Goal: Task Accomplishment & Management: Complete application form

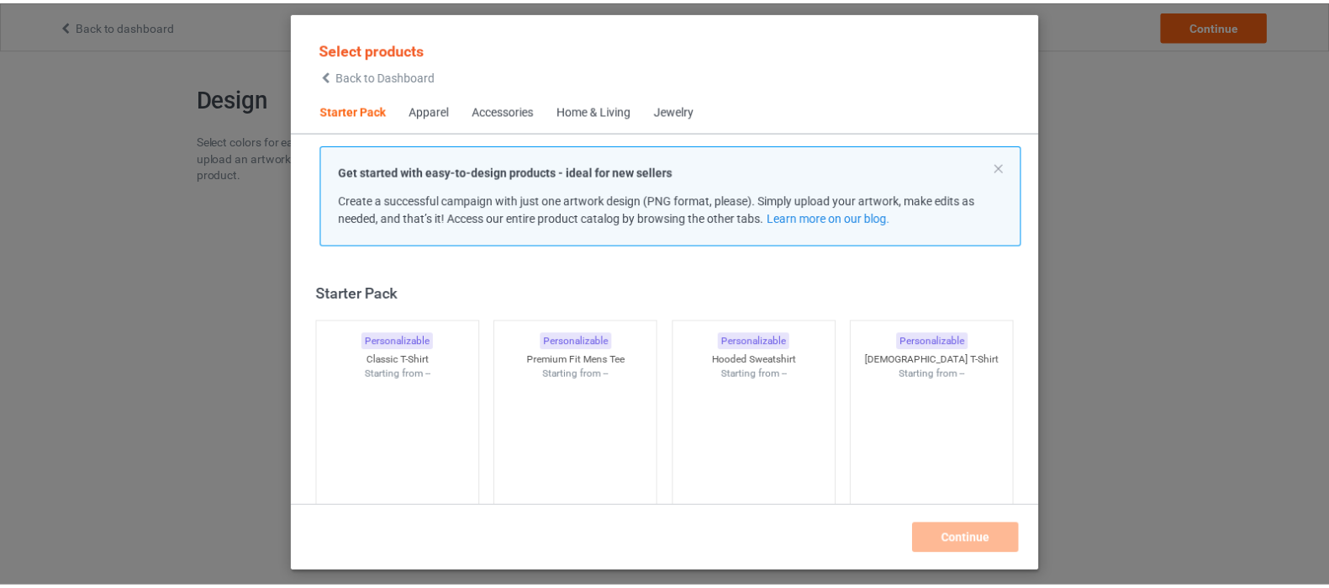
scroll to position [21, 0]
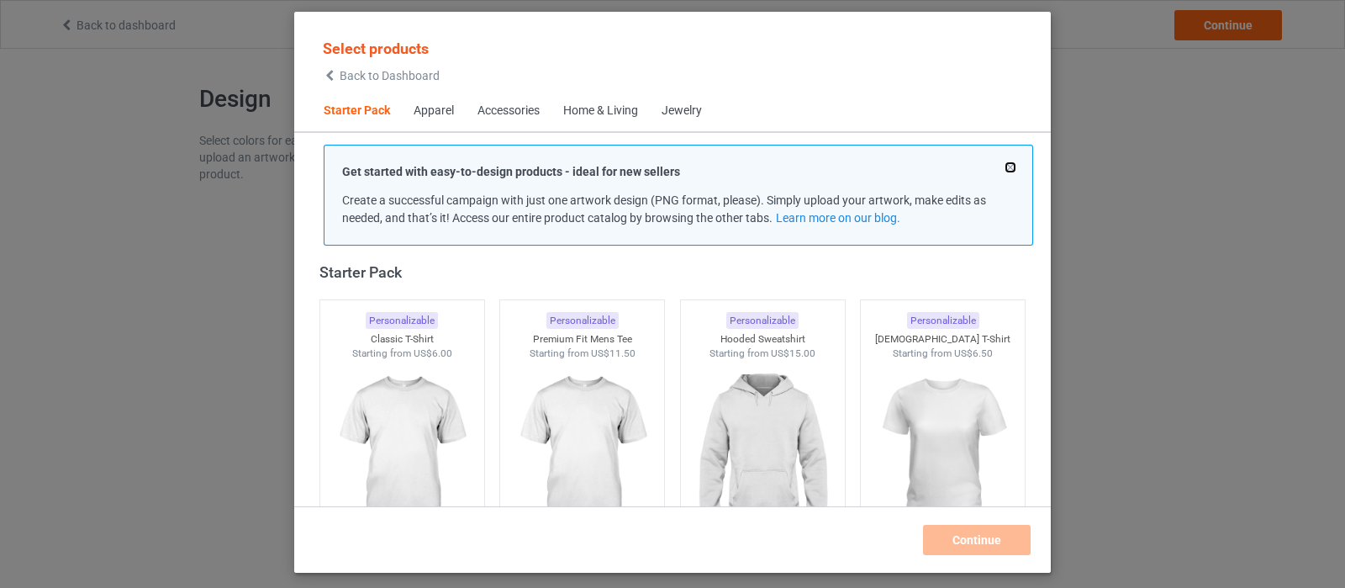
click at [1012, 165] on button at bounding box center [1010, 167] width 8 height 8
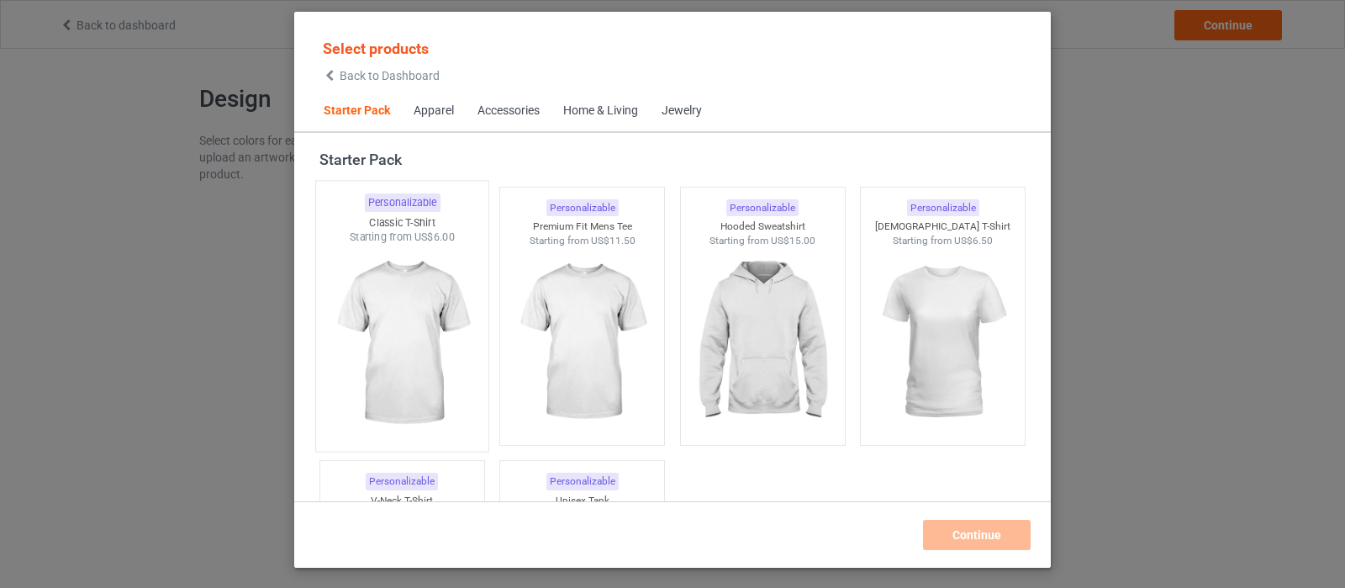
click at [420, 317] on img at bounding box center [402, 344] width 158 height 198
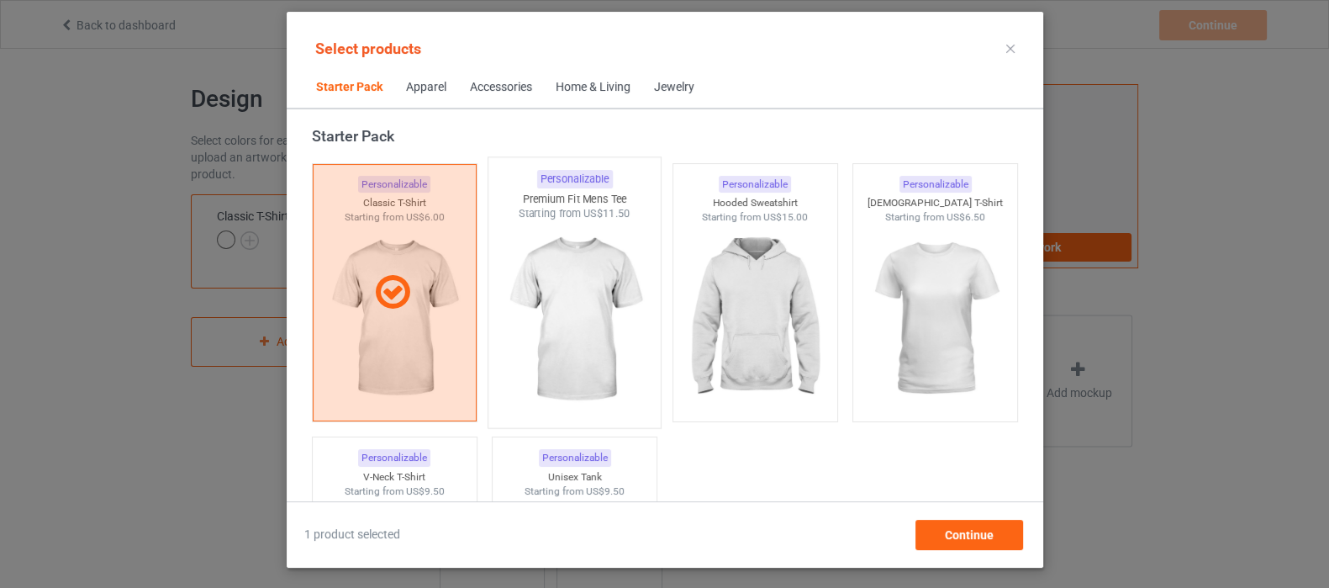
click at [553, 309] on img at bounding box center [574, 320] width 158 height 198
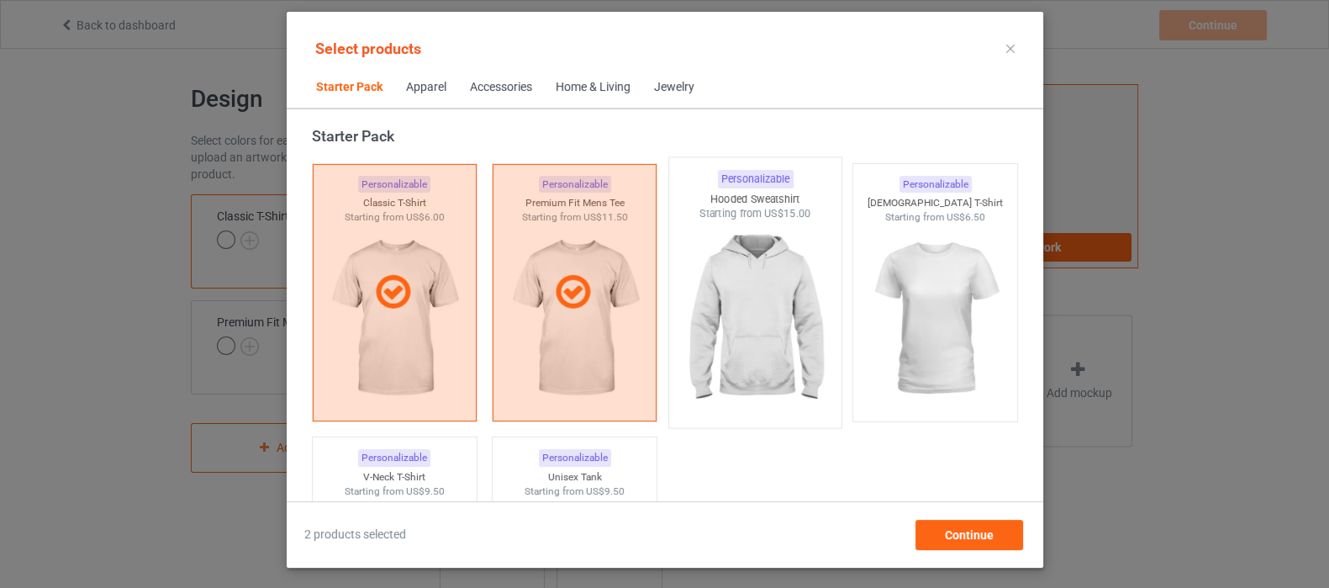
click at [769, 299] on img at bounding box center [755, 320] width 158 height 198
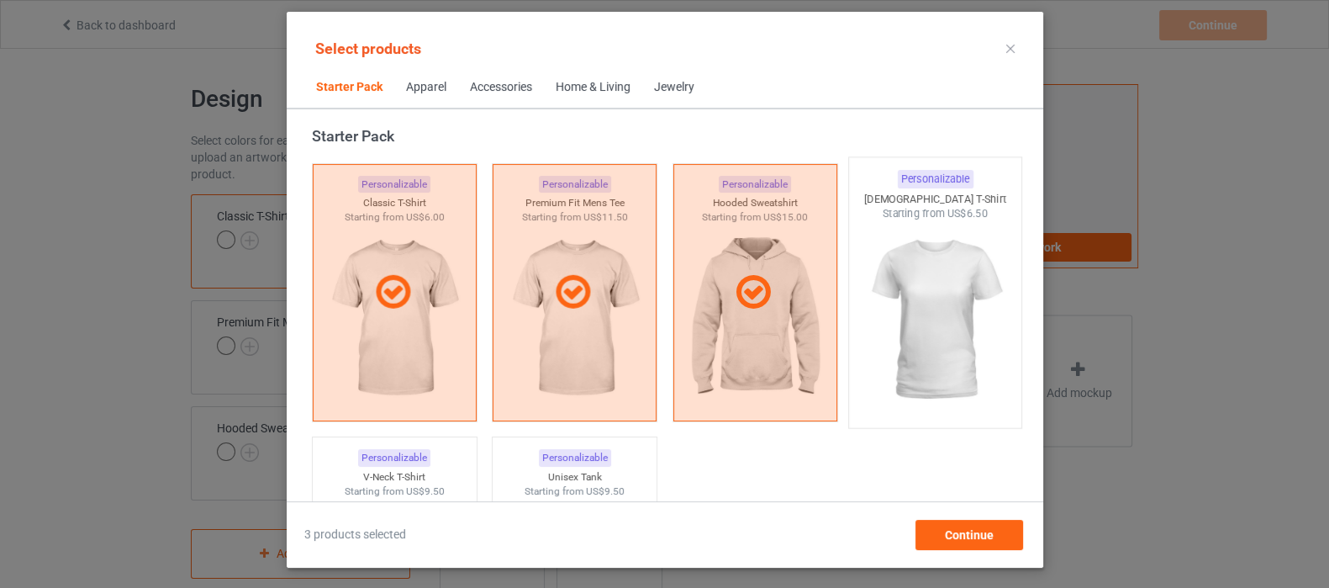
click at [897, 275] on img at bounding box center [935, 320] width 158 height 198
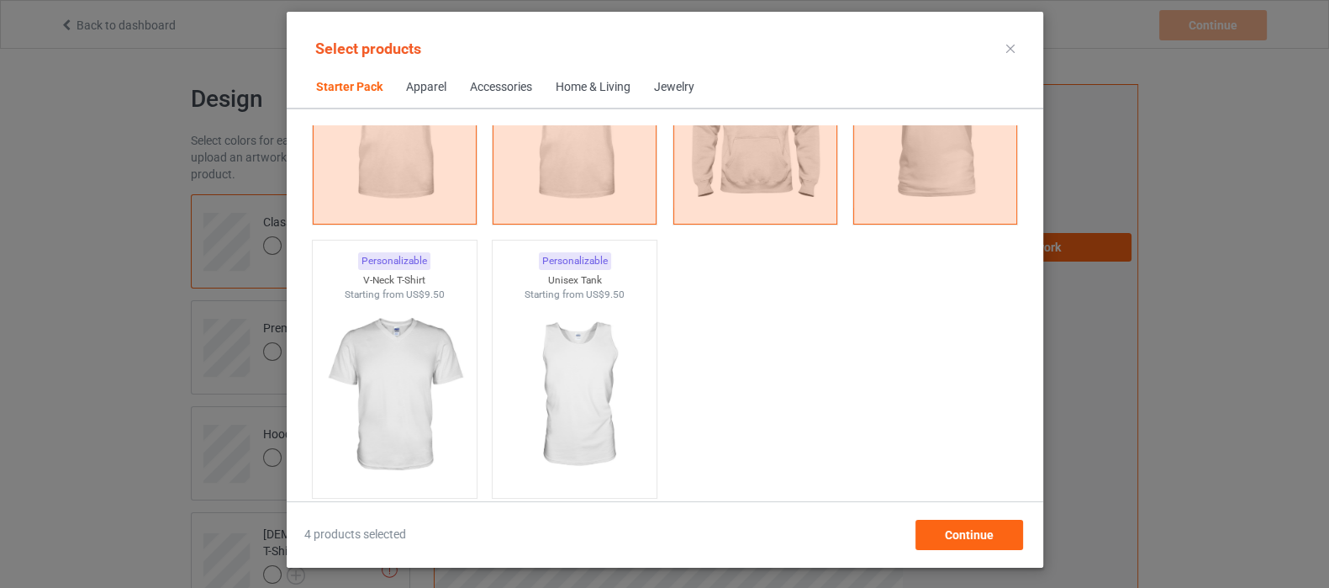
scroll to position [336, 0]
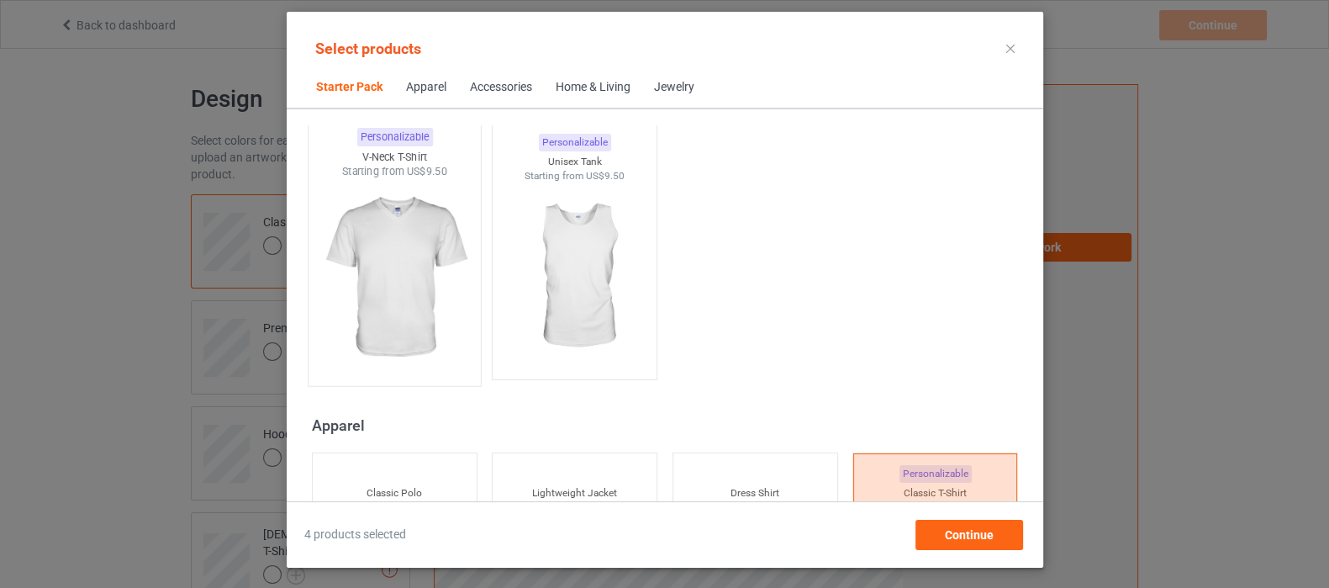
click at [364, 271] on img at bounding box center [394, 278] width 158 height 198
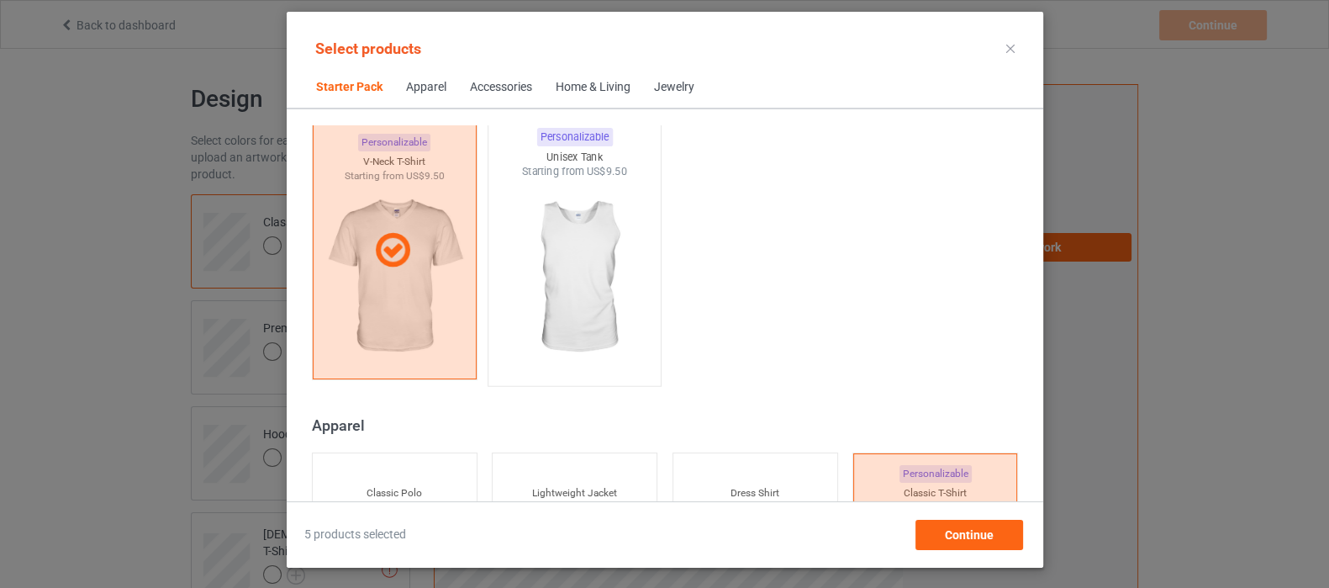
click at [580, 242] on img at bounding box center [574, 278] width 158 height 198
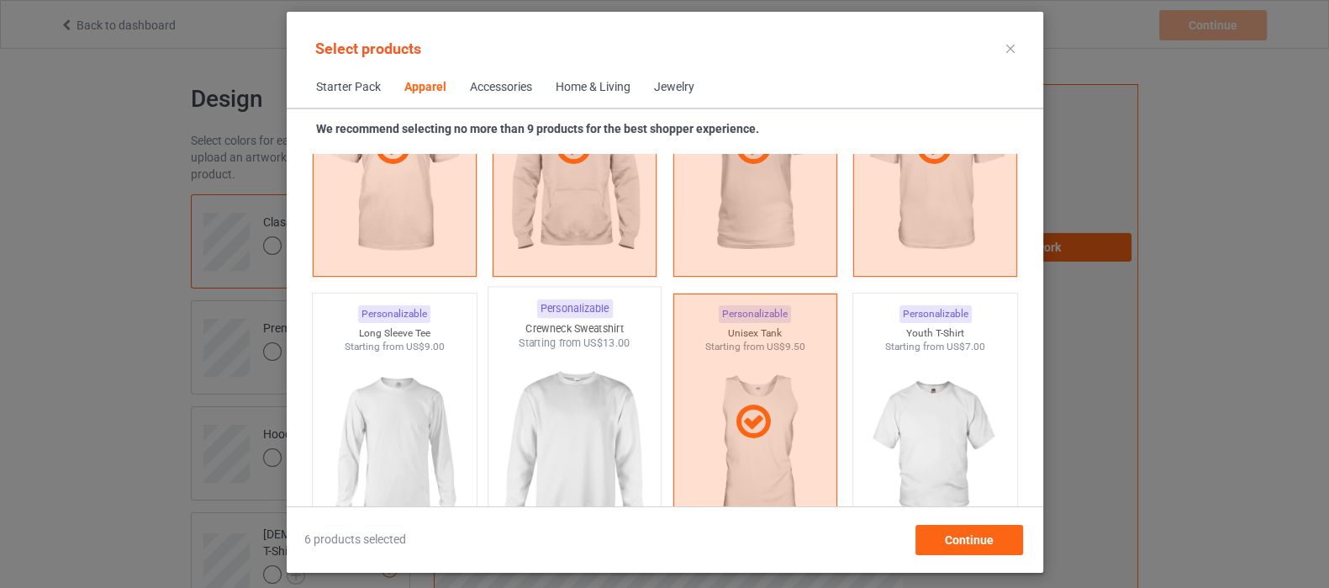
scroll to position [1177, 0]
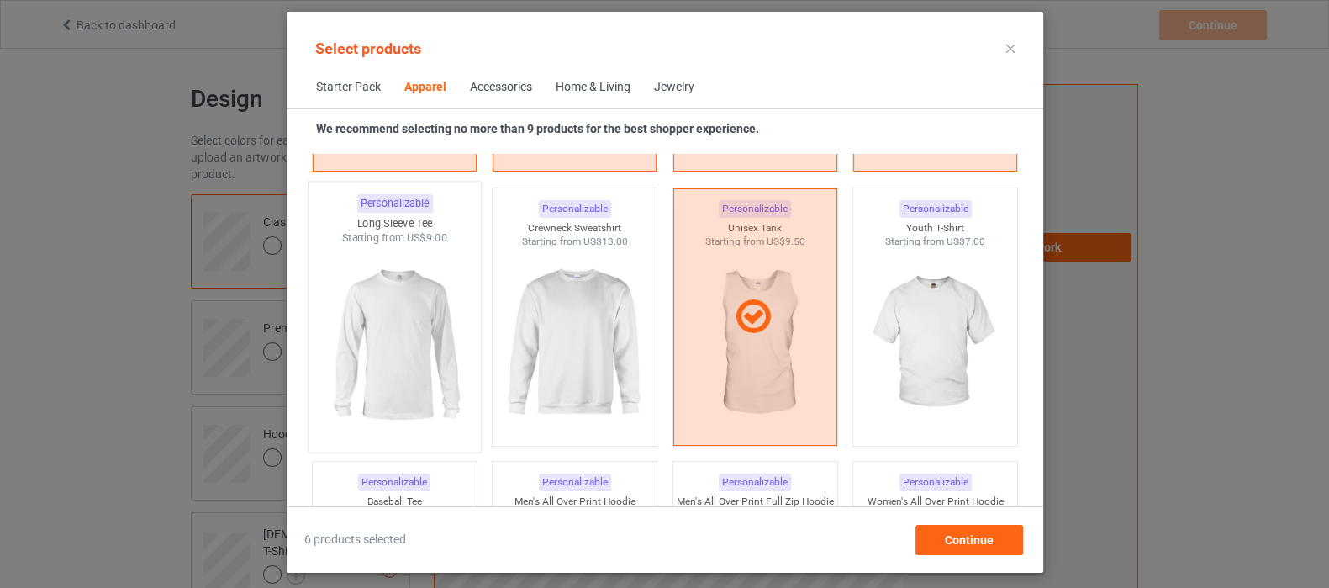
click at [400, 346] on img at bounding box center [394, 344] width 158 height 198
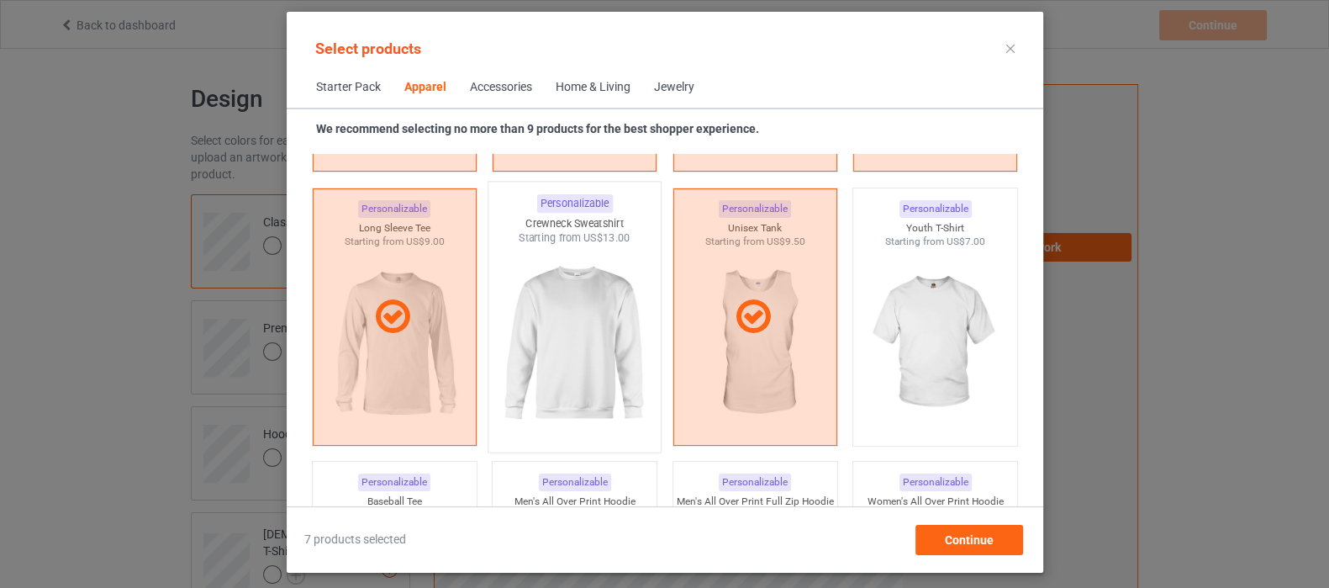
click at [596, 300] on img at bounding box center [574, 344] width 158 height 198
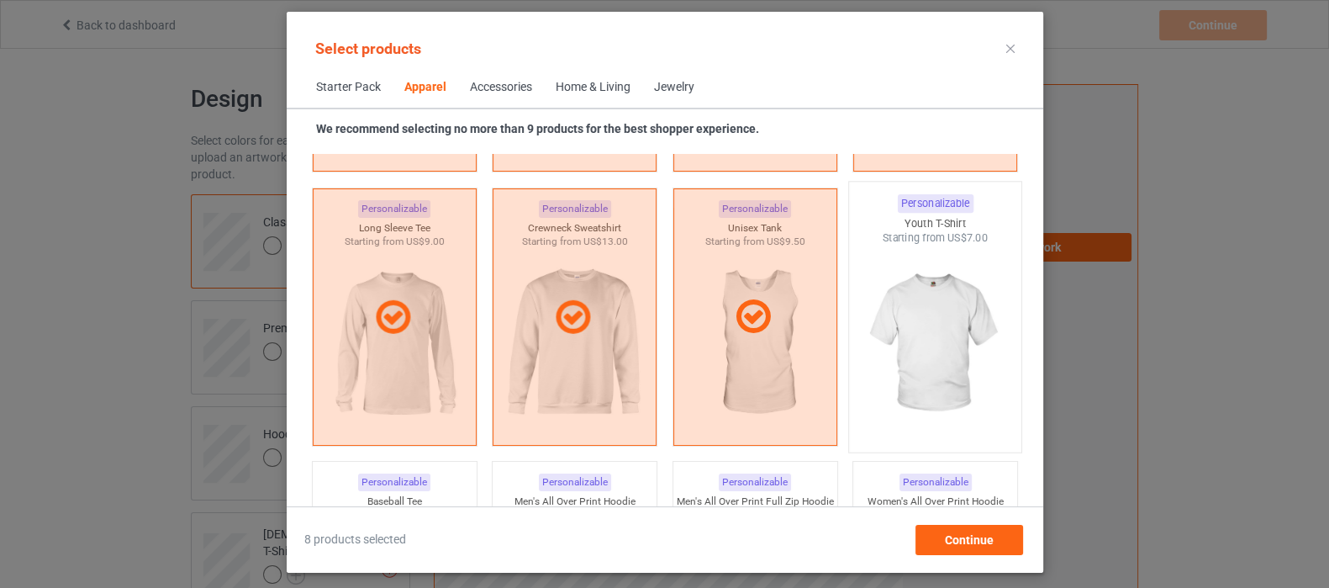
click at [907, 293] on img at bounding box center [935, 344] width 158 height 198
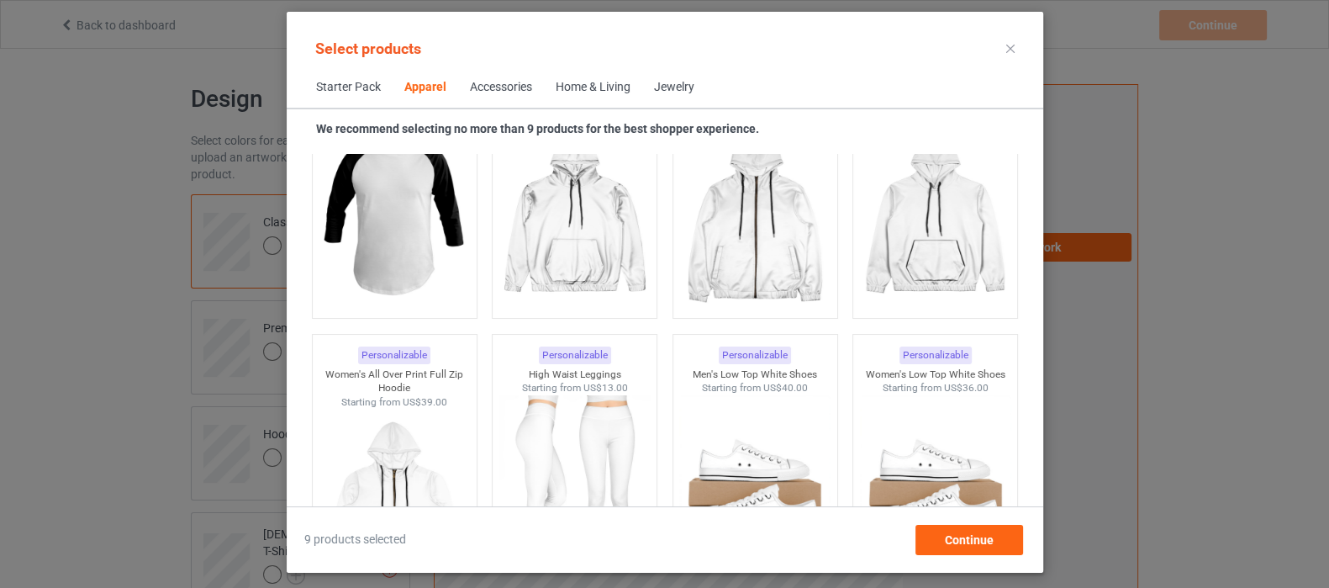
scroll to position [1597, 0]
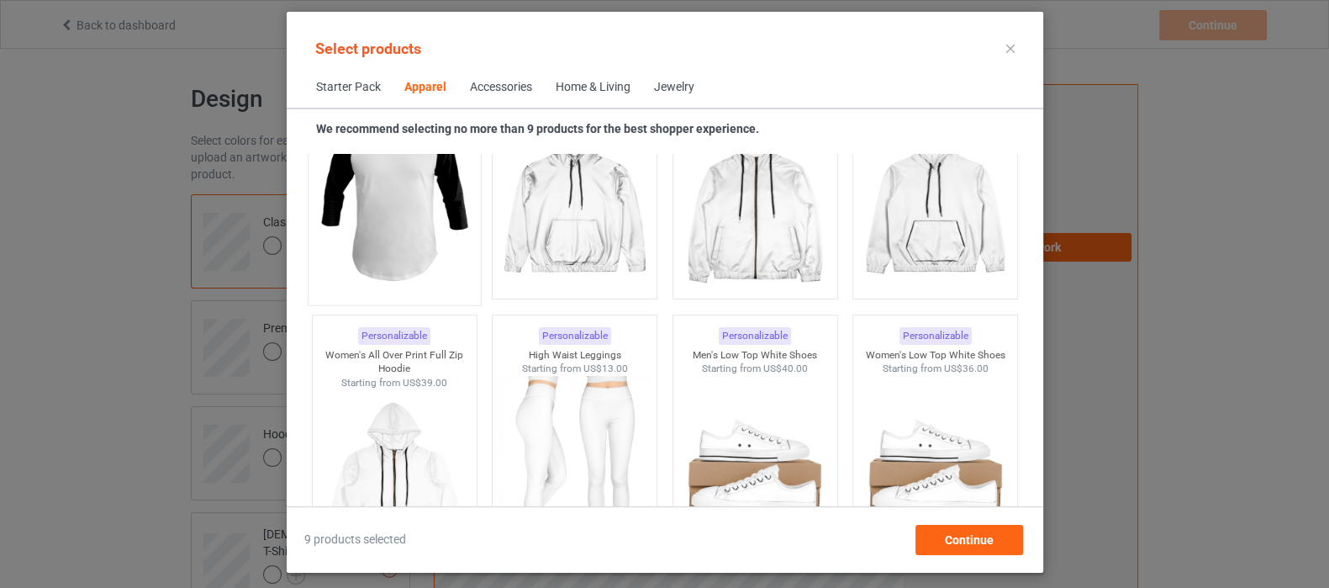
click at [374, 233] on img at bounding box center [394, 197] width 158 height 198
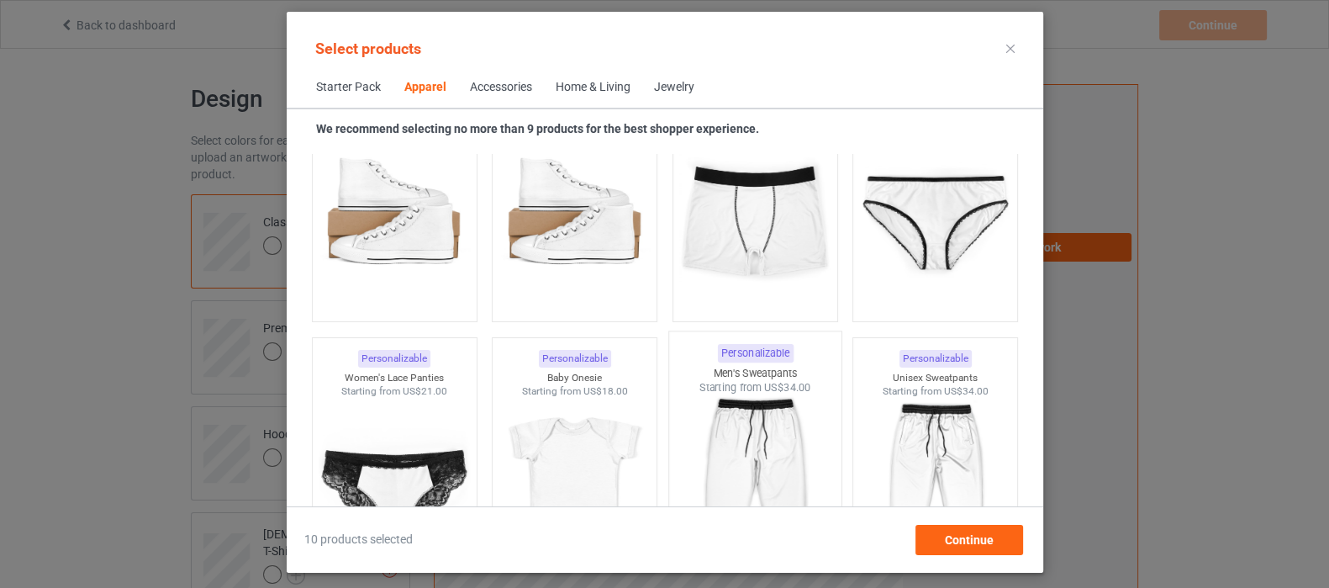
scroll to position [2228, 0]
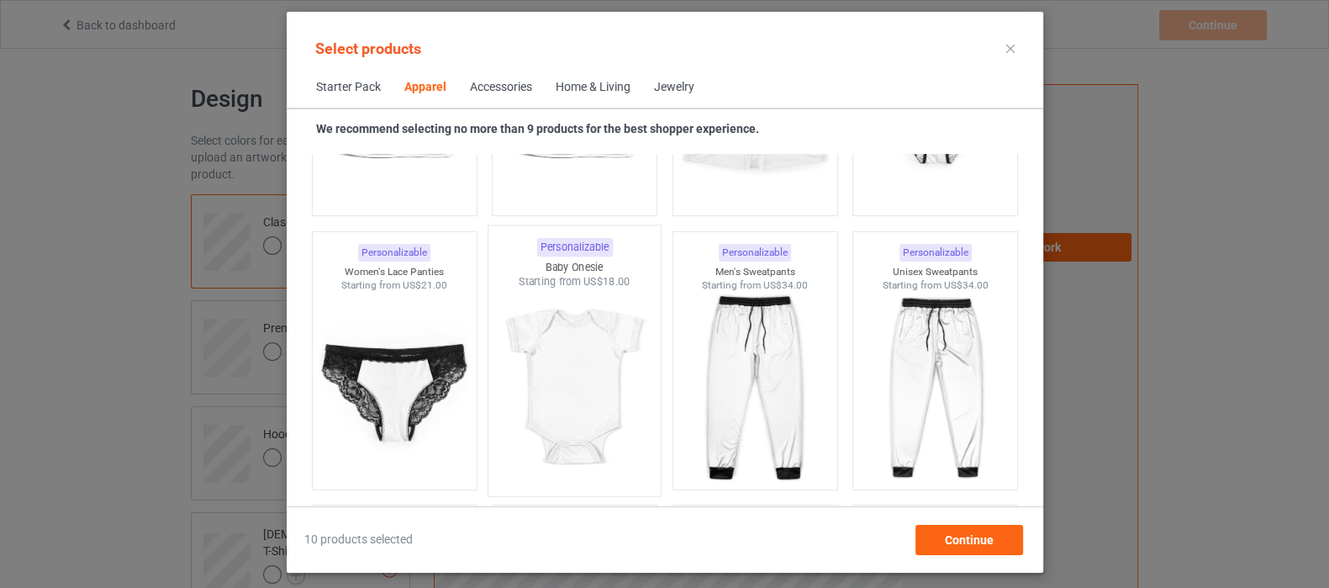
click at [596, 359] on img at bounding box center [574, 388] width 158 height 198
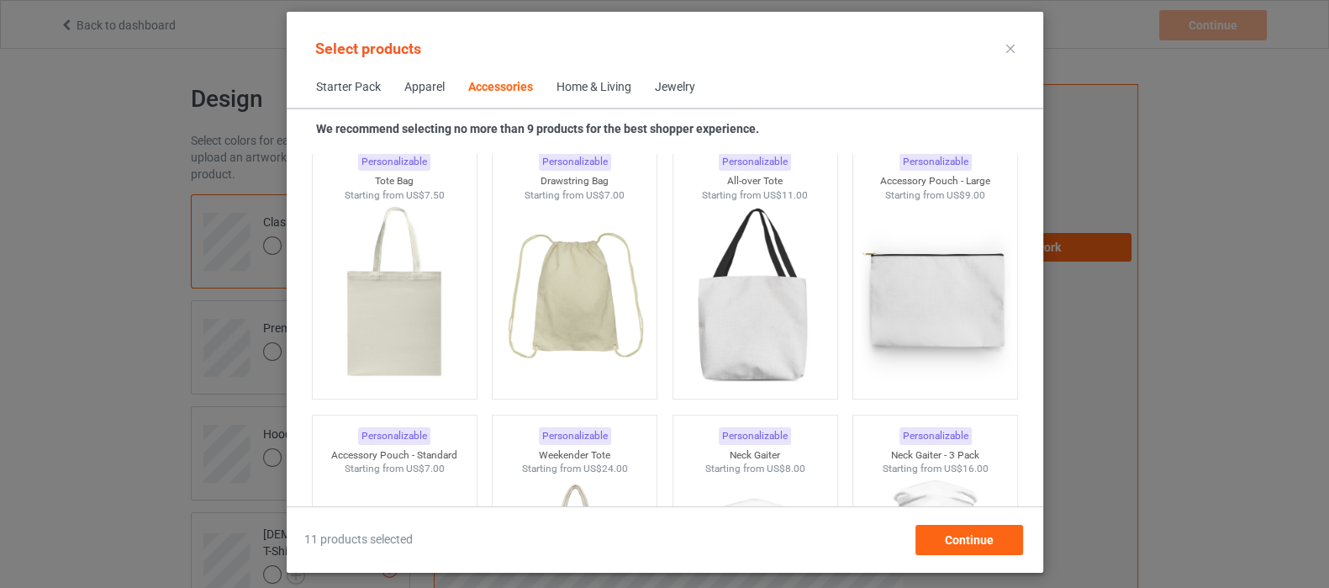
scroll to position [5170, 0]
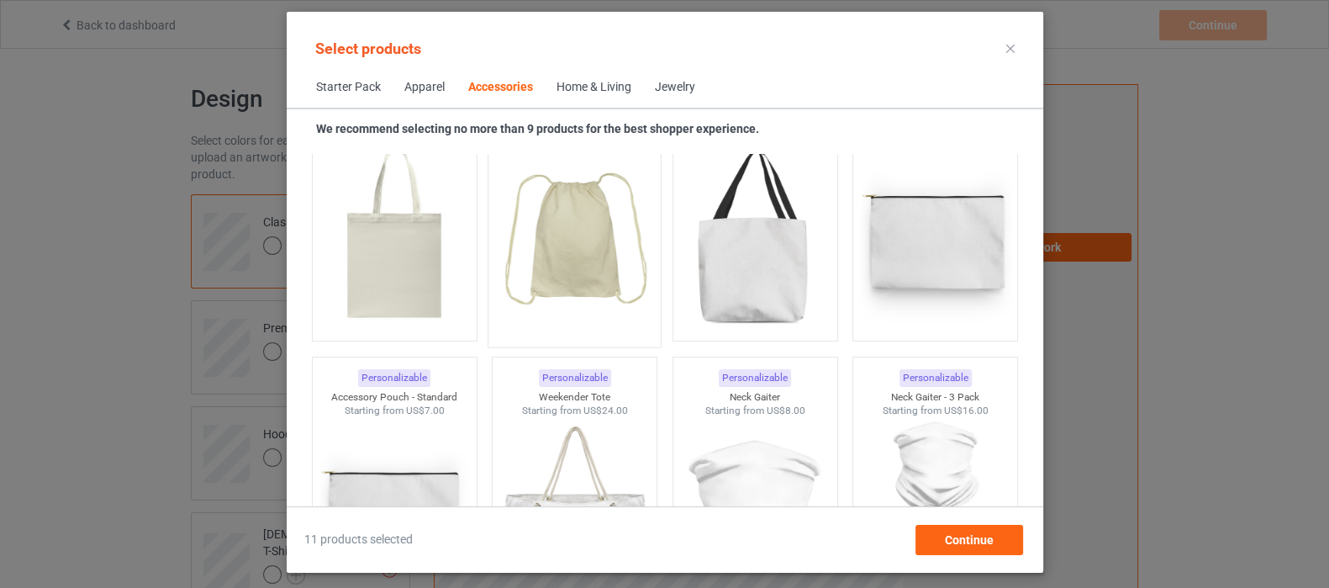
click at [559, 271] on img at bounding box center [574, 239] width 158 height 198
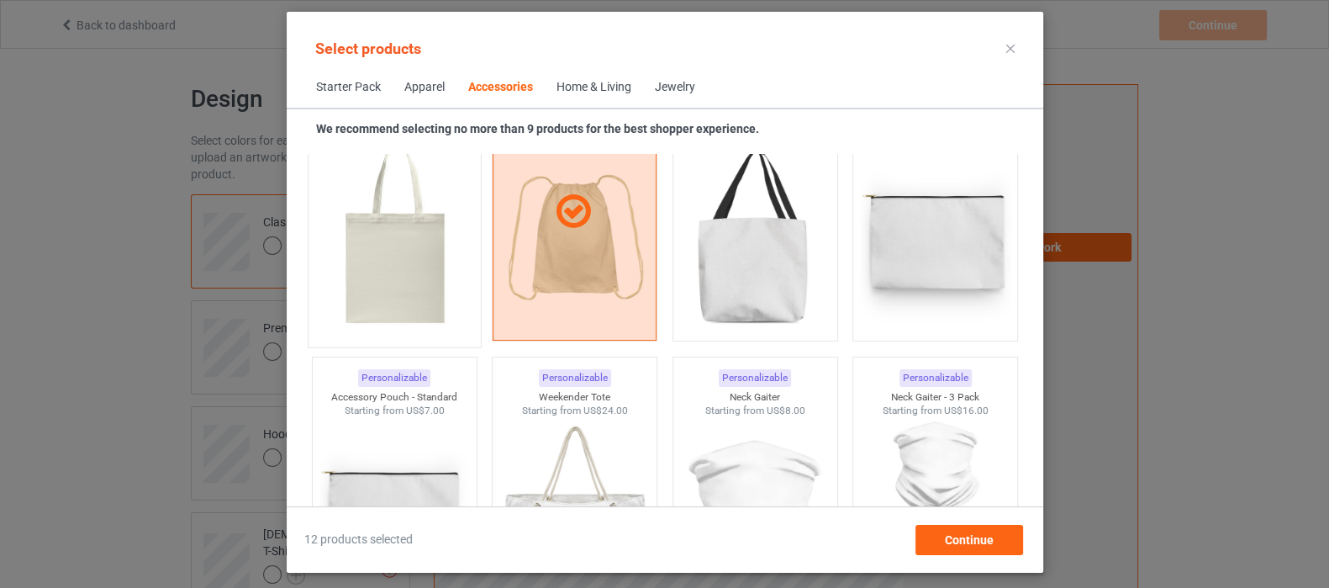
click at [409, 249] on img at bounding box center [394, 239] width 158 height 198
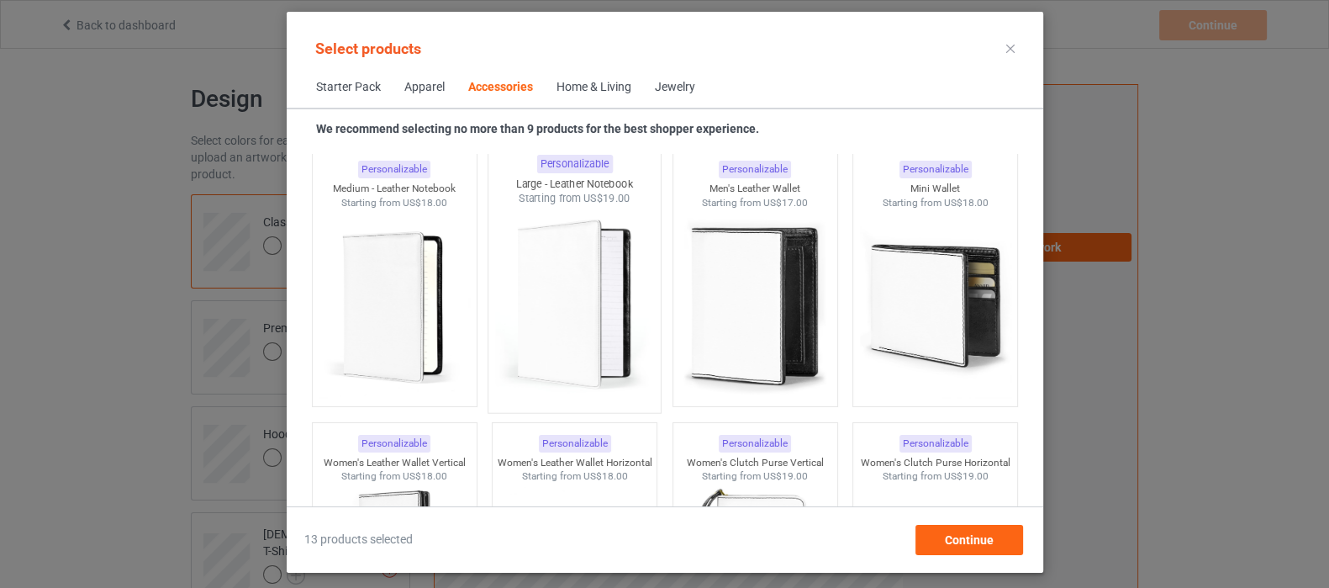
scroll to position [6537, 0]
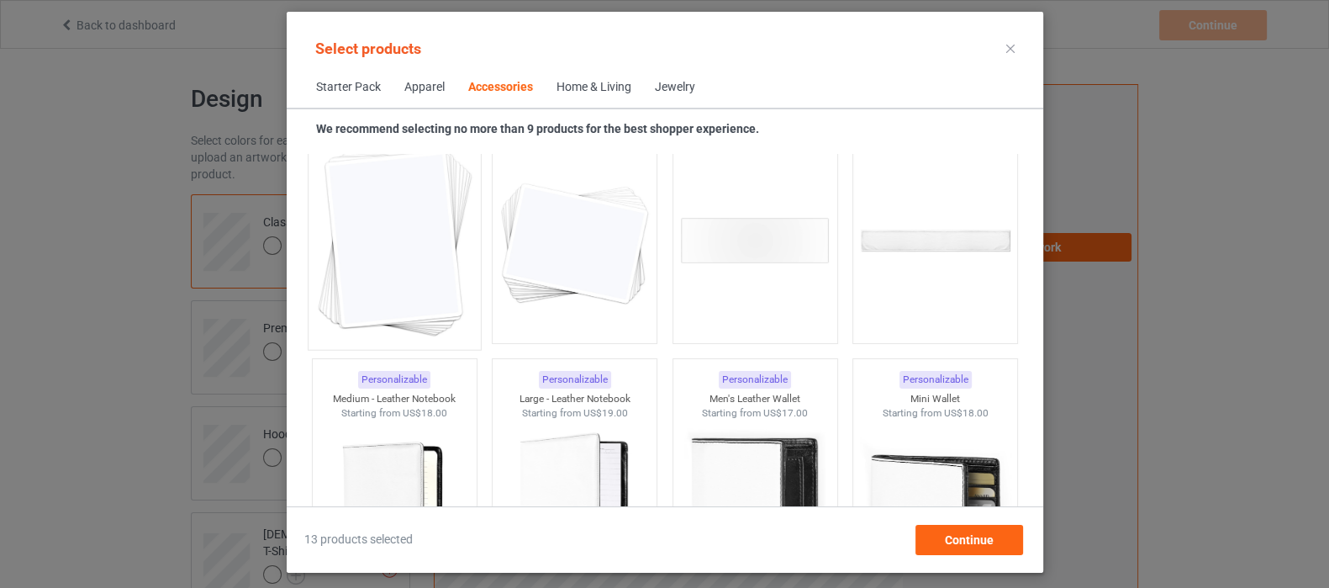
click at [397, 262] on img at bounding box center [394, 242] width 158 height 198
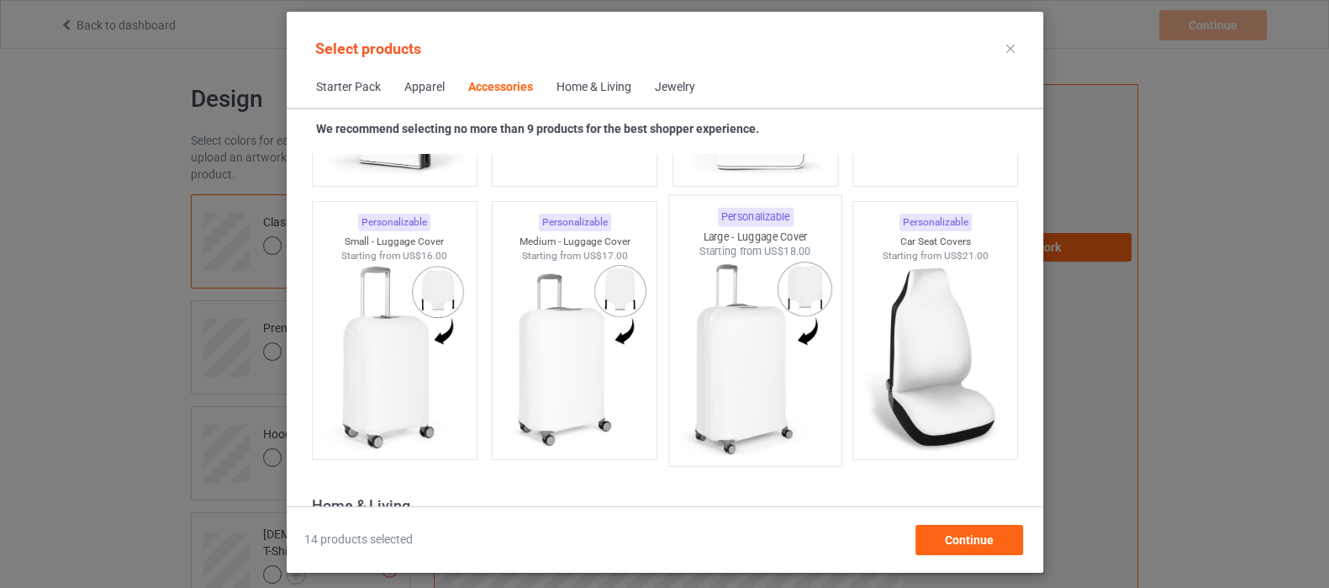
scroll to position [7272, 0]
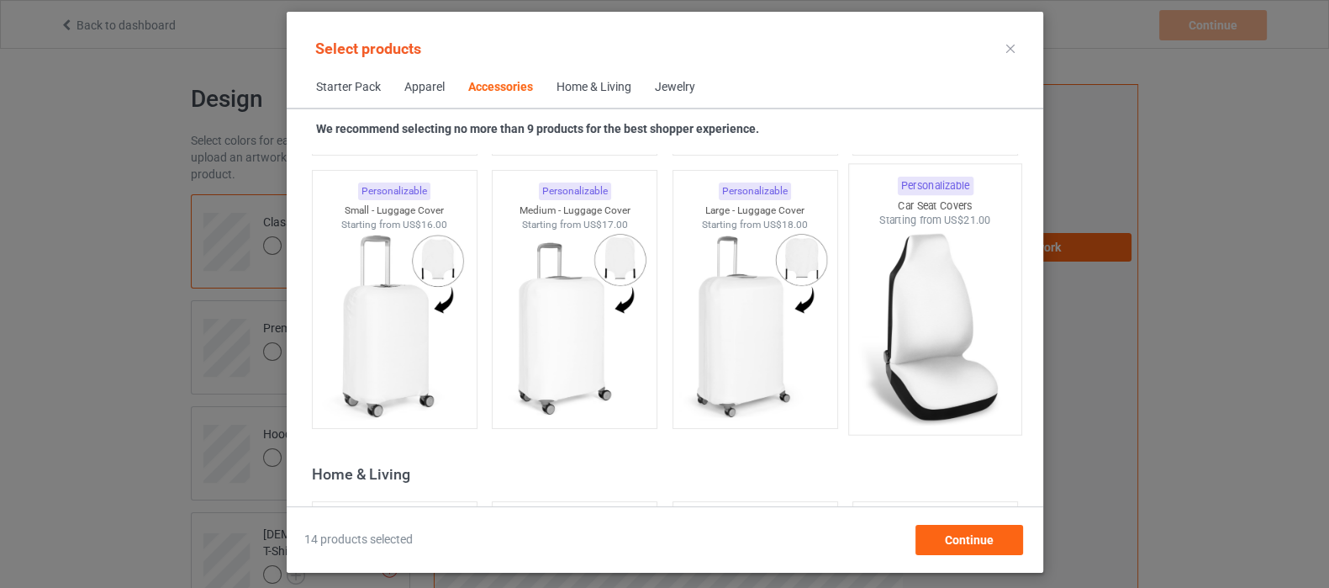
click at [908, 334] on img at bounding box center [935, 327] width 158 height 198
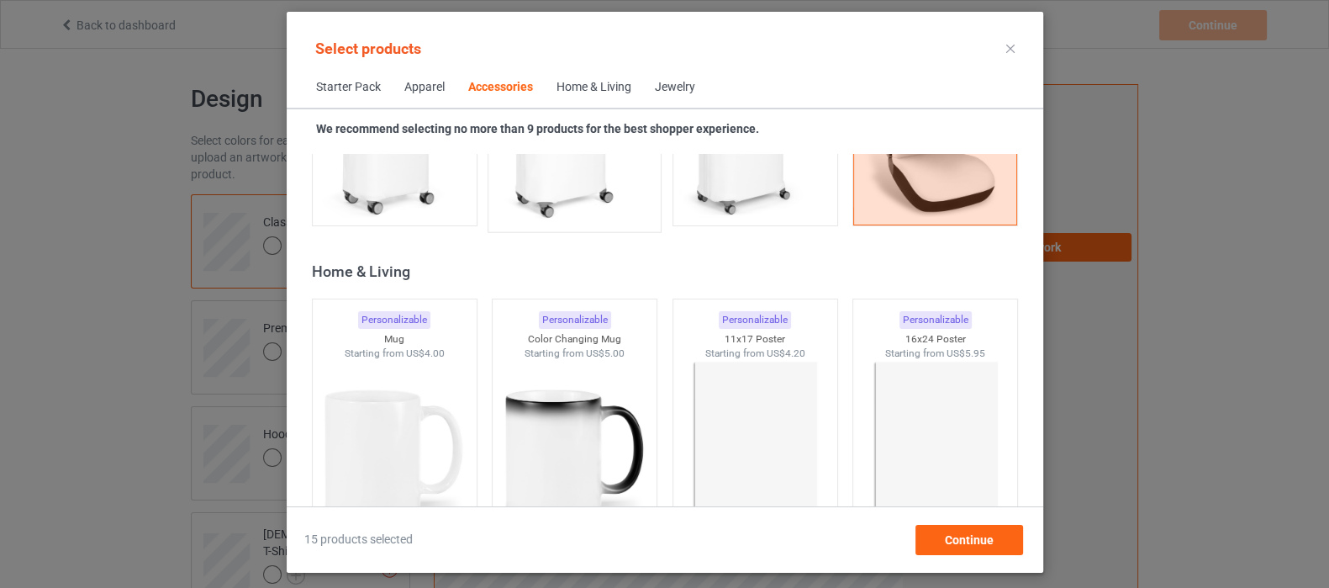
scroll to position [7482, 0]
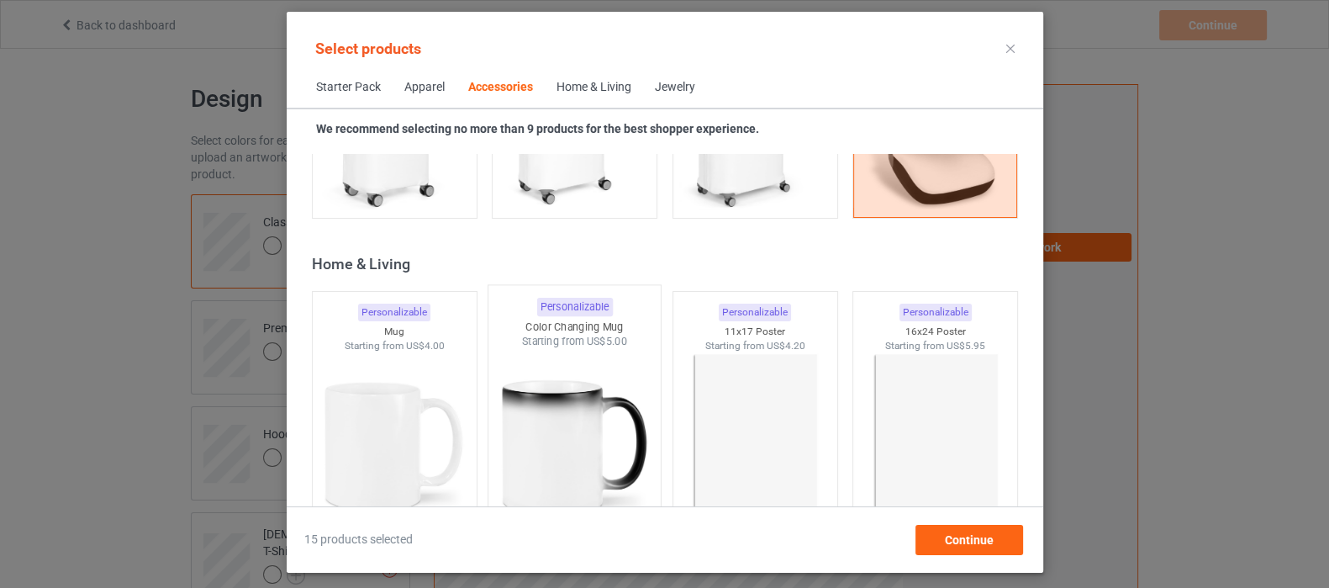
click at [594, 414] on img at bounding box center [574, 448] width 158 height 198
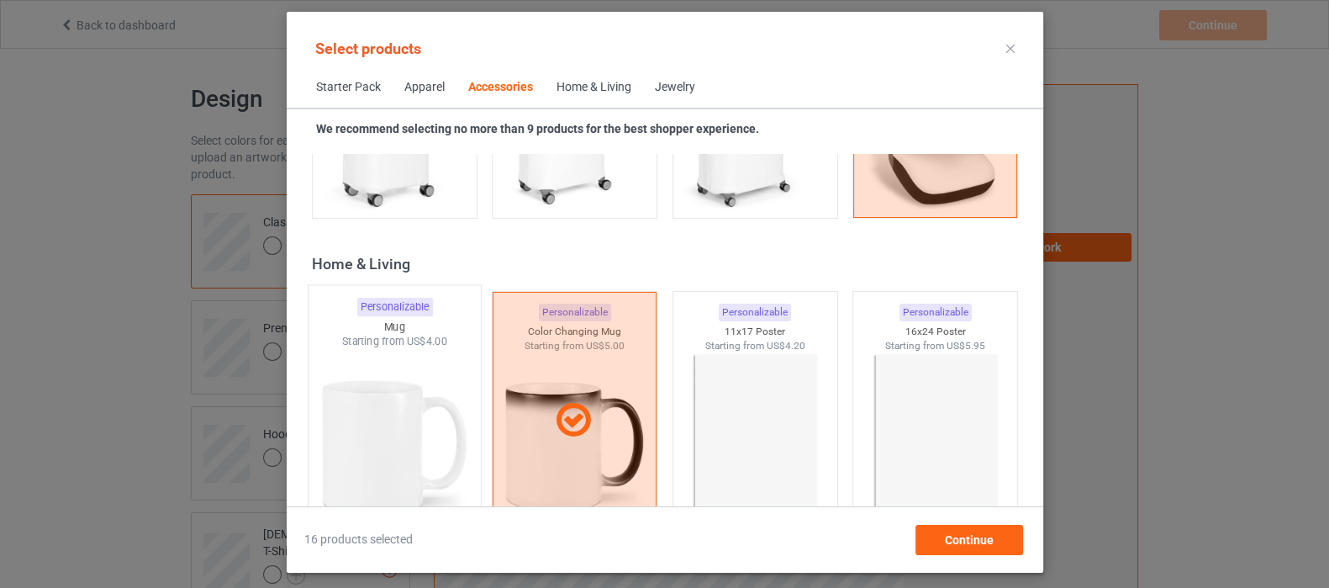
click at [347, 439] on img at bounding box center [394, 448] width 158 height 198
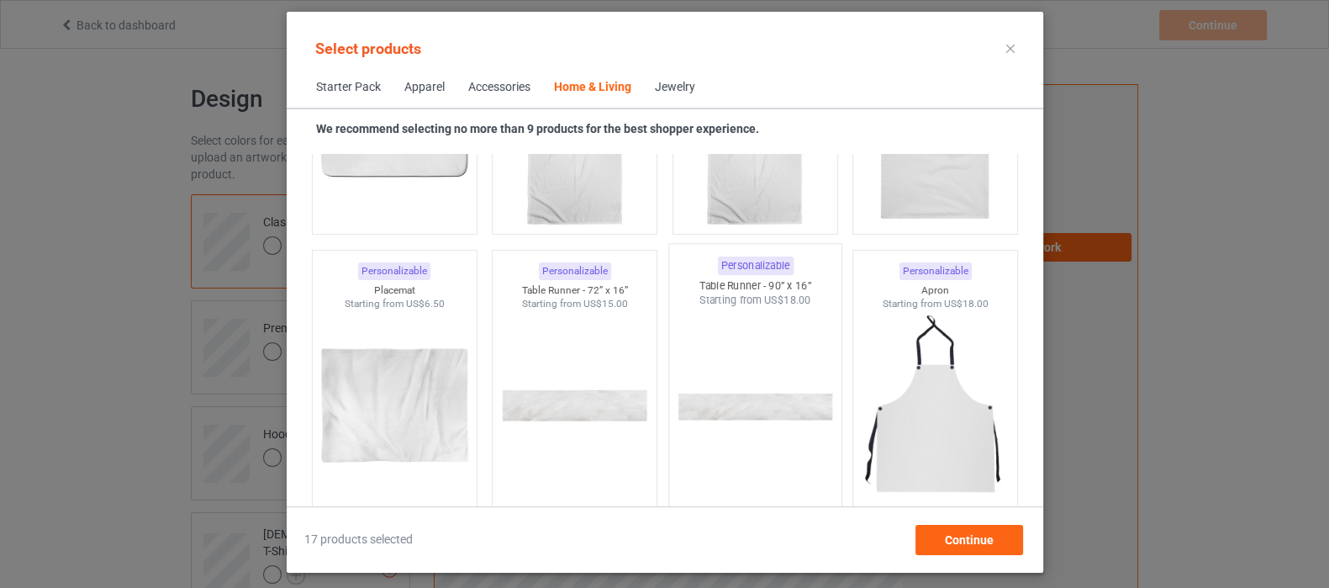
scroll to position [10635, 0]
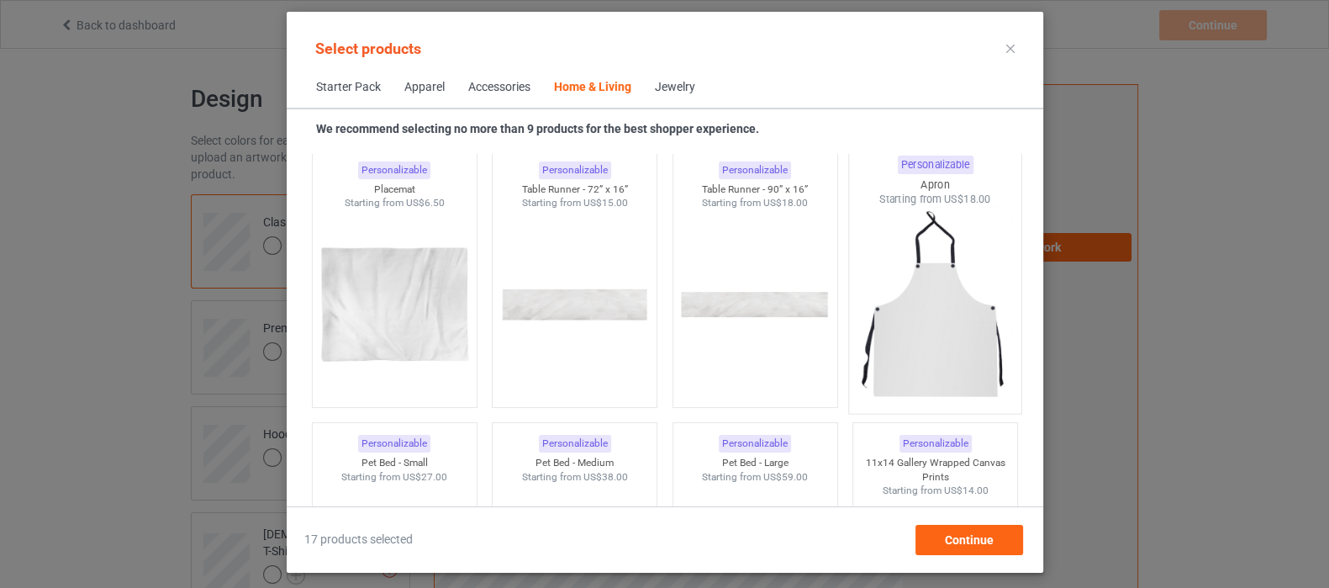
click at [925, 296] on img at bounding box center [935, 306] width 158 height 198
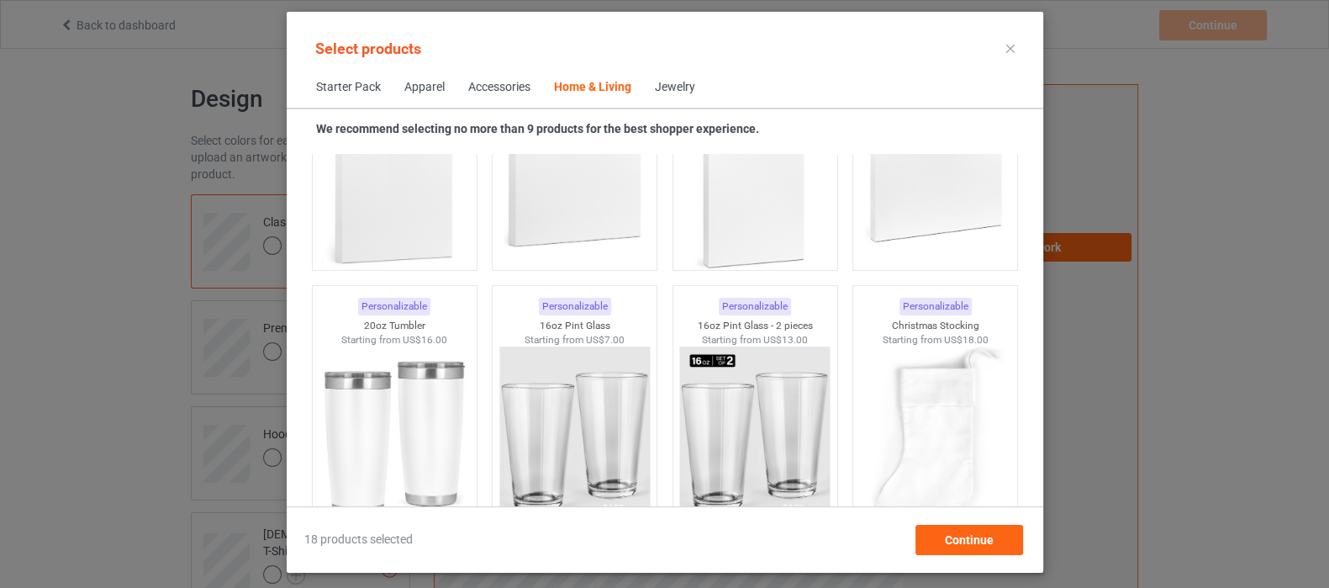
scroll to position [12422, 0]
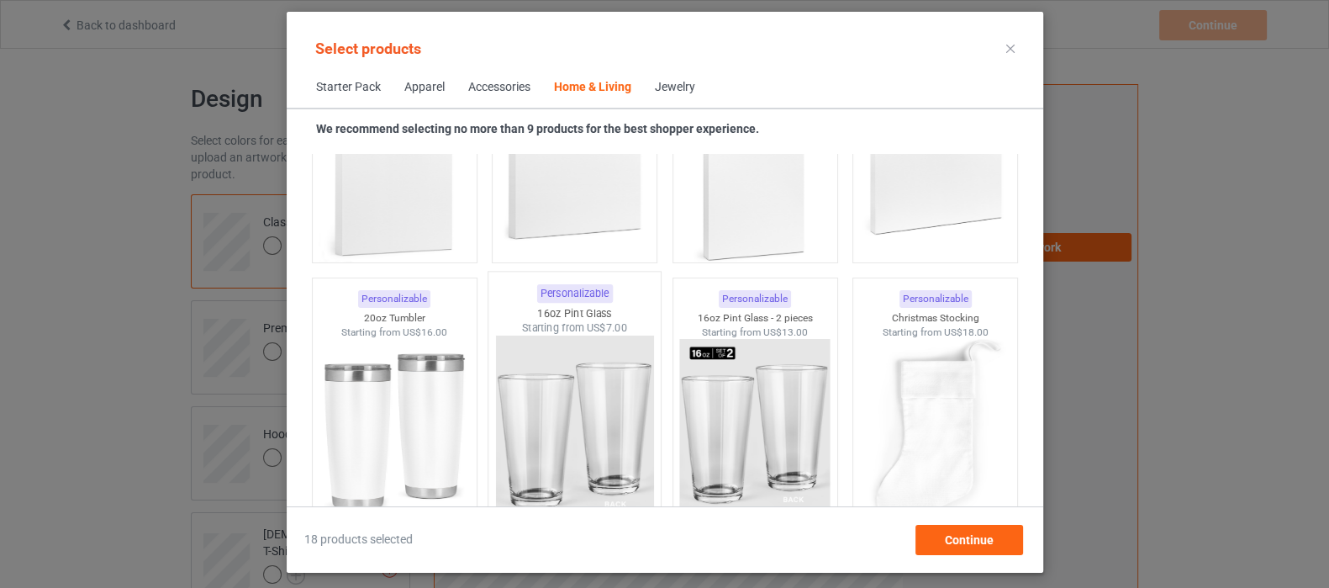
click at [607, 405] on img at bounding box center [574, 434] width 158 height 198
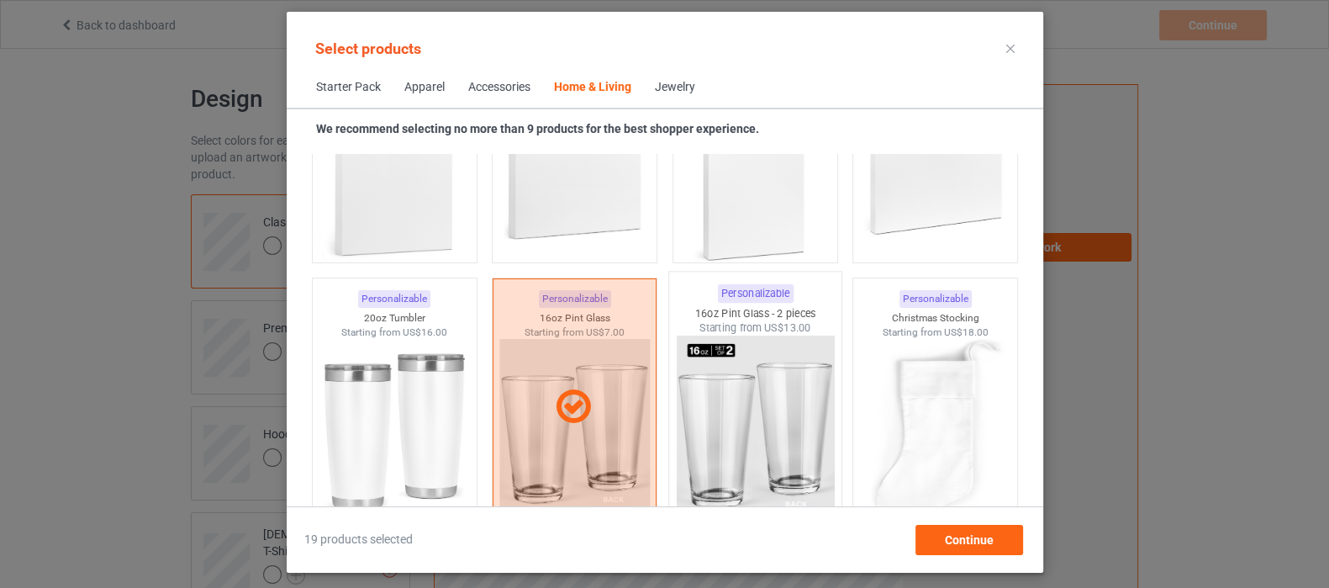
click at [742, 383] on img at bounding box center [755, 434] width 158 height 198
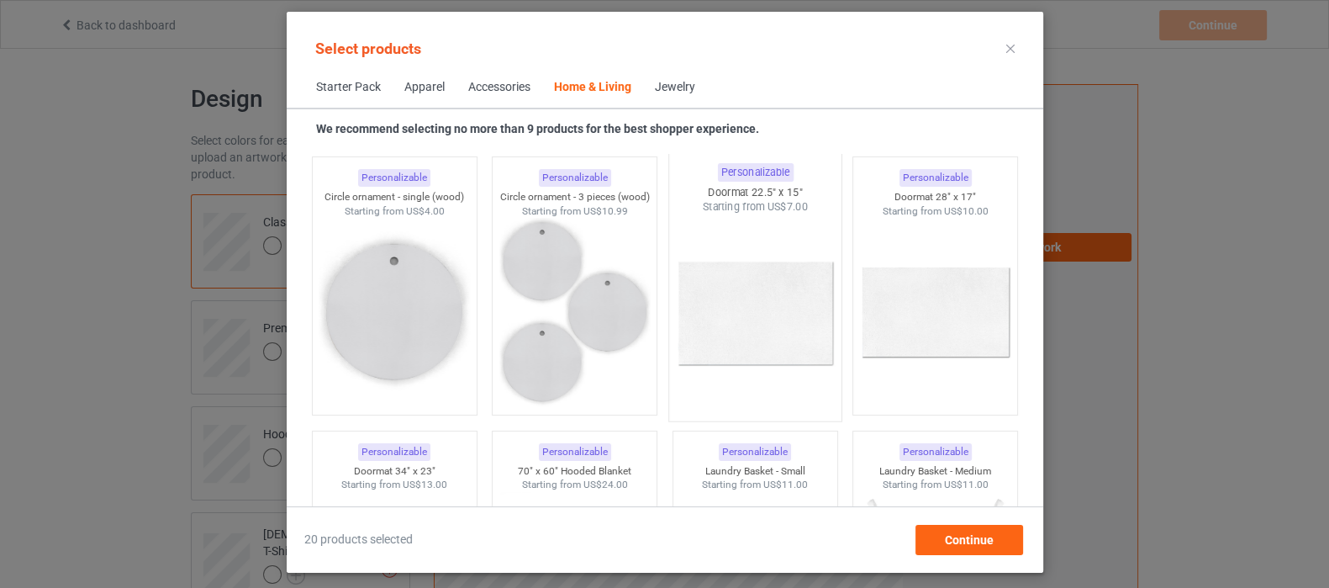
scroll to position [13893, 0]
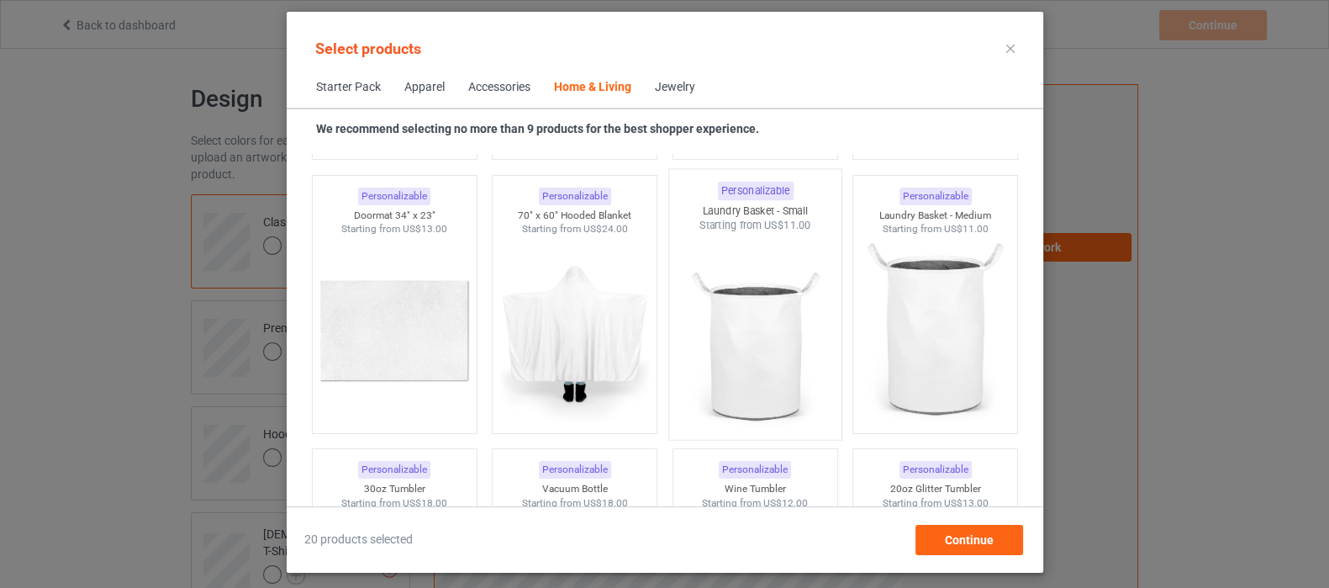
click at [754, 351] on img at bounding box center [755, 332] width 158 height 198
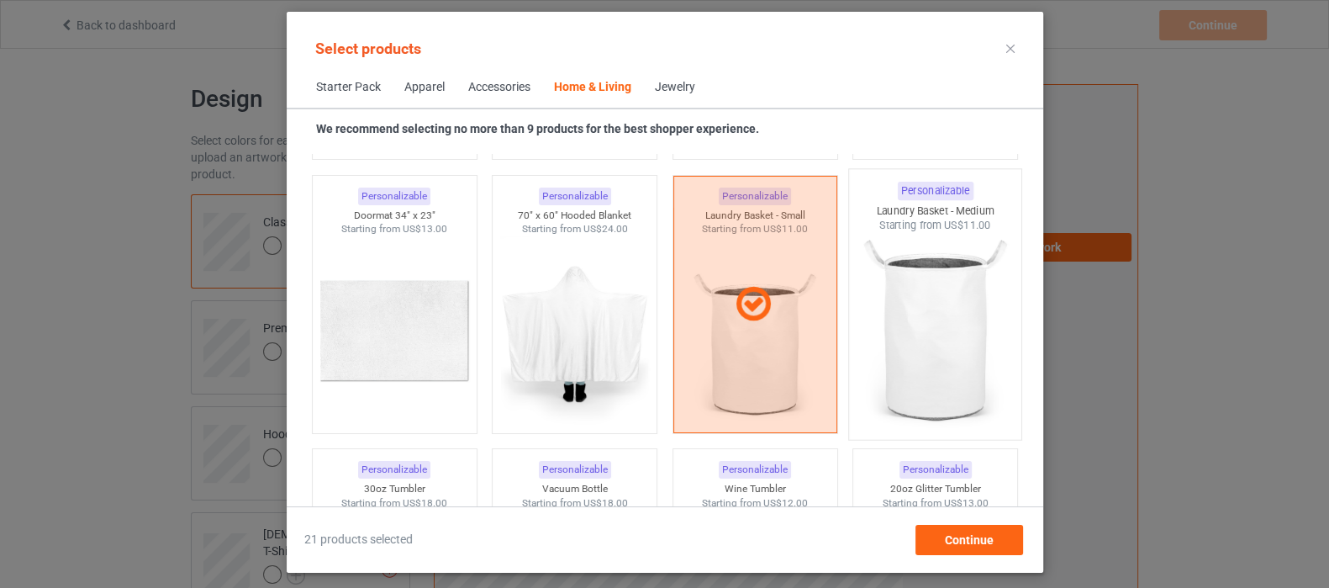
click at [884, 325] on img at bounding box center [935, 332] width 158 height 198
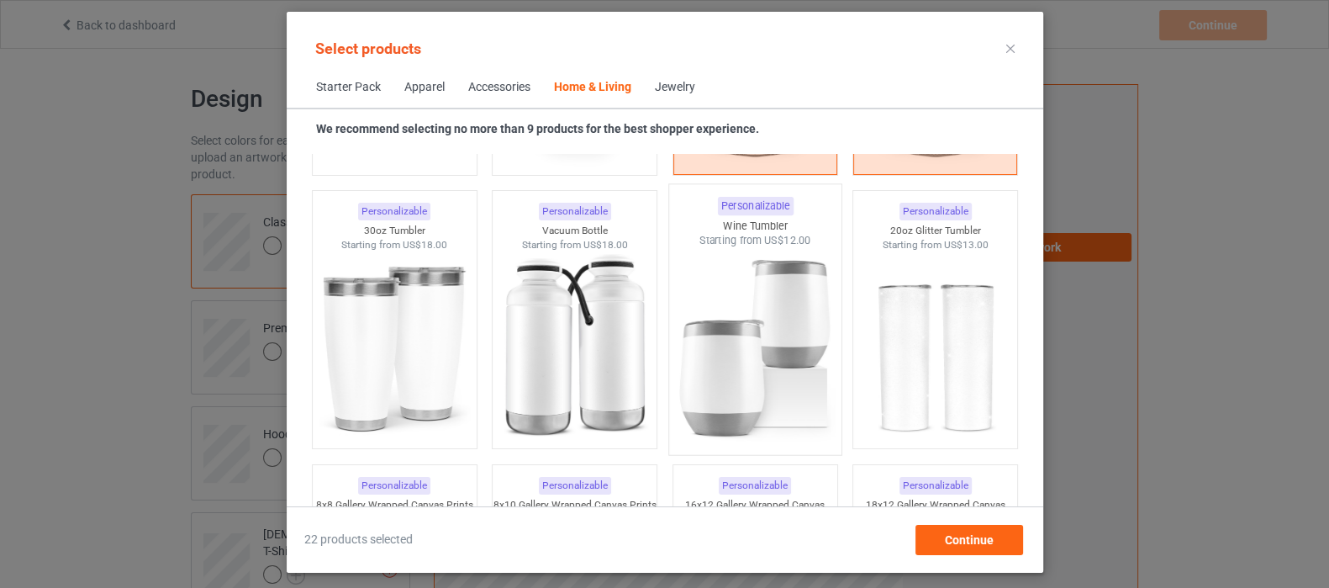
scroll to position [14208, 0]
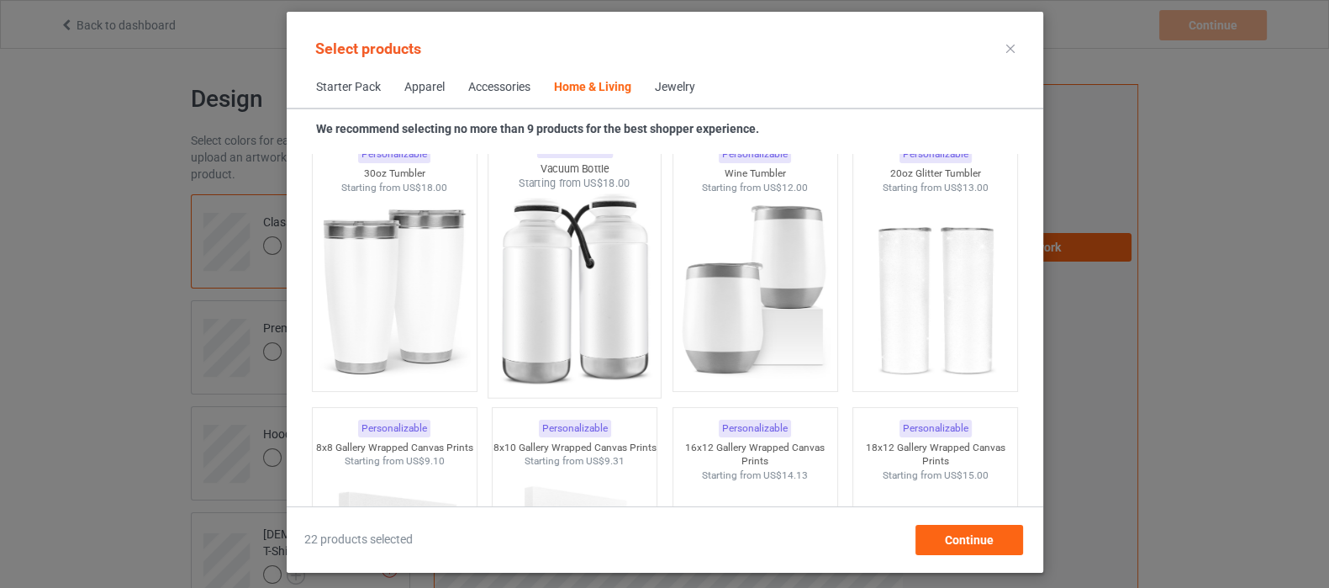
click at [573, 288] on img at bounding box center [574, 290] width 158 height 198
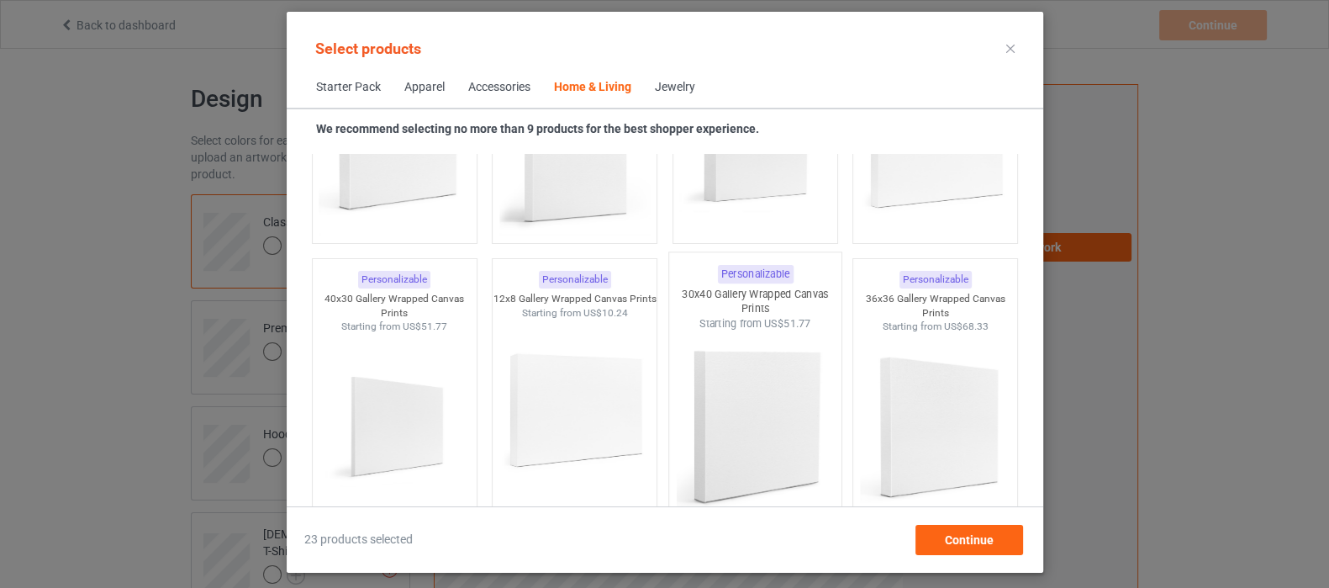
scroll to position [14629, 0]
click at [932, 418] on img at bounding box center [935, 432] width 158 height 198
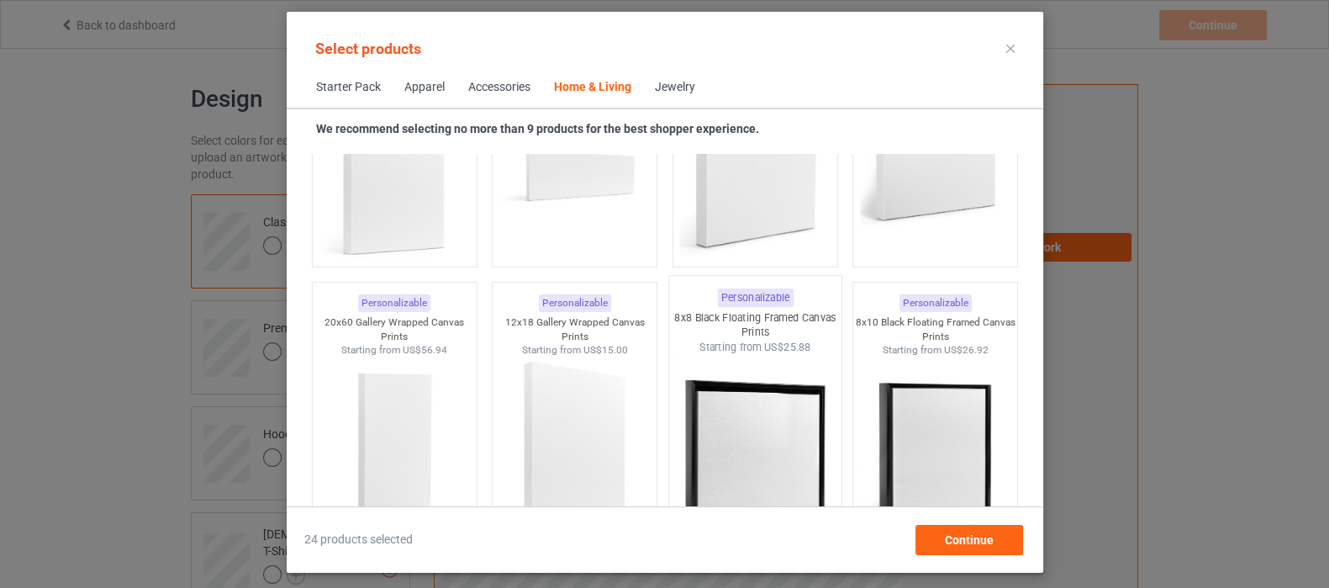
scroll to position [15259, 0]
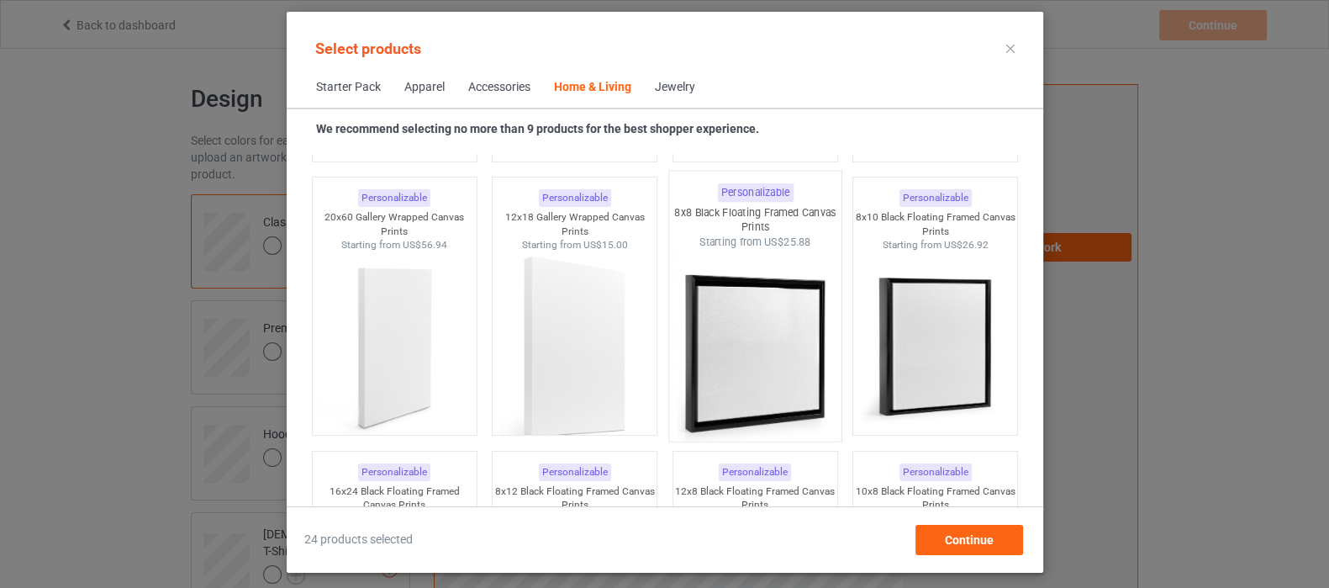
click at [746, 352] on img at bounding box center [755, 349] width 158 height 198
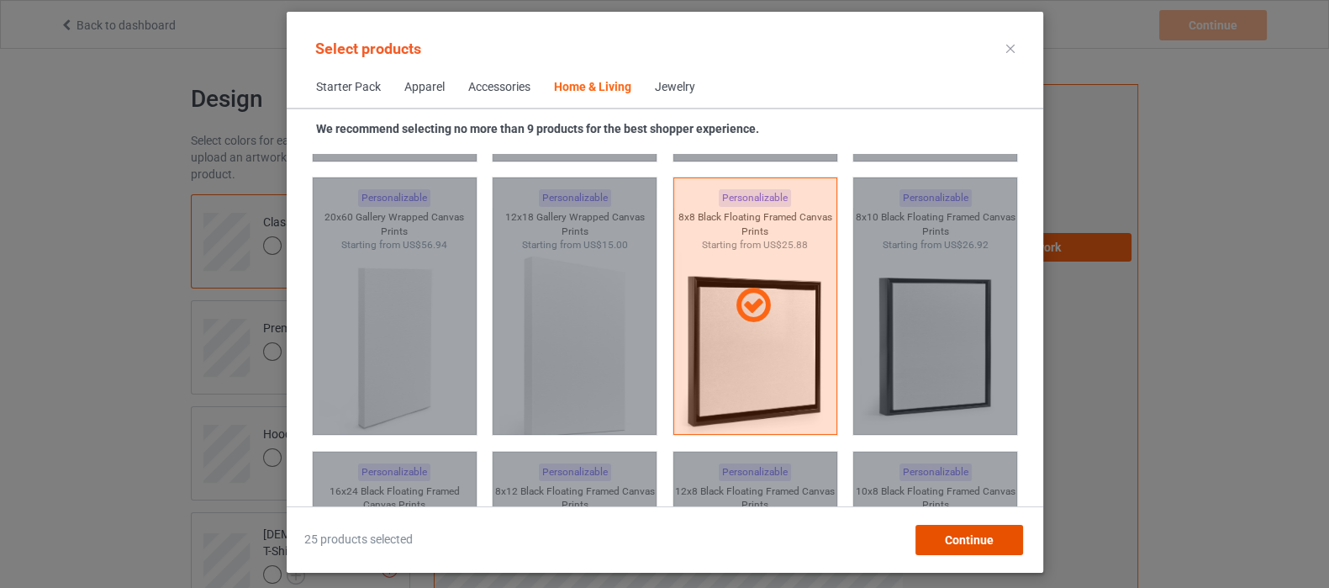
click at [947, 541] on span "Continue" at bounding box center [968, 539] width 49 height 13
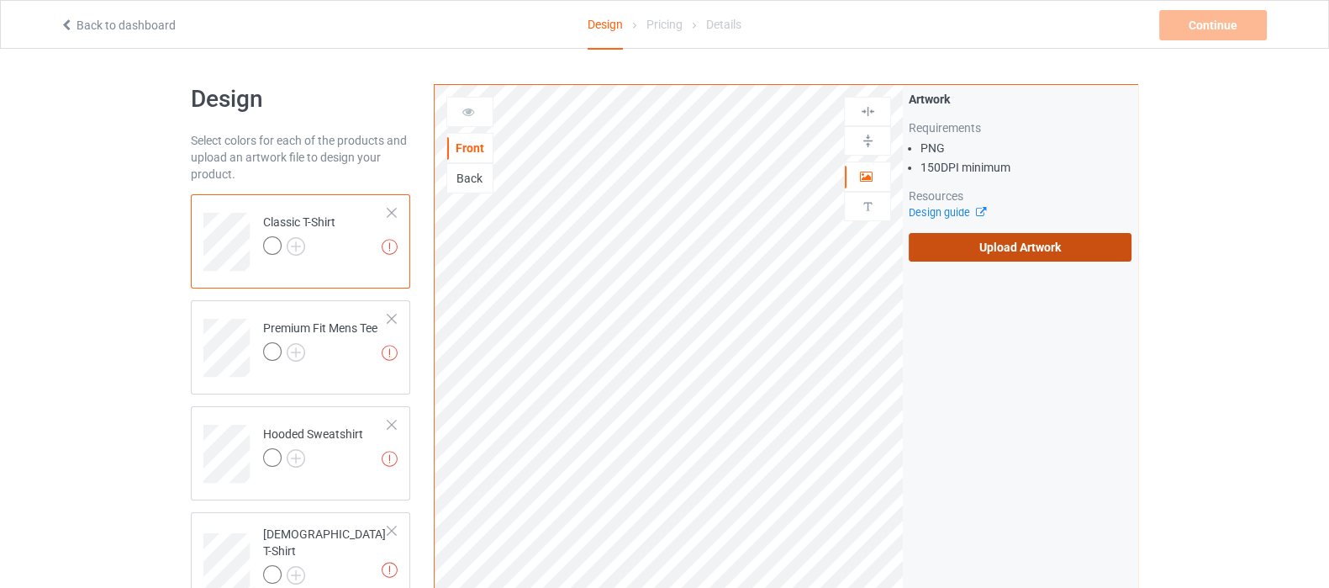
click at [975, 237] on label "Upload Artwork" at bounding box center [1020, 247] width 223 height 29
click at [0, 0] on input "Upload Artwork" at bounding box center [0, 0] width 0 height 0
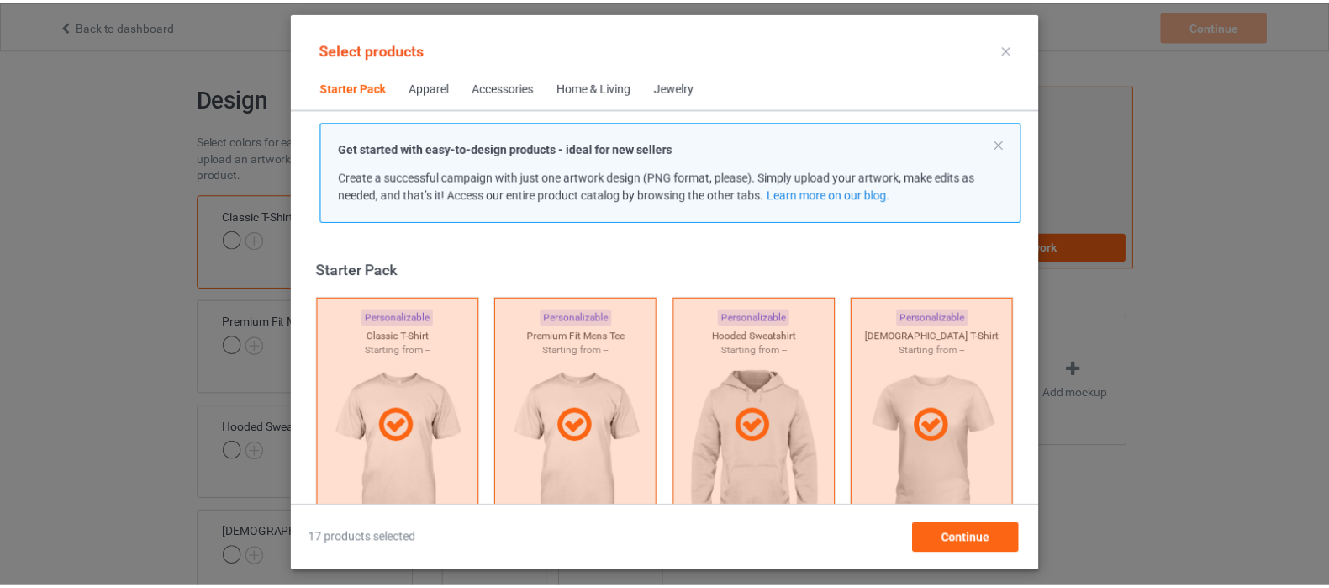
scroll to position [20, 0]
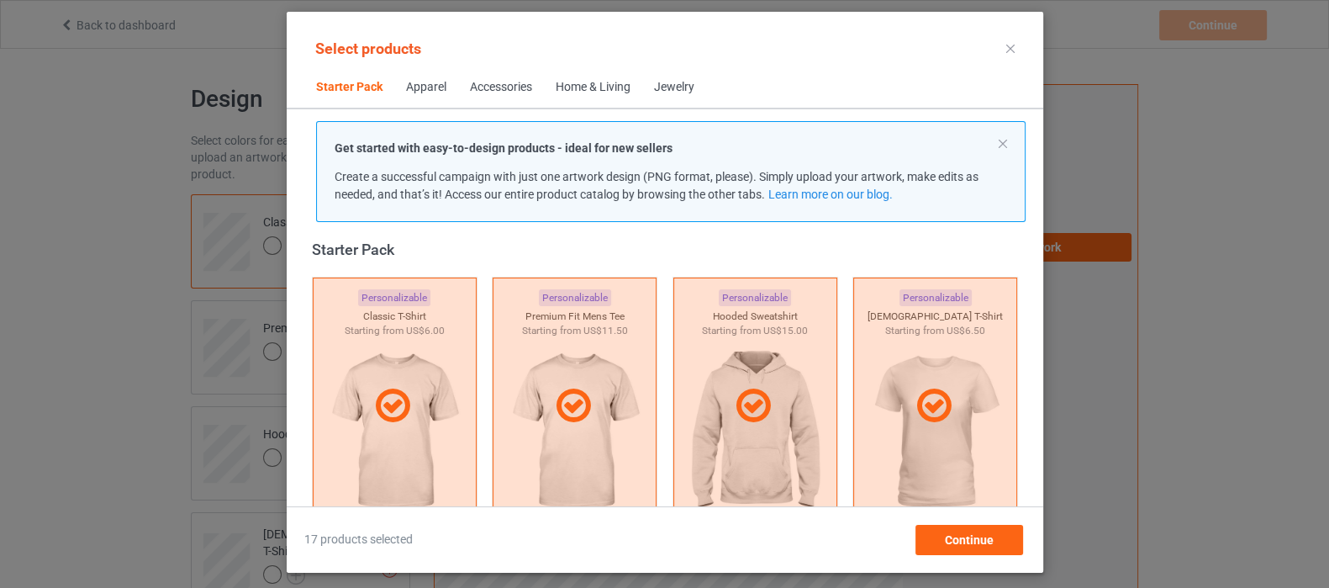
click at [1001, 148] on p "Get started with easy-to-design products - ideal for new sellers" at bounding box center [671, 148] width 673 height 17
click at [1000, 140] on button at bounding box center [1003, 144] width 8 height 8
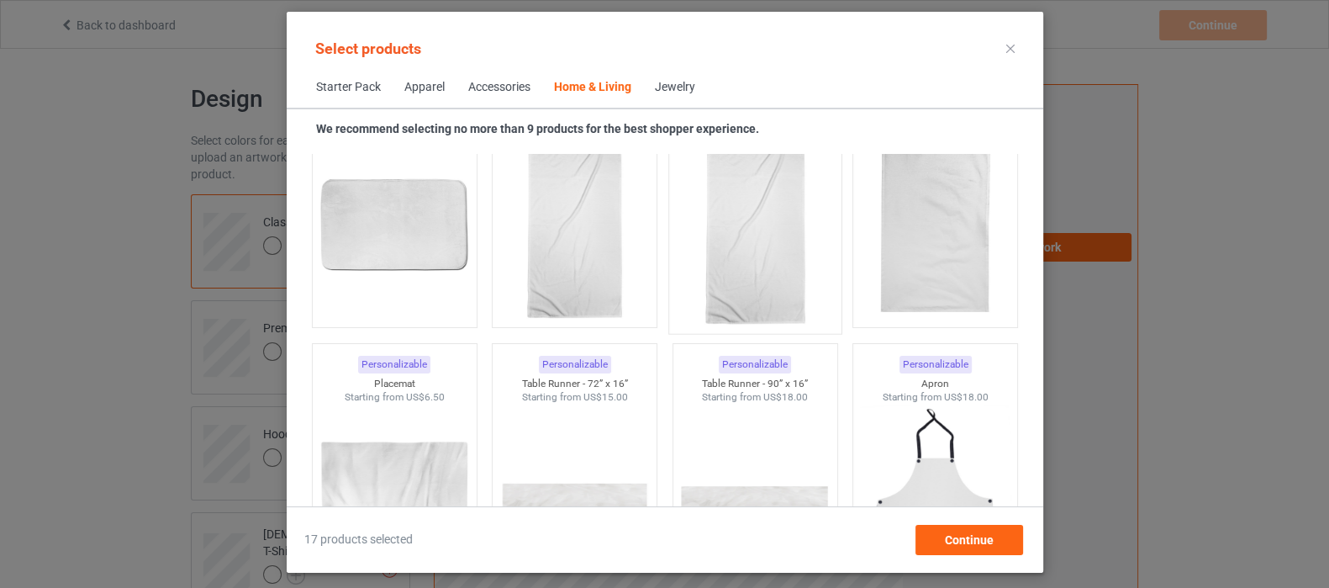
scroll to position [10634, 0]
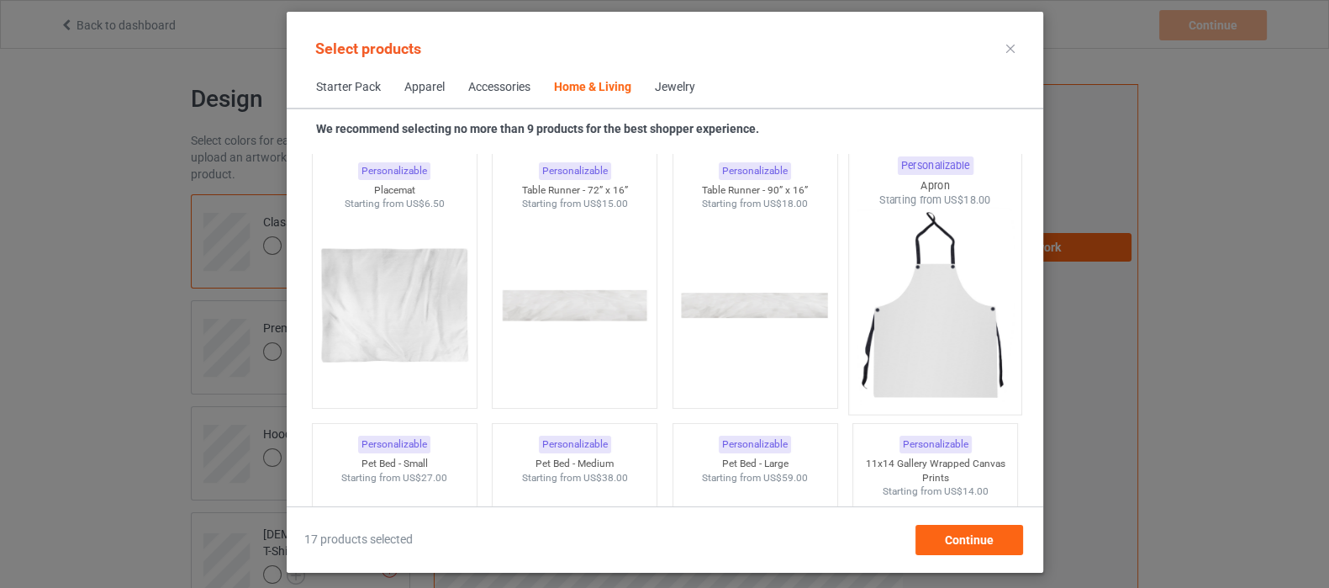
click at [872, 309] on img at bounding box center [935, 307] width 158 height 198
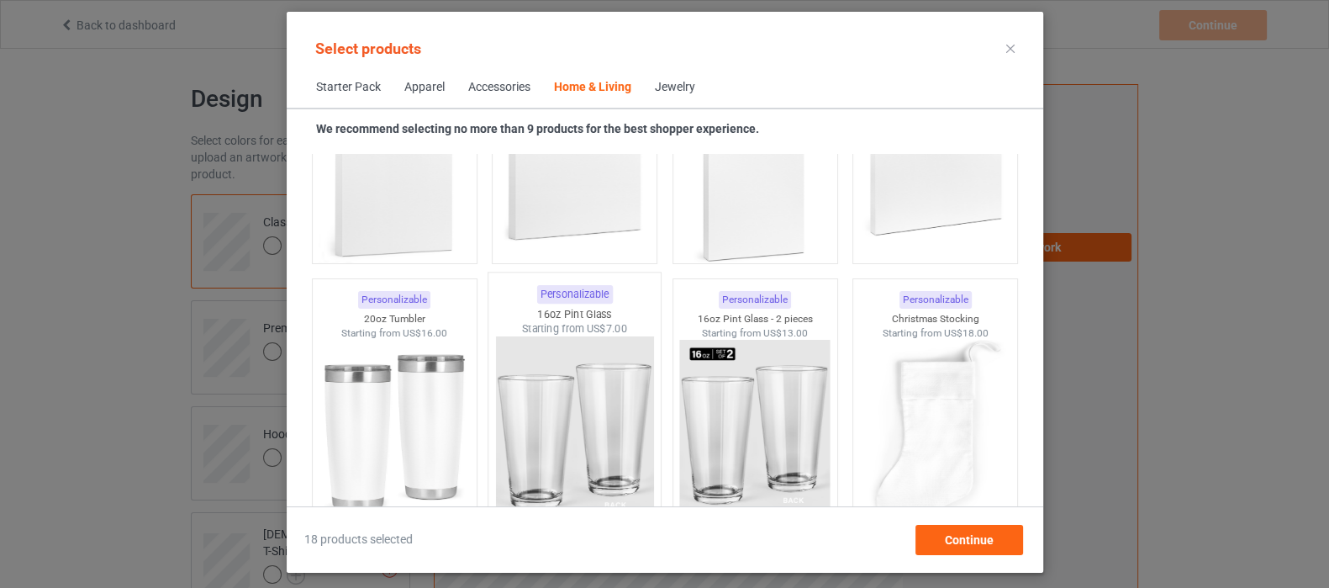
scroll to position [12526, 0]
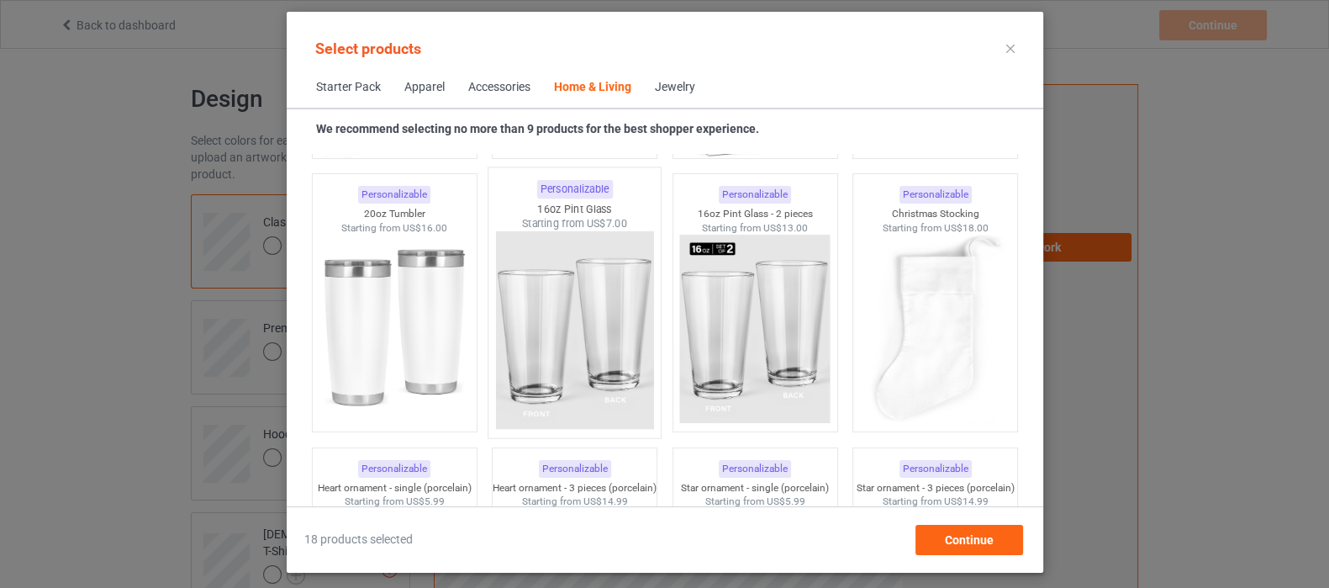
click at [579, 330] on img at bounding box center [574, 330] width 158 height 198
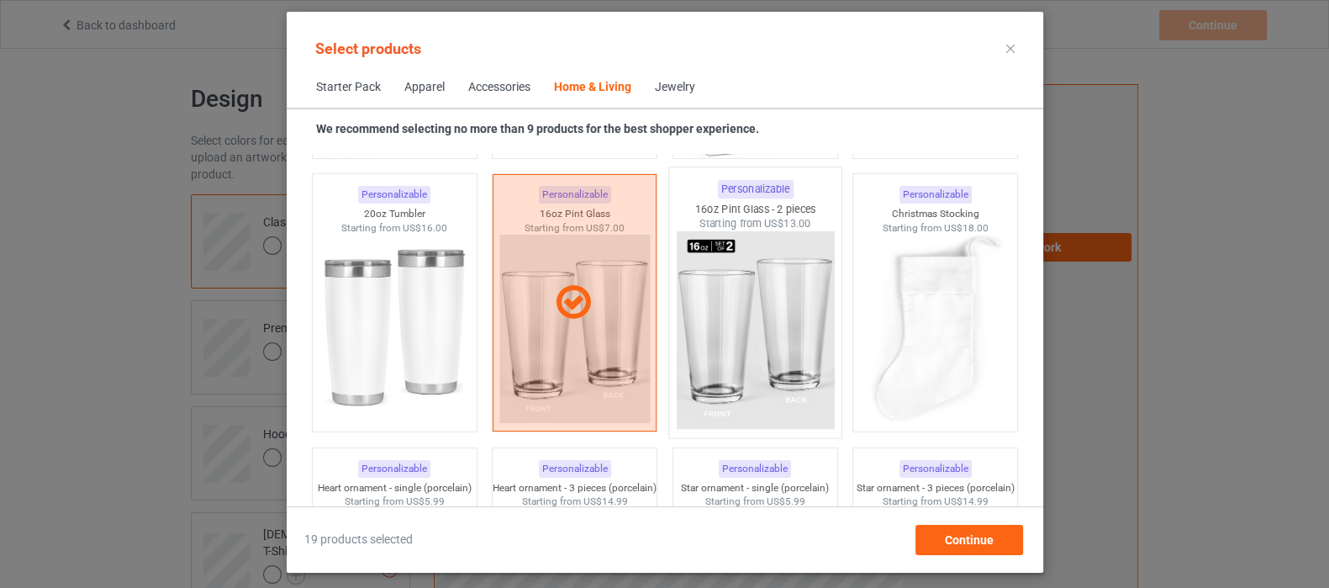
click at [716, 317] on img at bounding box center [755, 330] width 158 height 198
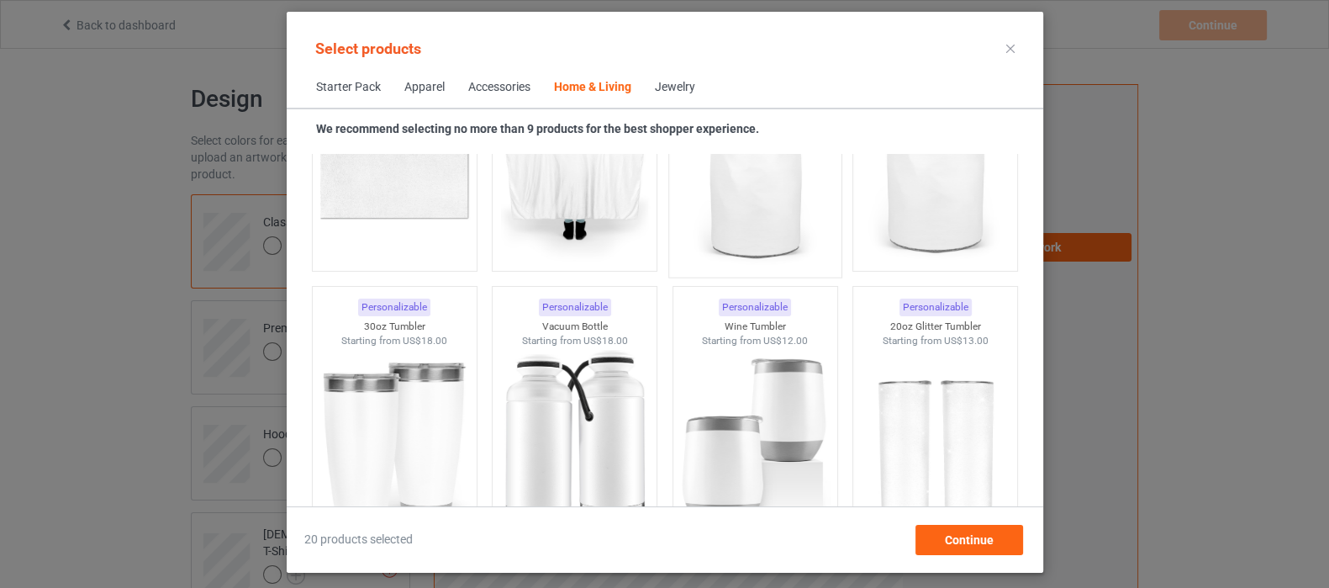
scroll to position [14103, 0]
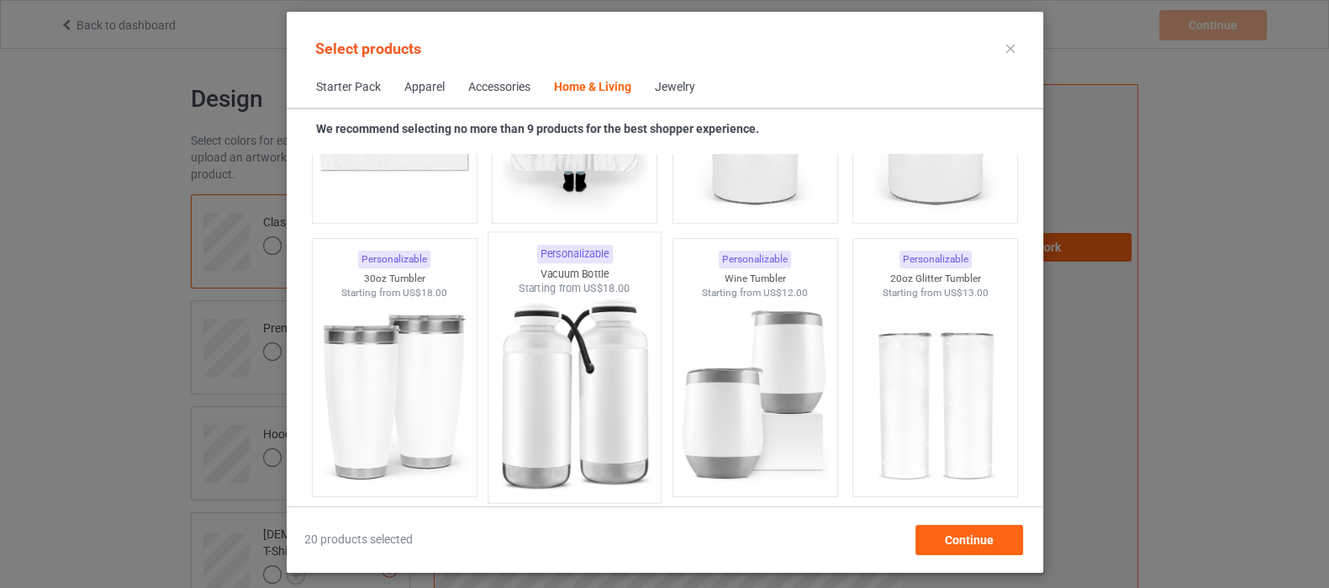
click at [580, 377] on img at bounding box center [574, 395] width 158 height 198
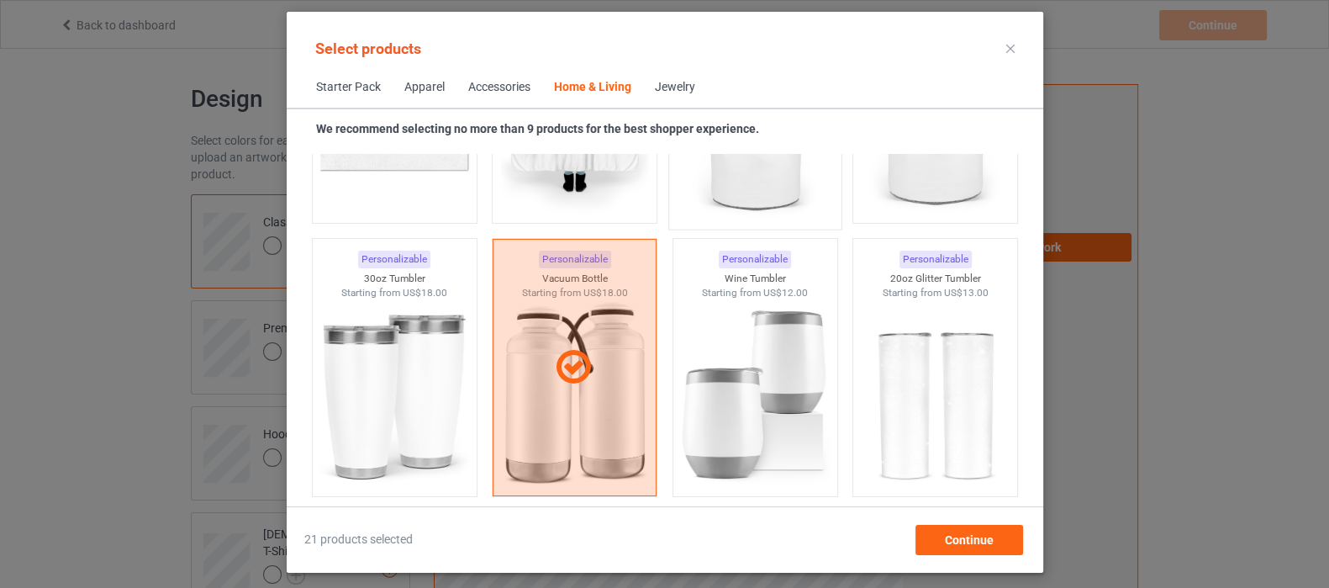
click at [744, 191] on img at bounding box center [755, 122] width 158 height 198
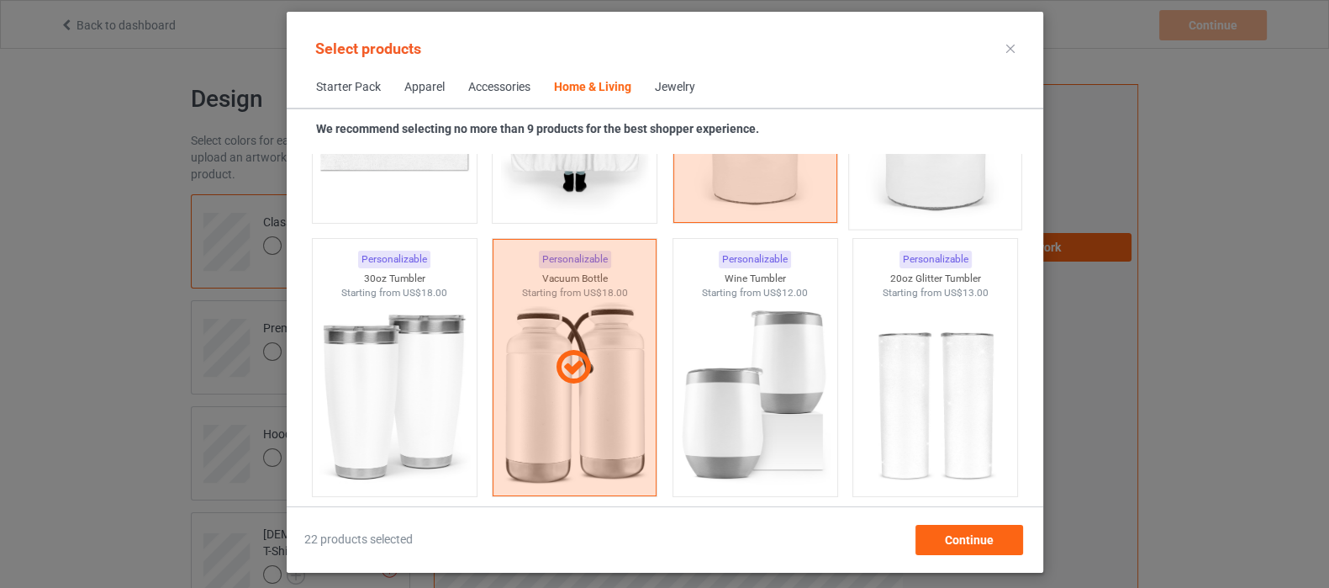
click at [912, 183] on img at bounding box center [935, 122] width 158 height 198
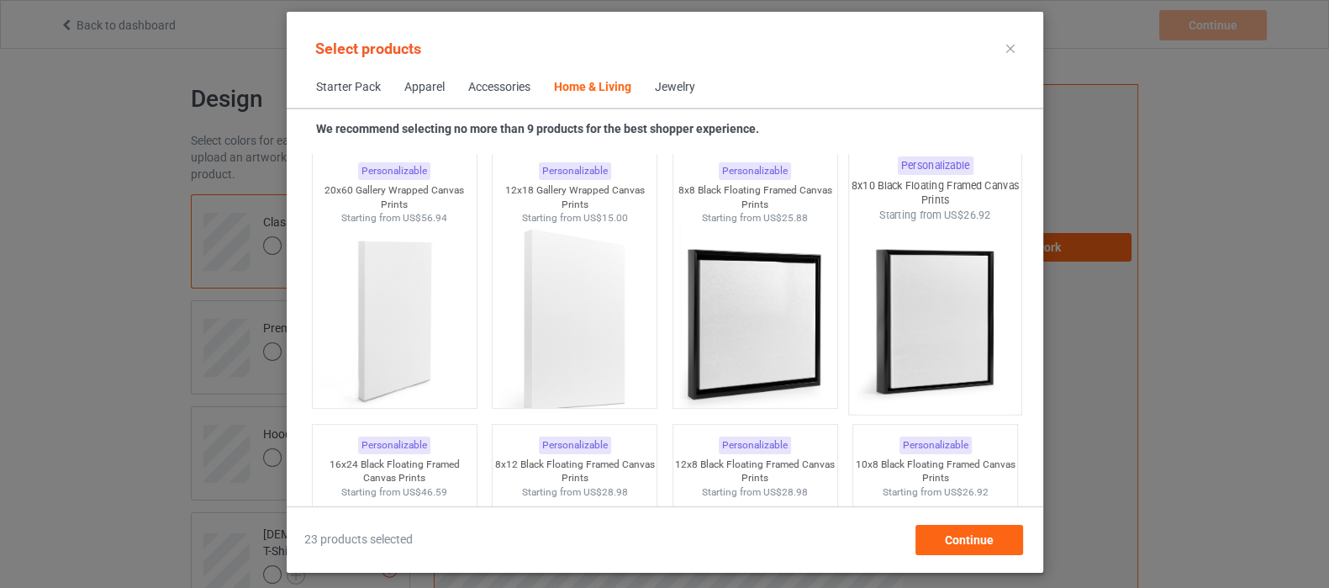
scroll to position [15259, 0]
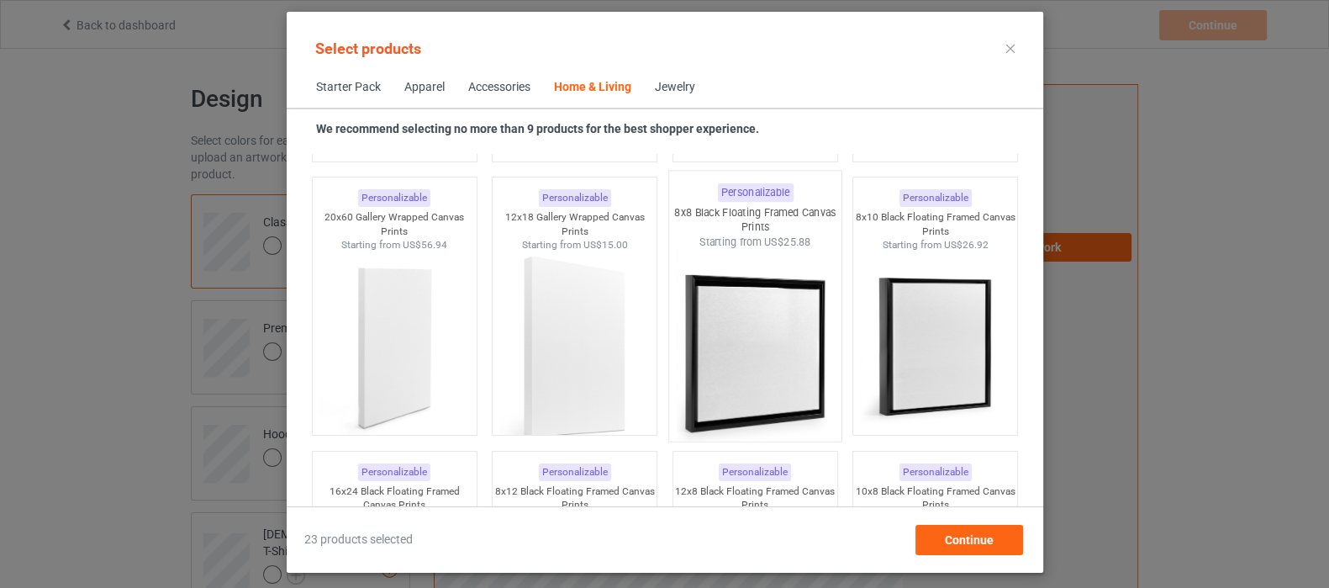
click at [753, 346] on img at bounding box center [755, 349] width 158 height 198
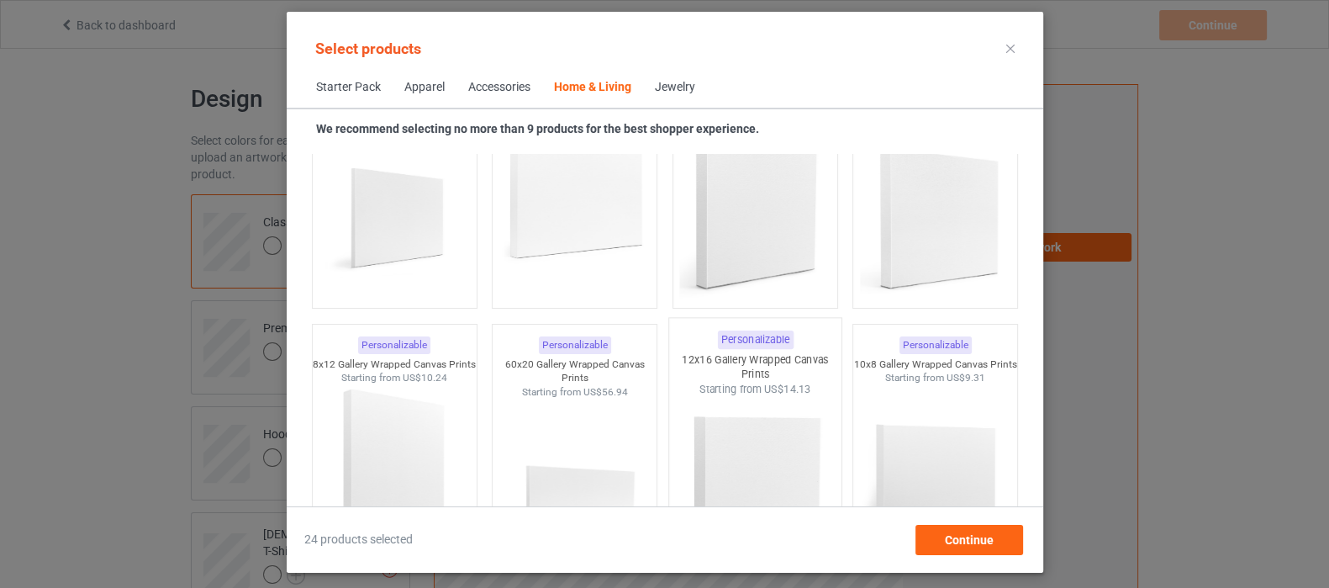
scroll to position [14734, 0]
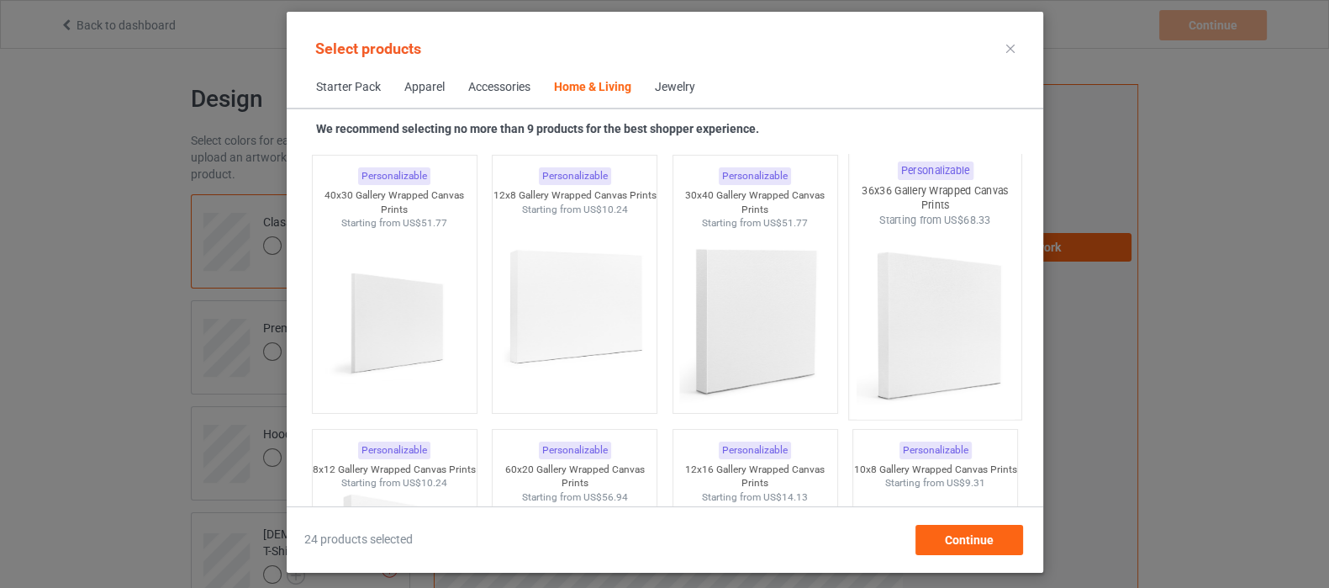
click at [911, 304] on img at bounding box center [935, 327] width 158 height 198
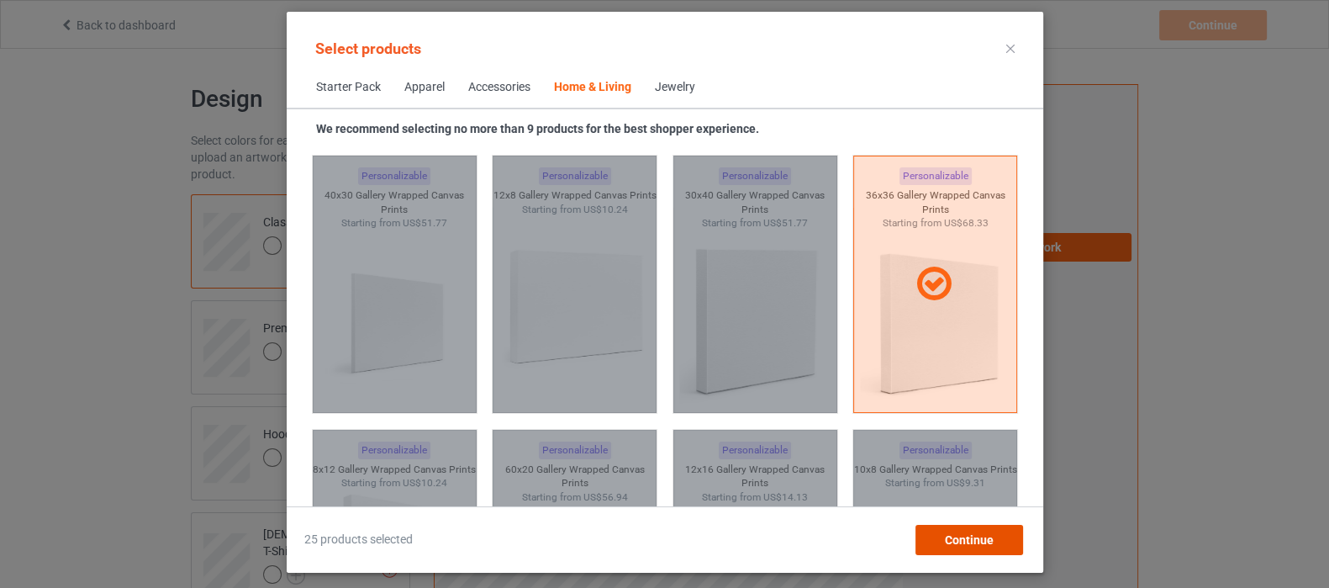
click at [948, 529] on div "Continue" at bounding box center [969, 540] width 108 height 30
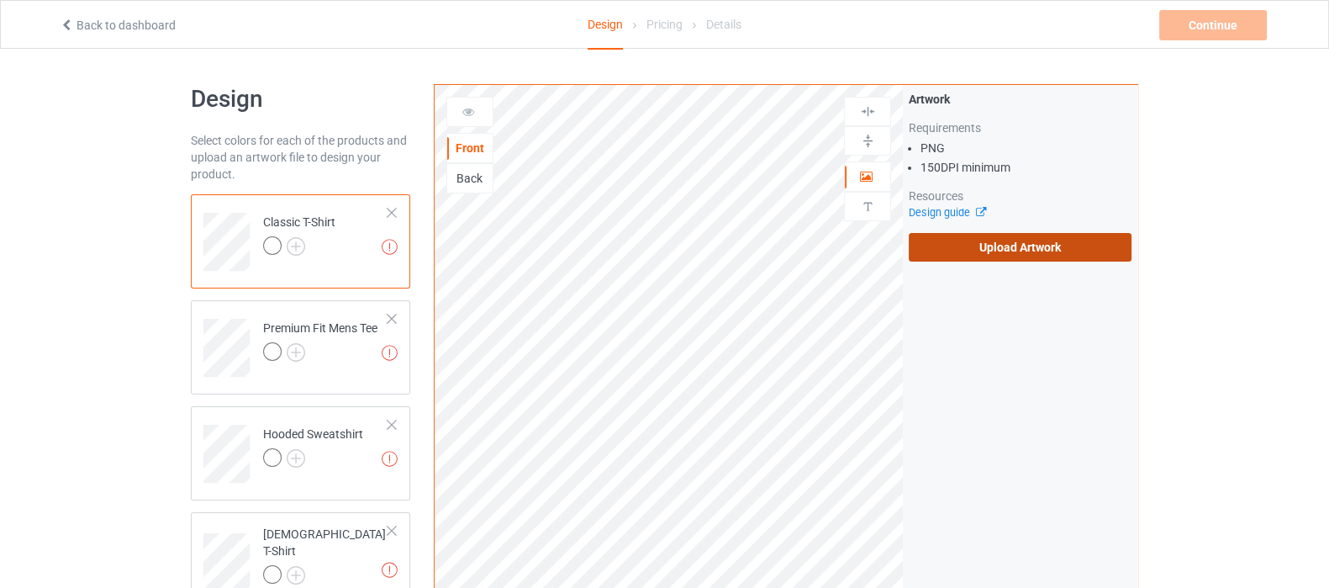
click at [998, 236] on label "Upload Artwork" at bounding box center [1020, 247] width 223 height 29
click at [0, 0] on input "Upload Artwork" at bounding box center [0, 0] width 0 height 0
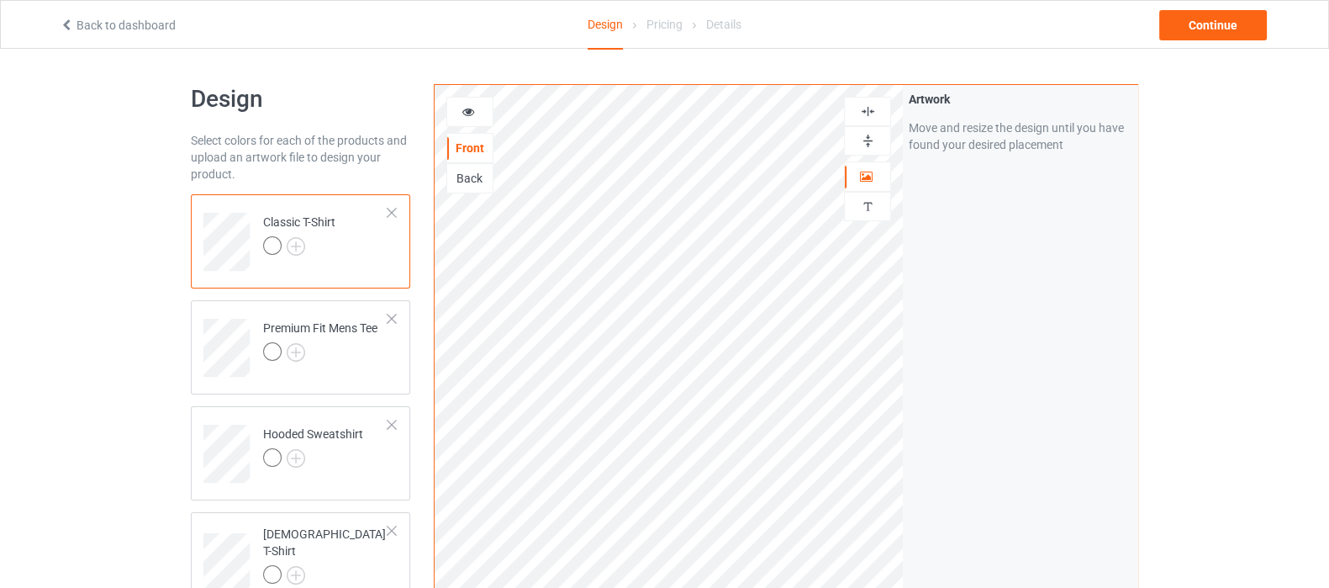
click at [860, 145] on img at bounding box center [868, 141] width 16 height 16
click at [873, 105] on img at bounding box center [868, 111] width 16 height 16
click at [867, 111] on img at bounding box center [868, 111] width 16 height 16
click at [299, 251] on img at bounding box center [296, 246] width 18 height 18
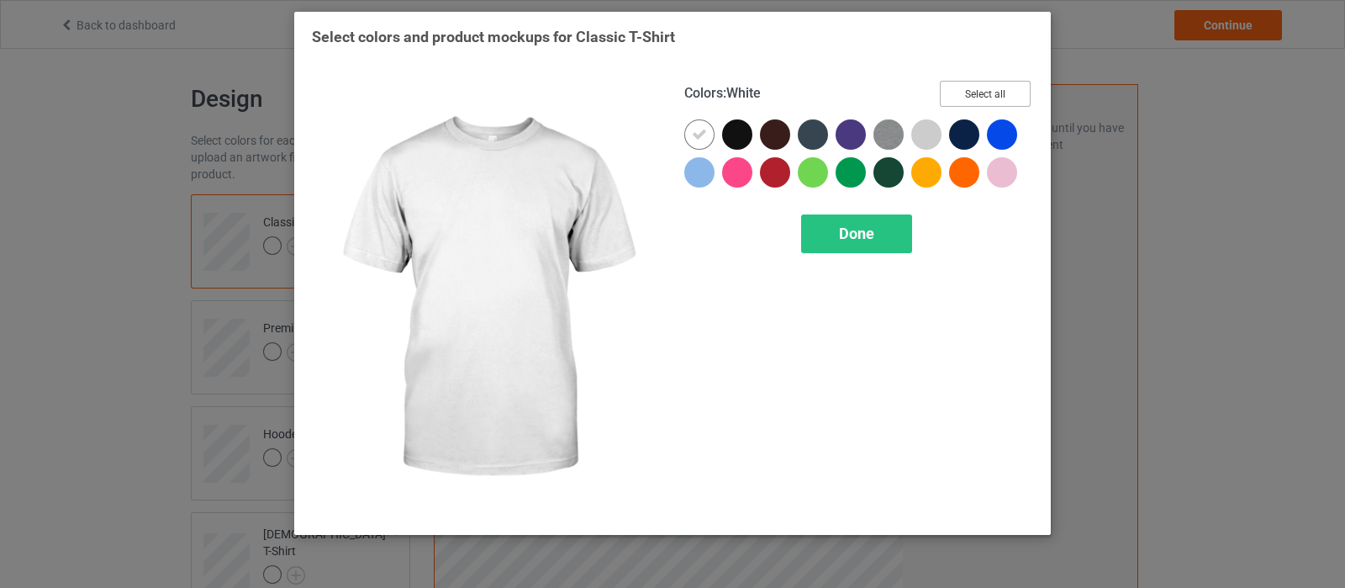
click at [1023, 82] on button "Select all" at bounding box center [985, 94] width 91 height 26
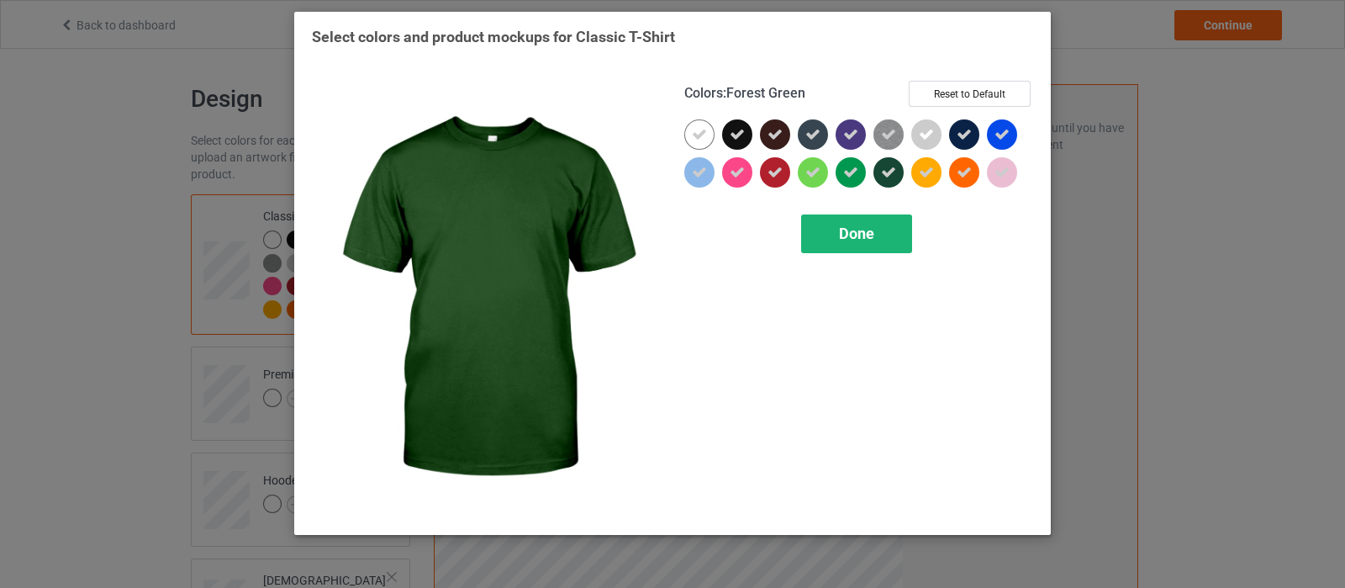
click at [873, 241] on span "Done" at bounding box center [856, 233] width 35 height 18
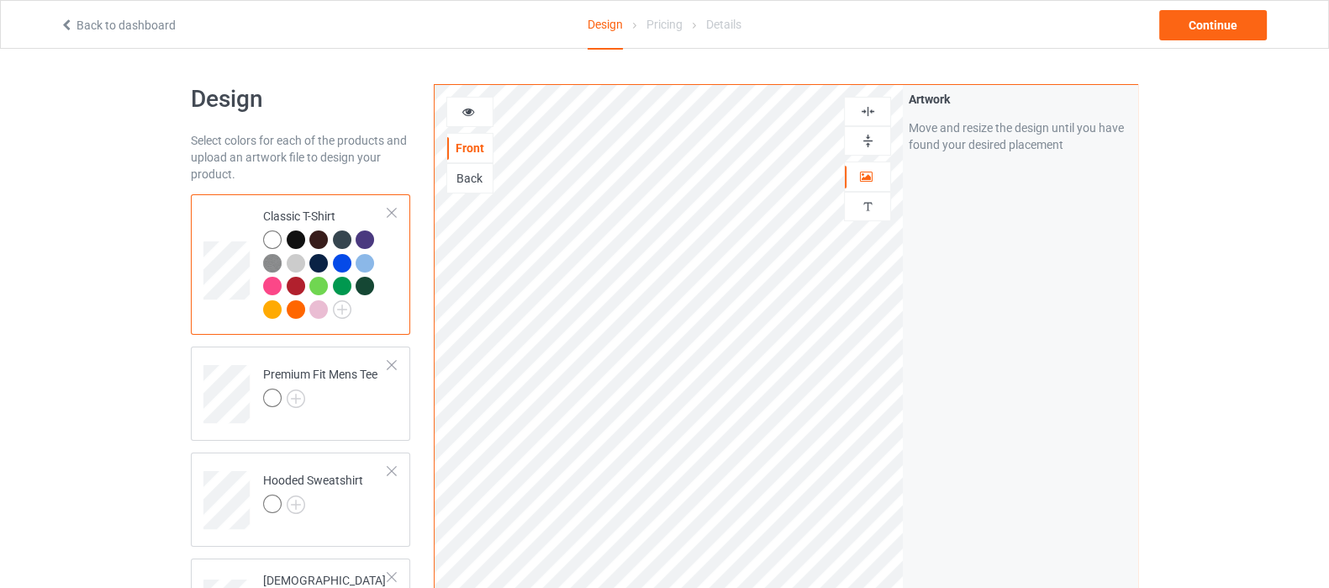
click at [467, 108] on icon at bounding box center [469, 109] width 14 height 12
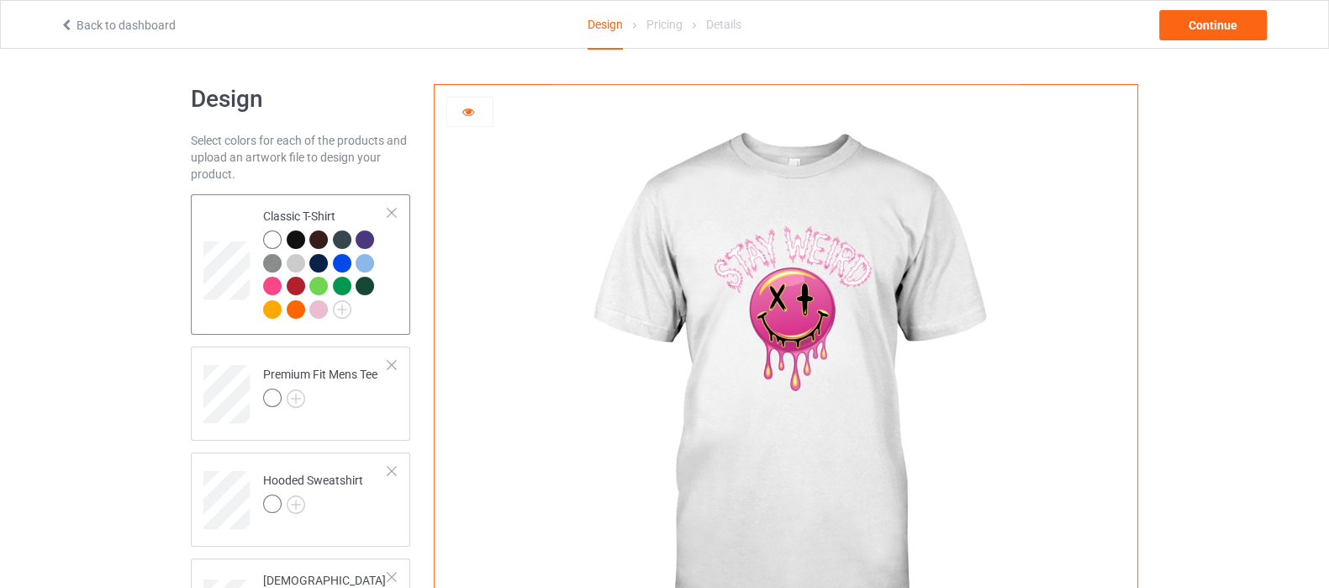
click at [269, 288] on div at bounding box center [272, 286] width 18 height 18
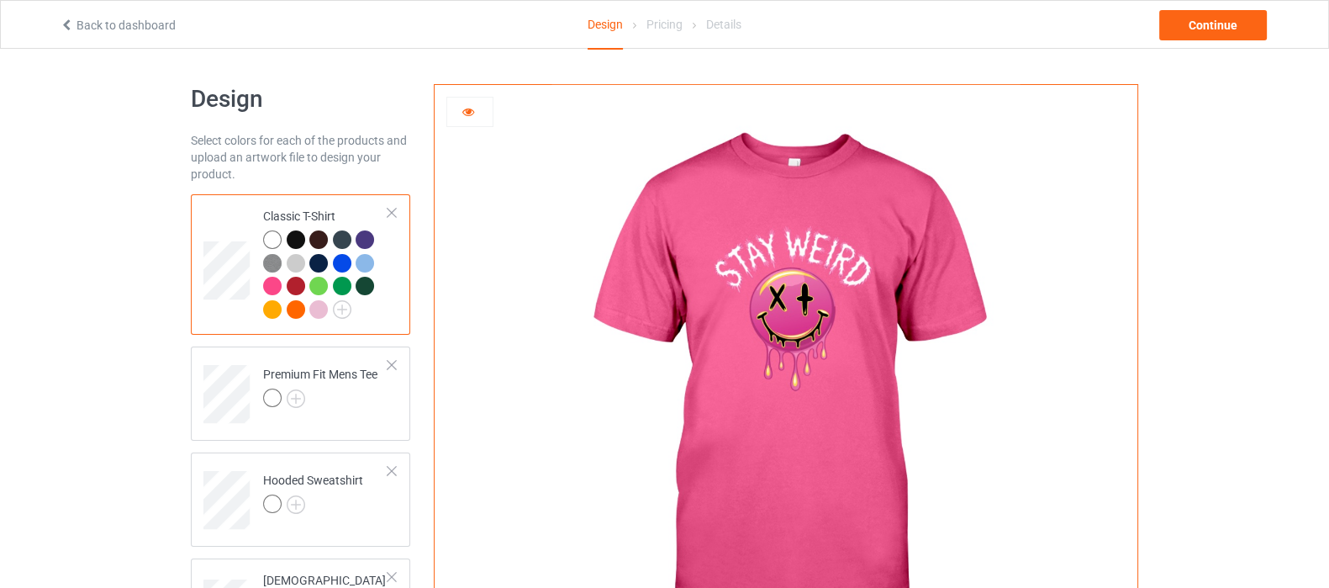
click at [464, 119] on div at bounding box center [469, 111] width 45 height 17
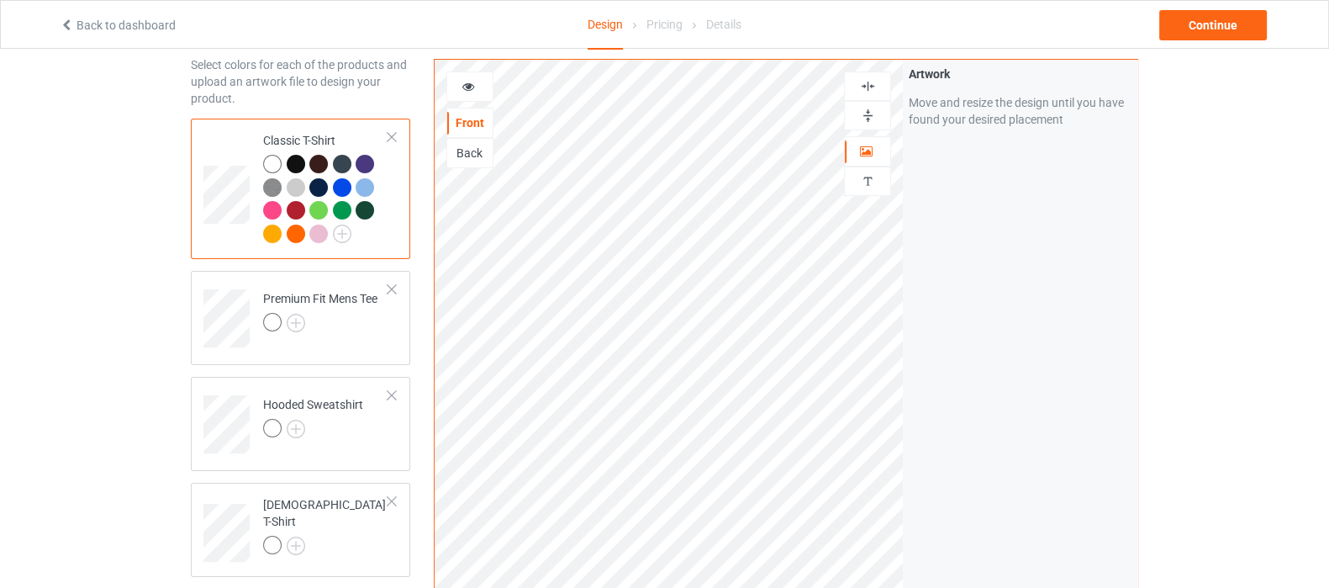
scroll to position [104, 0]
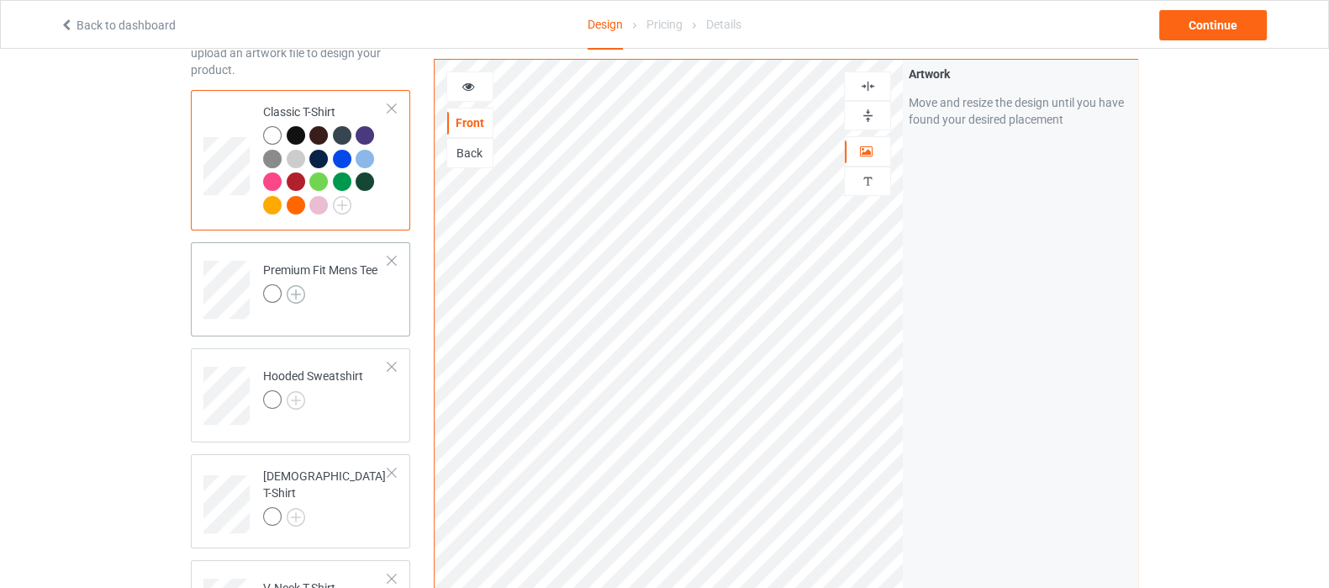
click at [295, 291] on img at bounding box center [296, 294] width 18 height 18
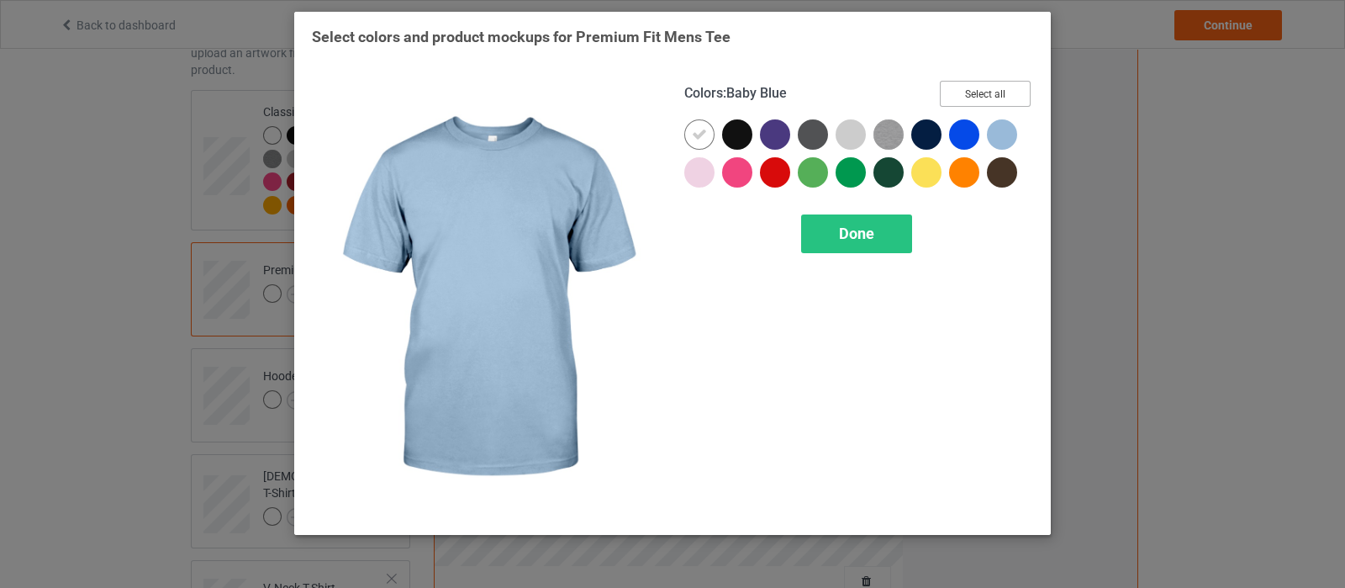
click at [1000, 95] on button "Select all" at bounding box center [985, 94] width 91 height 26
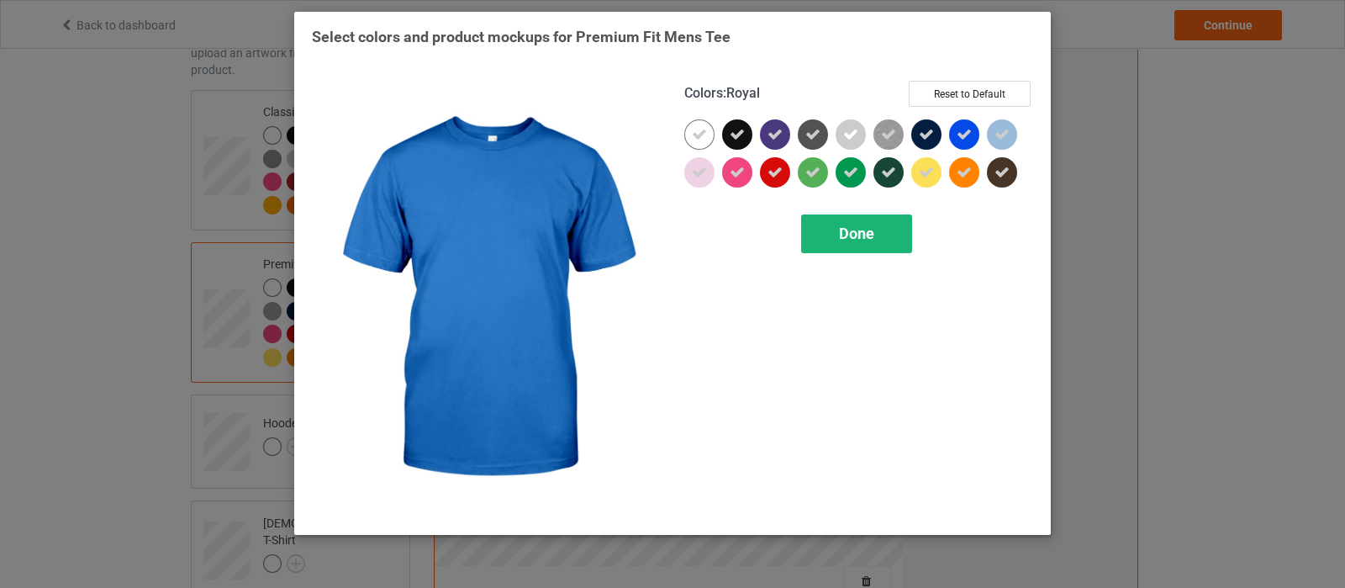
click at [847, 226] on span "Done" at bounding box center [856, 233] width 35 height 18
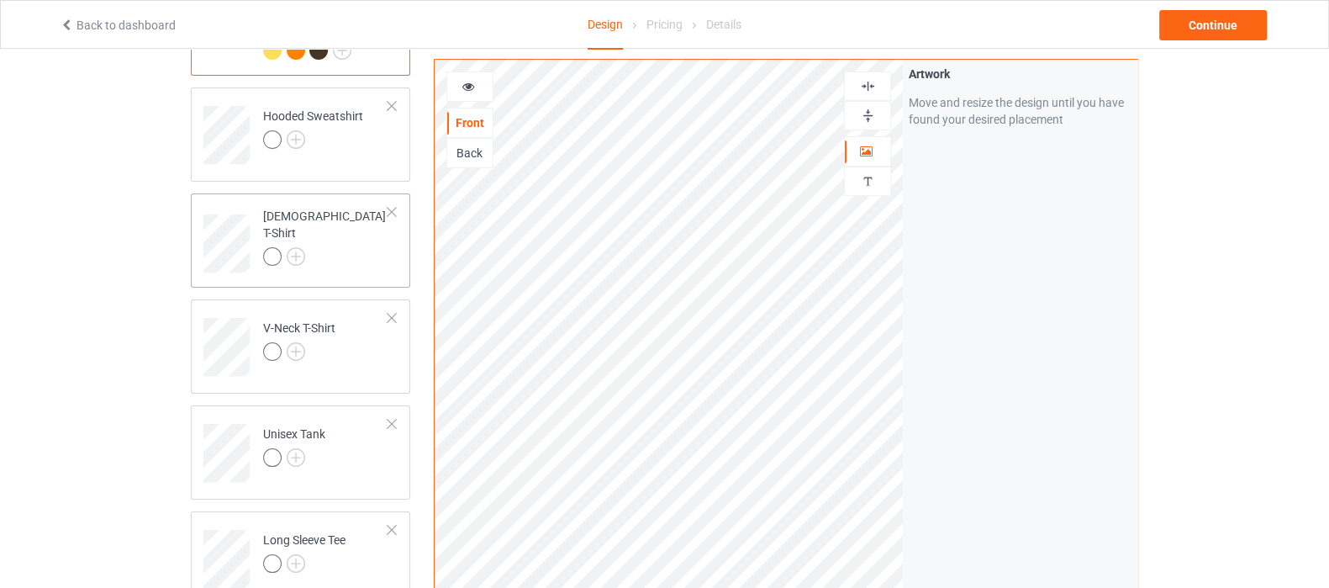
scroll to position [420, 0]
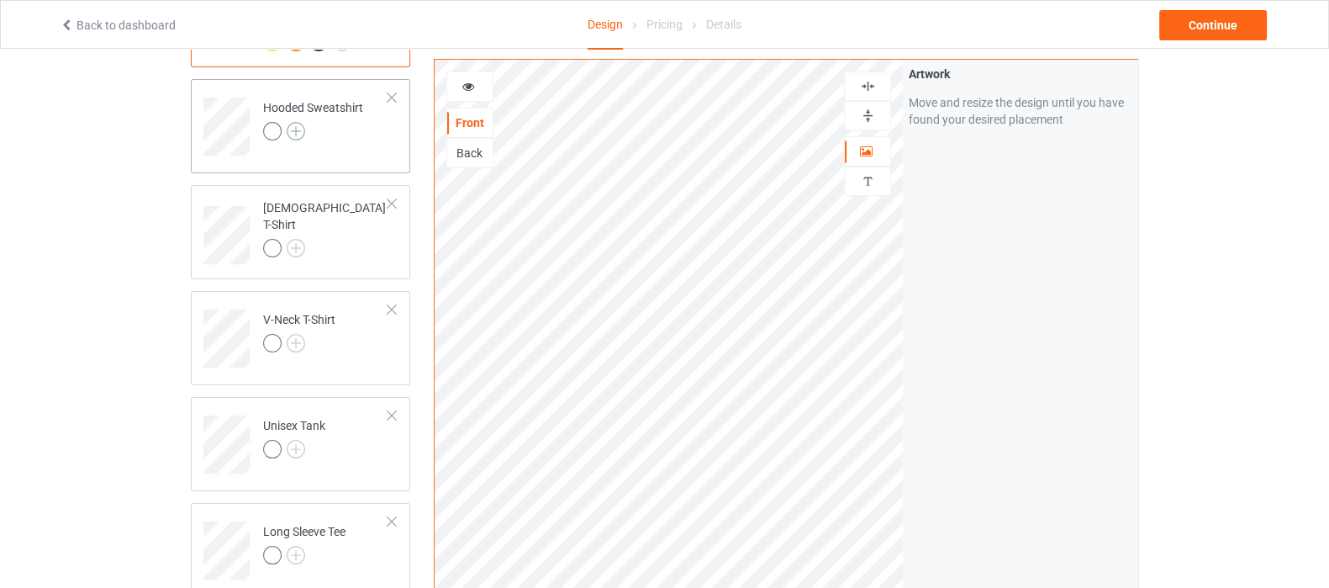
click at [292, 128] on img at bounding box center [296, 131] width 18 height 18
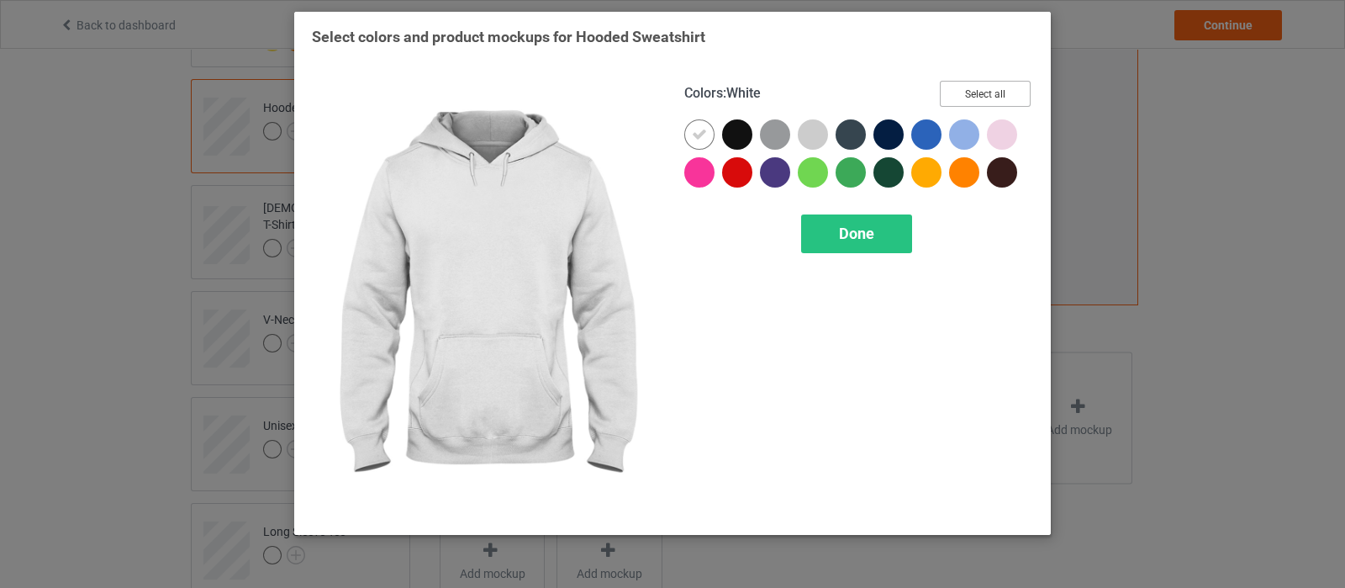
click at [958, 100] on button "Select all" at bounding box center [985, 94] width 91 height 26
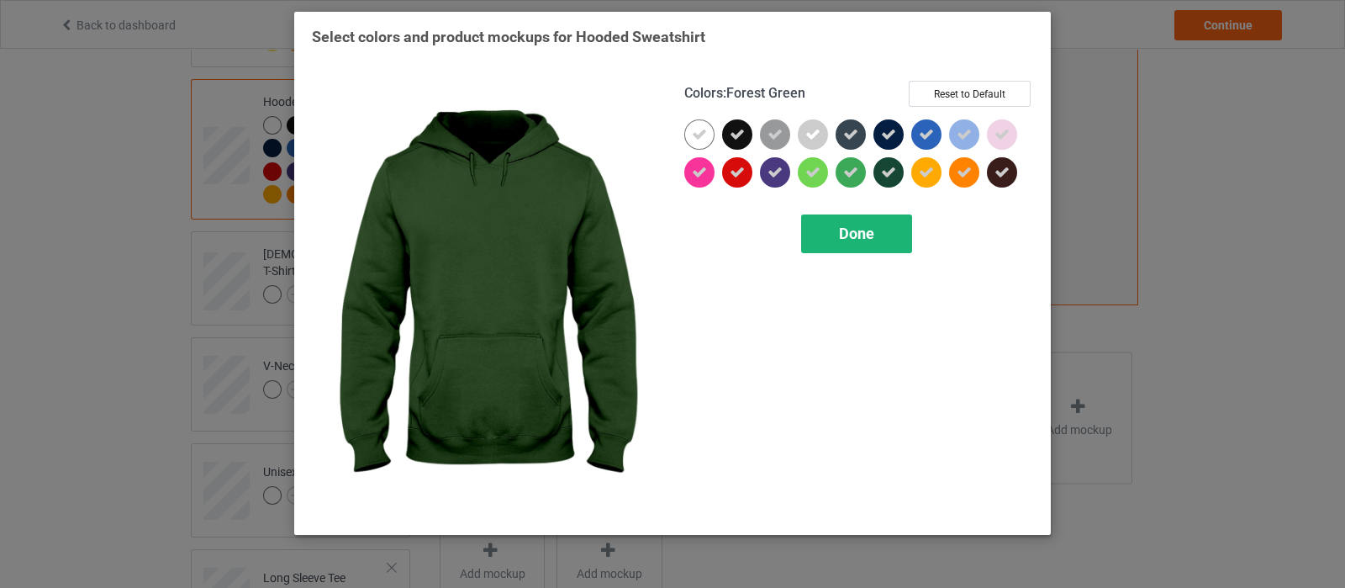
click at [865, 233] on span "Done" at bounding box center [856, 233] width 35 height 18
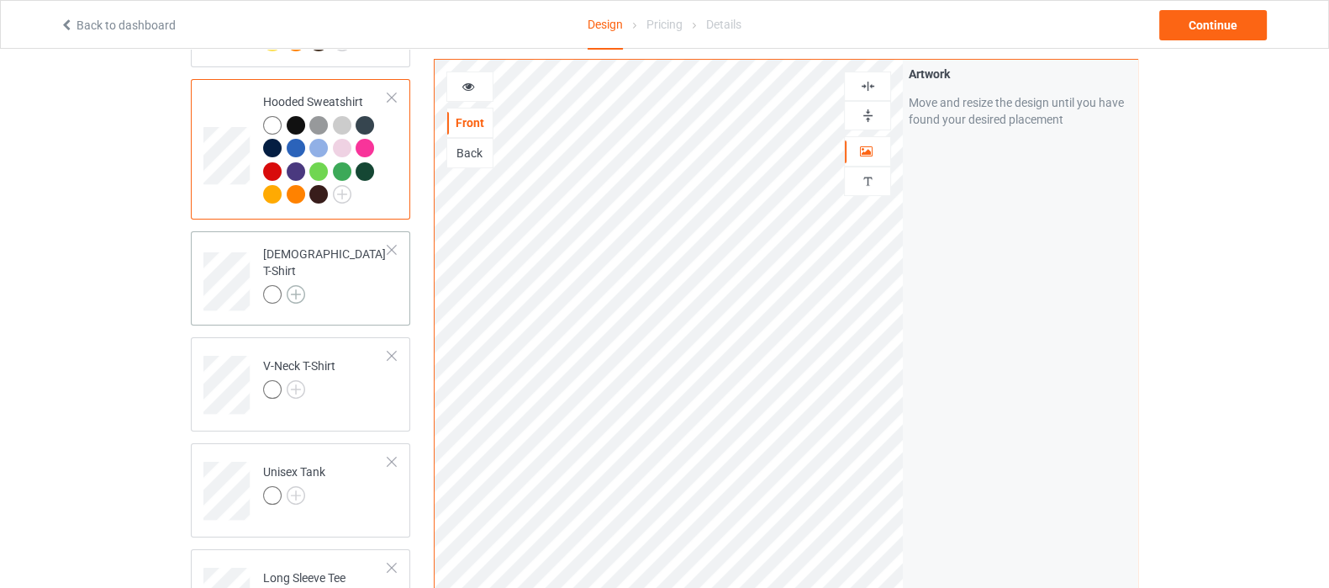
click at [295, 285] on img at bounding box center [296, 294] width 18 height 18
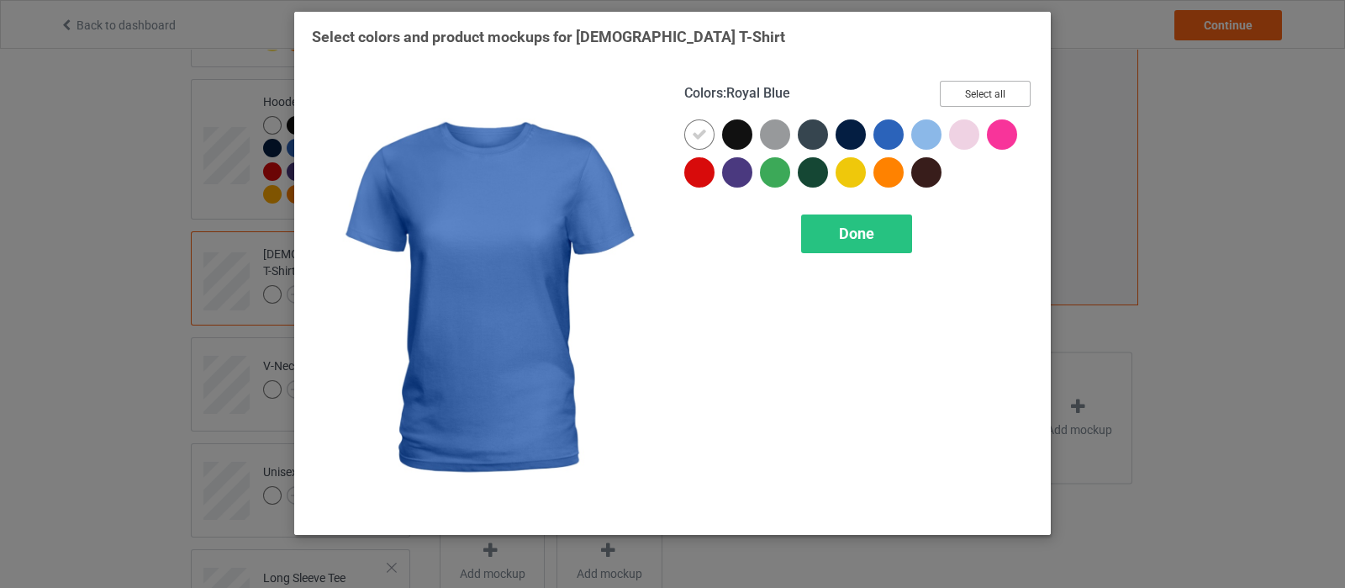
click at [967, 93] on button "Select all" at bounding box center [985, 94] width 91 height 26
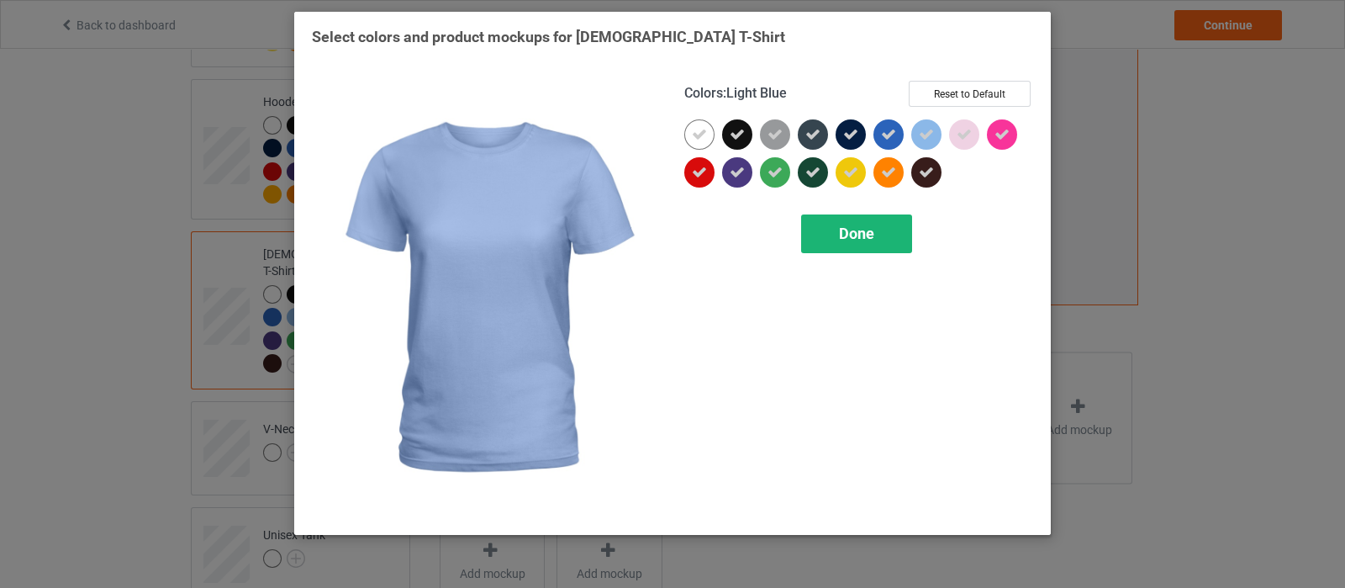
click at [878, 241] on div "Done" at bounding box center [856, 233] width 111 height 39
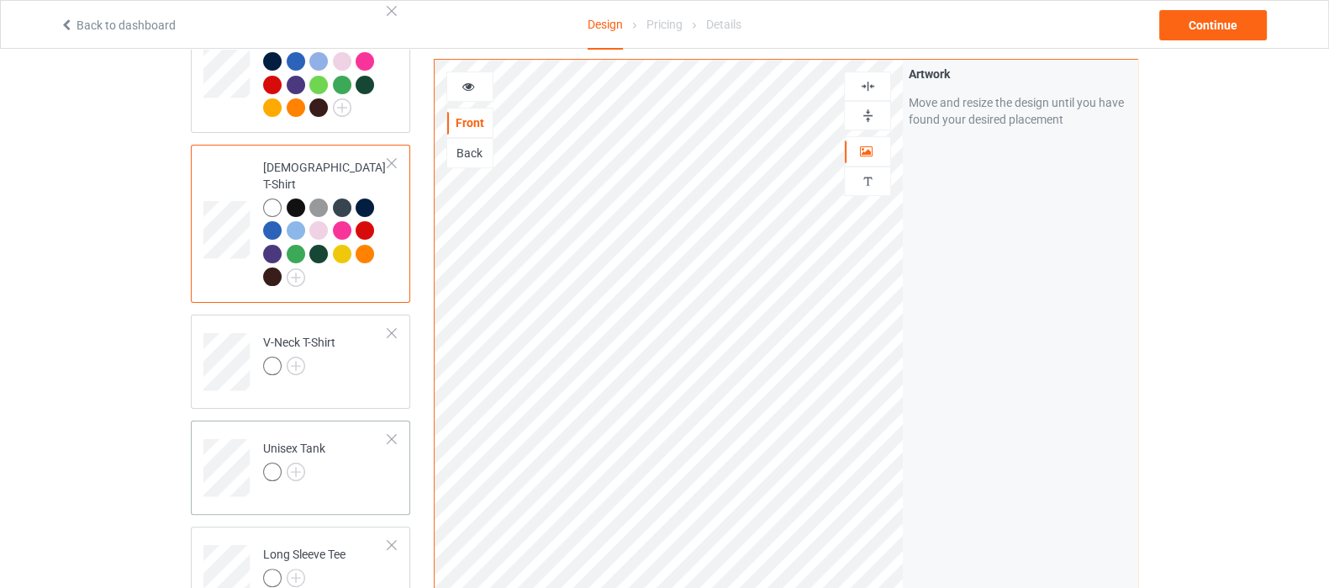
scroll to position [525, 0]
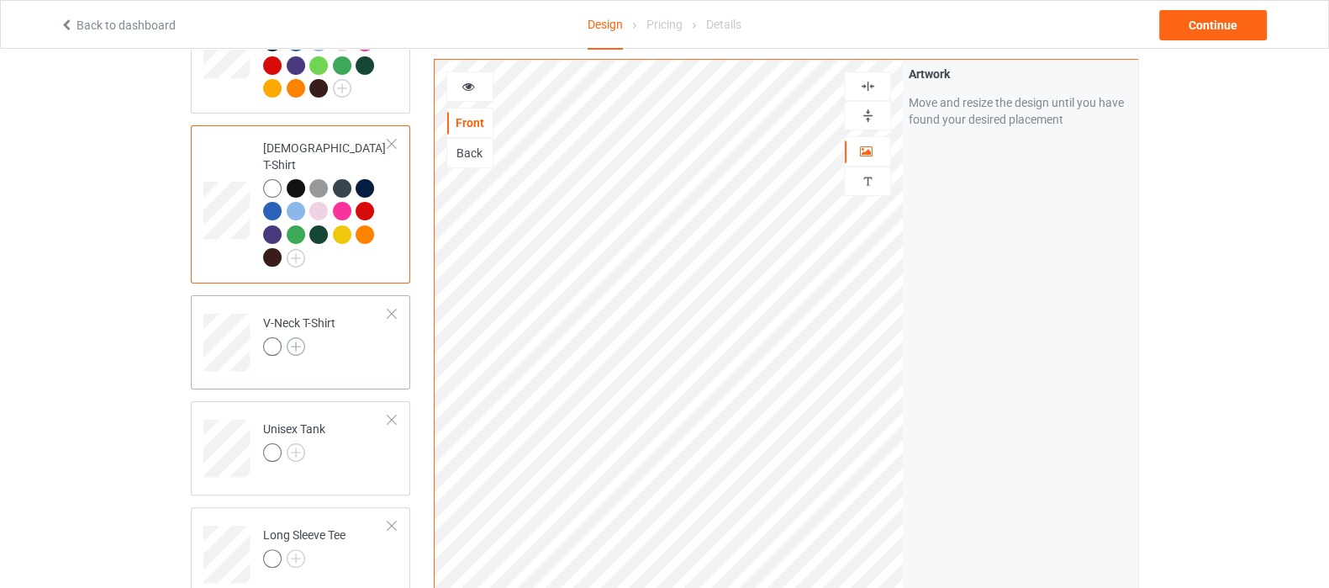
click at [298, 337] on img at bounding box center [296, 346] width 18 height 18
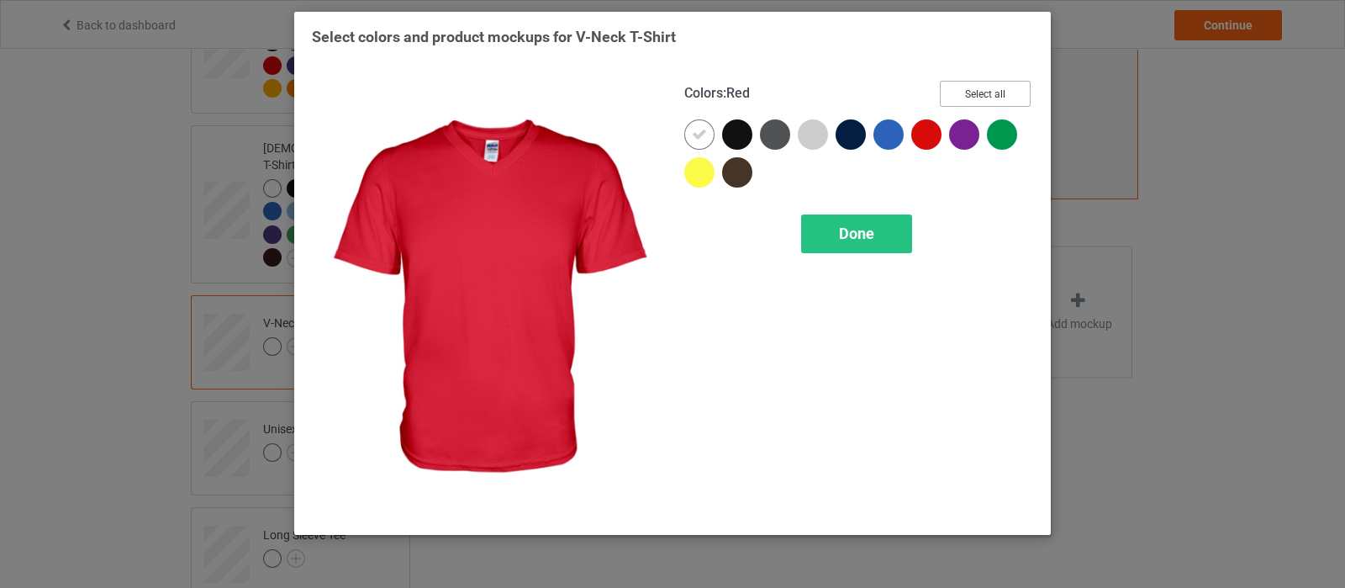
click at [972, 104] on button "Select all" at bounding box center [985, 94] width 91 height 26
click at [867, 254] on div "Colors : Red Reset to Default Done" at bounding box center [859, 299] width 372 height 460
click at [847, 230] on span "Done" at bounding box center [856, 233] width 35 height 18
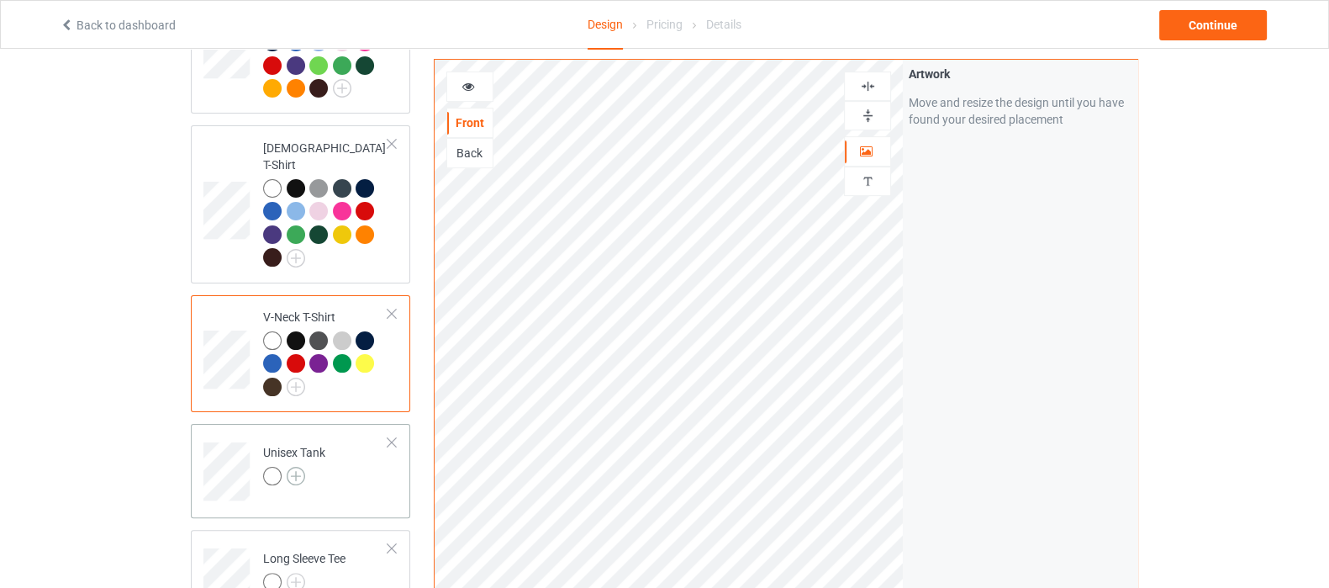
click at [301, 467] on img at bounding box center [296, 476] width 18 height 18
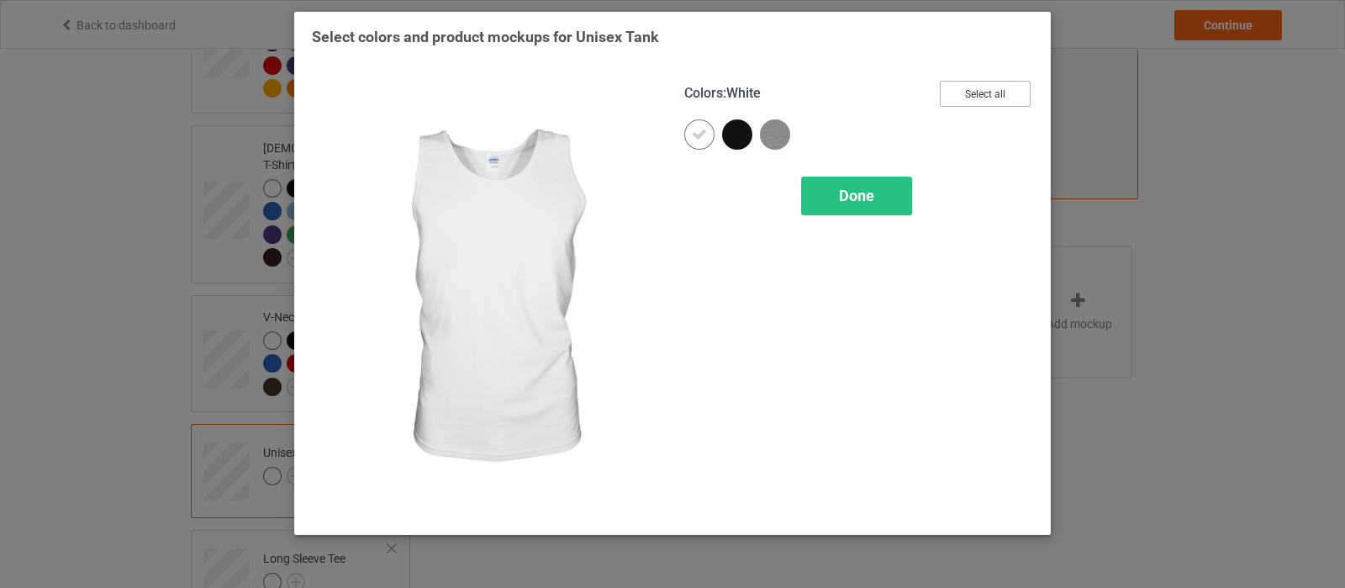
click at [980, 92] on button "Select all" at bounding box center [985, 94] width 91 height 26
click at [841, 185] on div "Done" at bounding box center [856, 196] width 111 height 39
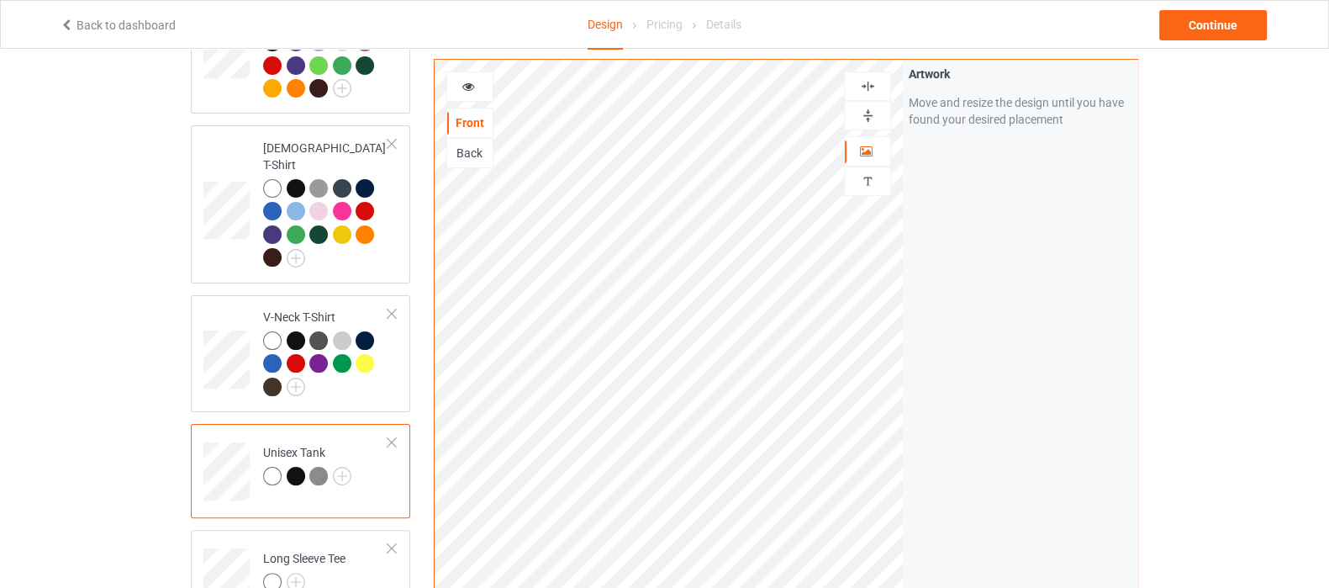
scroll to position [735, 0]
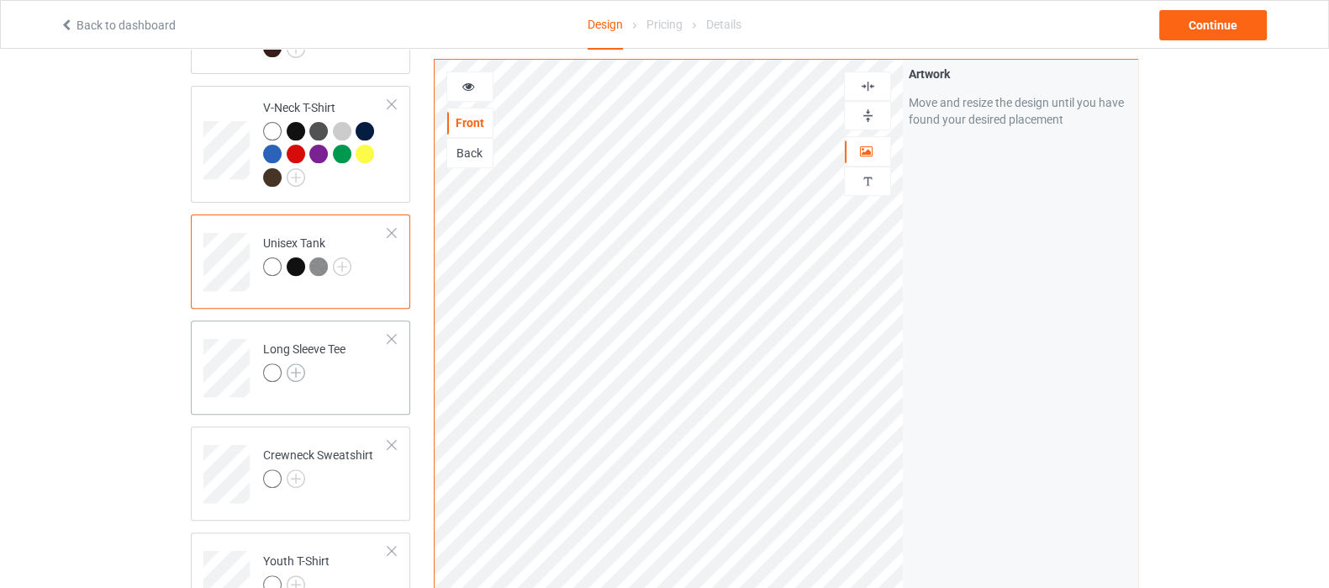
click at [293, 363] on img at bounding box center [296, 372] width 18 height 18
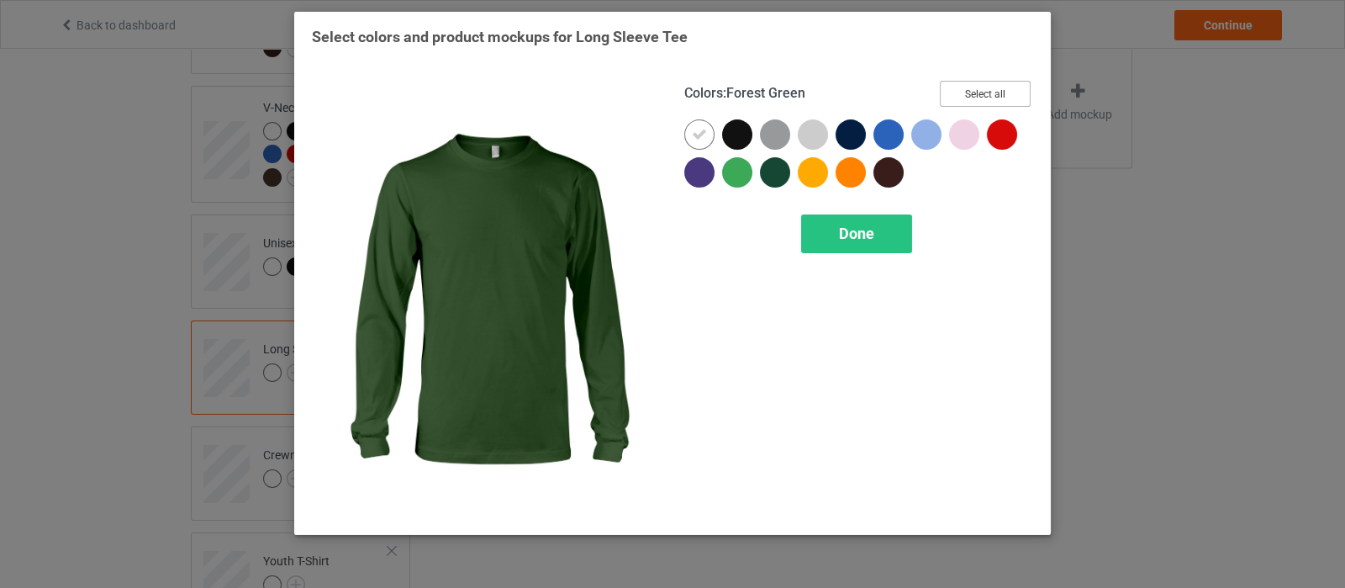
drag, startPoint x: 974, startPoint y: 98, endPoint x: 968, endPoint y: 115, distance: 18.1
click at [974, 98] on button "Select all" at bounding box center [985, 94] width 91 height 26
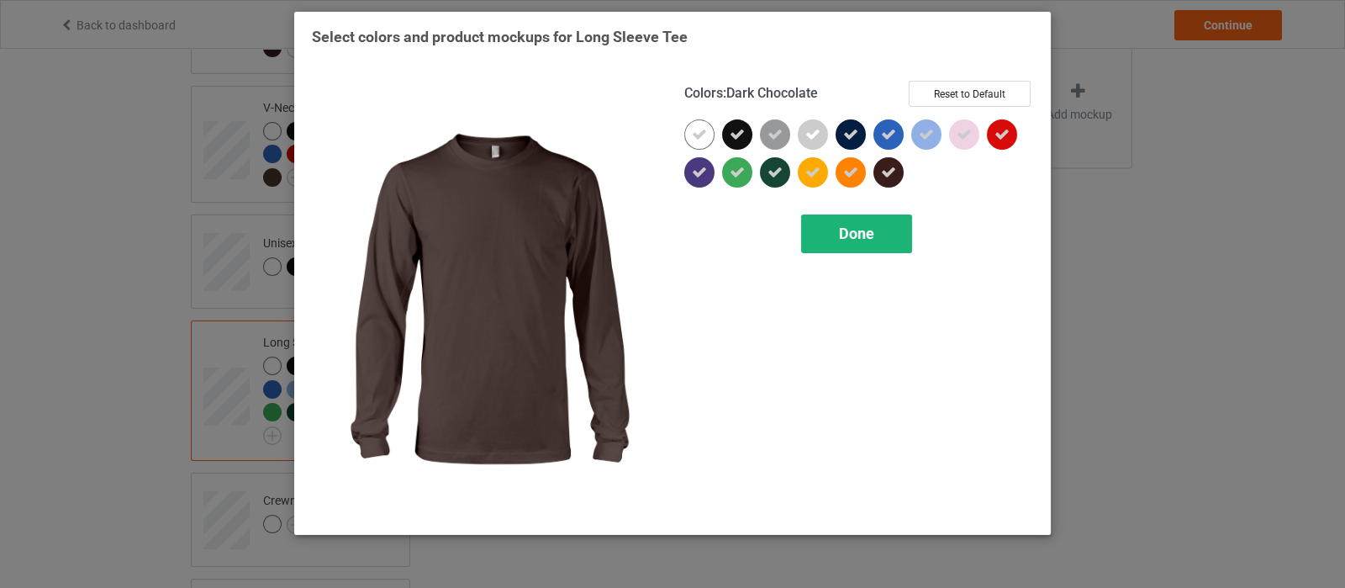
click at [859, 235] on span "Done" at bounding box center [856, 233] width 35 height 18
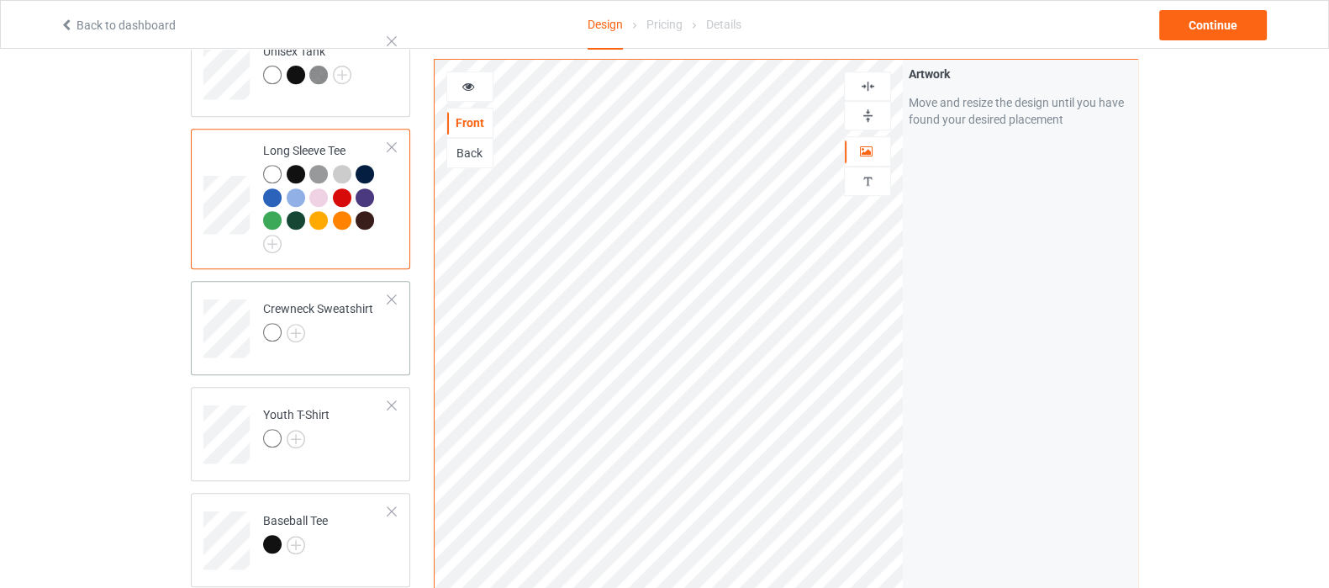
scroll to position [946, 0]
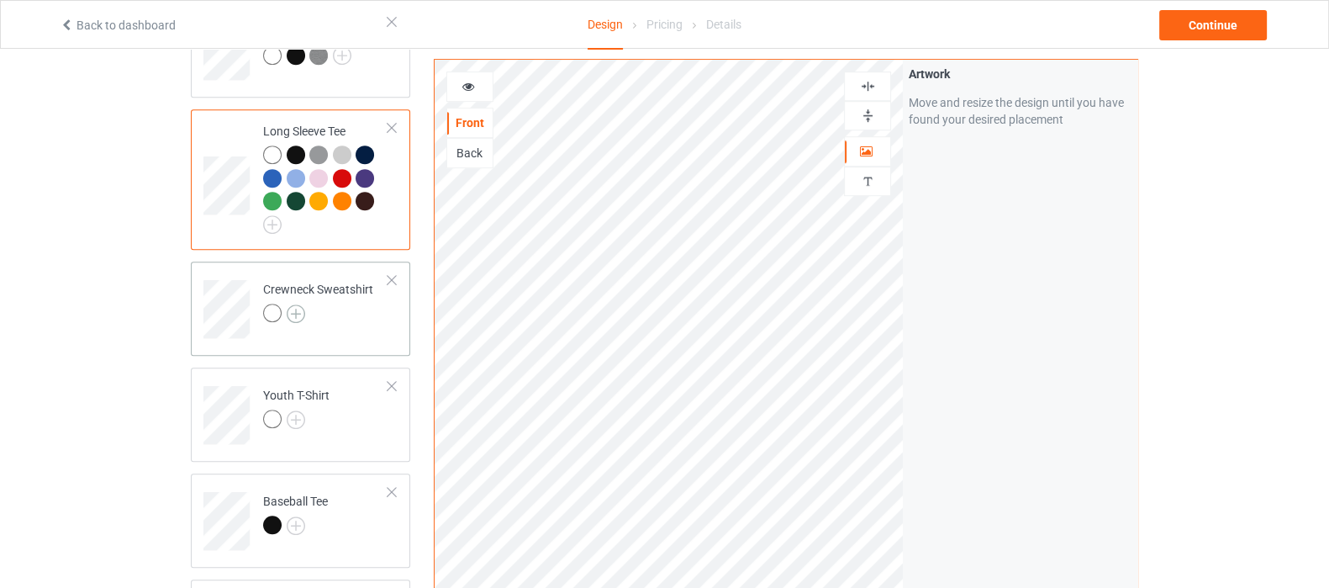
click at [298, 304] on img at bounding box center [296, 313] width 18 height 18
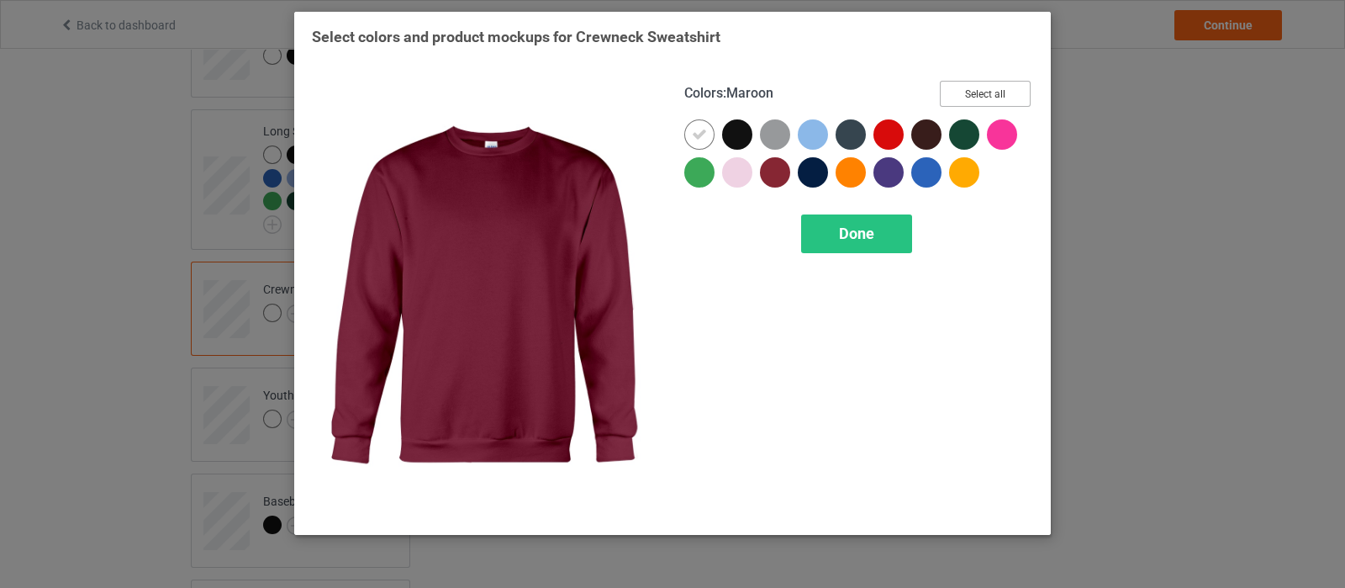
click at [999, 98] on button "Select all" at bounding box center [985, 94] width 91 height 26
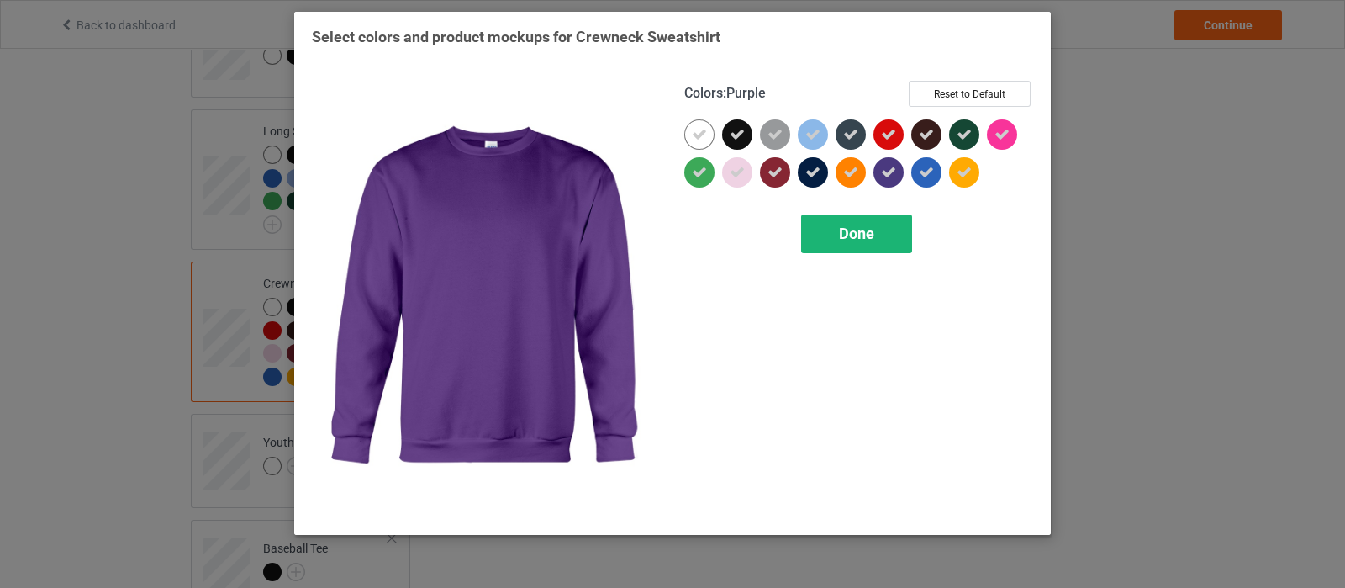
click at [855, 230] on span "Done" at bounding box center [856, 233] width 35 height 18
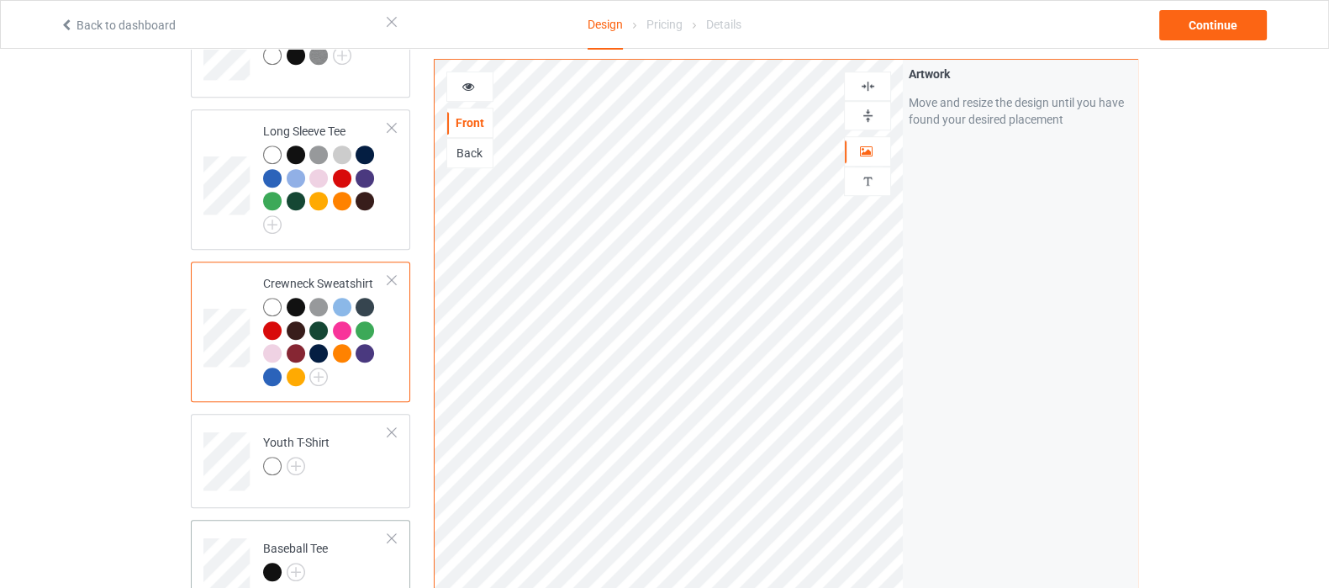
scroll to position [1156, 0]
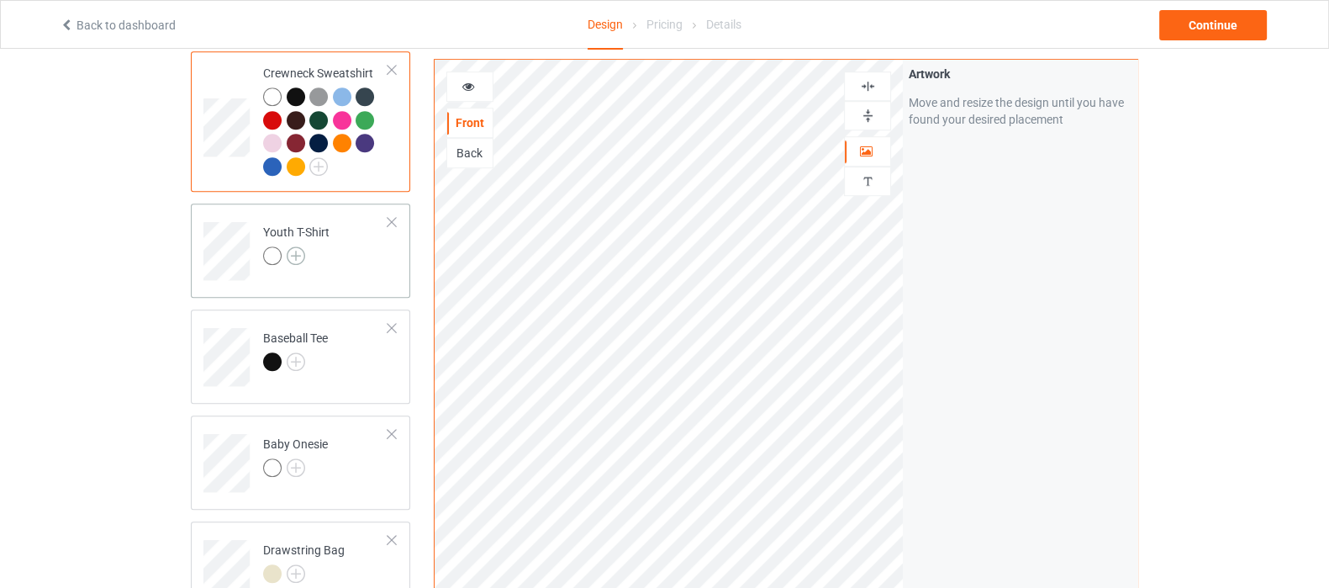
click at [293, 246] on img at bounding box center [296, 255] width 18 height 18
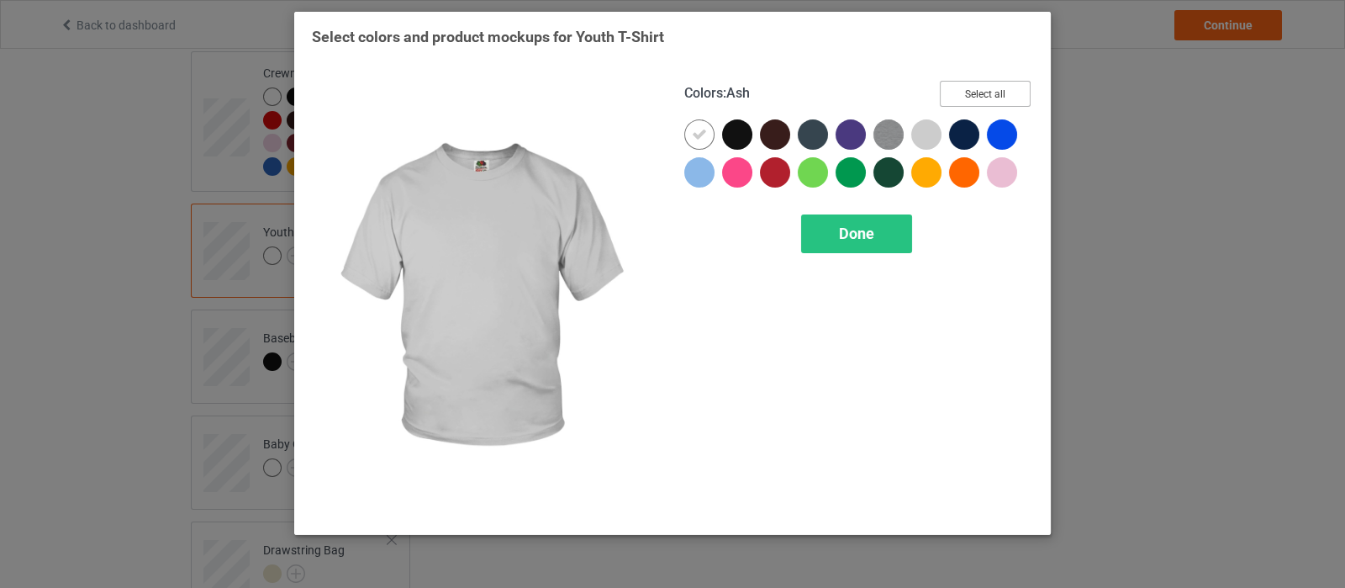
click at [978, 93] on button "Select all" at bounding box center [985, 94] width 91 height 26
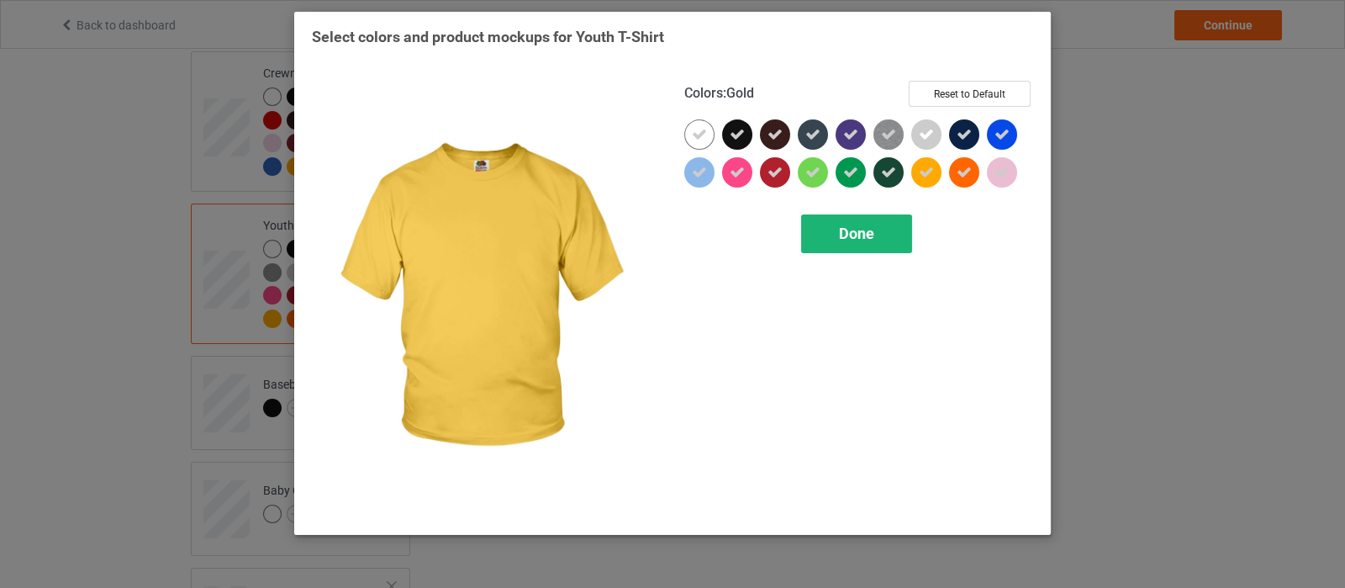
click at [842, 228] on span "Done" at bounding box center [856, 233] width 35 height 18
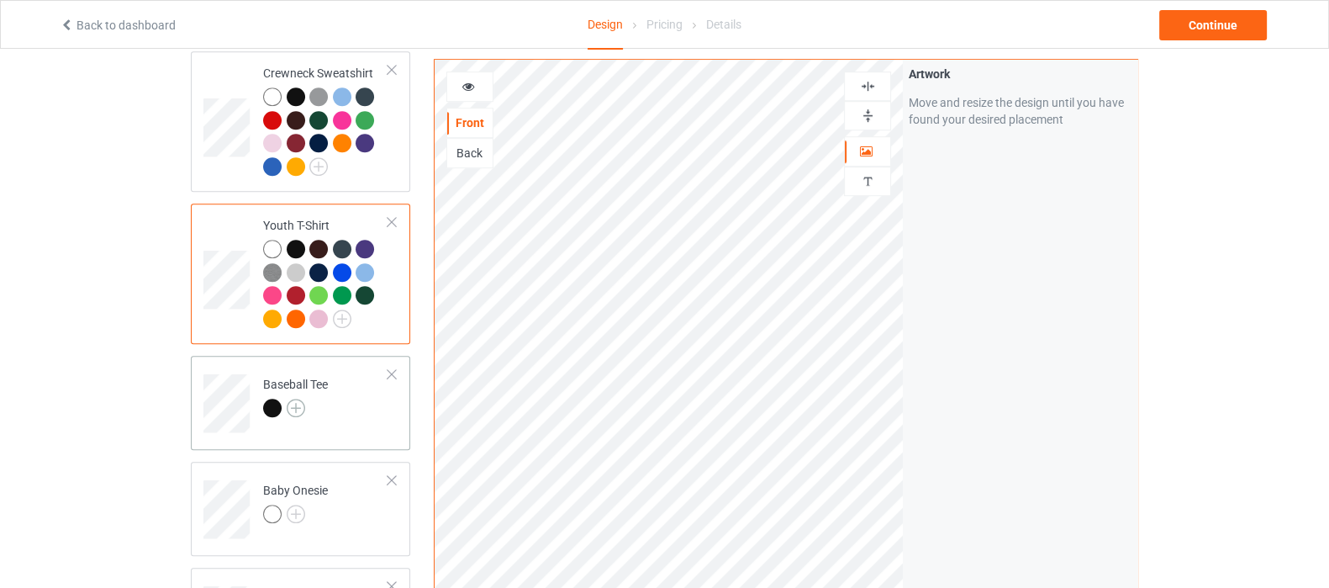
click at [292, 399] on img at bounding box center [296, 408] width 18 height 18
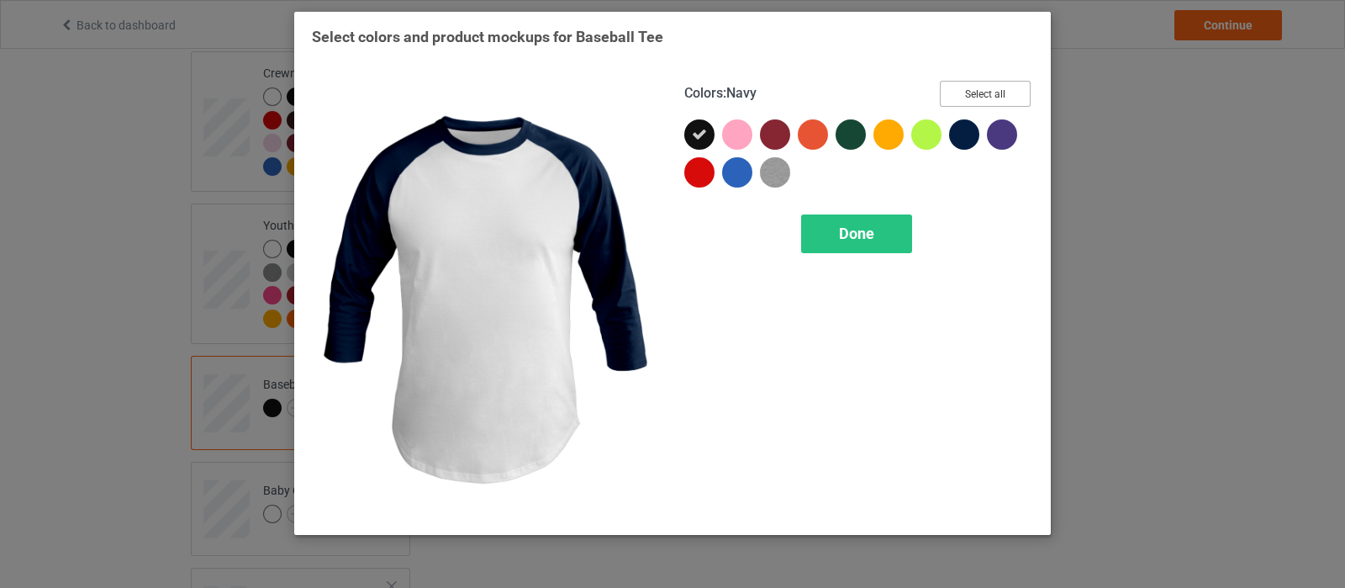
click at [969, 91] on button "Select all" at bounding box center [985, 94] width 91 height 26
click at [880, 237] on div "Done" at bounding box center [856, 233] width 111 height 39
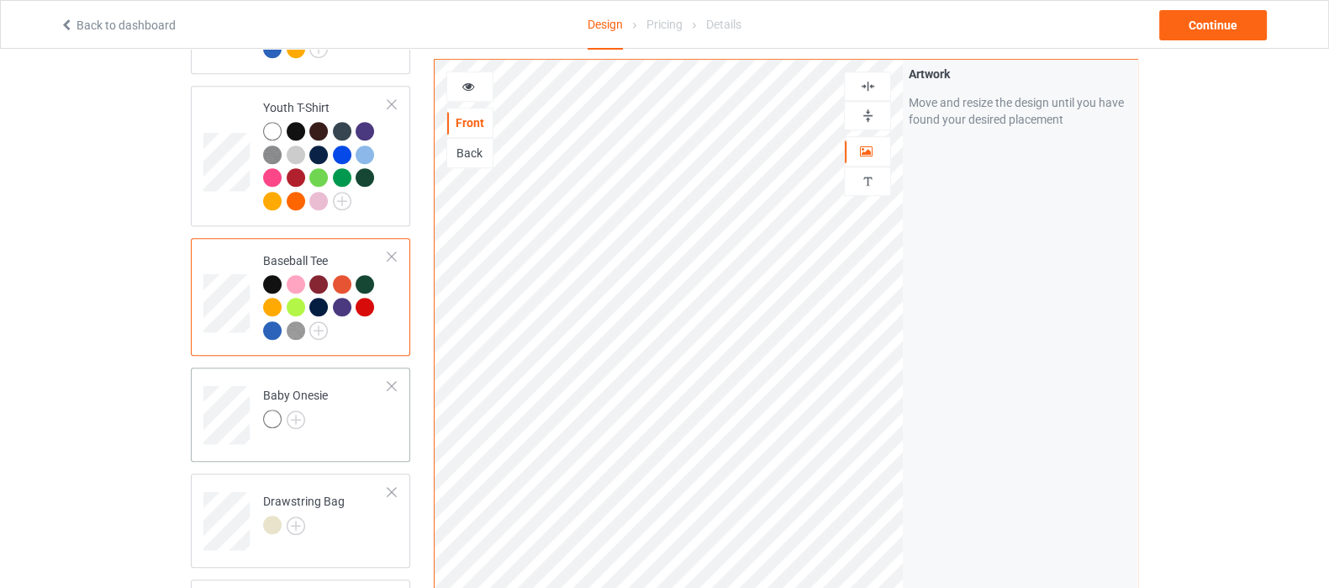
scroll to position [1365, 0]
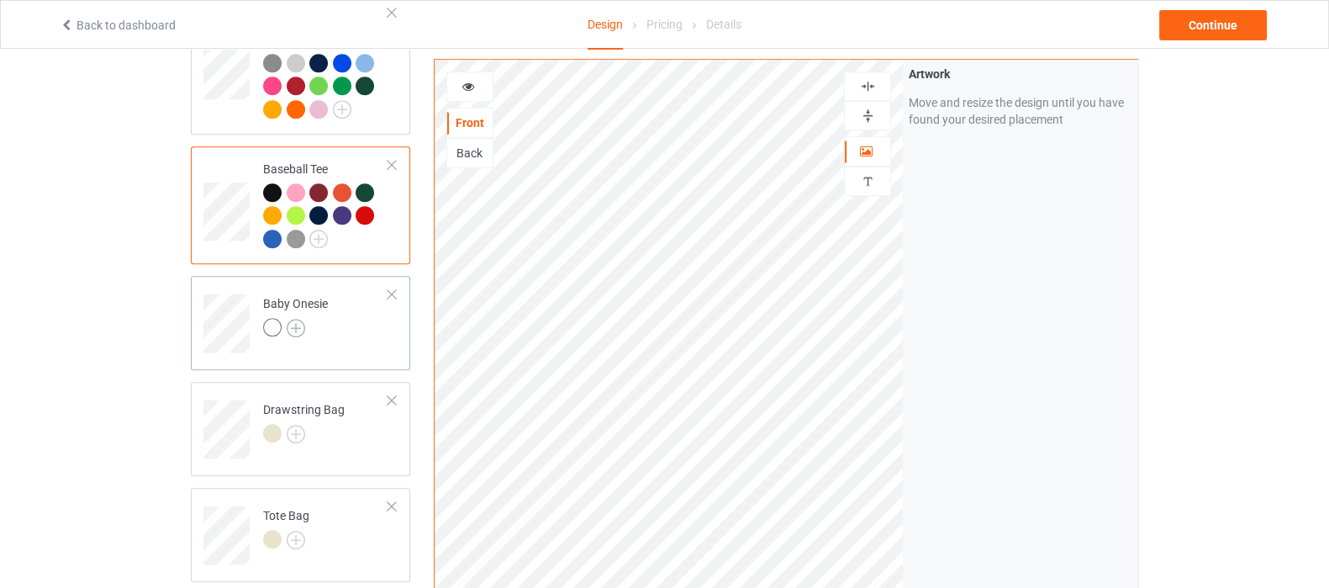
click at [296, 319] on img at bounding box center [296, 328] width 18 height 18
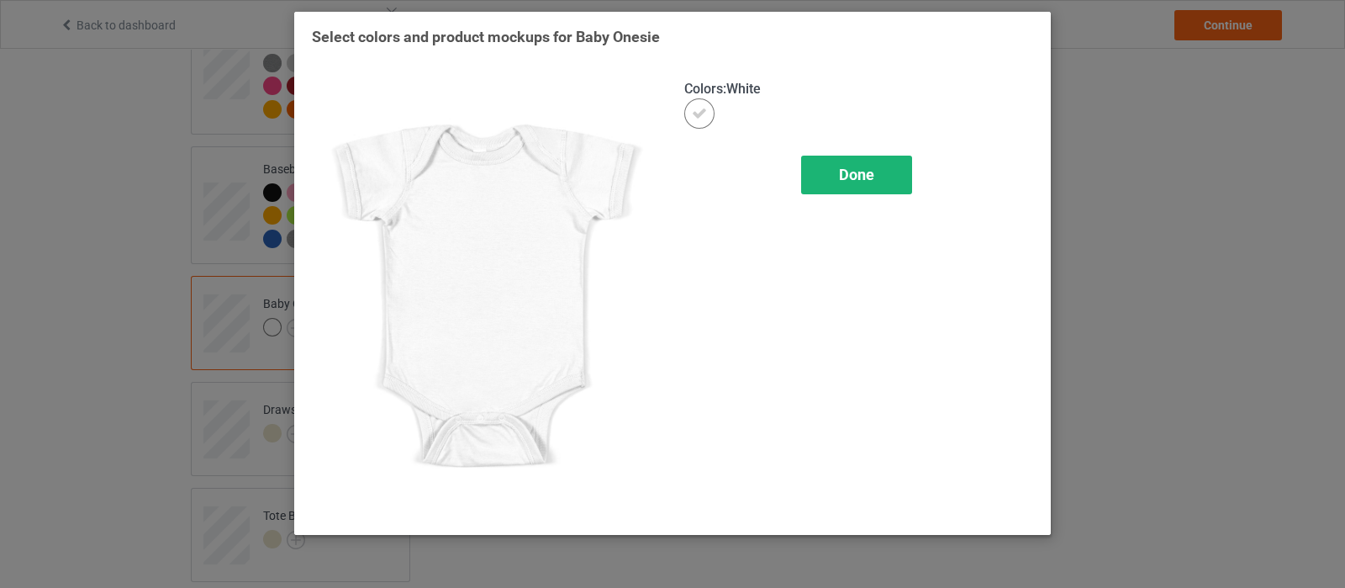
click at [862, 174] on span "Done" at bounding box center [856, 175] width 35 height 18
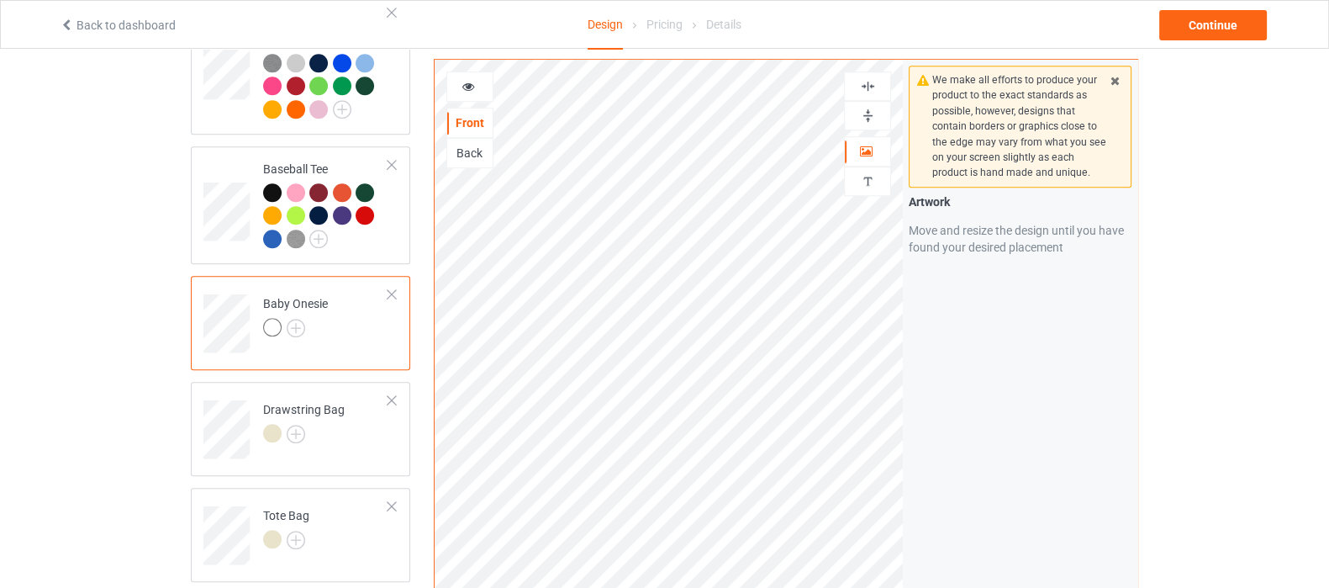
click at [867, 86] on img at bounding box center [868, 86] width 16 height 16
click at [862, 115] on img at bounding box center [868, 116] width 16 height 16
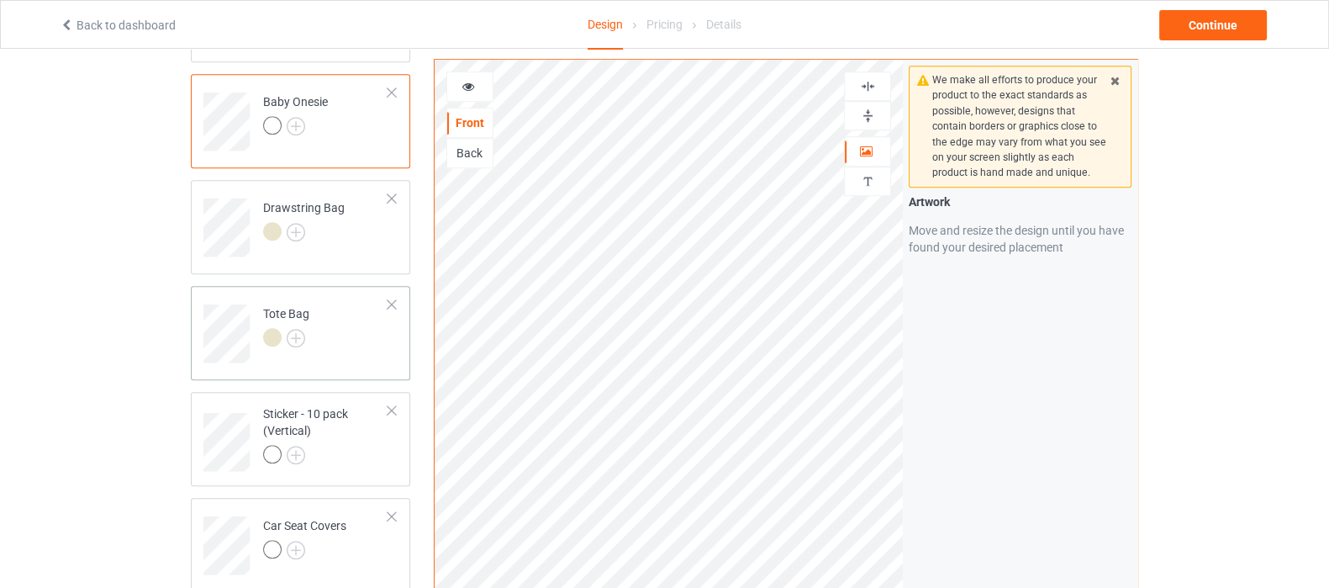
scroll to position [1576, 0]
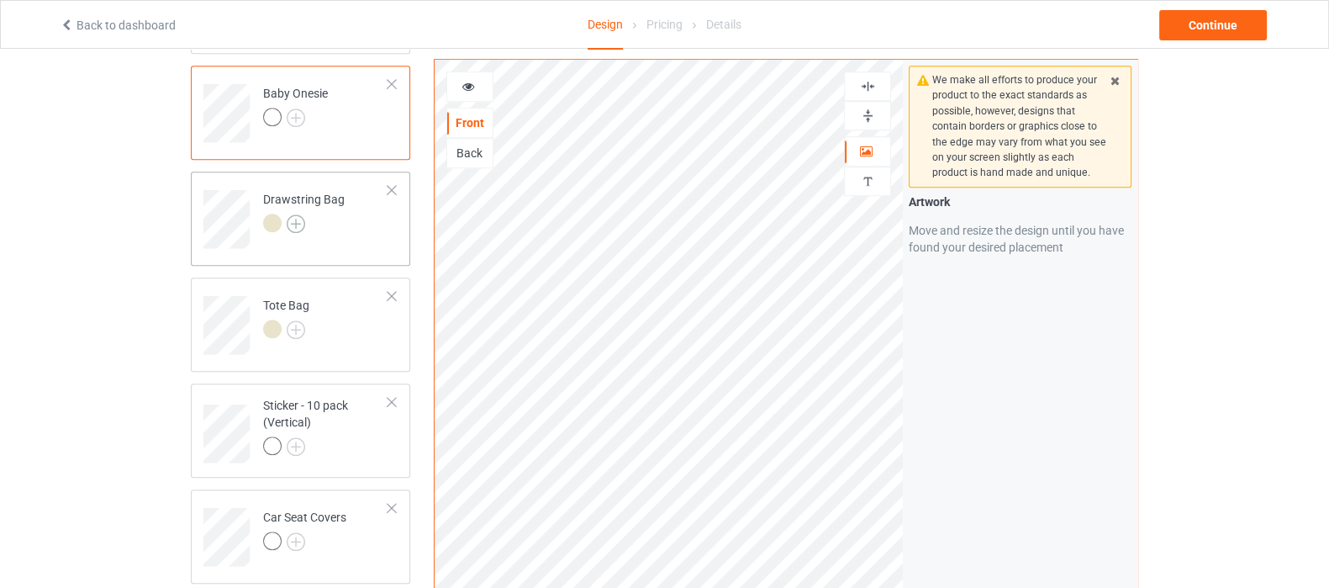
click at [292, 214] on img at bounding box center [296, 223] width 18 height 18
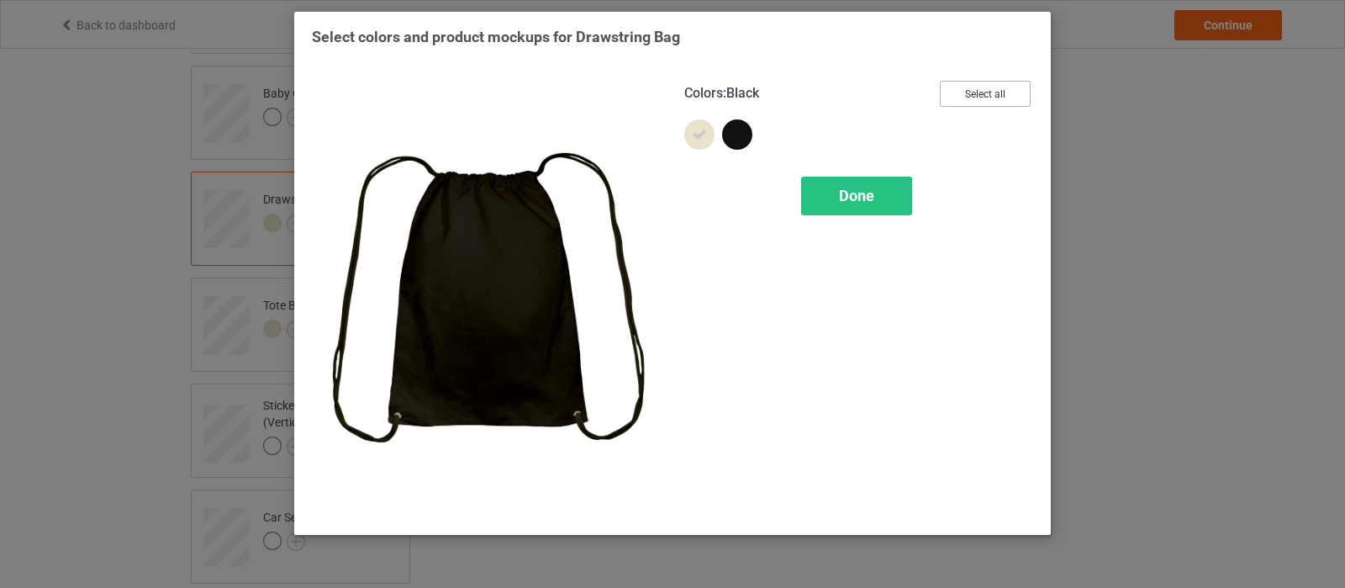
click at [988, 96] on button "Select all" at bounding box center [985, 94] width 91 height 26
click at [858, 199] on span "Done" at bounding box center [856, 196] width 35 height 18
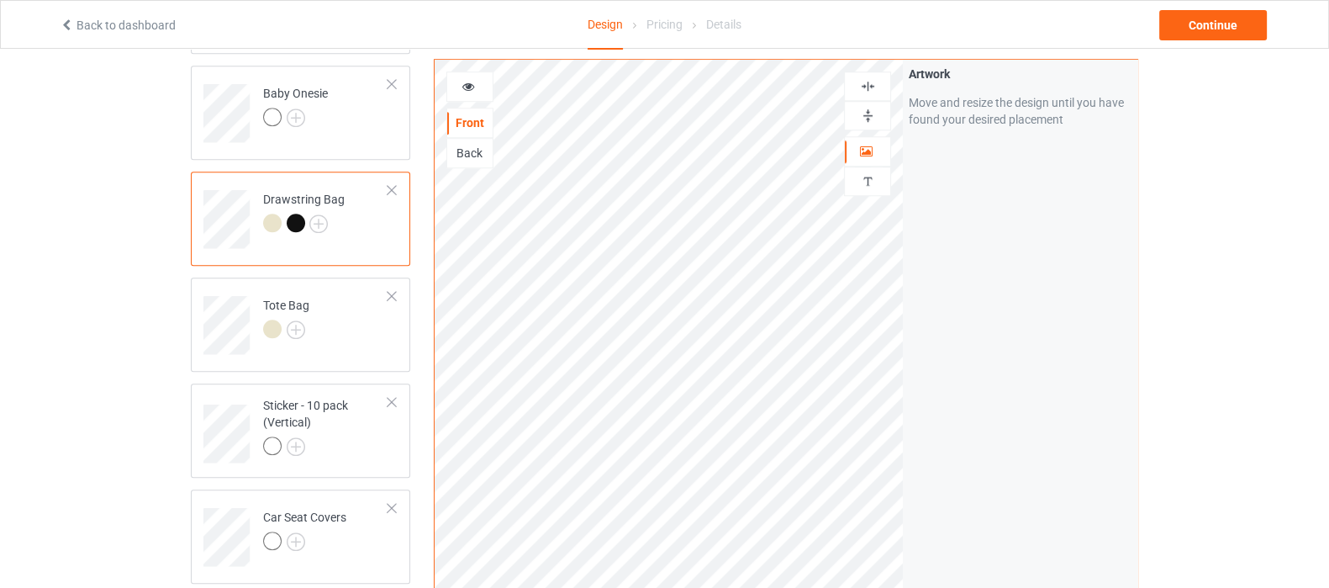
click at [875, 82] on img at bounding box center [868, 86] width 16 height 16
click at [863, 118] on img at bounding box center [868, 116] width 16 height 16
click at [293, 320] on img at bounding box center [296, 329] width 18 height 18
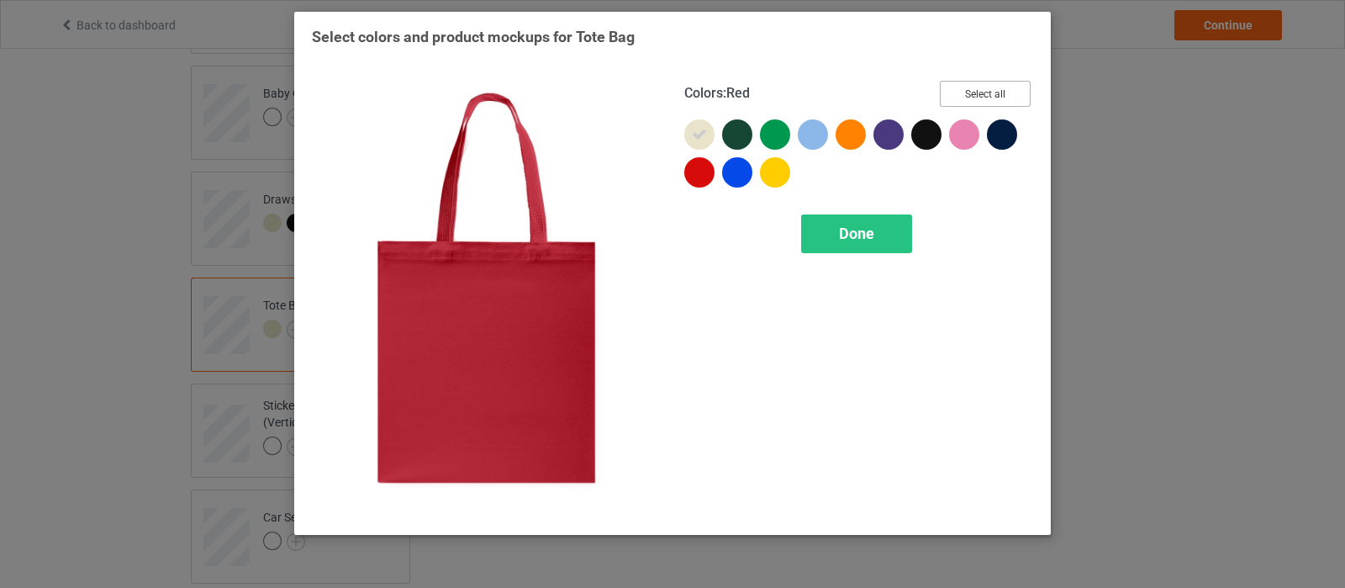
click at [967, 99] on button "Select all" at bounding box center [985, 94] width 91 height 26
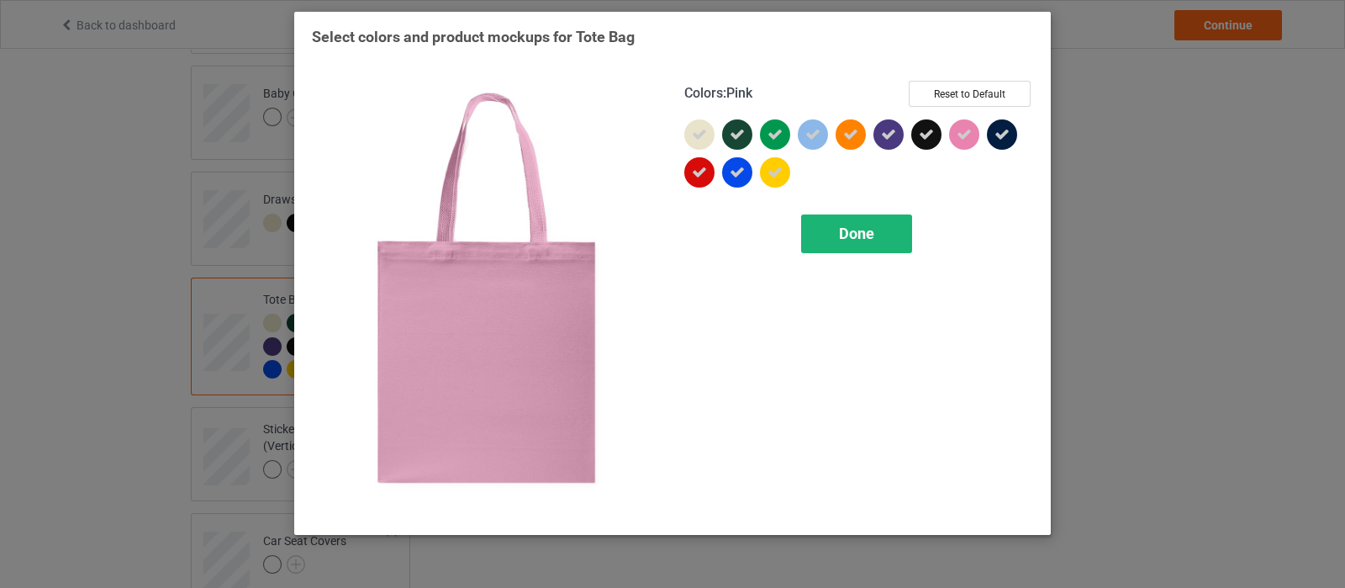
click at [866, 233] on span "Done" at bounding box center [856, 233] width 35 height 18
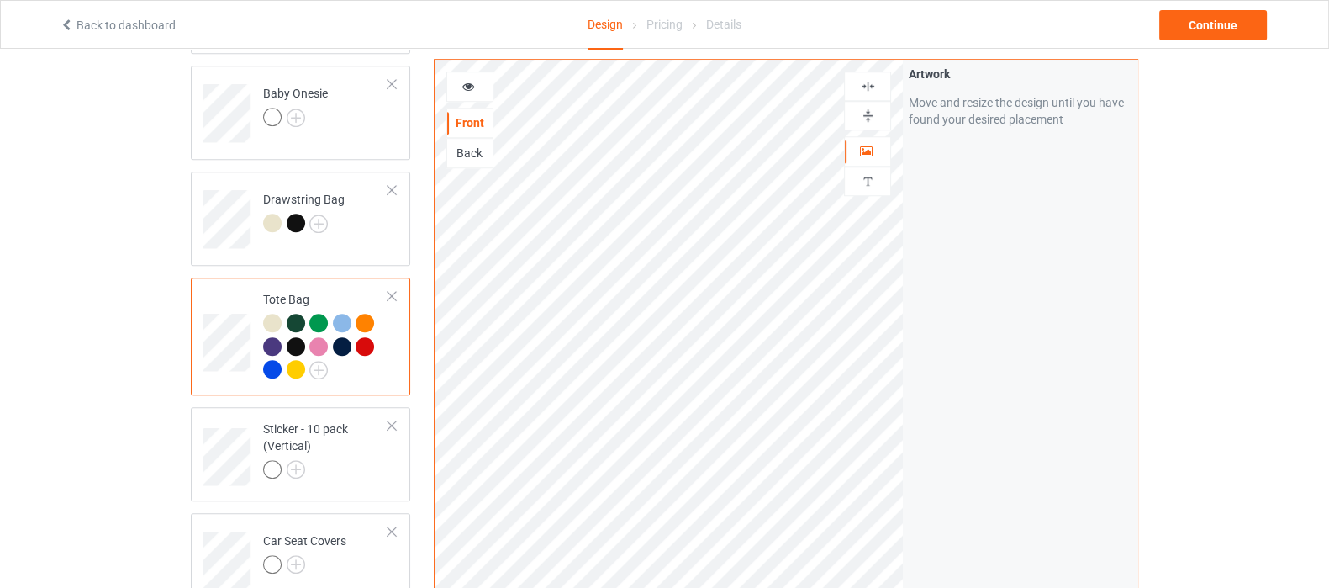
scroll to position [1681, 0]
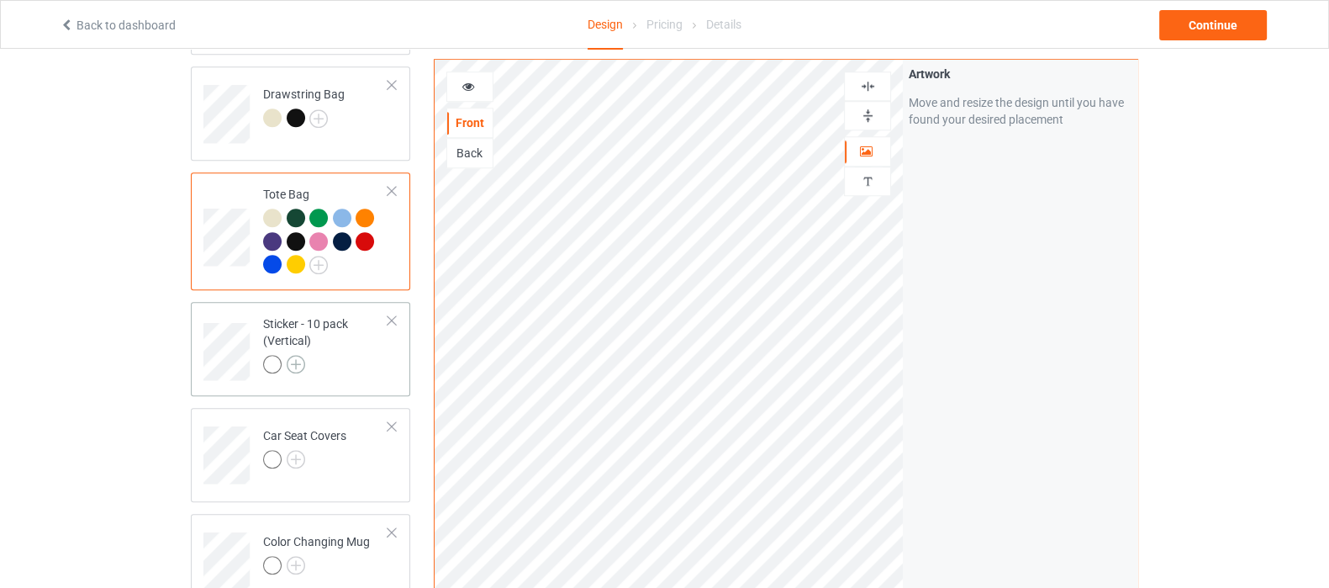
click at [293, 355] on img at bounding box center [296, 364] width 18 height 18
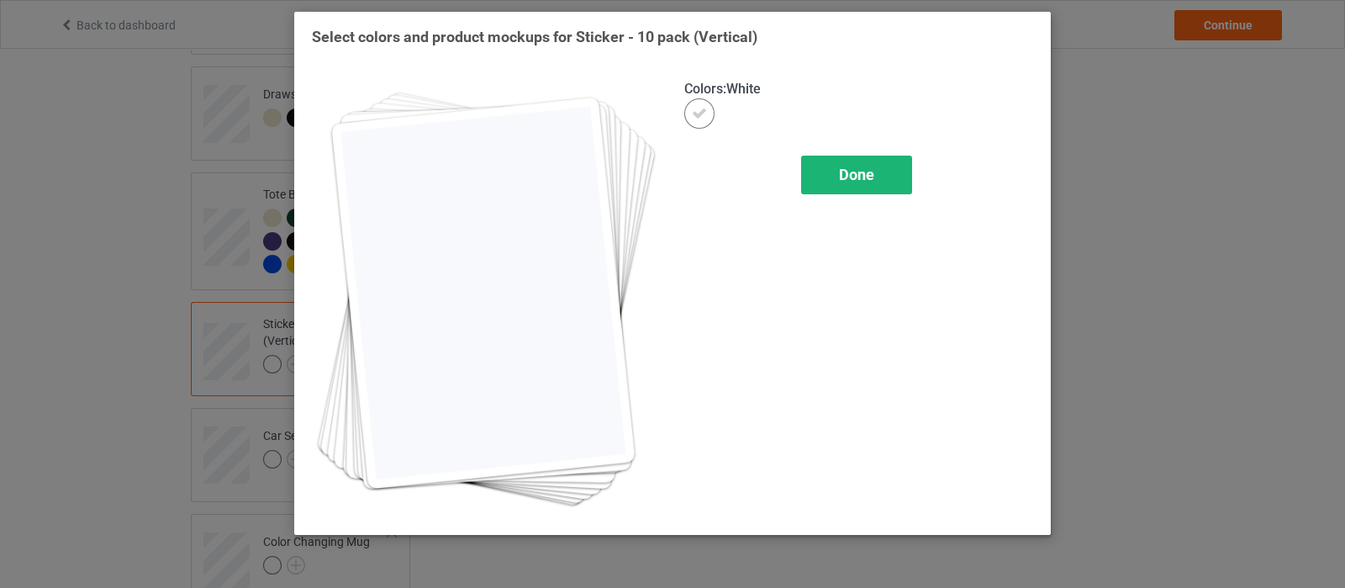
click at [837, 187] on div "Done" at bounding box center [856, 175] width 111 height 39
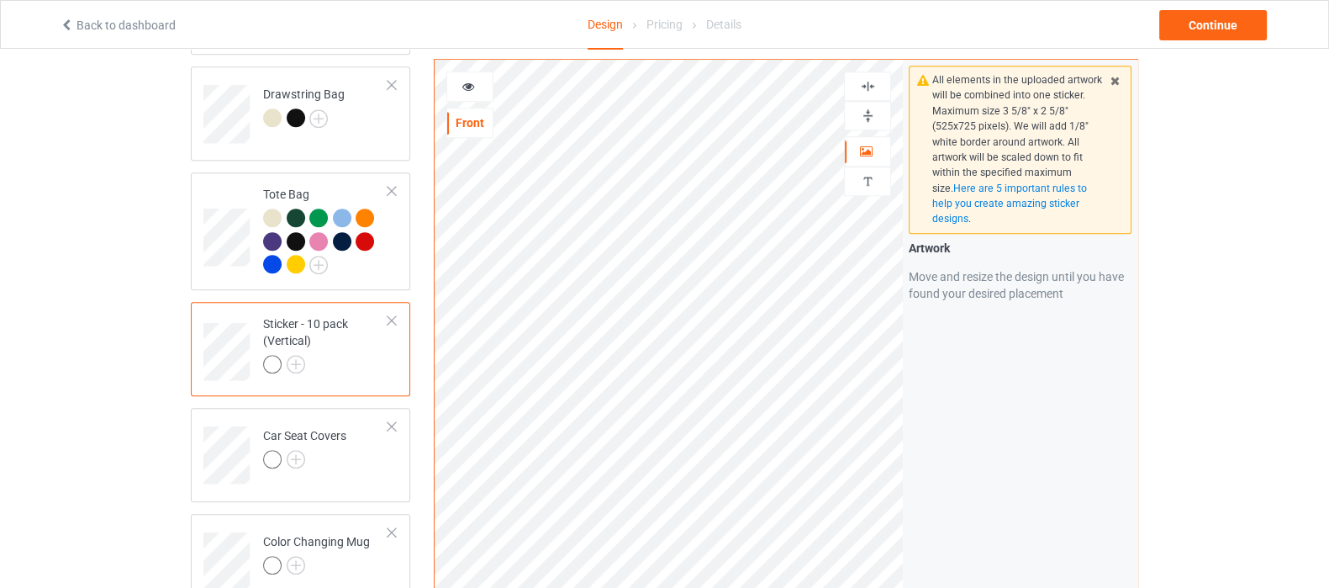
click at [870, 86] on img at bounding box center [868, 86] width 16 height 16
click at [871, 112] on img at bounding box center [868, 116] width 16 height 16
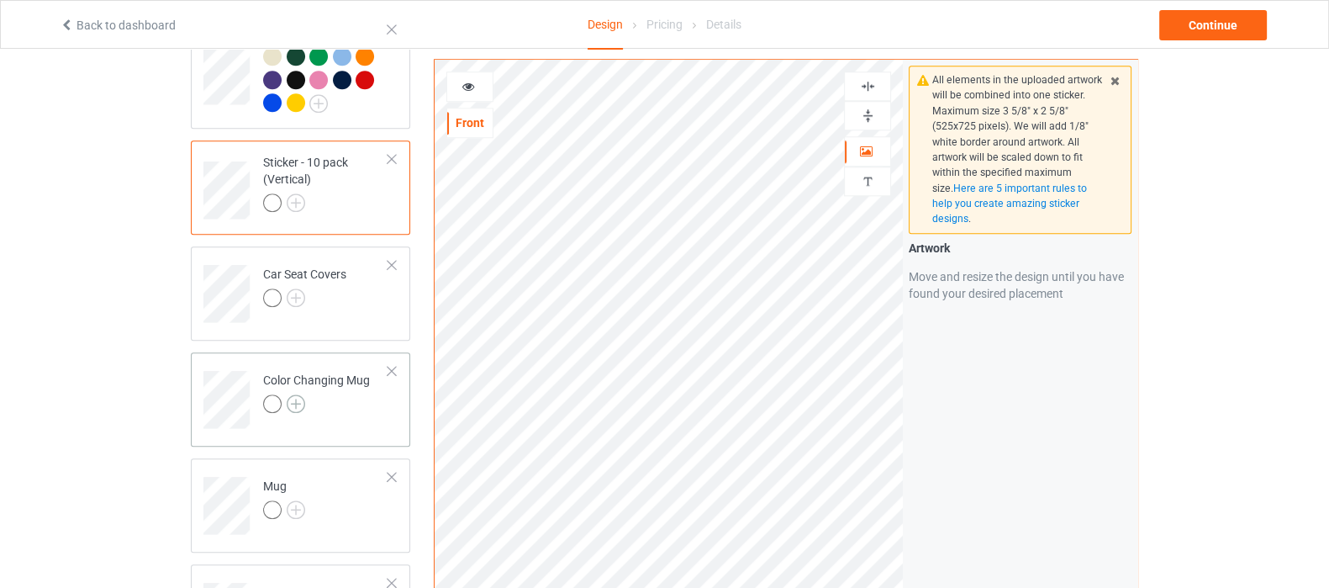
scroll to position [1892, 0]
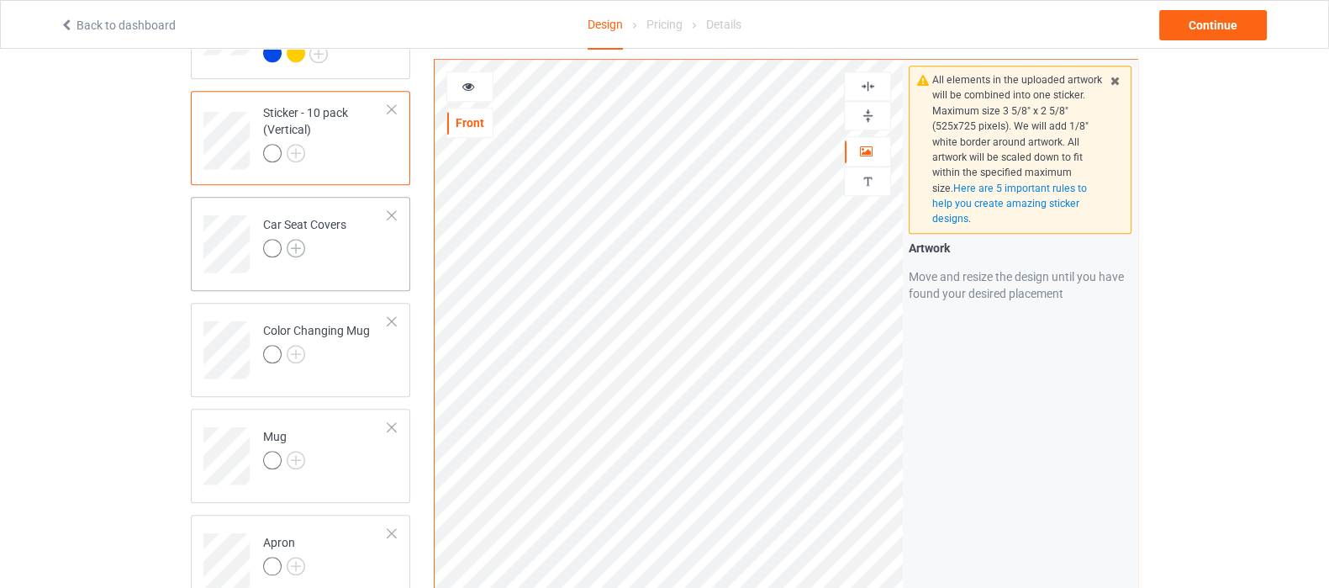
click at [295, 239] on img at bounding box center [296, 248] width 18 height 18
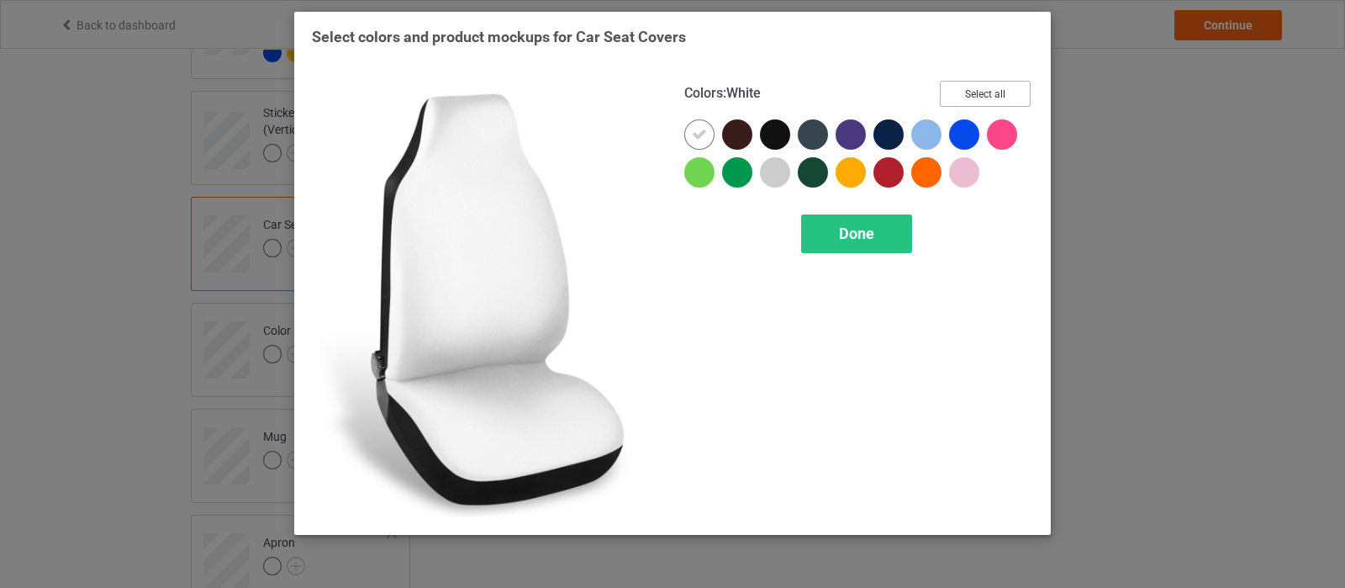
click at [979, 97] on button "Select all" at bounding box center [985, 94] width 91 height 26
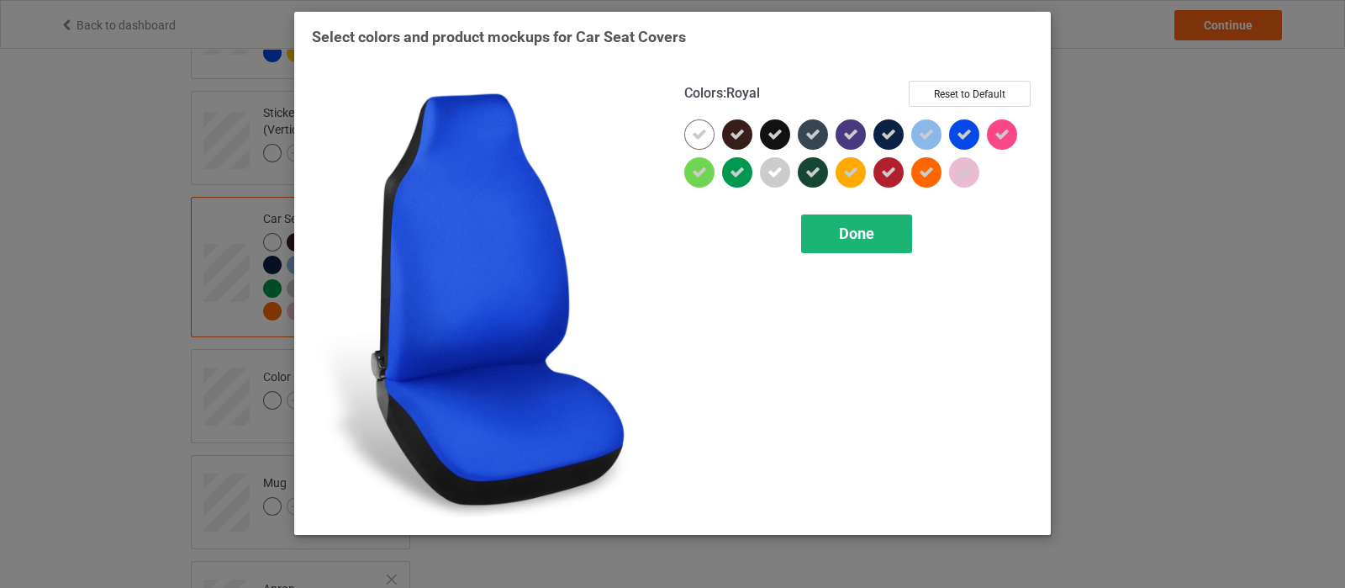
click at [867, 215] on div "Done" at bounding box center [856, 233] width 111 height 39
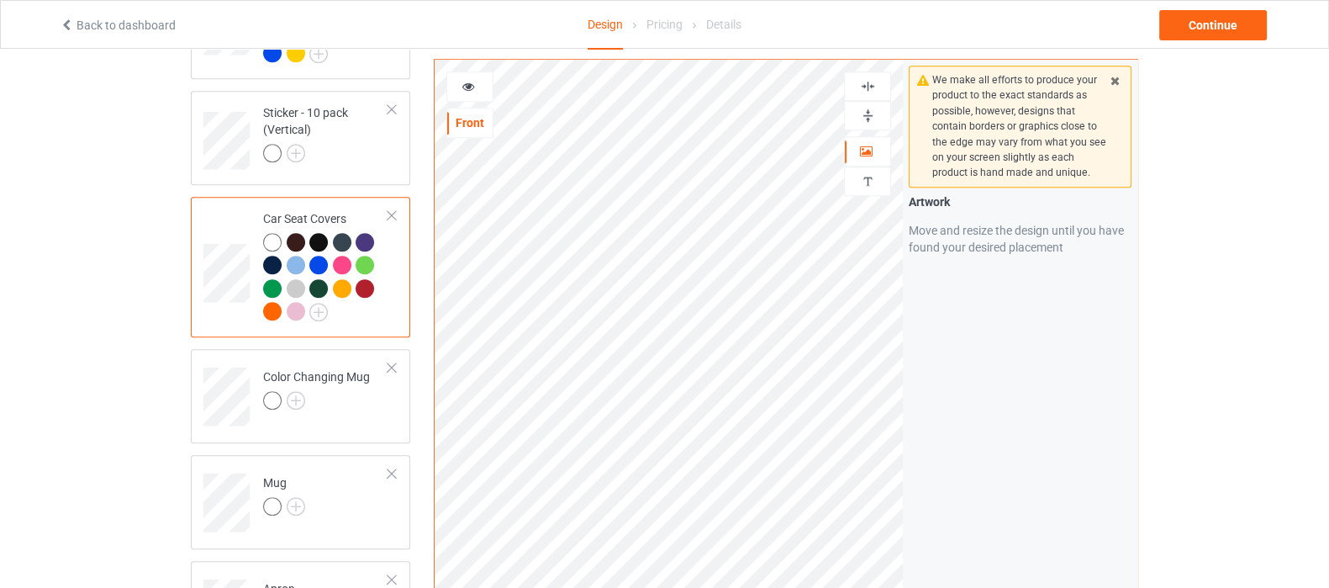
click at [865, 94] on div at bounding box center [867, 85] width 47 height 29
click at [860, 87] on img at bounding box center [868, 86] width 16 height 16
click at [289, 391] on img at bounding box center [296, 400] width 18 height 18
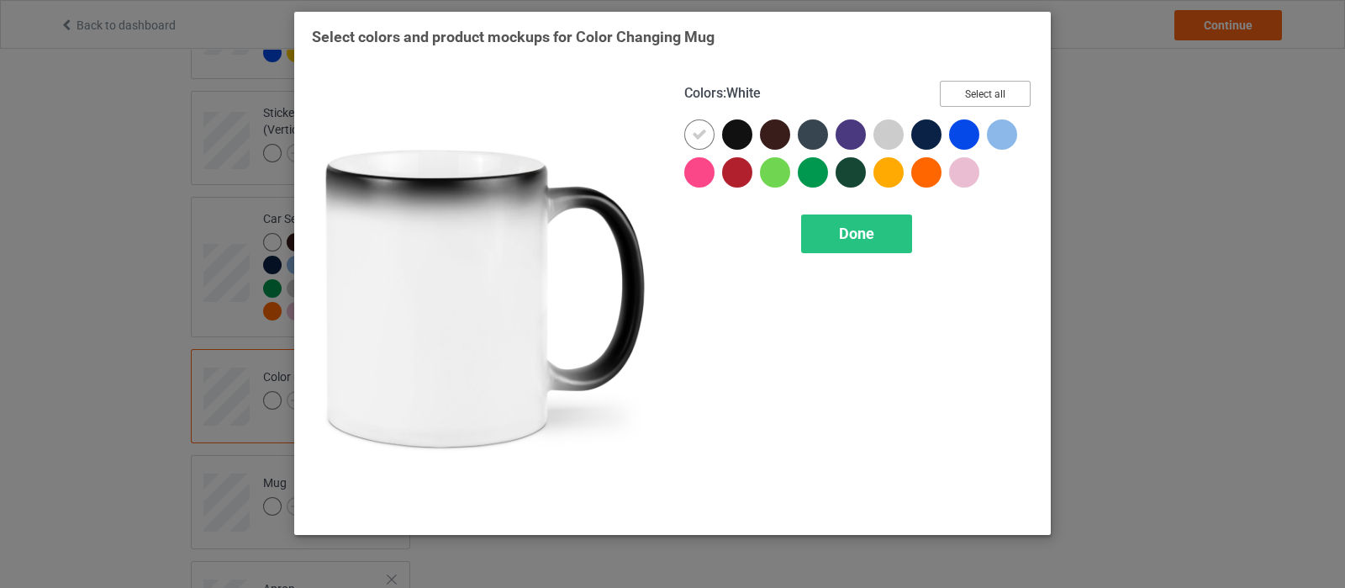
click at [963, 103] on button "Select all" at bounding box center [985, 94] width 91 height 26
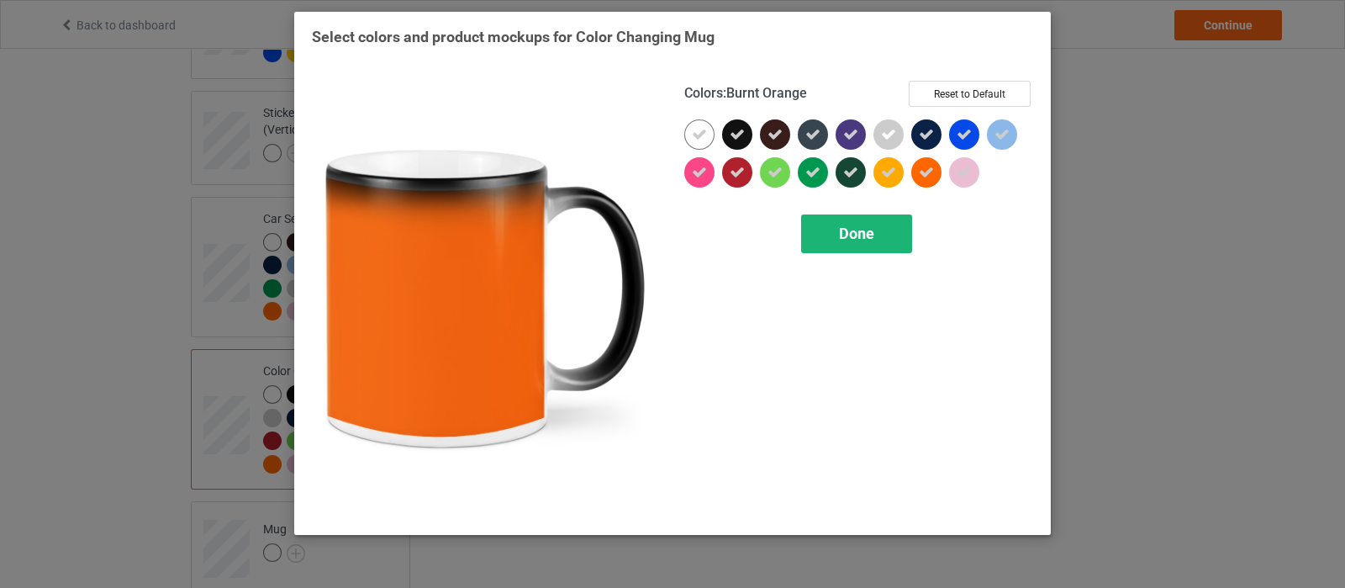
click at [874, 235] on span "Done" at bounding box center [856, 233] width 35 height 18
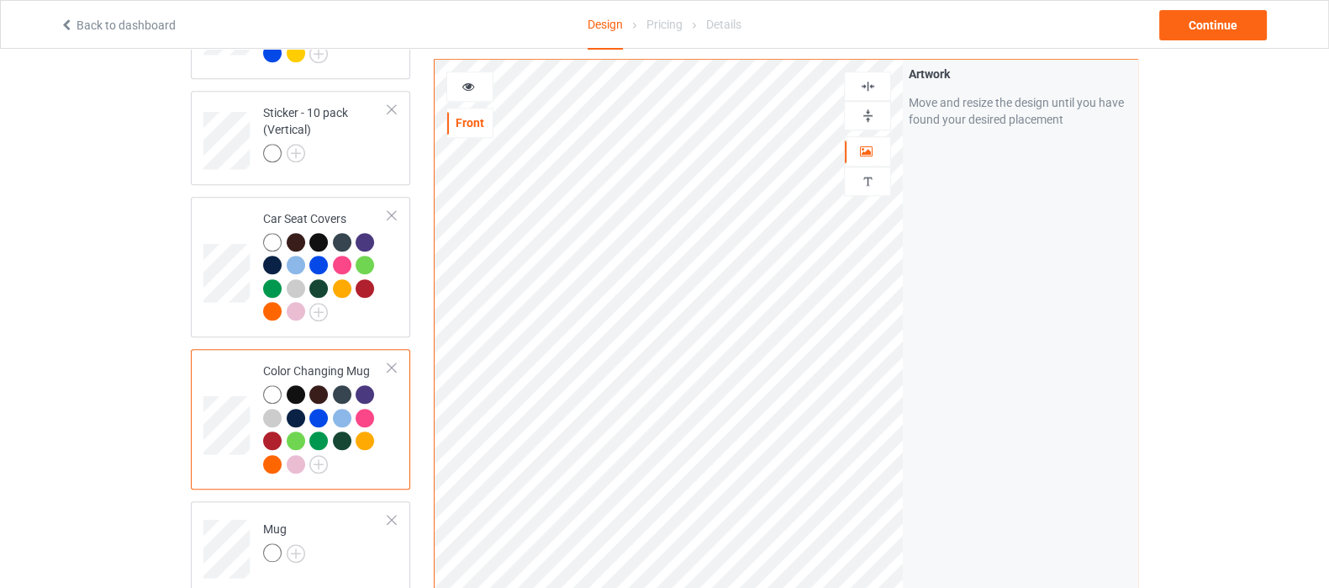
click at [863, 114] on img at bounding box center [868, 116] width 16 height 16
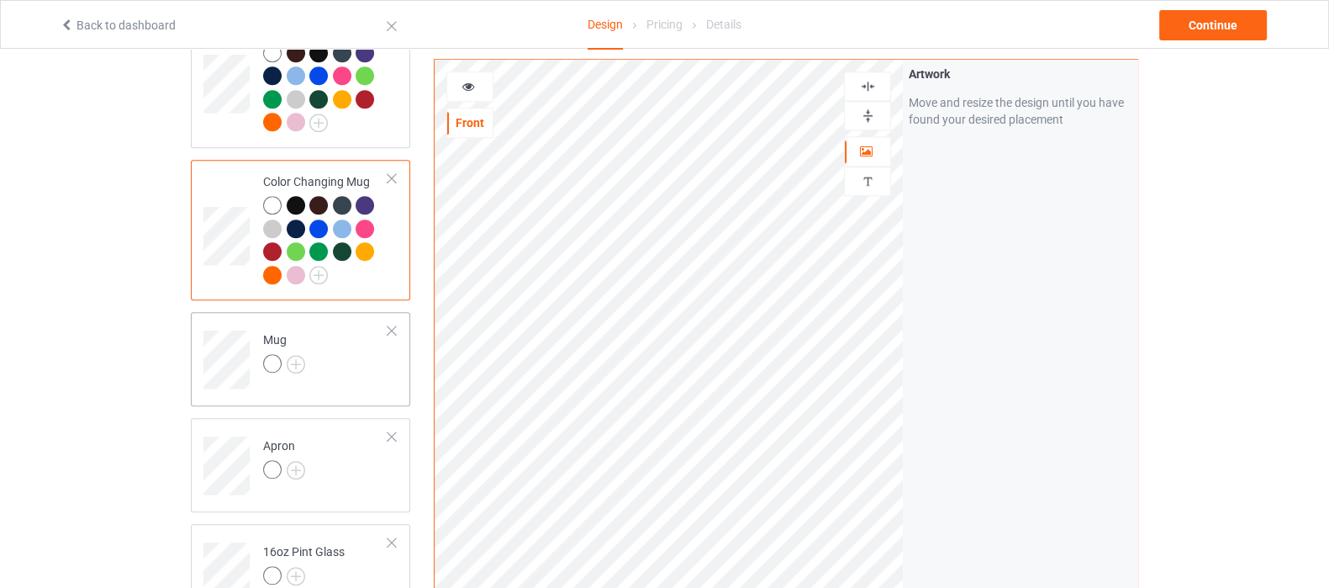
scroll to position [2102, 0]
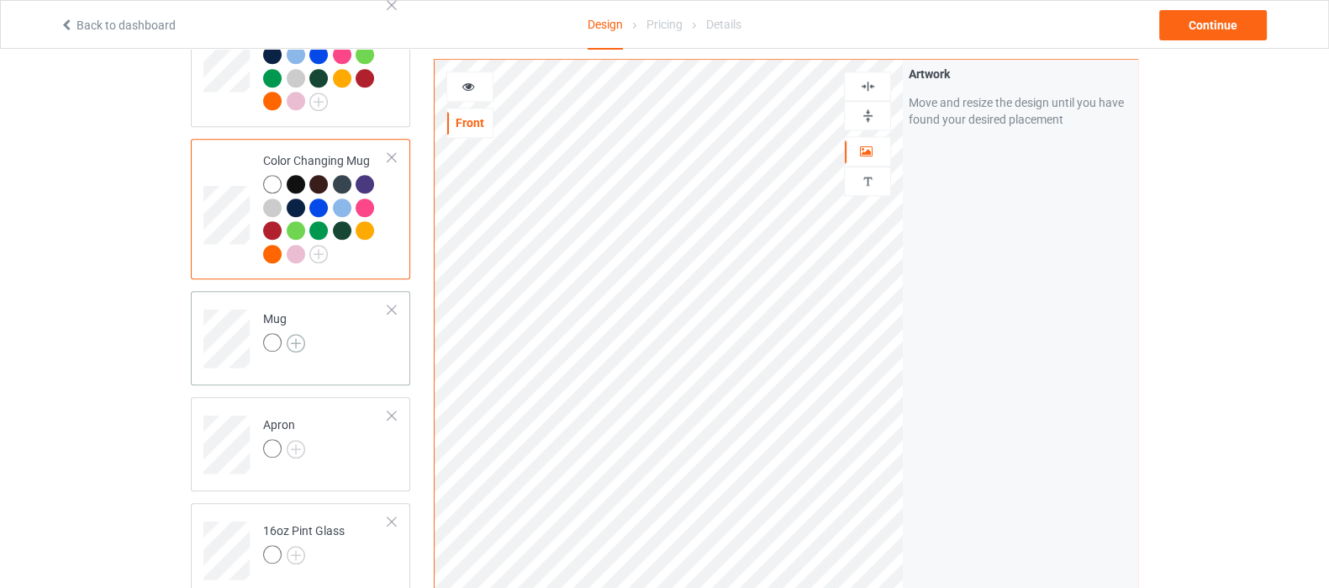
click at [298, 334] on img at bounding box center [296, 343] width 18 height 18
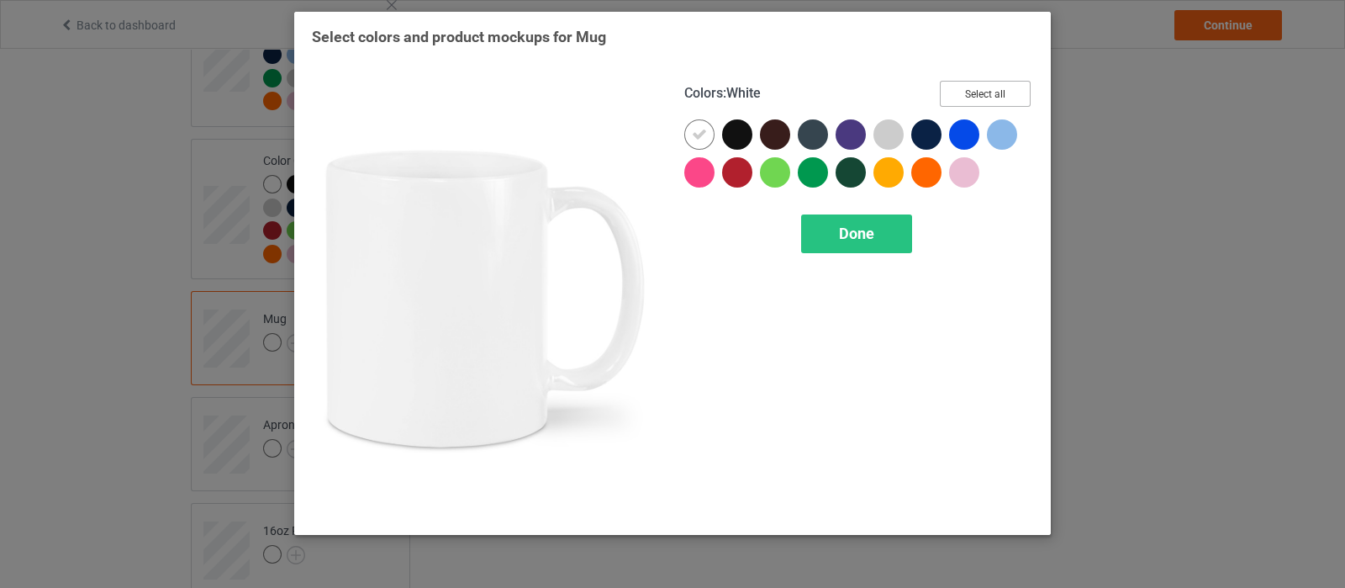
click at [973, 98] on button "Select all" at bounding box center [985, 94] width 91 height 26
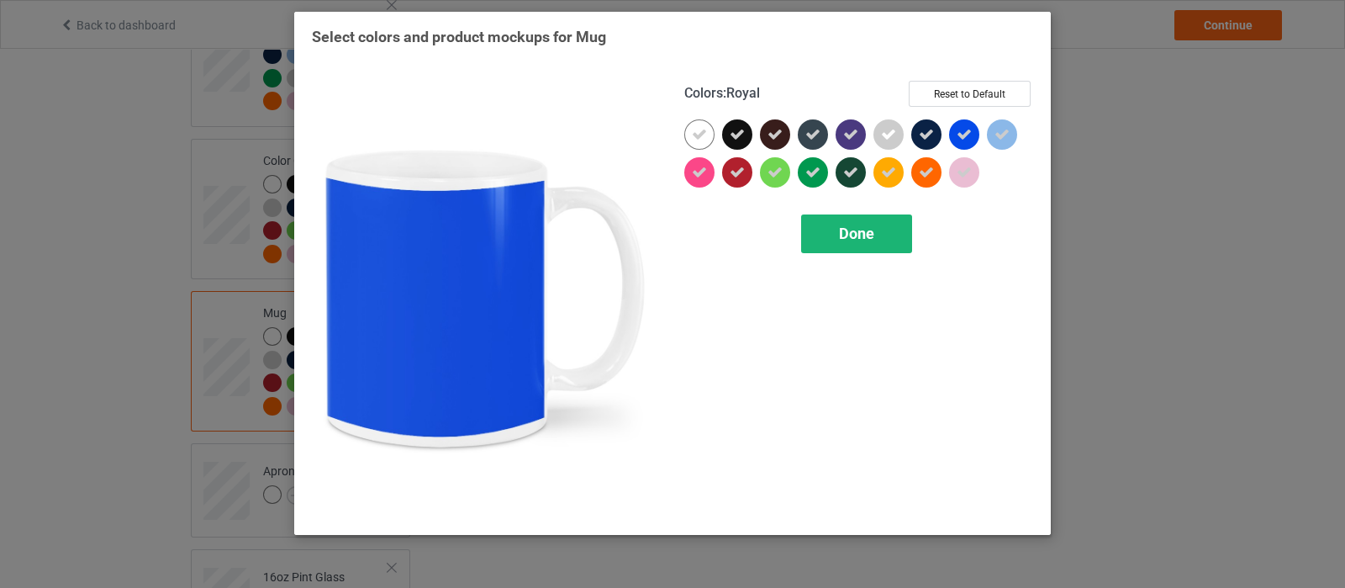
click at [874, 230] on span "Done" at bounding box center [856, 233] width 35 height 18
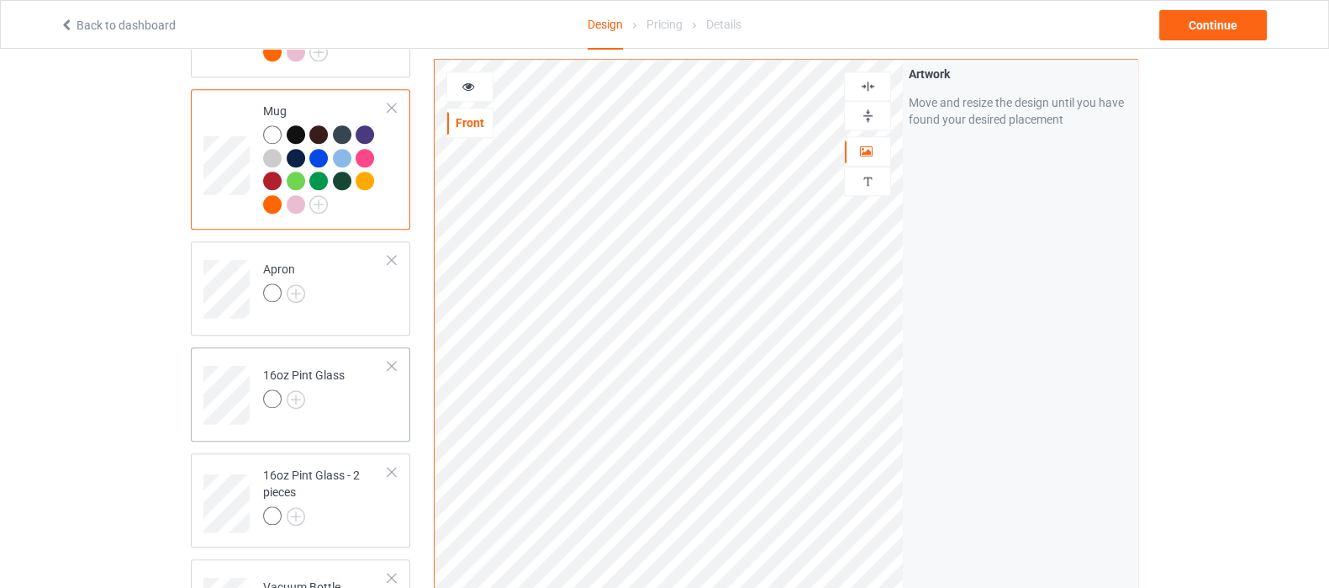
scroll to position [2312, 0]
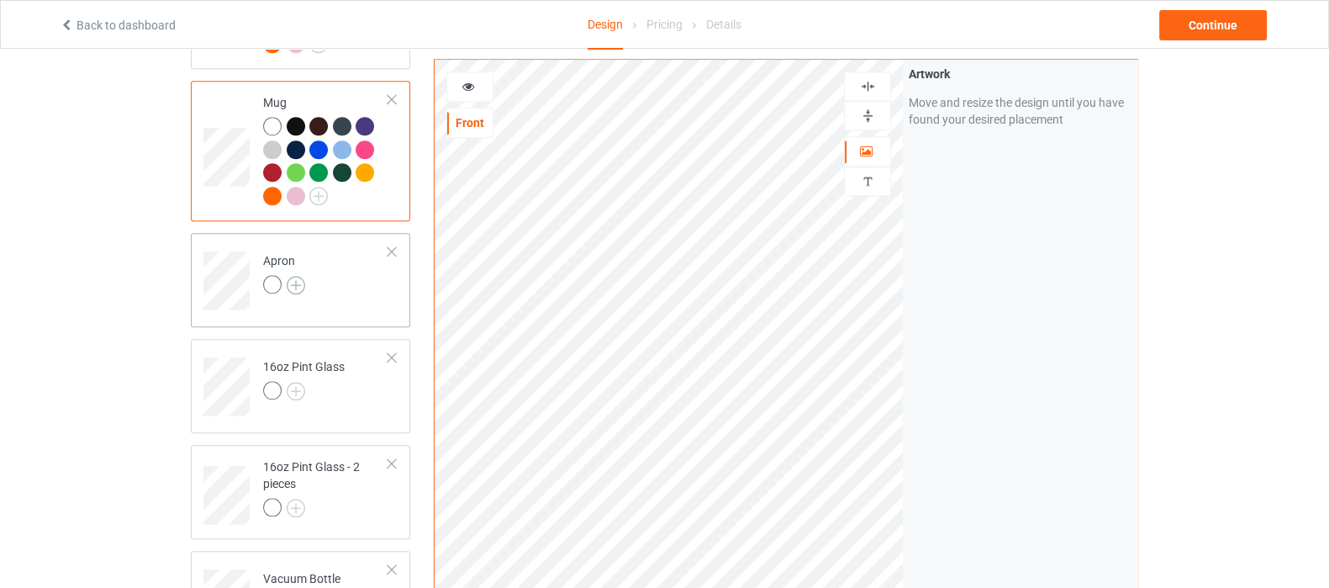
click at [303, 276] on img at bounding box center [296, 285] width 18 height 18
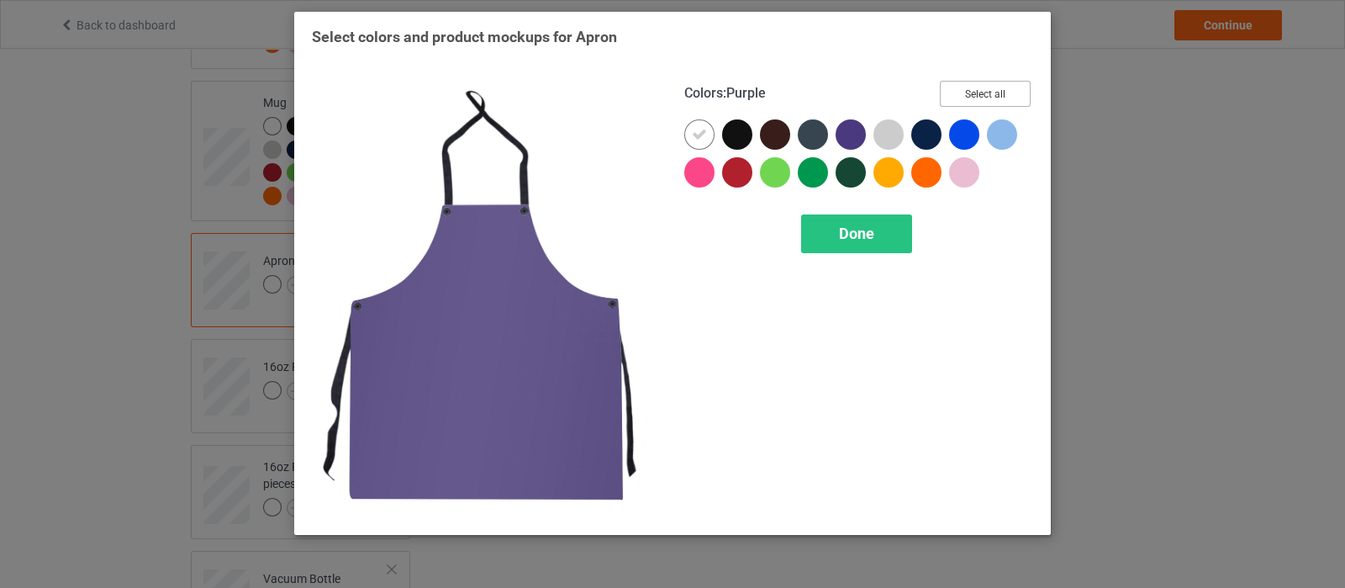
click at [972, 94] on button "Select all" at bounding box center [985, 94] width 91 height 26
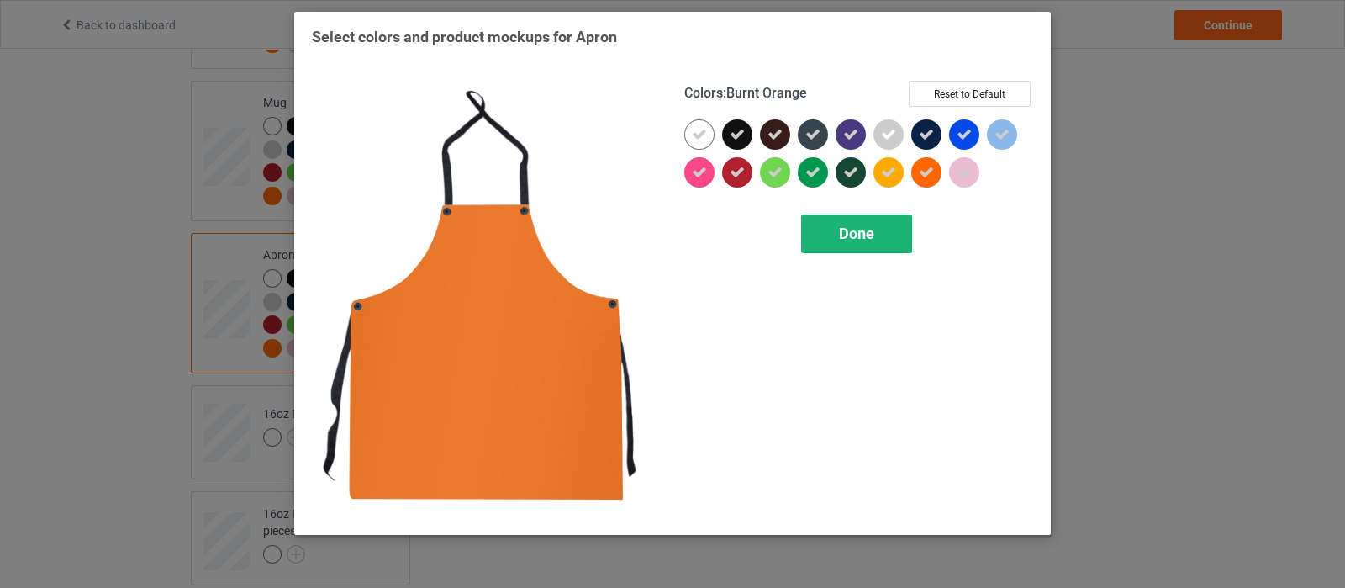
click at [886, 224] on div "Done" at bounding box center [856, 233] width 111 height 39
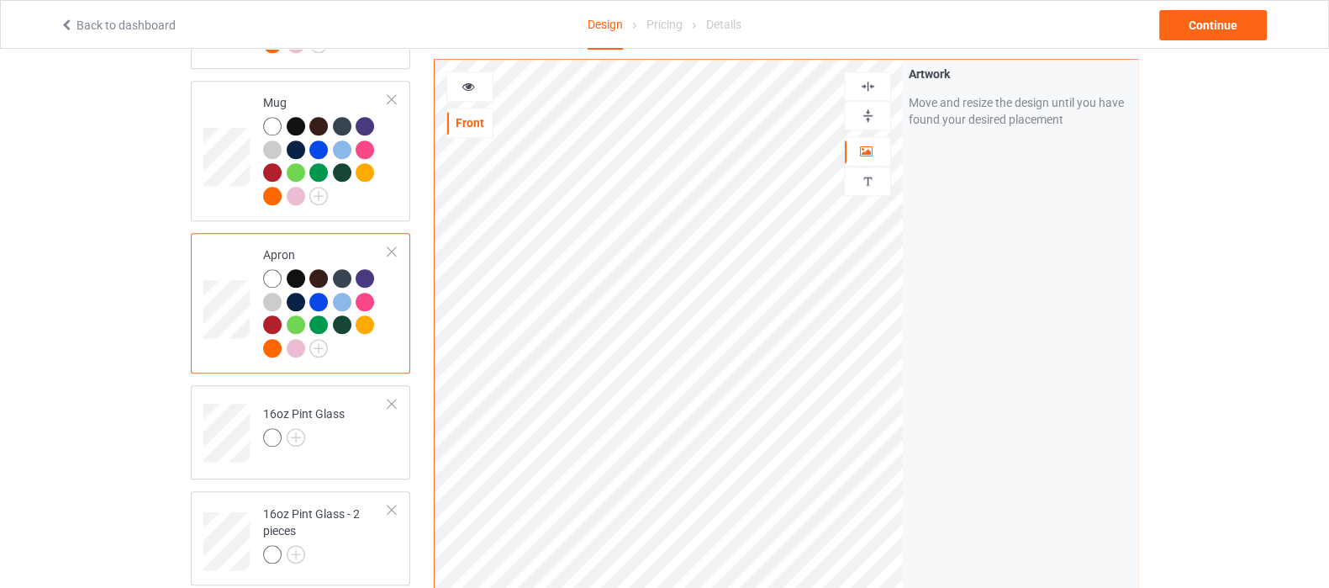
click at [868, 83] on img at bounding box center [868, 86] width 16 height 16
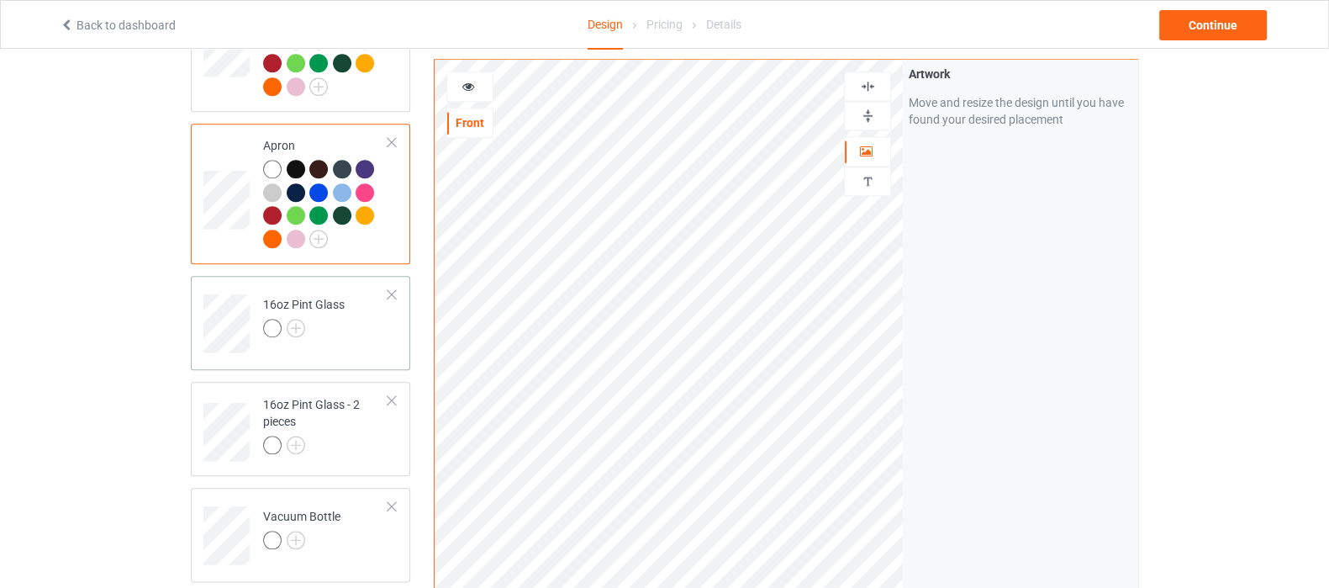
scroll to position [2522, 0]
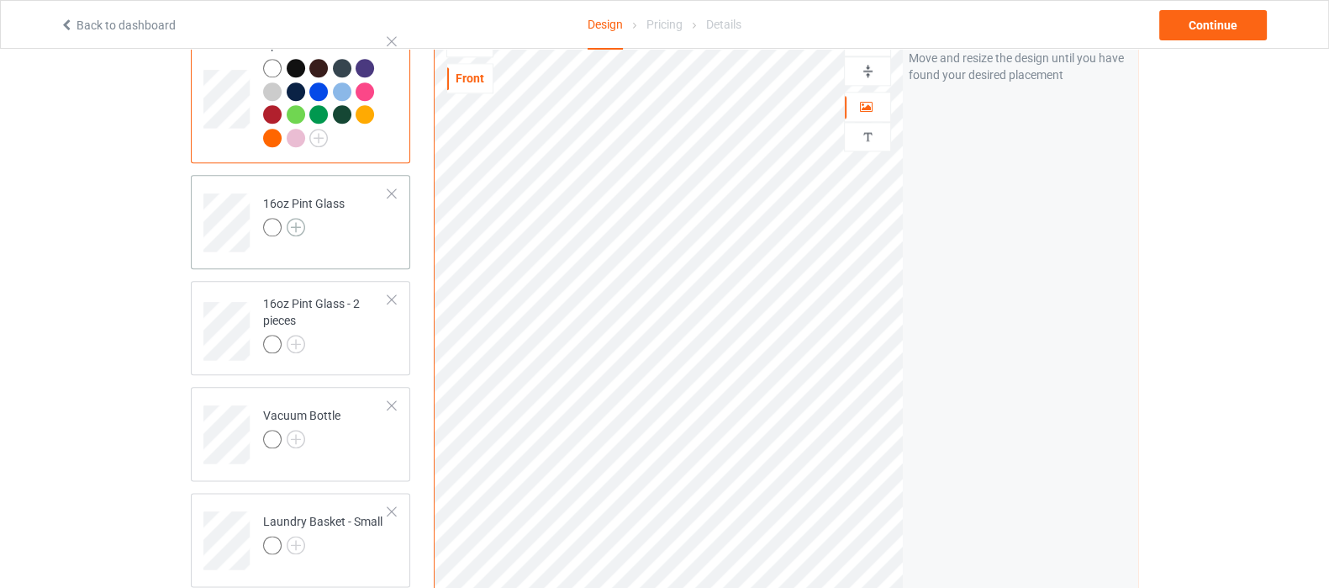
click at [288, 218] on img at bounding box center [296, 227] width 18 height 18
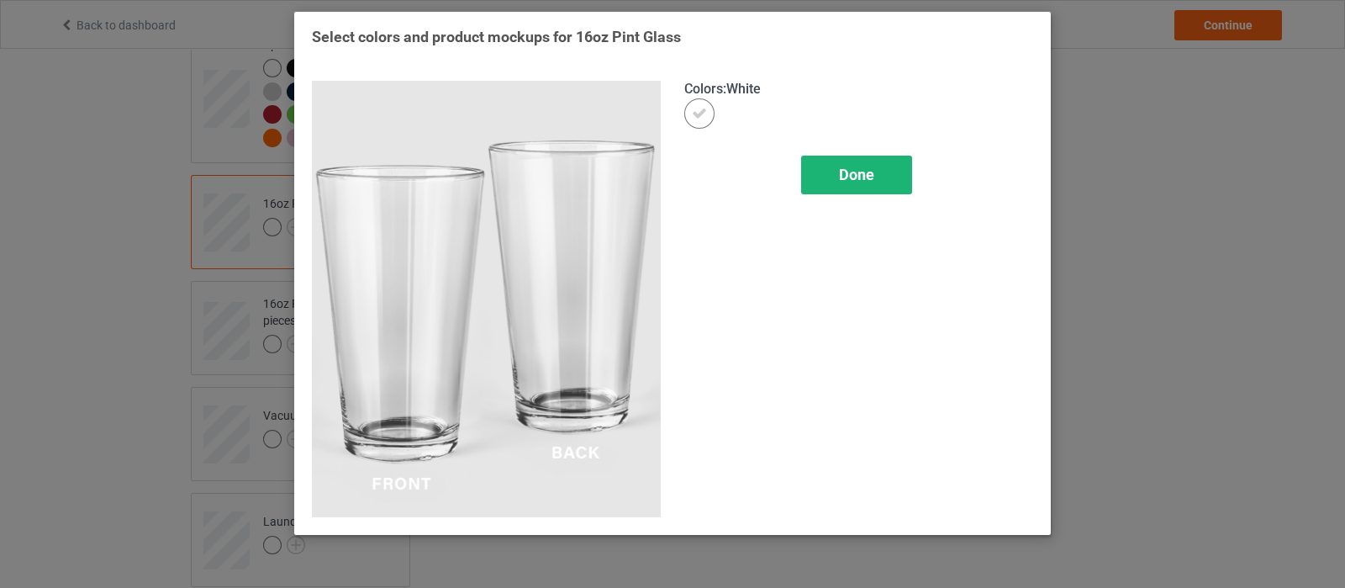
click at [862, 172] on span "Done" at bounding box center [856, 175] width 35 height 18
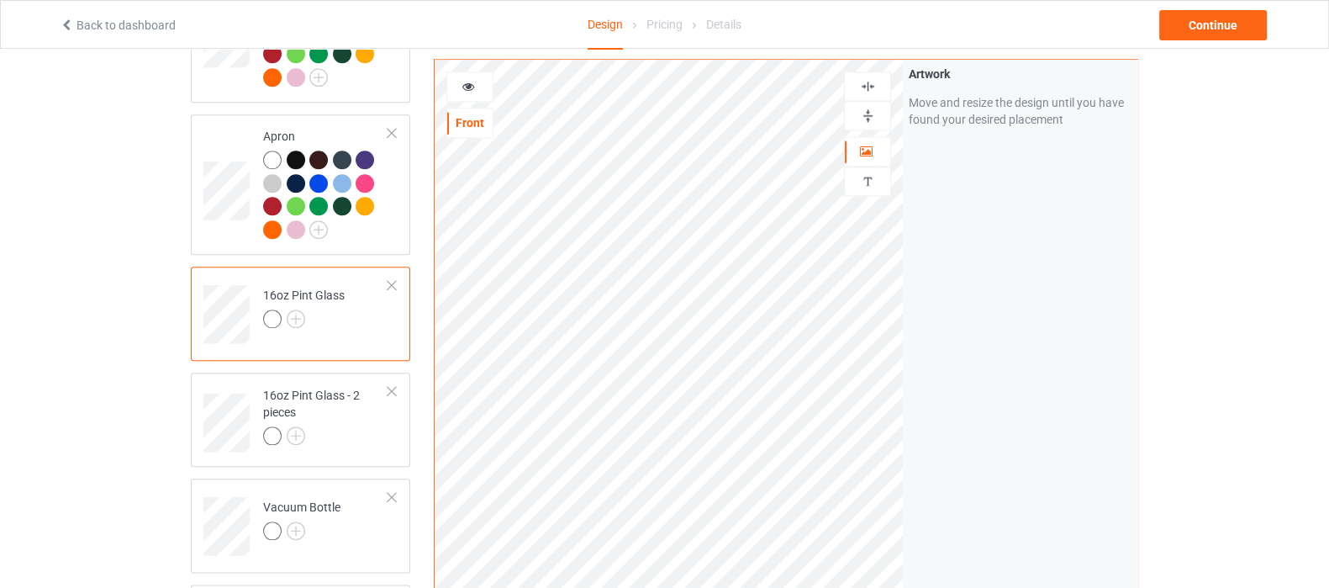
scroll to position [2312, 0]
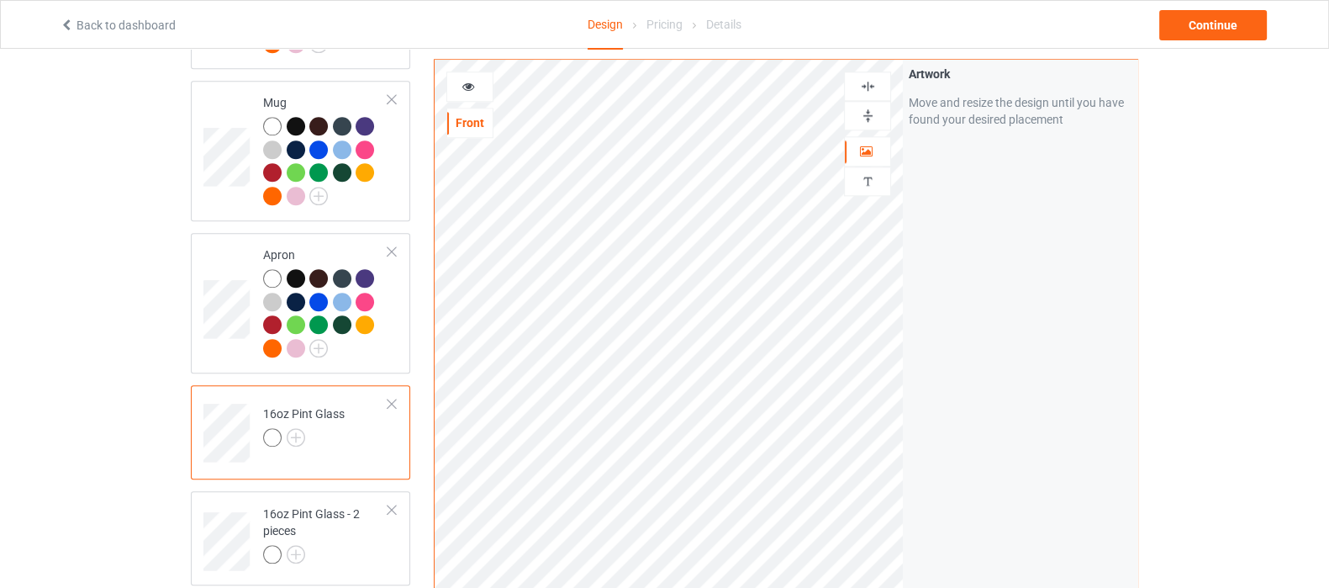
click at [870, 113] on img at bounding box center [868, 116] width 16 height 16
click at [864, 124] on div at bounding box center [867, 115] width 47 height 29
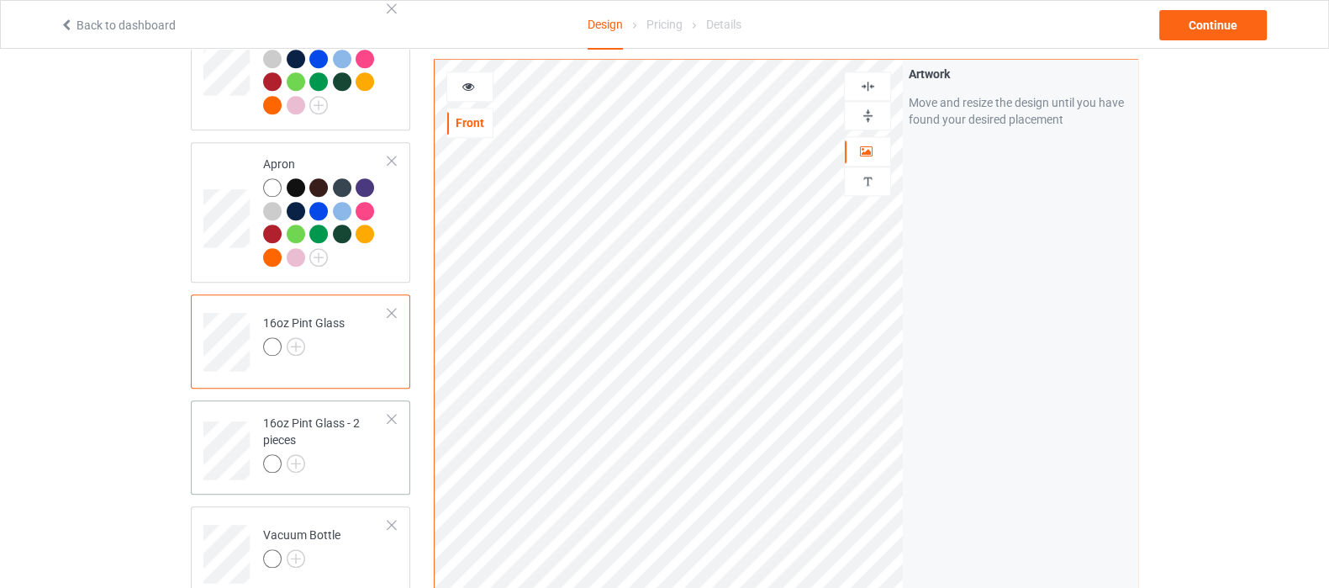
scroll to position [2522, 0]
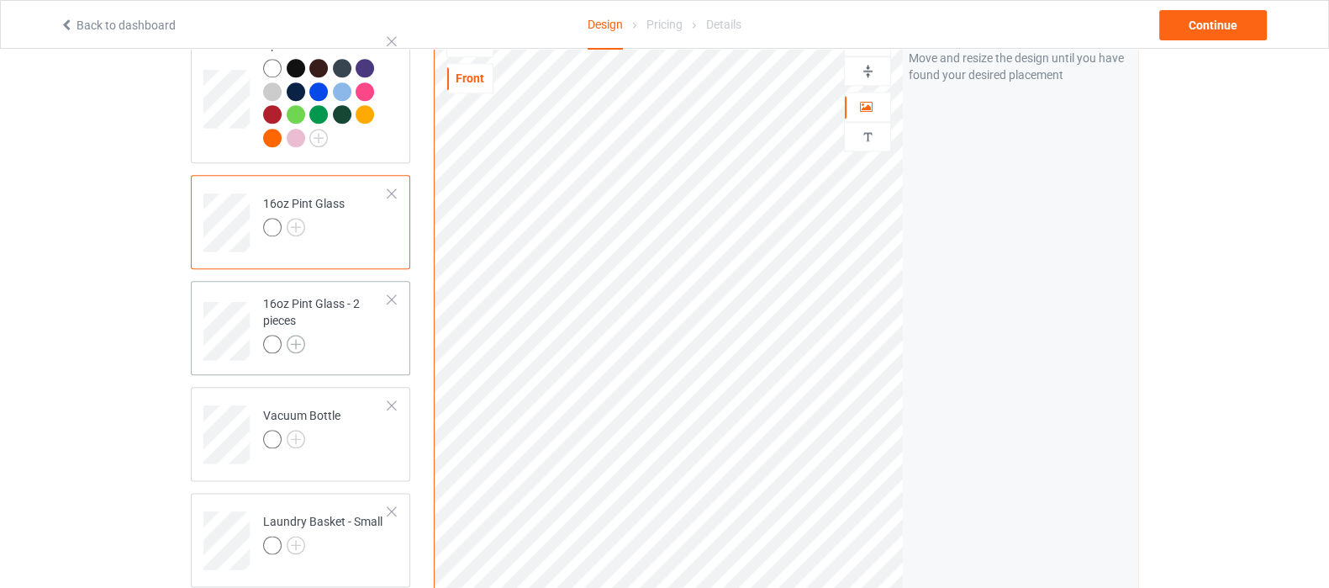
click at [298, 335] on img at bounding box center [296, 344] width 18 height 18
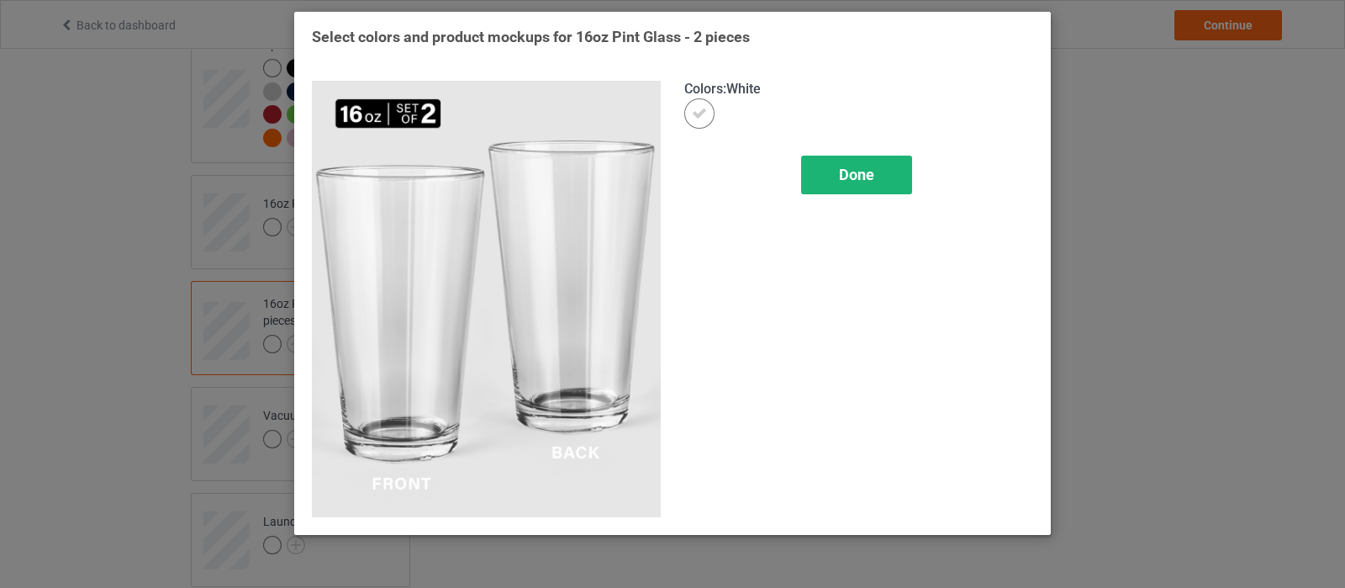
click at [856, 169] on span "Done" at bounding box center [856, 175] width 35 height 18
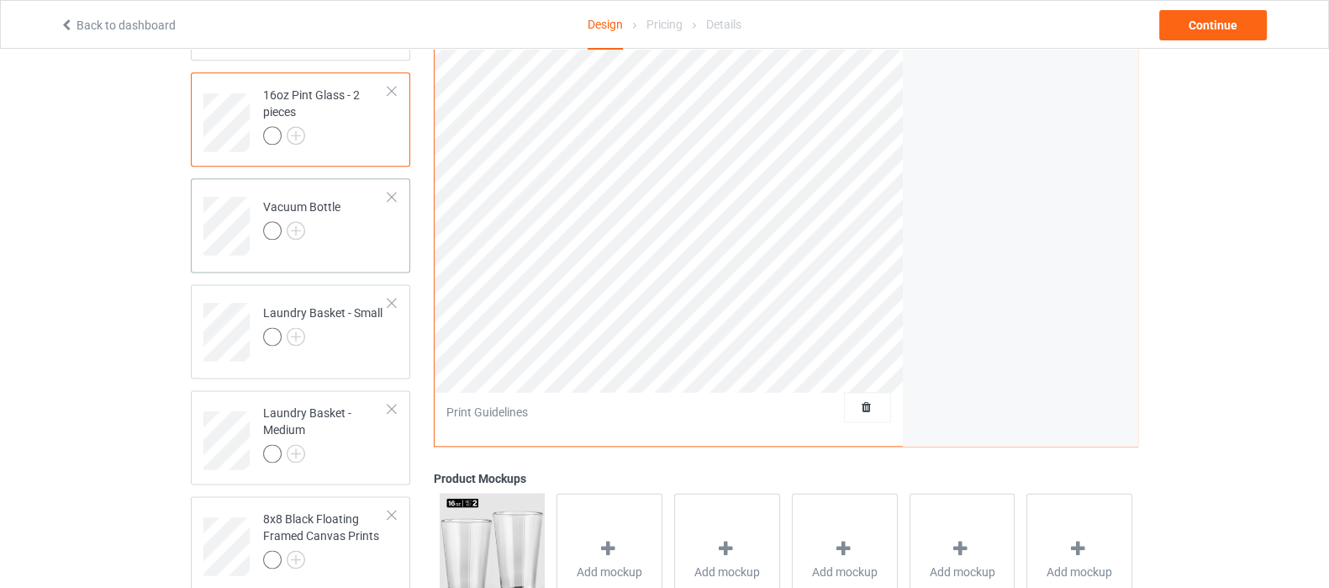
scroll to position [2732, 0]
click at [297, 220] on img at bounding box center [296, 229] width 18 height 18
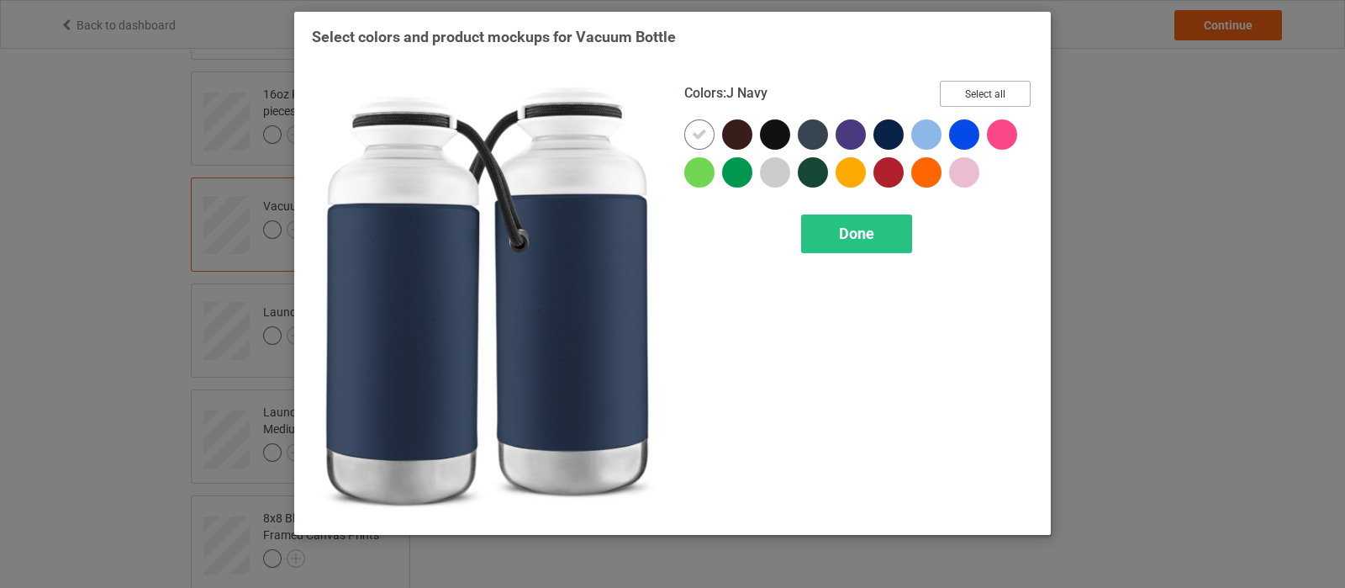
click at [958, 98] on button "Select all" at bounding box center [985, 94] width 91 height 26
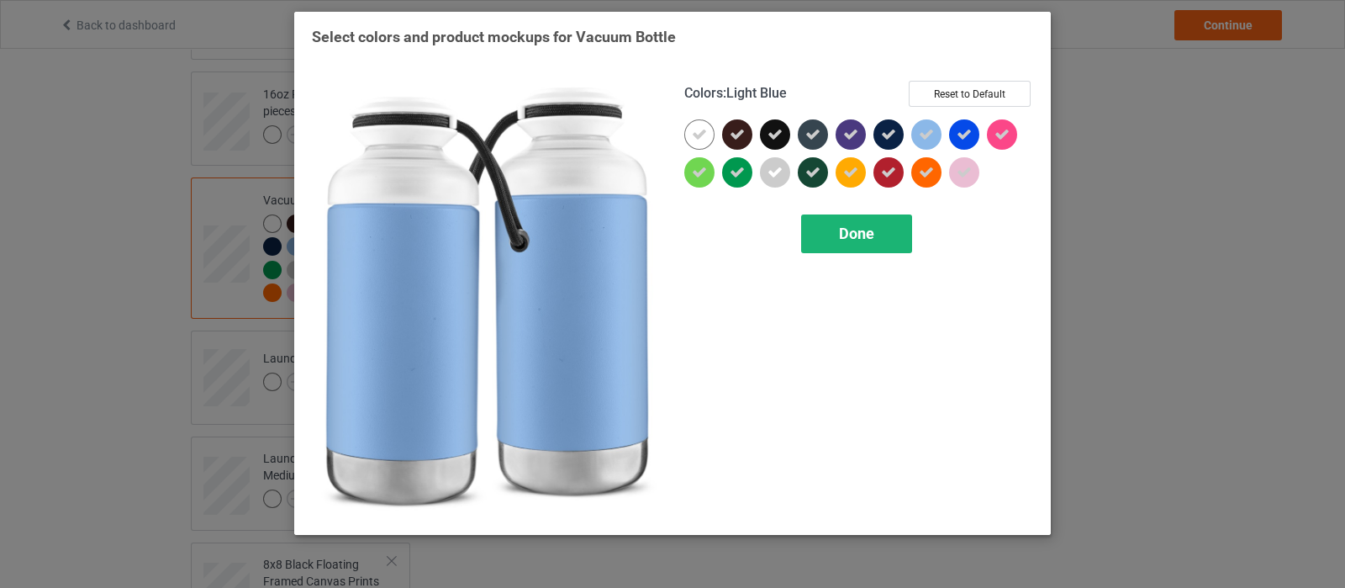
click at [855, 228] on span "Done" at bounding box center [856, 233] width 35 height 18
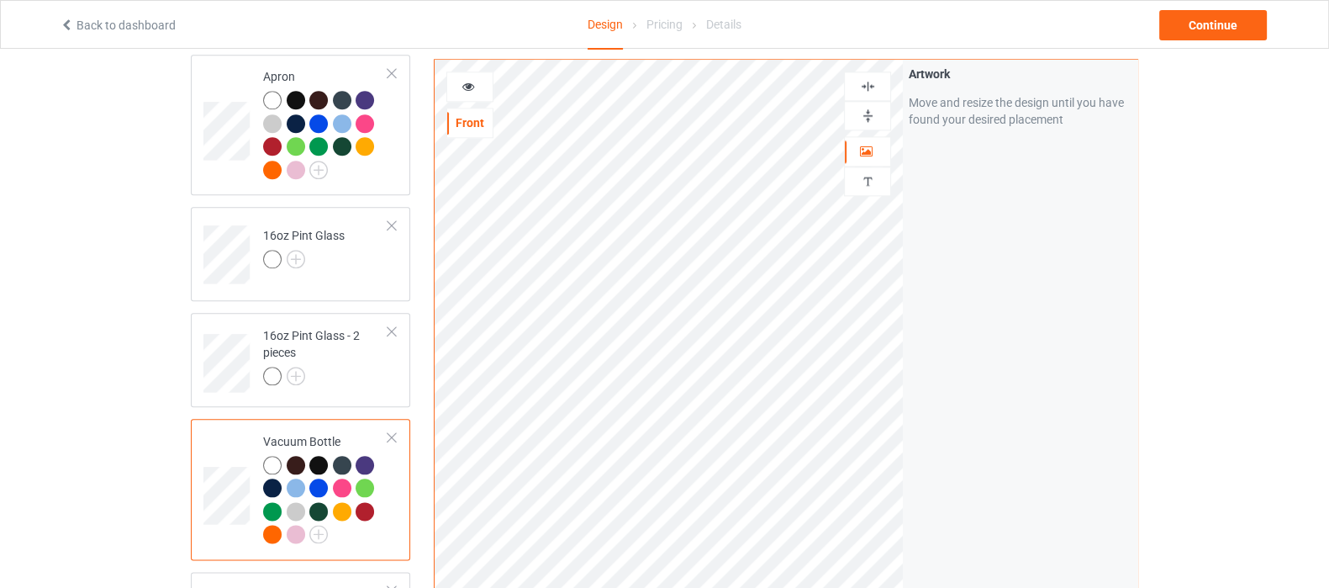
scroll to position [2417, 0]
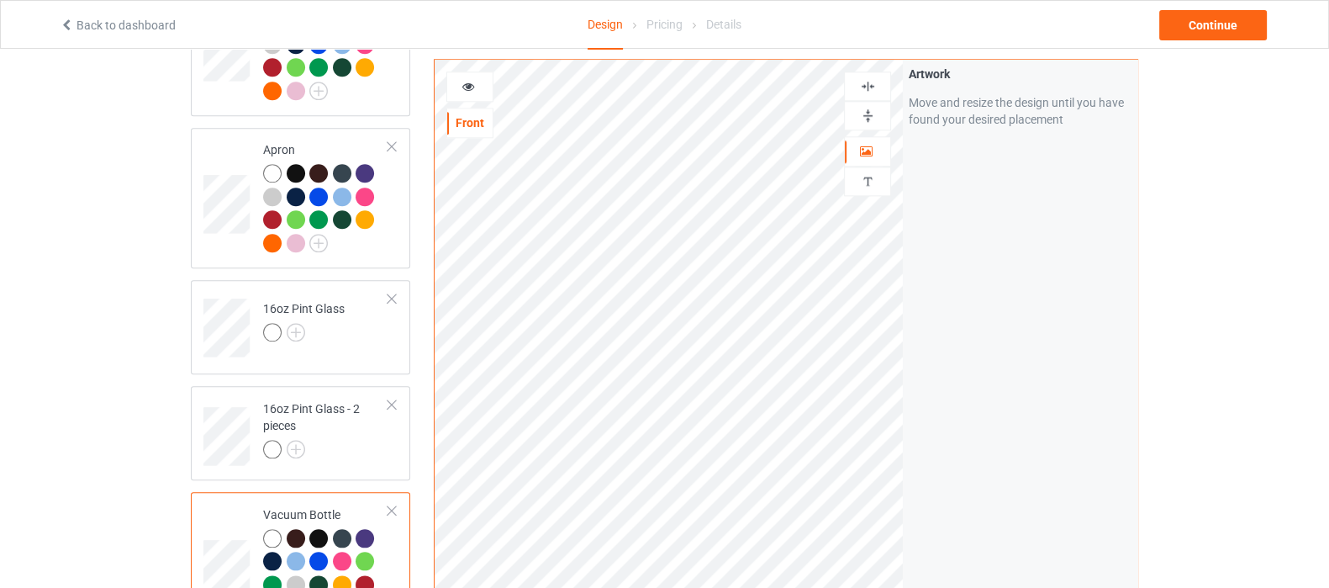
click at [870, 111] on img at bounding box center [868, 116] width 16 height 16
click at [870, 113] on img at bounding box center [868, 116] width 16 height 16
click at [865, 118] on img at bounding box center [868, 116] width 16 height 16
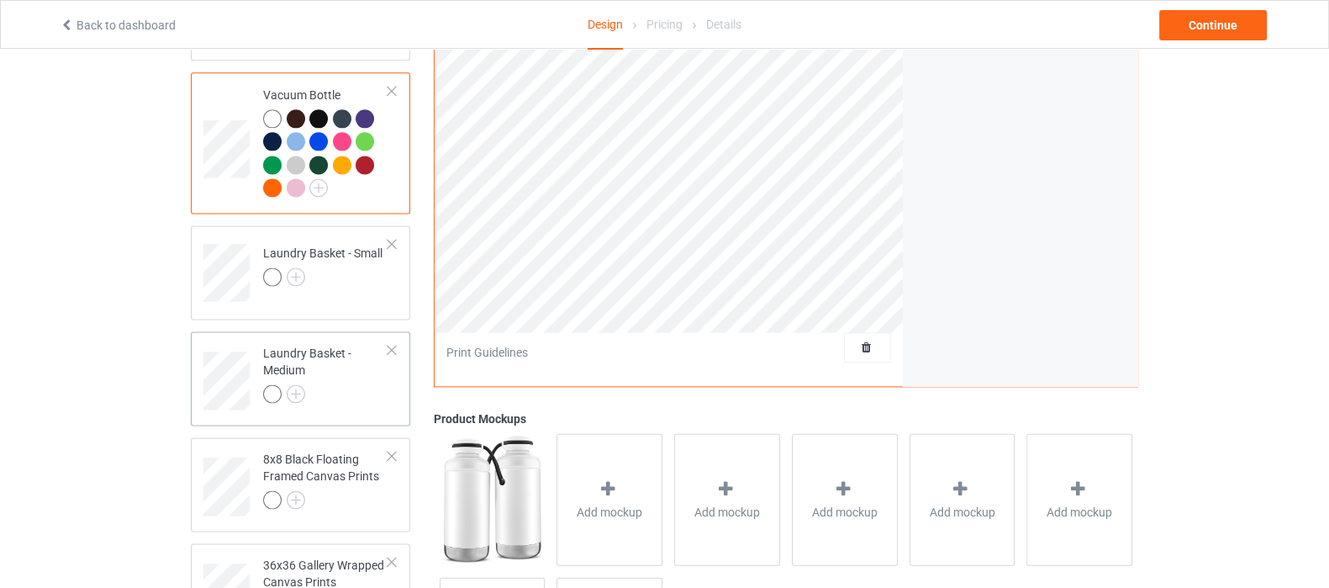
scroll to position [2837, 0]
click at [298, 267] on img at bounding box center [296, 276] width 18 height 18
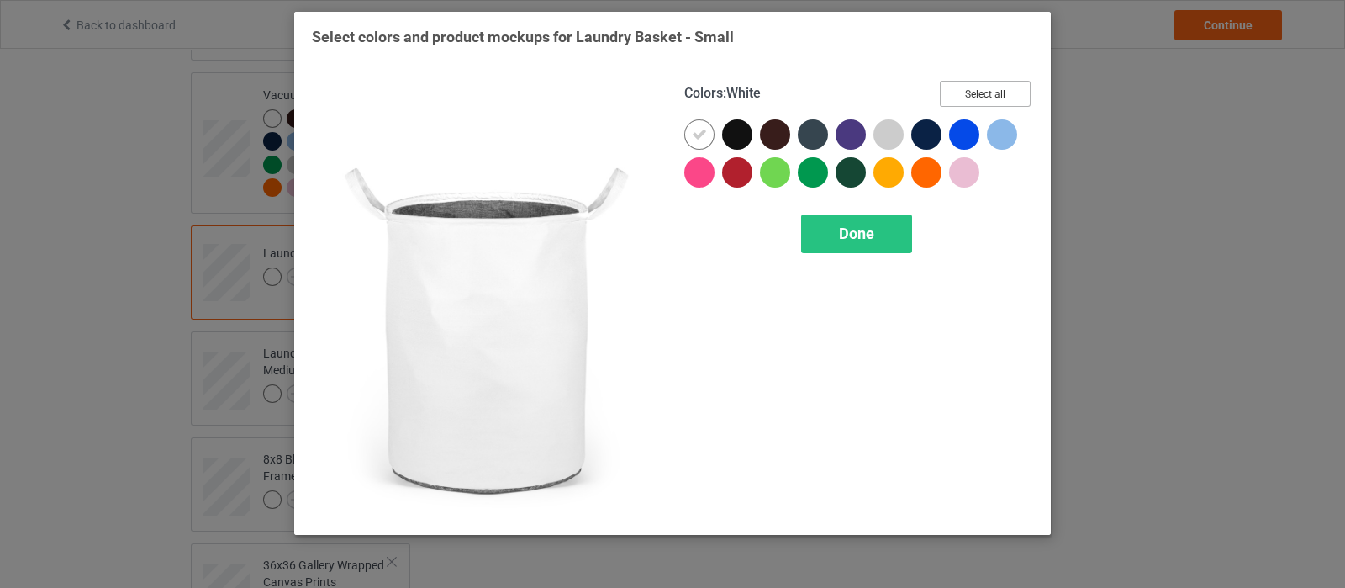
click at [970, 92] on button "Select all" at bounding box center [985, 94] width 91 height 26
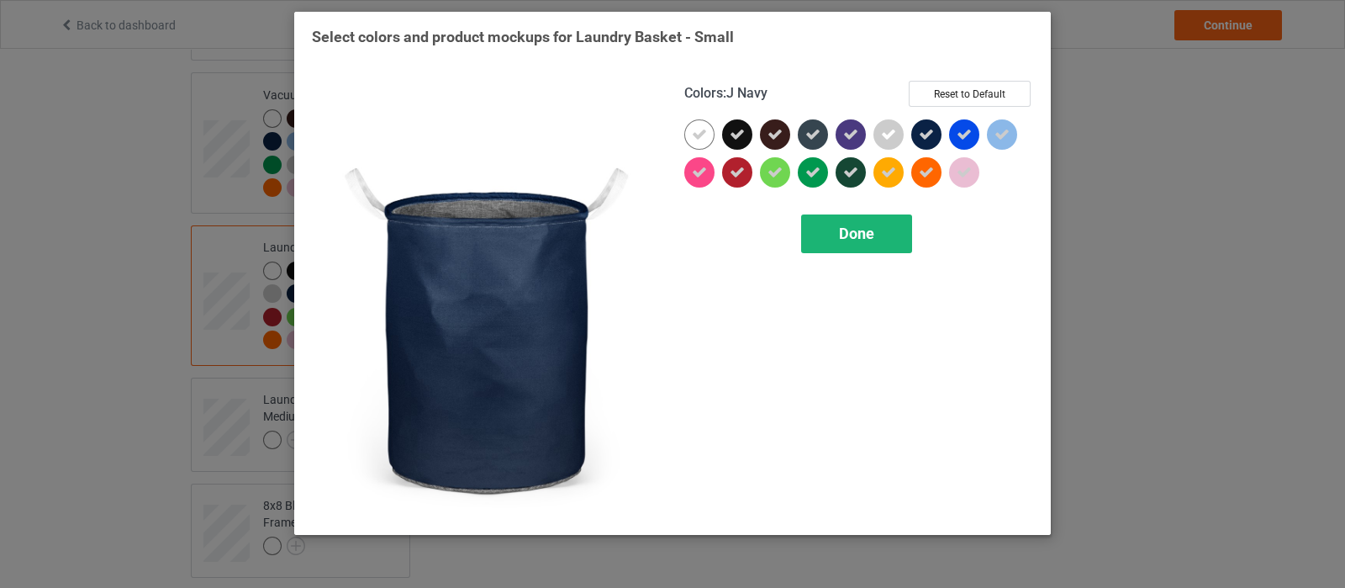
click at [838, 240] on div "Done" at bounding box center [856, 233] width 111 height 39
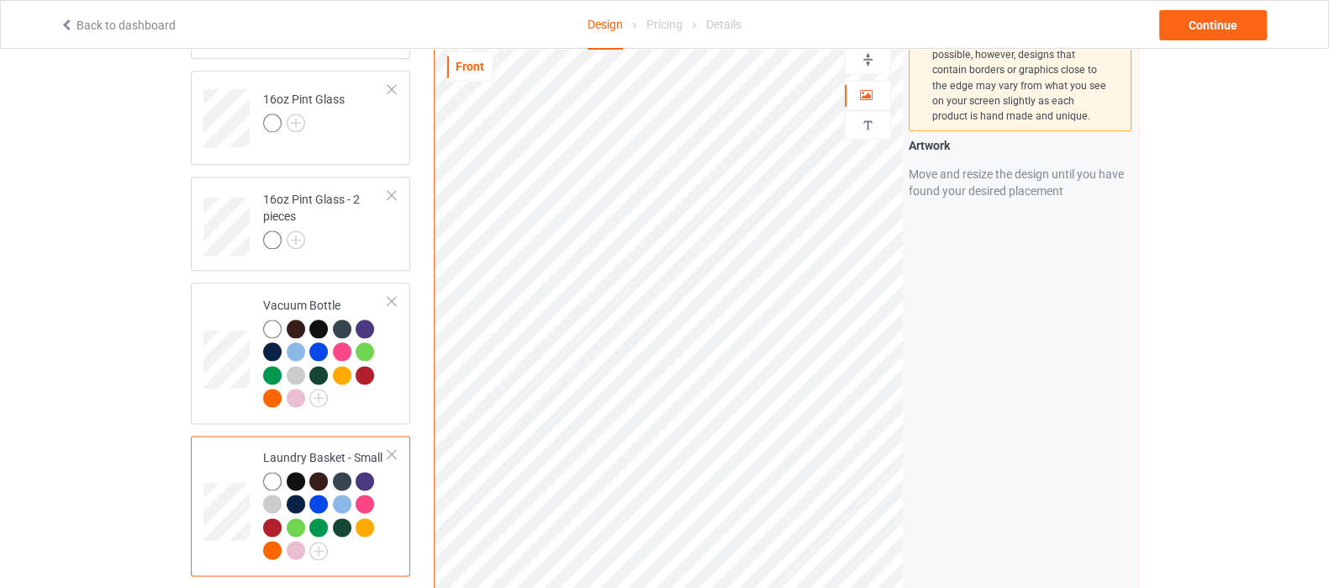
scroll to position [2732, 0]
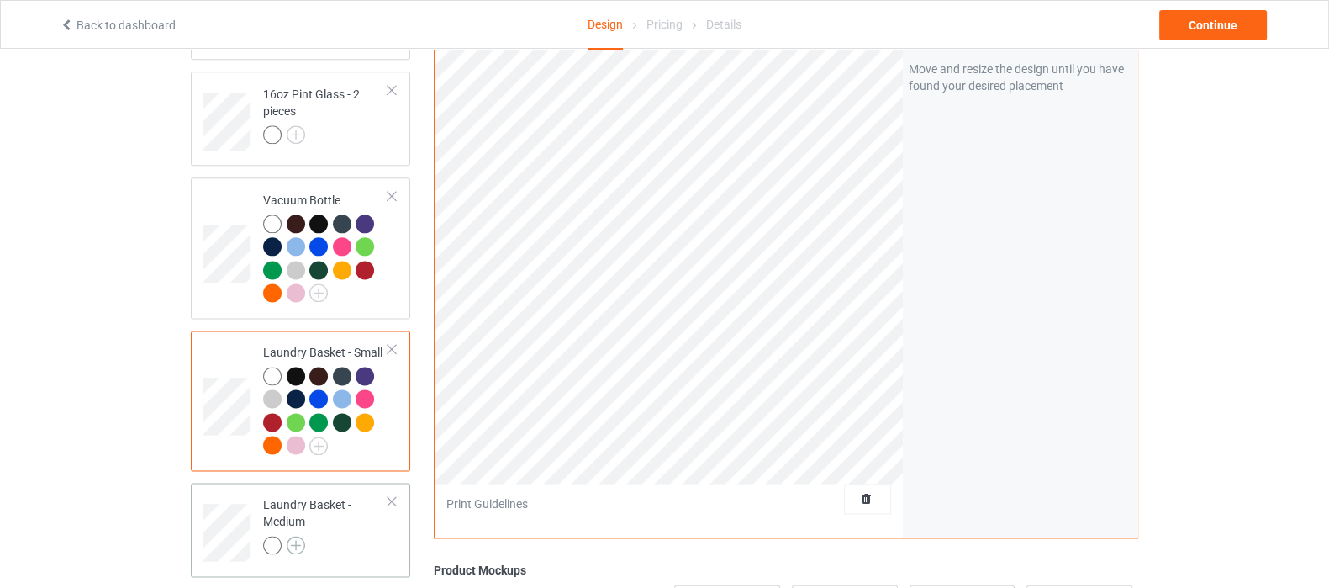
click at [294, 536] on img at bounding box center [296, 545] width 18 height 18
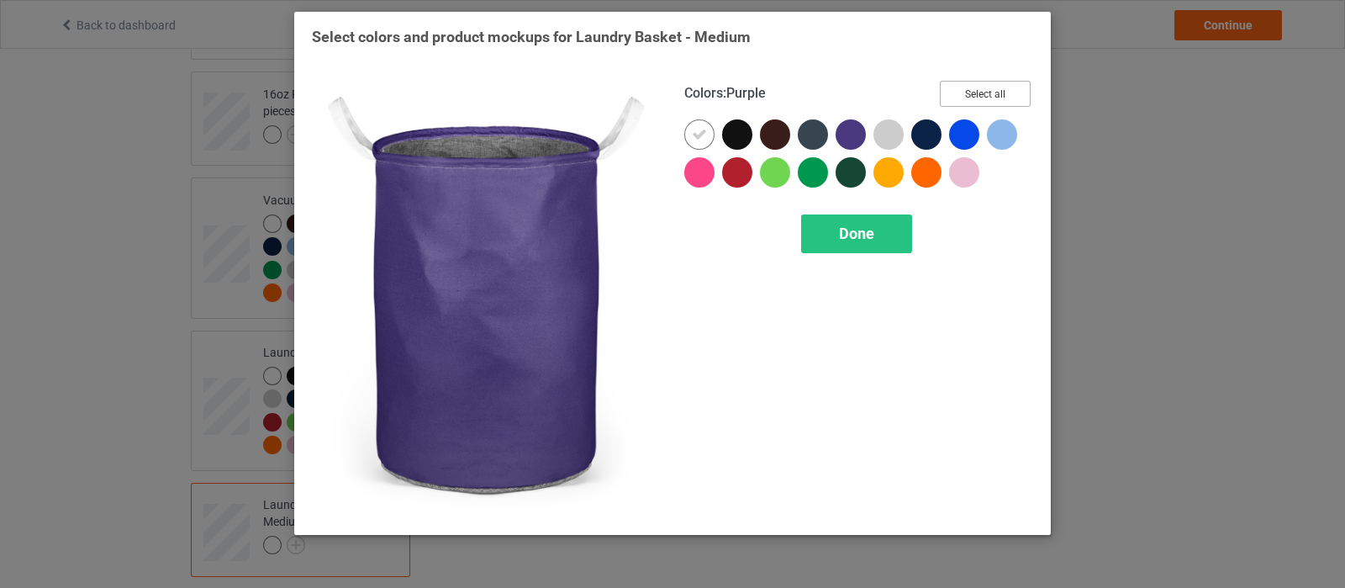
click at [970, 96] on button "Select all" at bounding box center [985, 94] width 91 height 26
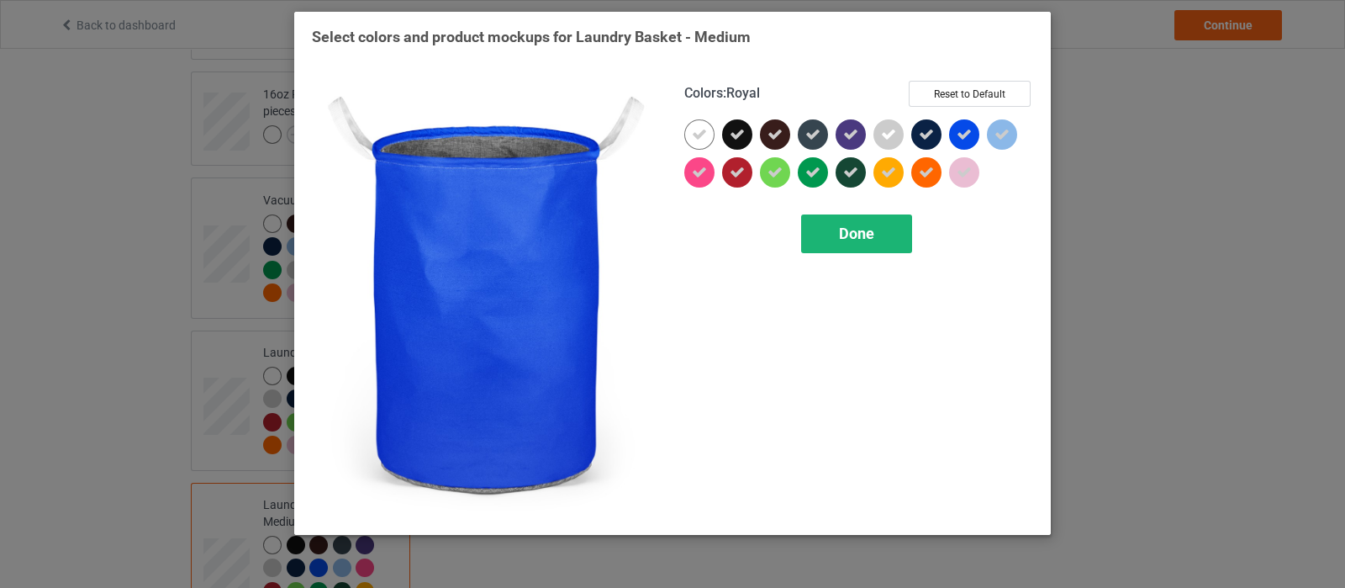
click at [861, 226] on span "Done" at bounding box center [856, 233] width 35 height 18
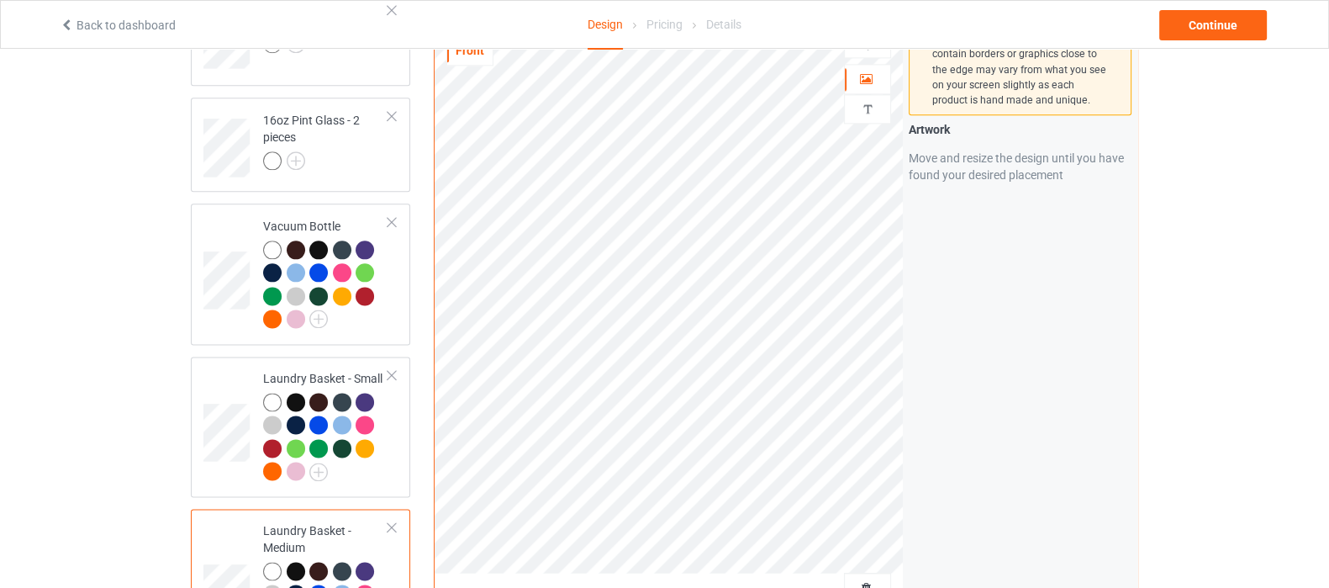
scroll to position [2626, 0]
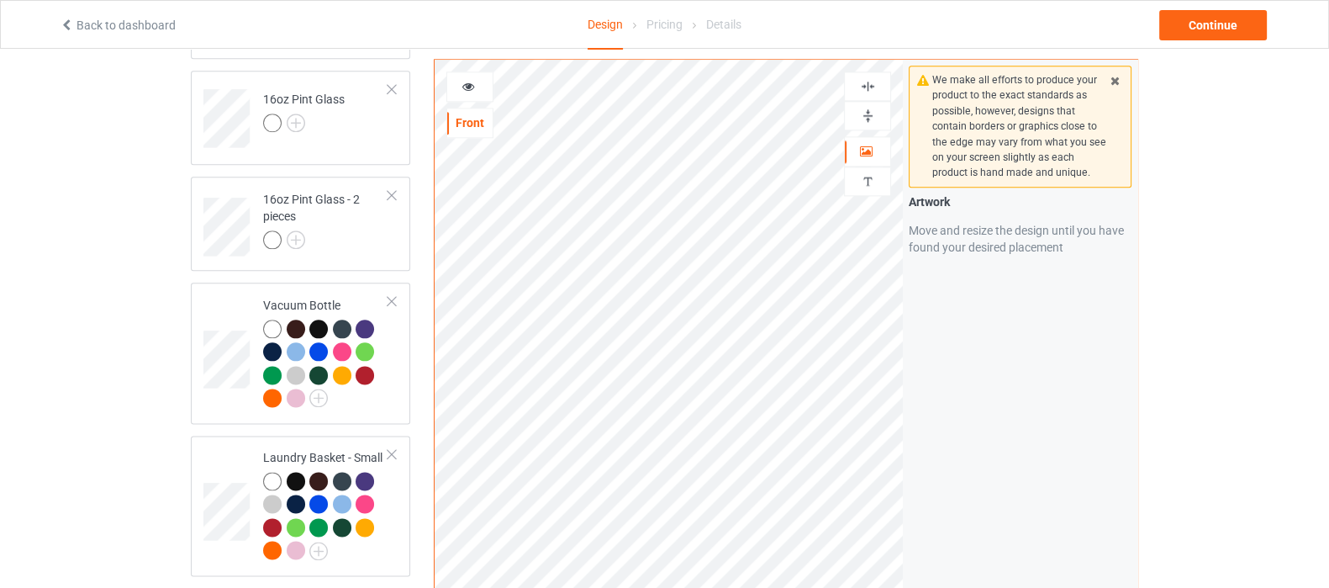
click at [868, 108] on img at bounding box center [868, 116] width 16 height 16
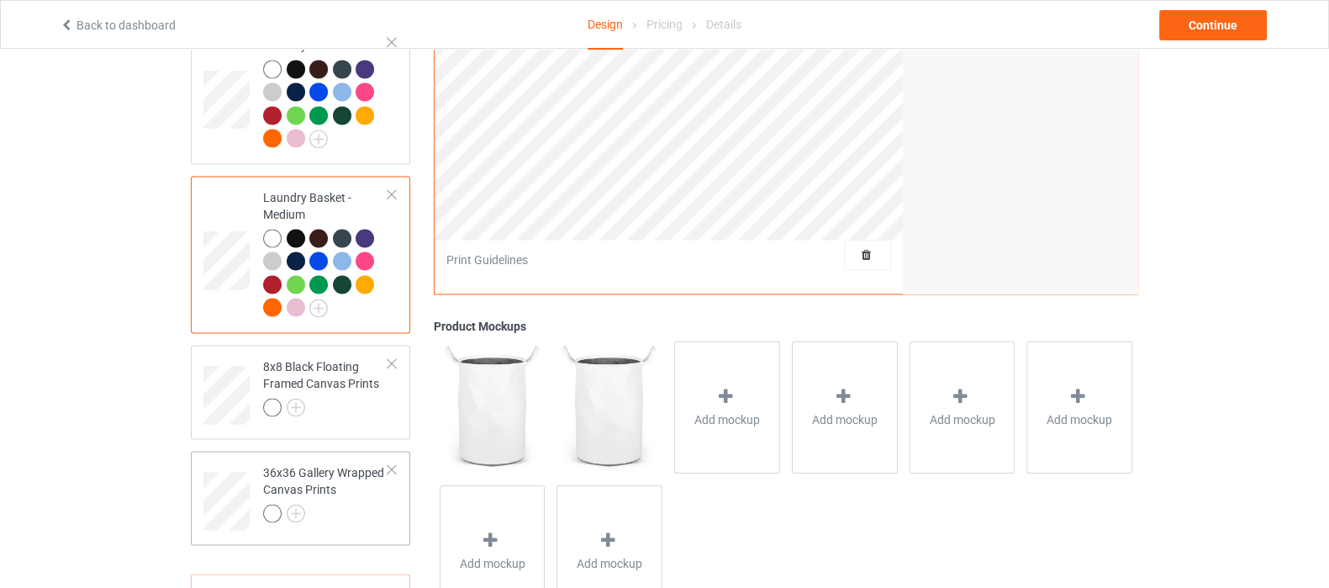
scroll to position [3047, 0]
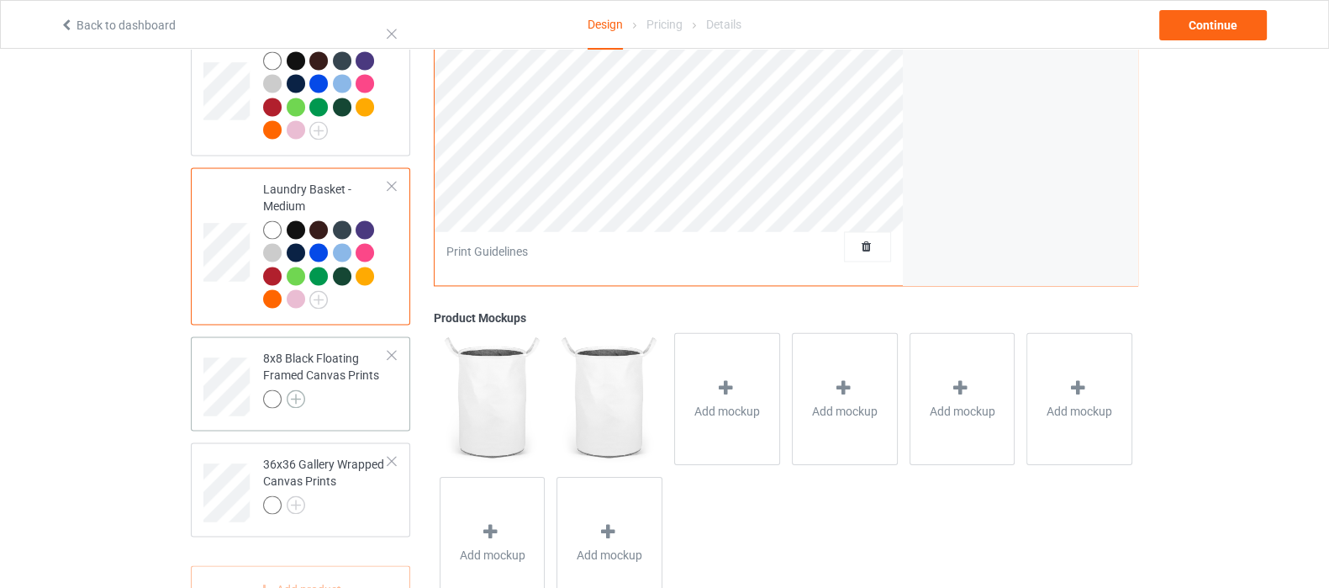
click at [288, 389] on img at bounding box center [296, 398] width 18 height 18
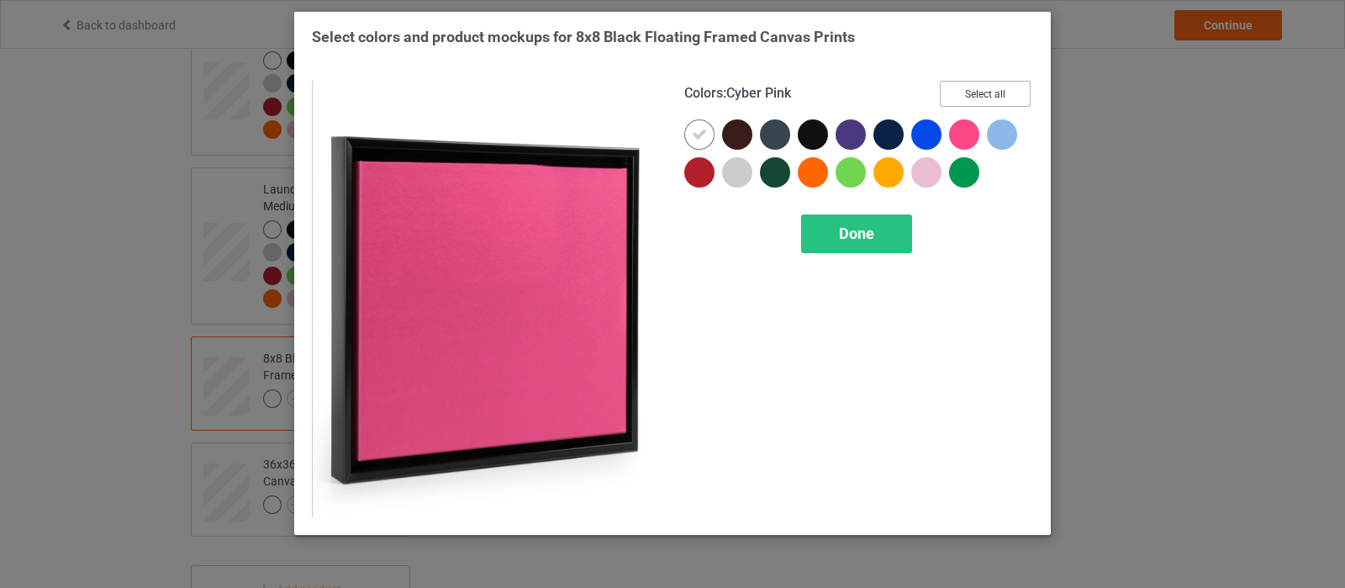
click at [980, 93] on button "Select all" at bounding box center [985, 94] width 91 height 26
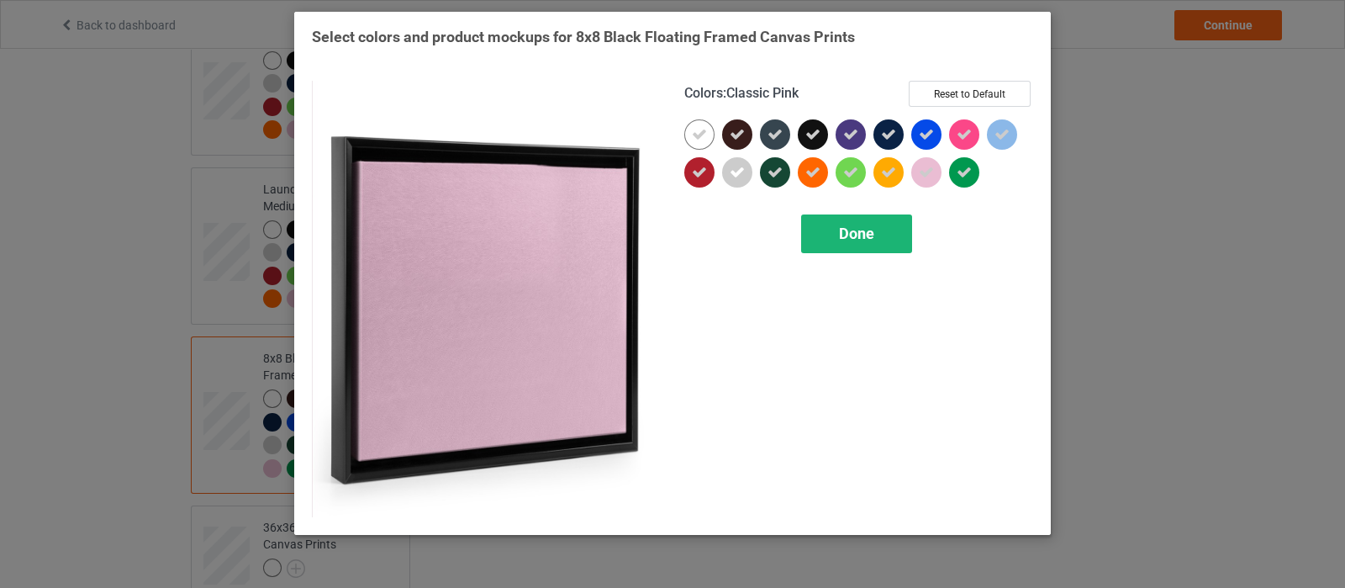
click at [861, 236] on span "Done" at bounding box center [856, 233] width 35 height 18
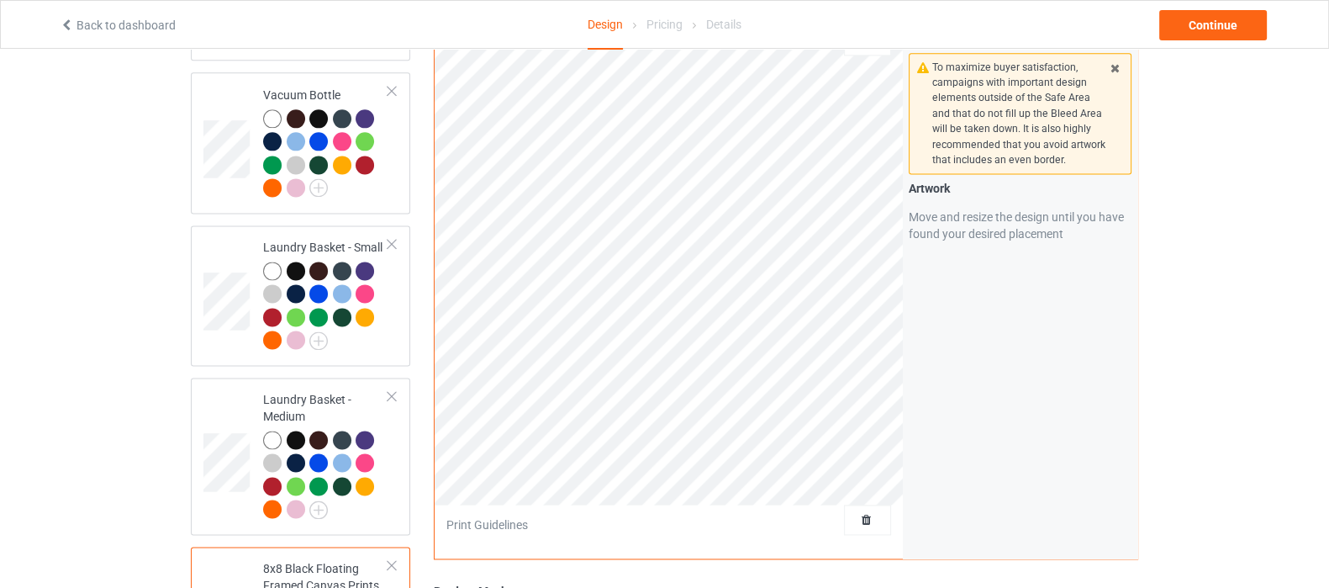
scroll to position [2626, 0]
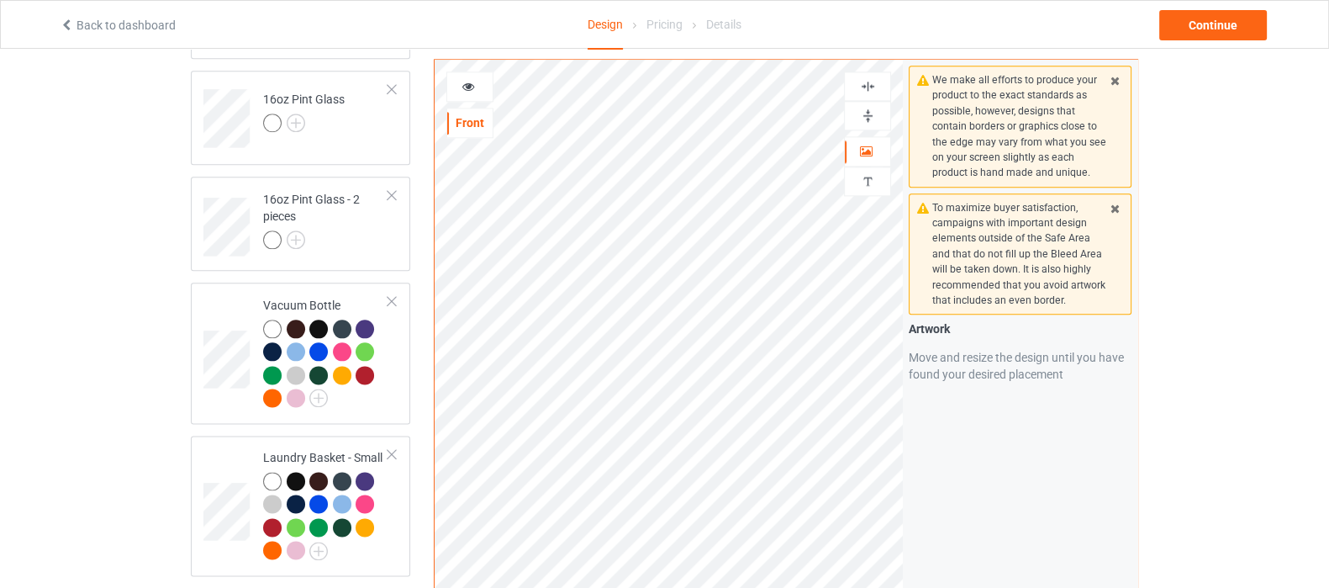
click at [868, 84] on img at bounding box center [868, 86] width 16 height 16
click at [868, 115] on img at bounding box center [868, 116] width 16 height 16
click at [860, 82] on img at bounding box center [868, 86] width 16 height 16
click at [872, 119] on img at bounding box center [868, 116] width 16 height 16
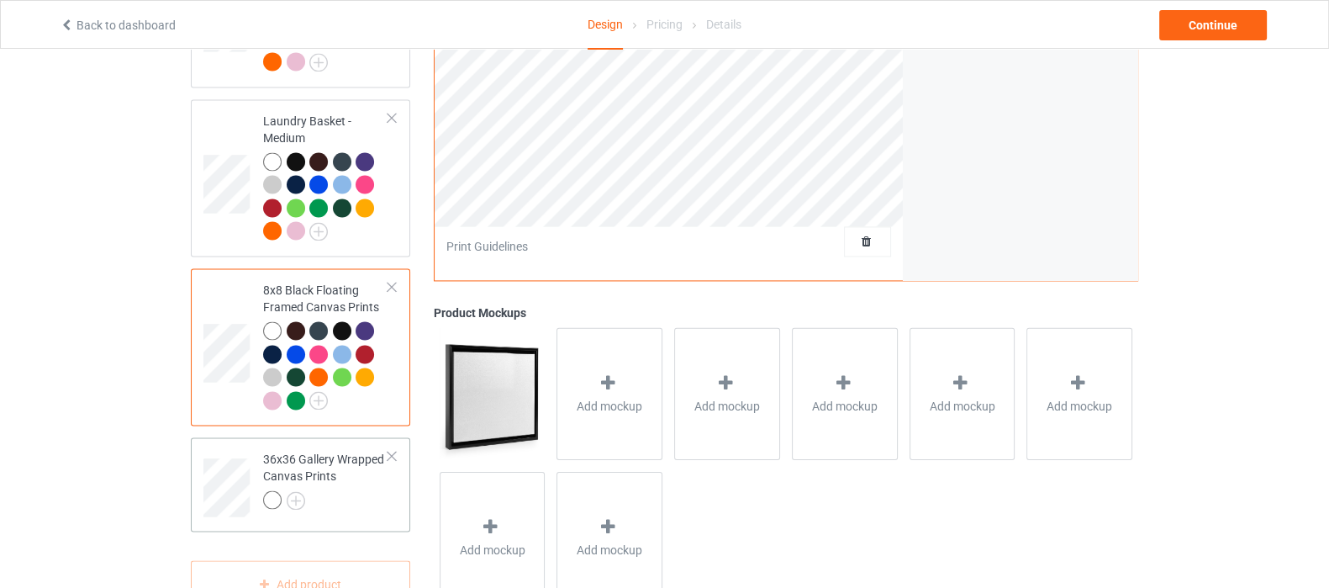
scroll to position [3148, 0]
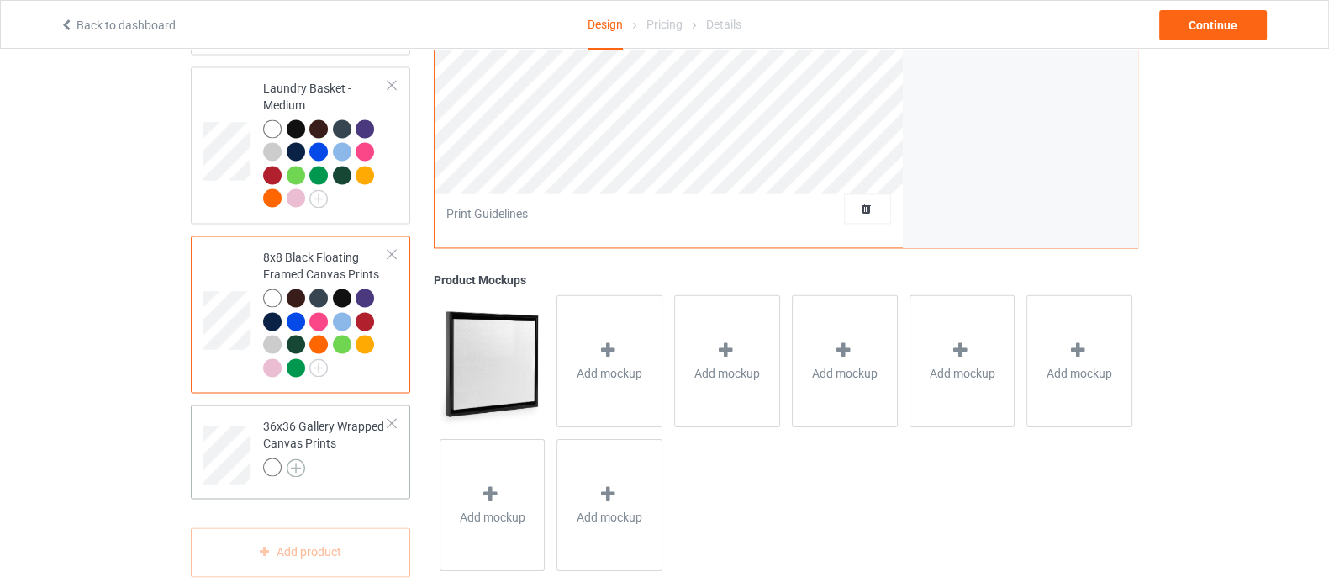
click at [293, 458] on img at bounding box center [296, 467] width 18 height 18
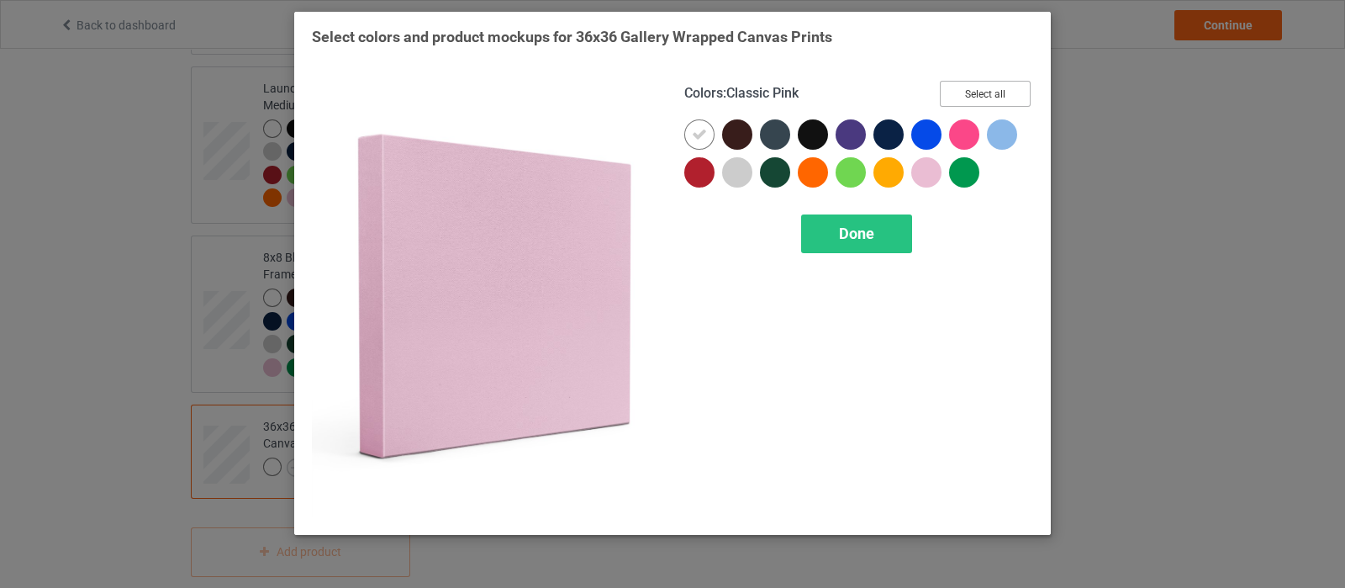
click at [963, 88] on button "Select all" at bounding box center [985, 94] width 91 height 26
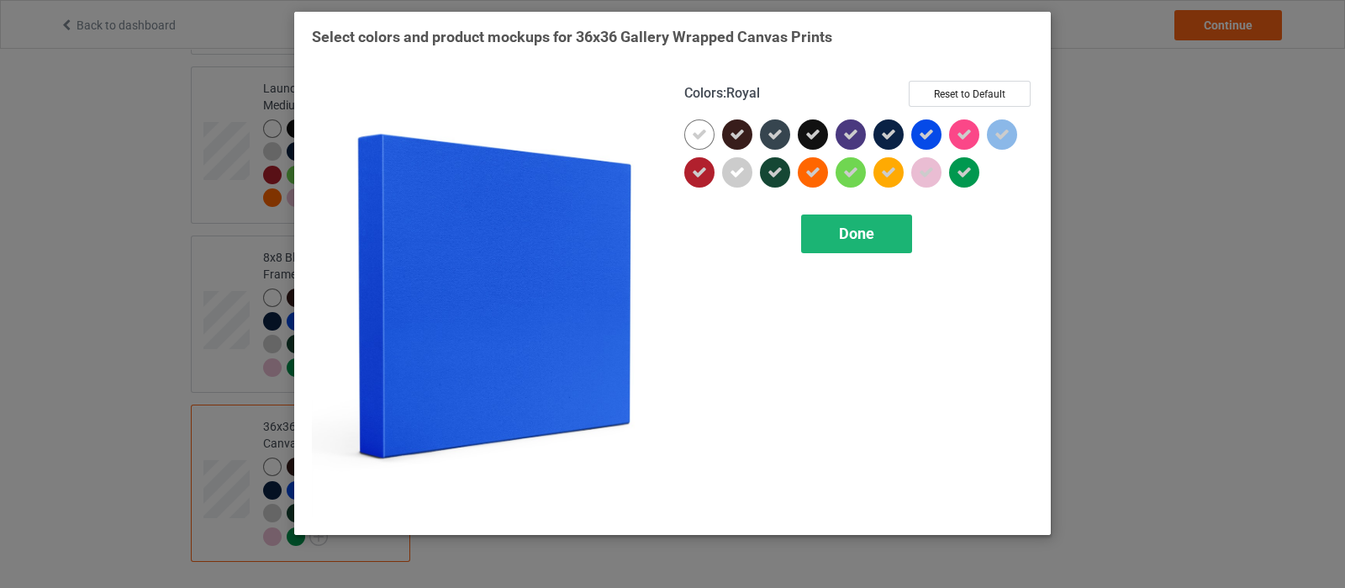
click at [836, 236] on div "Done" at bounding box center [856, 233] width 111 height 39
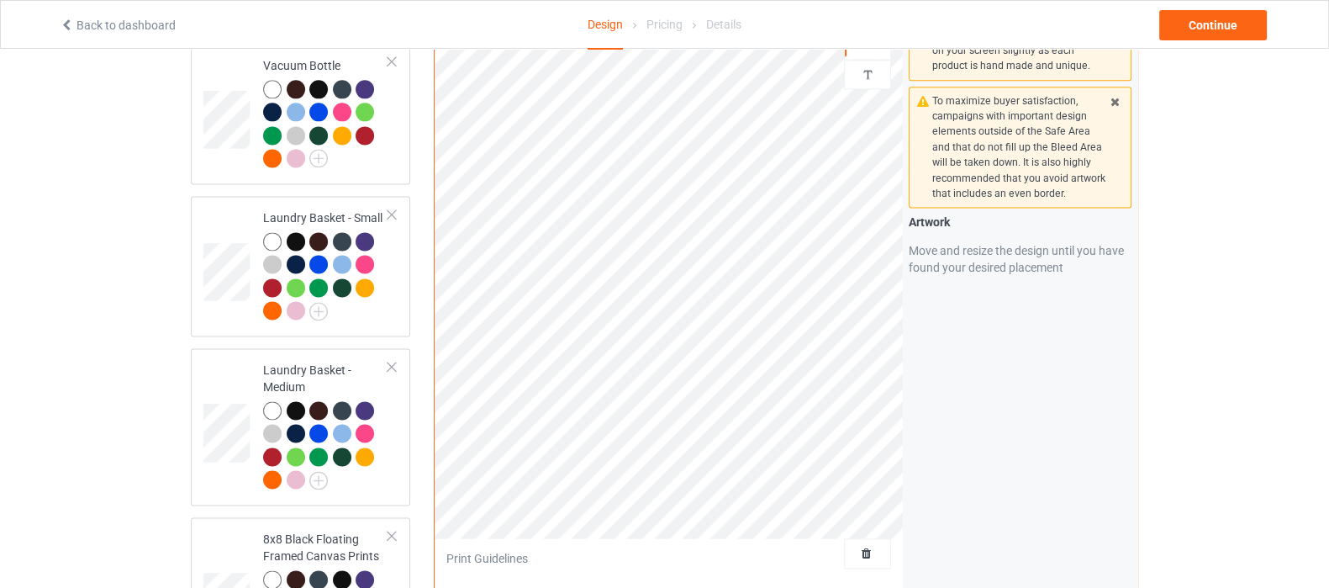
scroll to position [2727, 0]
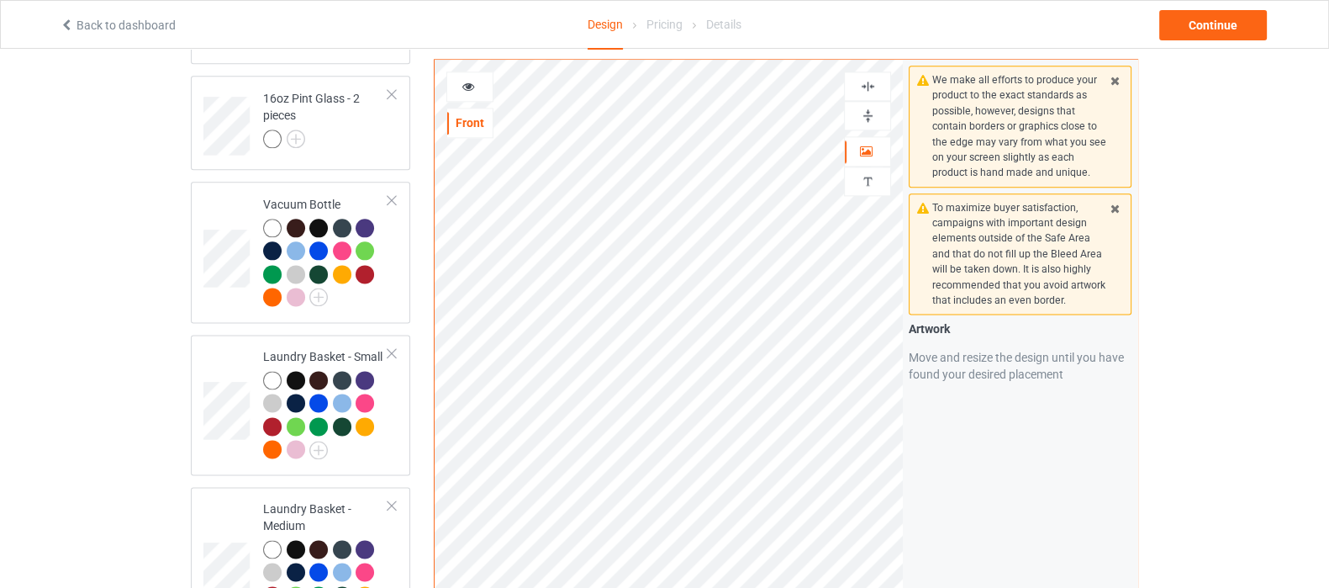
click at [865, 88] on img at bounding box center [868, 86] width 16 height 16
click at [866, 120] on img at bounding box center [868, 116] width 16 height 16
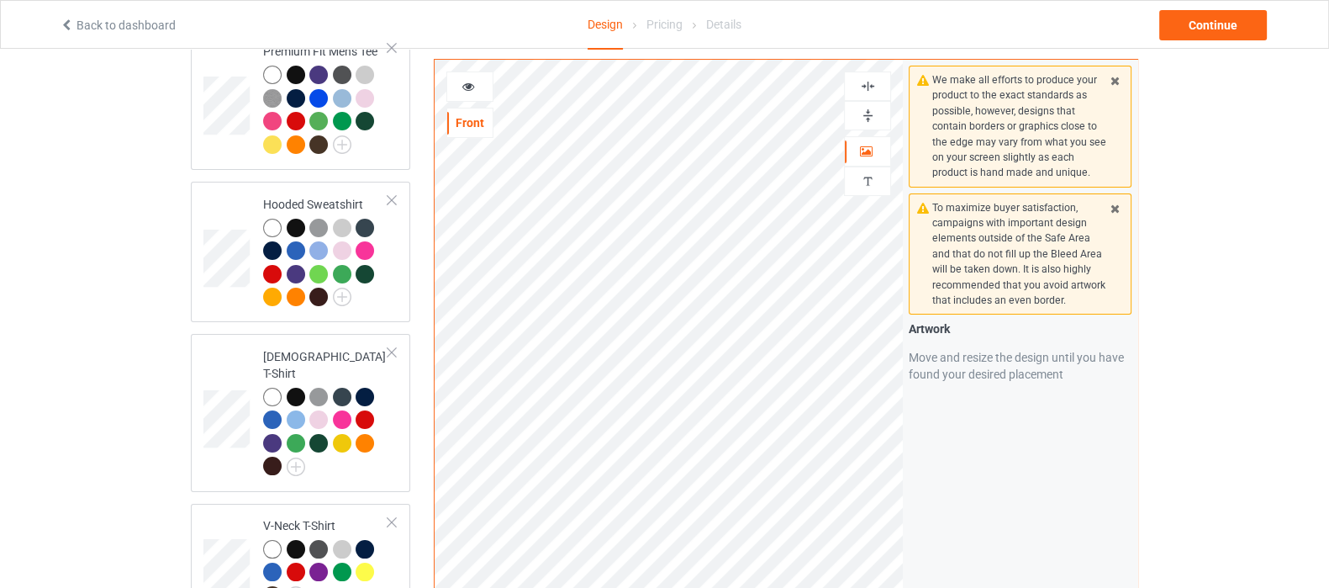
scroll to position [0, 0]
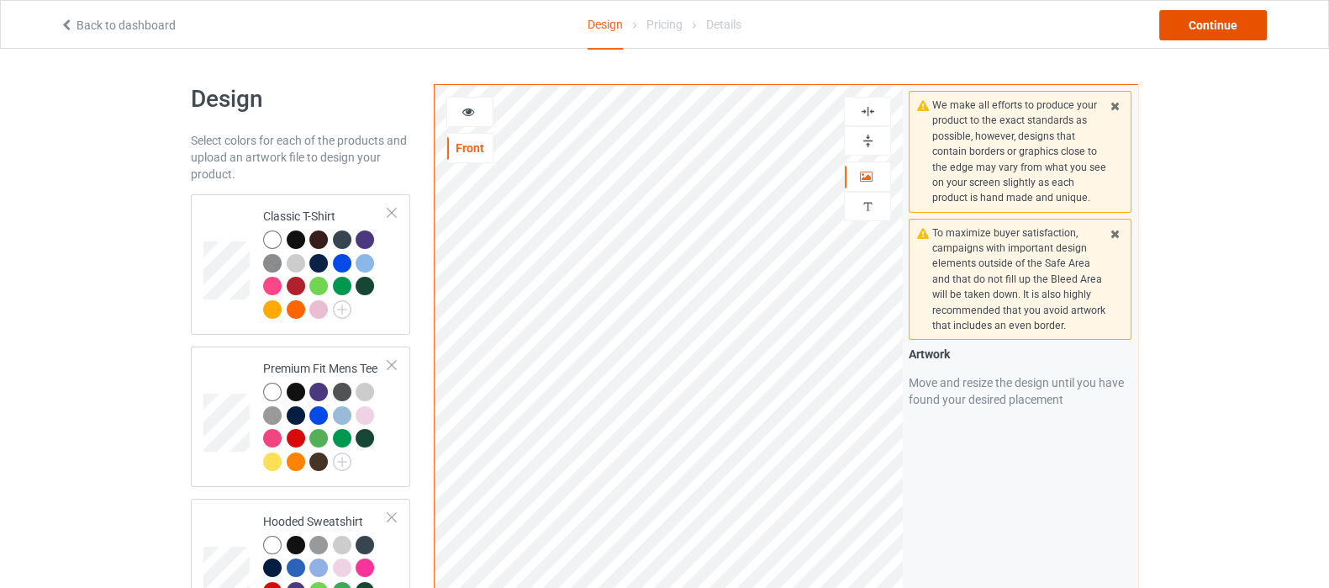
click at [1196, 22] on div "Continue" at bounding box center [1213, 25] width 108 height 30
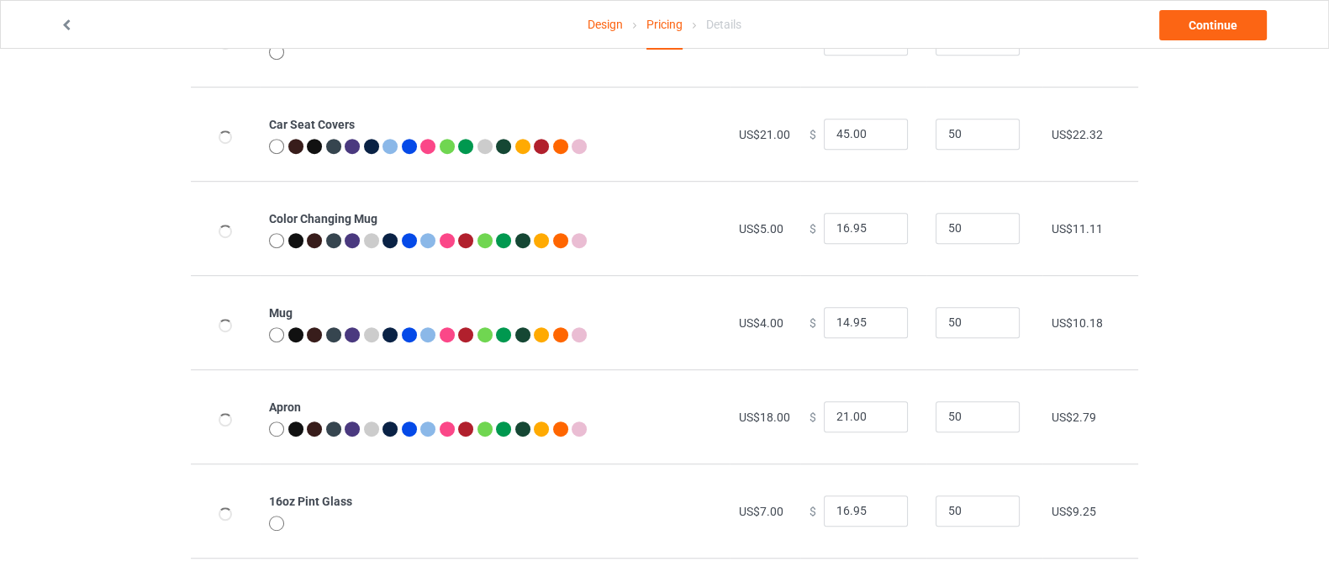
scroll to position [1470, 0]
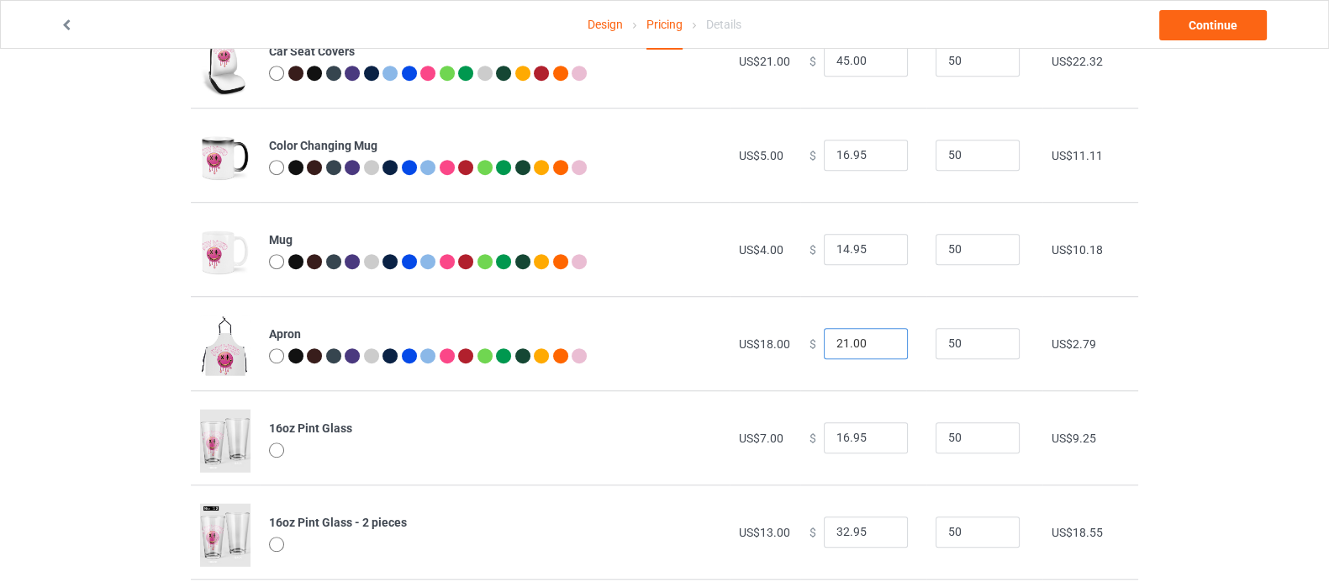
drag, startPoint x: 858, startPoint y: 341, endPoint x: 811, endPoint y: 345, distance: 47.2
click at [811, 345] on div "$ 21.00" at bounding box center [864, 344] width 108 height 32
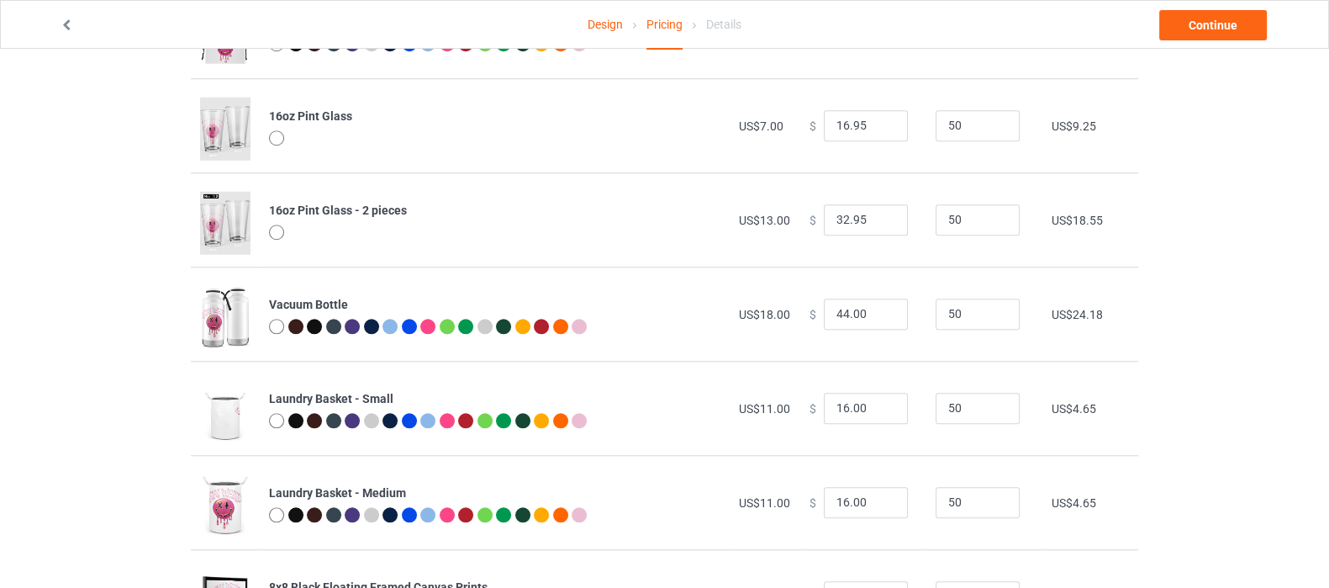
scroll to position [1787, 0]
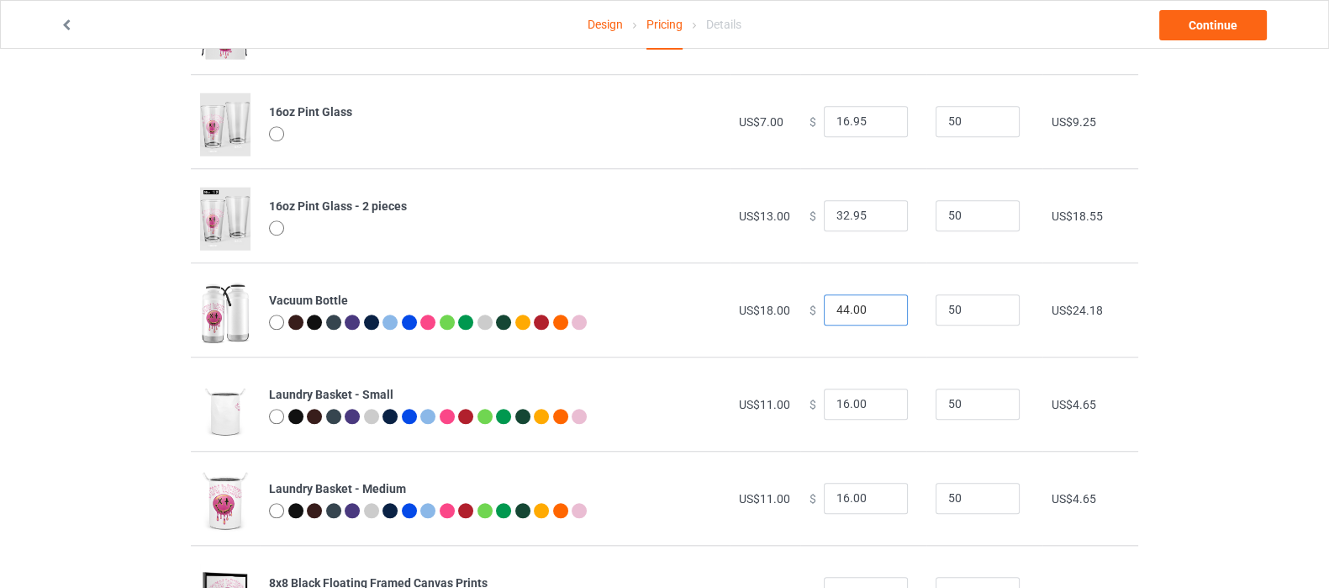
type input "28.00"
drag, startPoint x: 863, startPoint y: 304, endPoint x: 809, endPoint y: 317, distance: 56.3
click at [810, 317] on div "$ 44.00" at bounding box center [864, 310] width 108 height 32
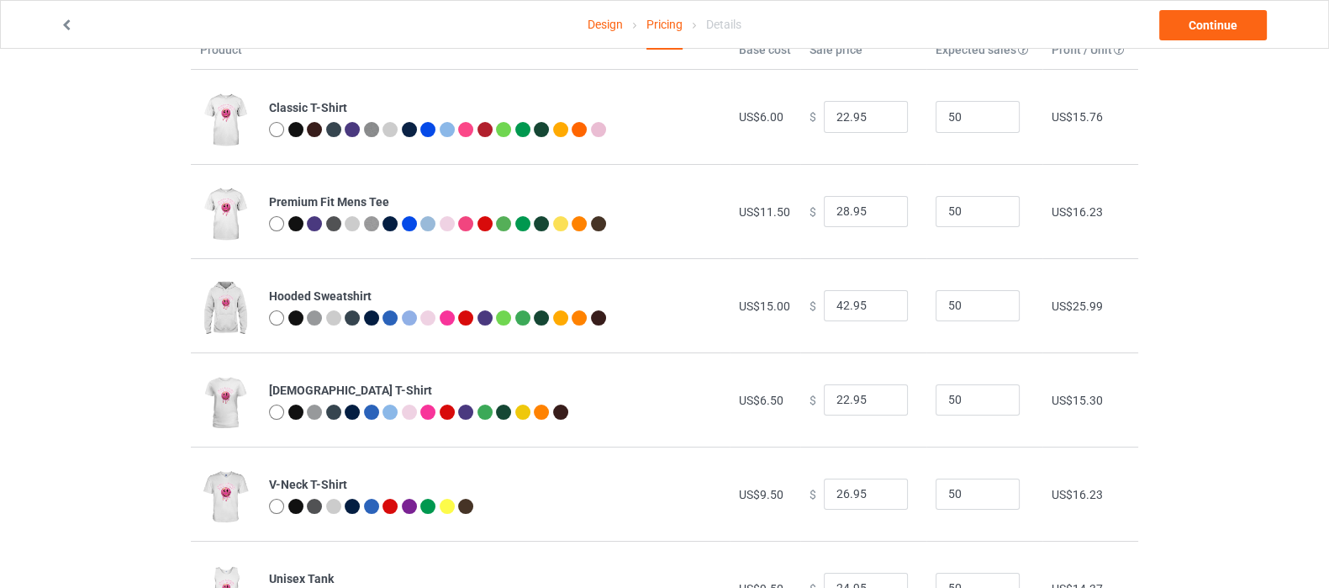
scroll to position [0, 0]
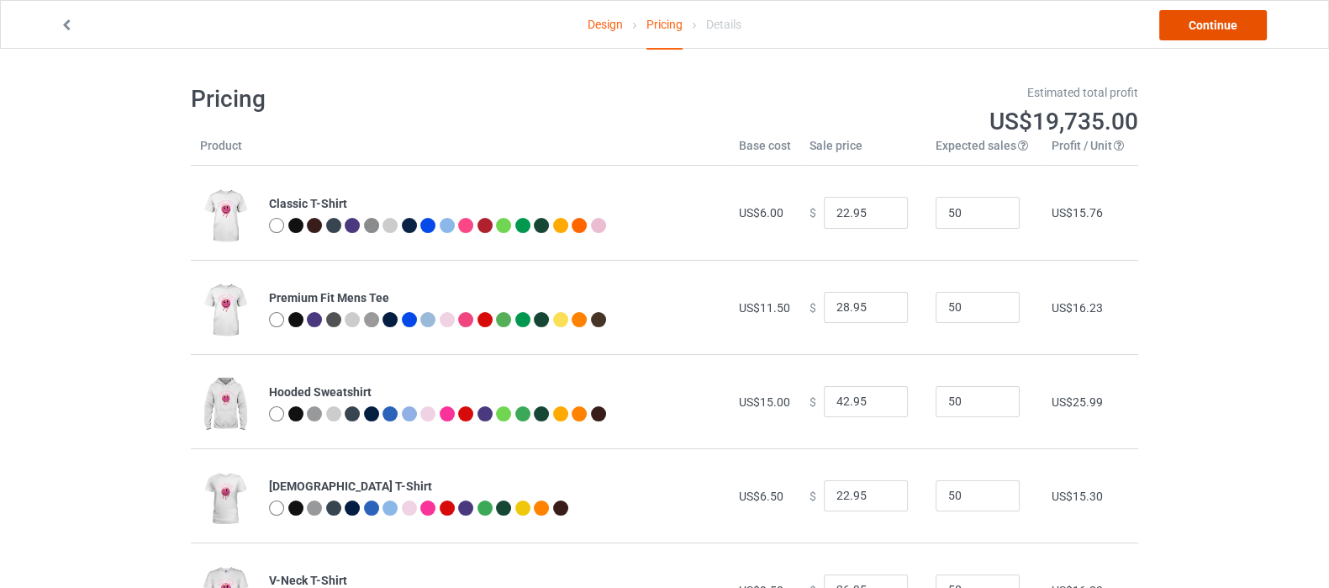
click at [1201, 27] on link "Continue" at bounding box center [1213, 25] width 108 height 30
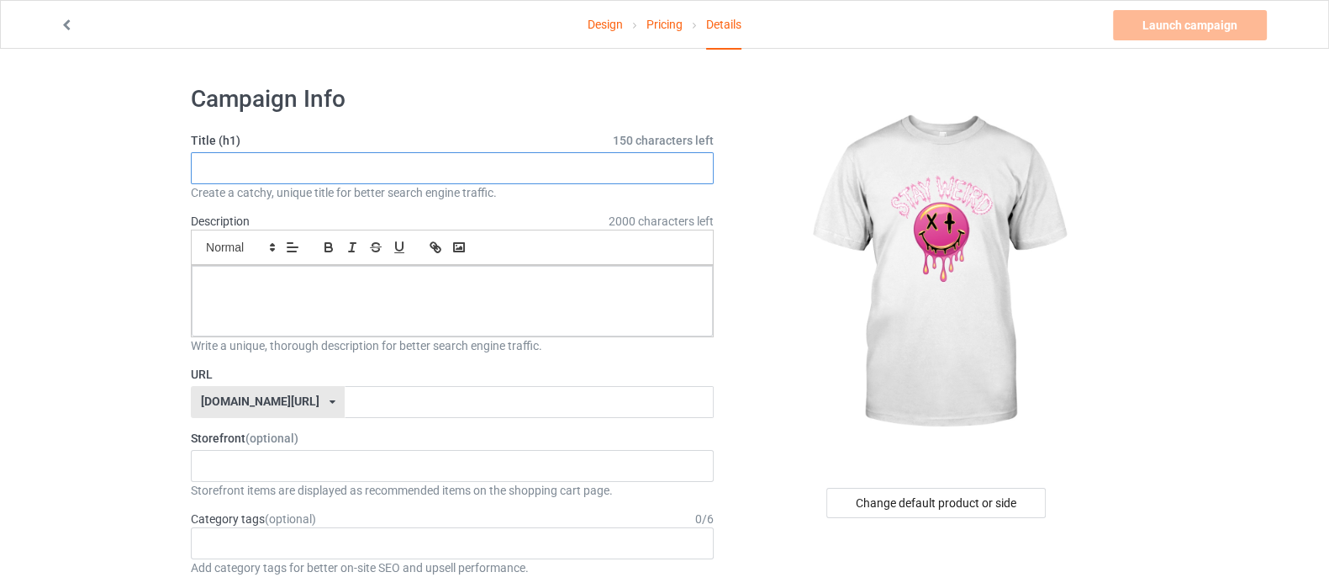
click at [346, 172] on input "text" at bounding box center [452, 168] width 523 height 32
type input "Emoji Weired"
click at [346, 298] on div at bounding box center [452, 301] width 521 height 71
drag, startPoint x: 231, startPoint y: 166, endPoint x: 159, endPoint y: 166, distance: 72.3
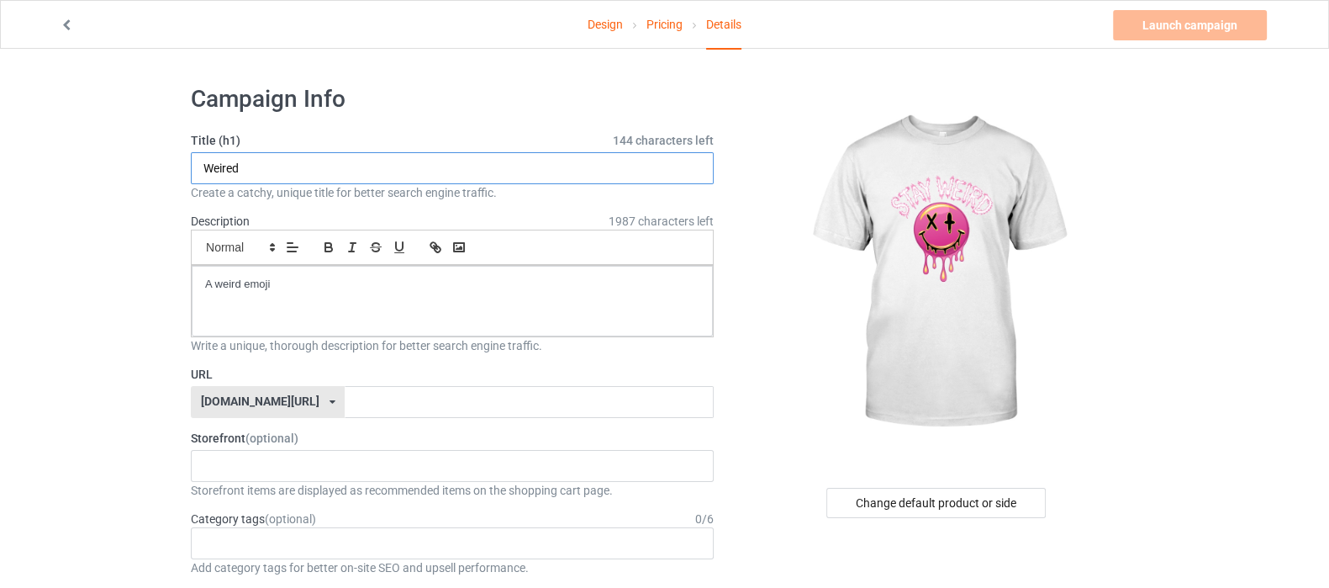
click at [298, 172] on input "Weired" at bounding box center [452, 168] width 523 height 32
type input "Weired Emoji"
click at [311, 288] on p "A weird emoji" at bounding box center [452, 285] width 494 height 16
click at [345, 409] on input "text" at bounding box center [529, 402] width 368 height 32
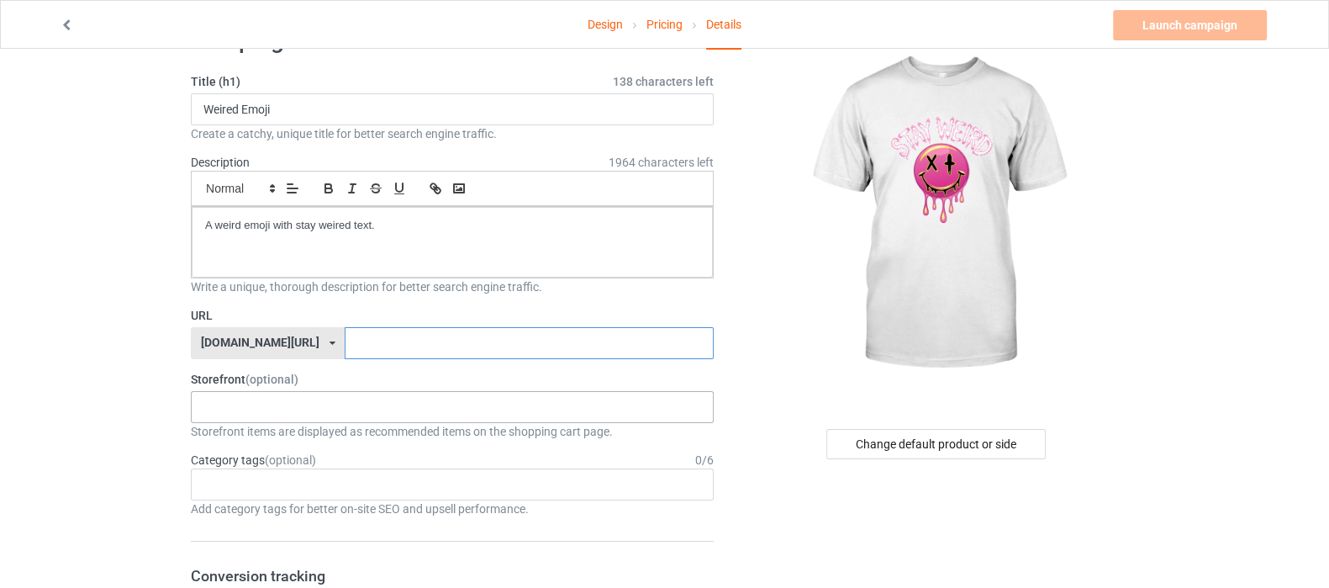
scroll to position [104, 0]
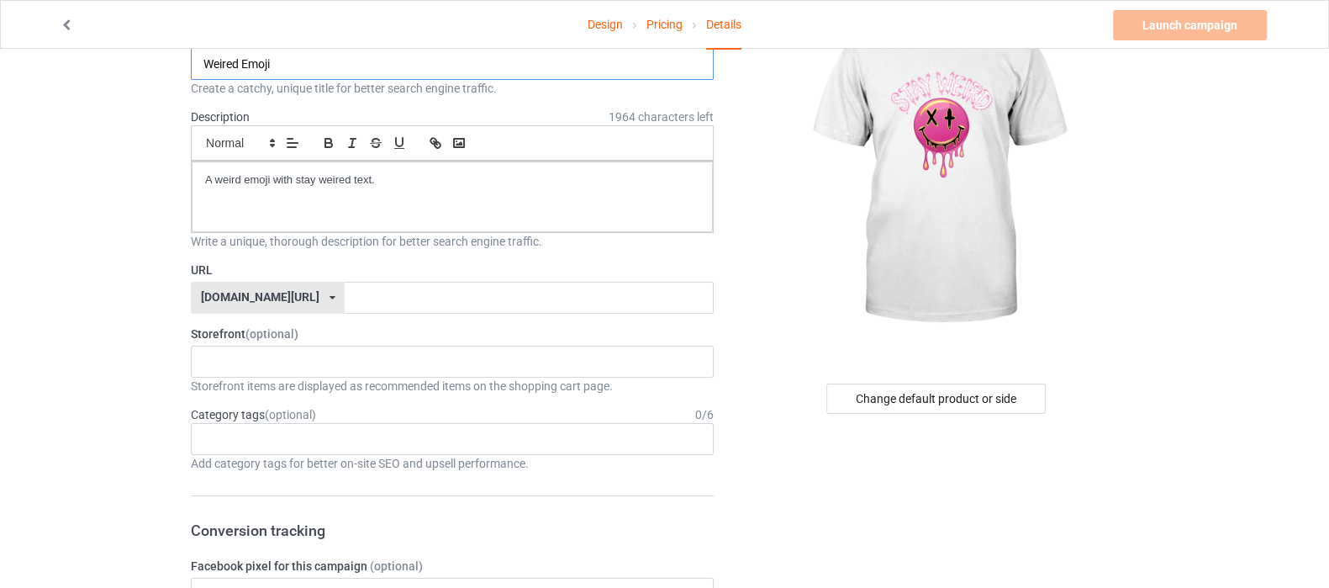
drag, startPoint x: 289, startPoint y: 60, endPoint x: 143, endPoint y: 75, distance: 147.1
click at [345, 294] on input "text" at bounding box center [529, 298] width 368 height 32
paste input "Weired Emoji"
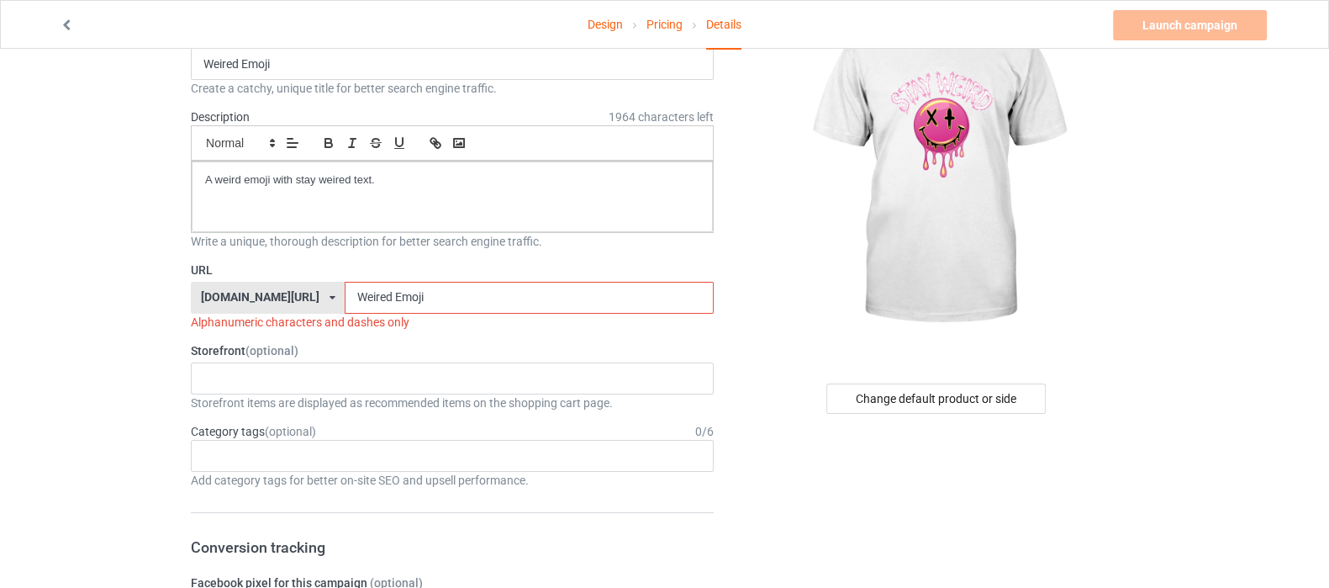
click at [349, 295] on input "Weired Emoji" at bounding box center [529, 298] width 368 height 32
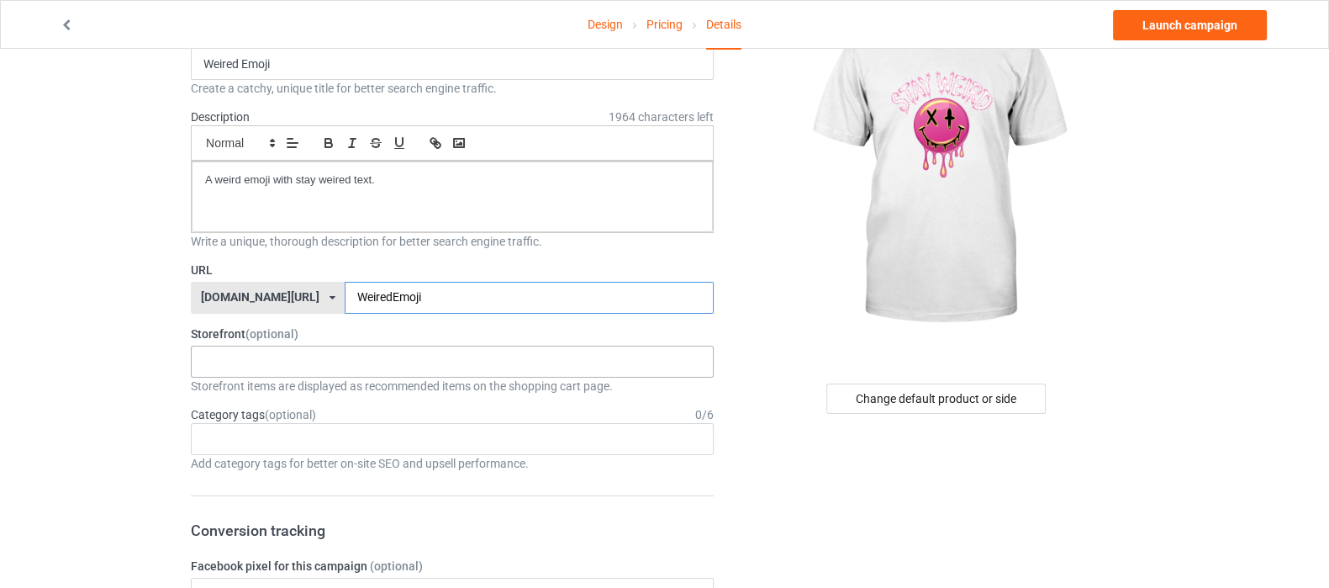
type input "WeiredEmoji"
click at [434, 348] on div "Shop What You Love Your Liking Style Happy New Year Merry Christmas 658d743a5e6…" at bounding box center [452, 362] width 523 height 32
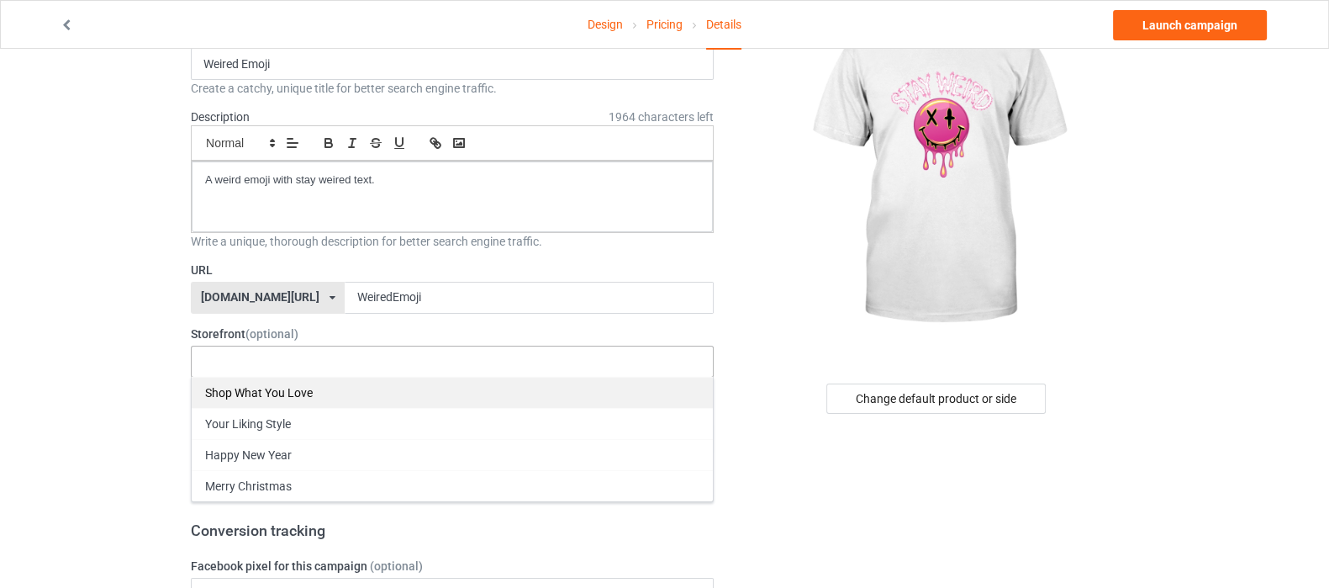
click at [335, 403] on div "Shop What You Love" at bounding box center [452, 392] width 521 height 31
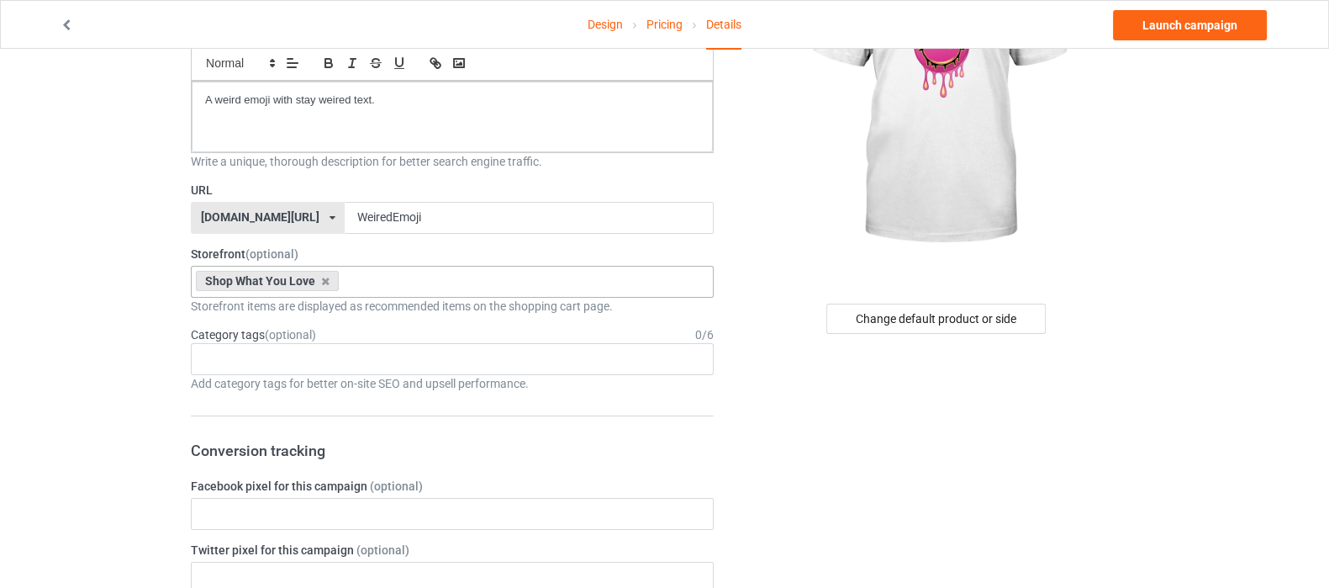
scroll to position [209, 0]
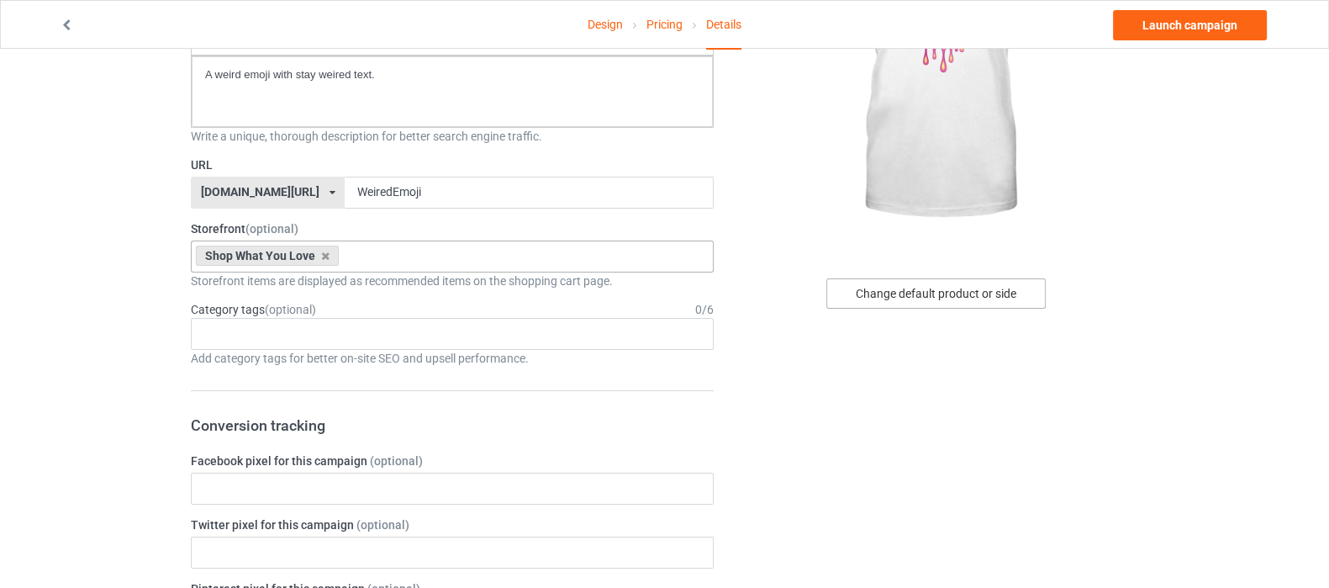
click at [933, 304] on div "Change default product or side" at bounding box center [935, 293] width 219 height 30
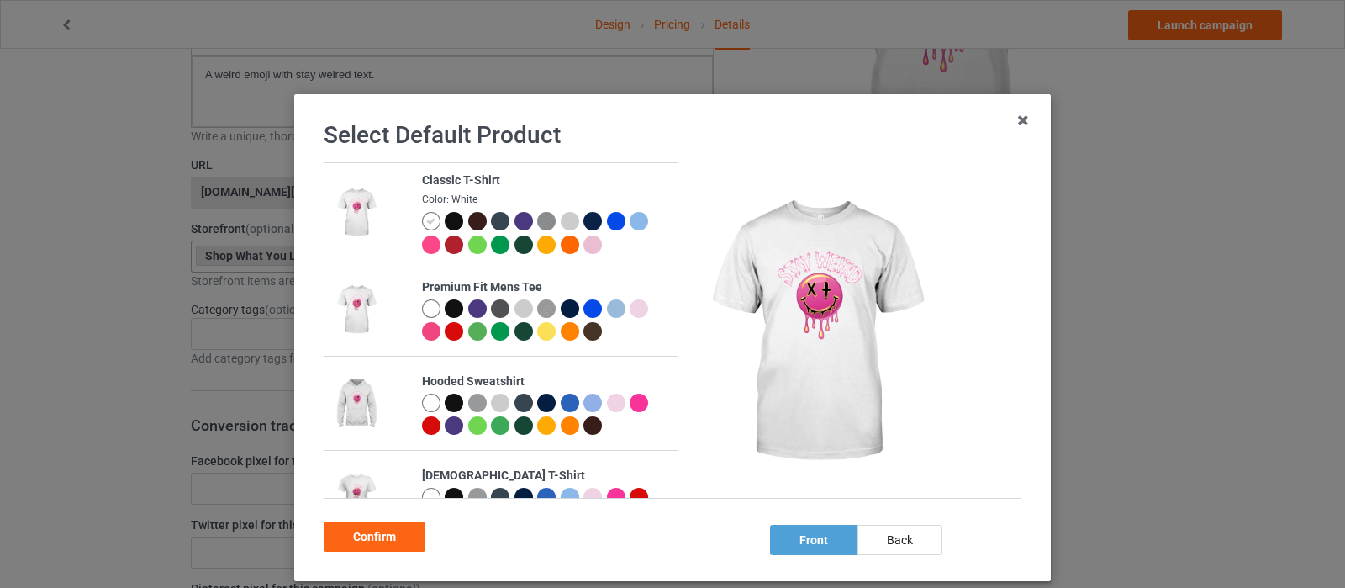
click at [445, 214] on div at bounding box center [454, 221] width 18 height 18
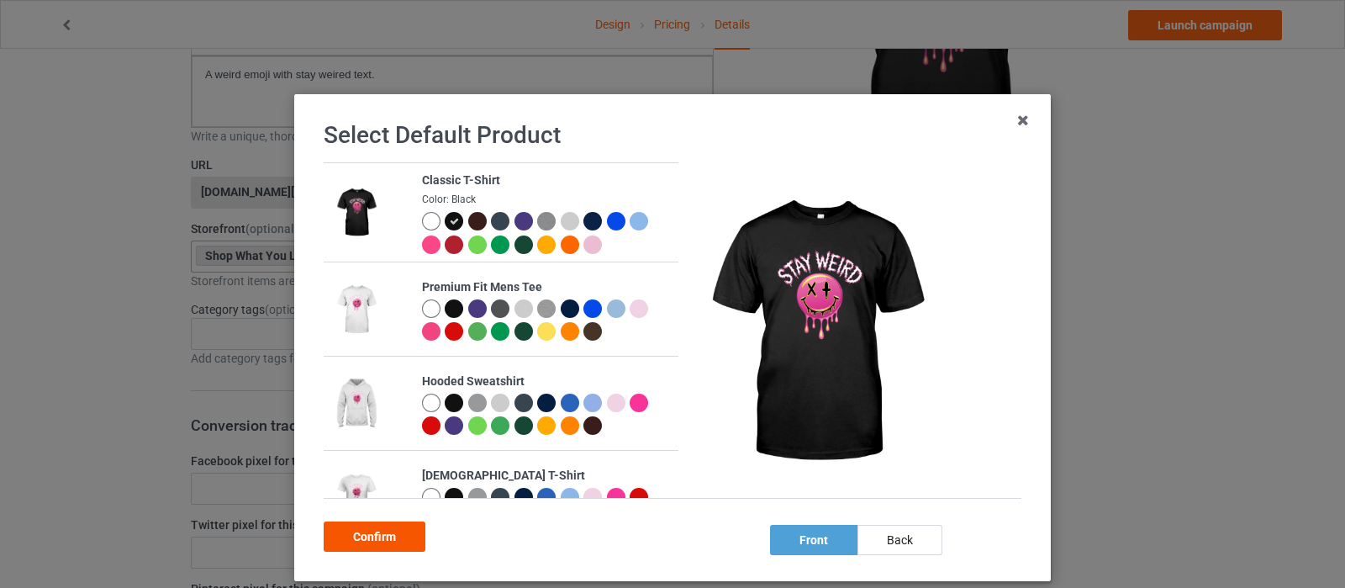
click at [374, 527] on div "Confirm" at bounding box center [375, 536] width 102 height 30
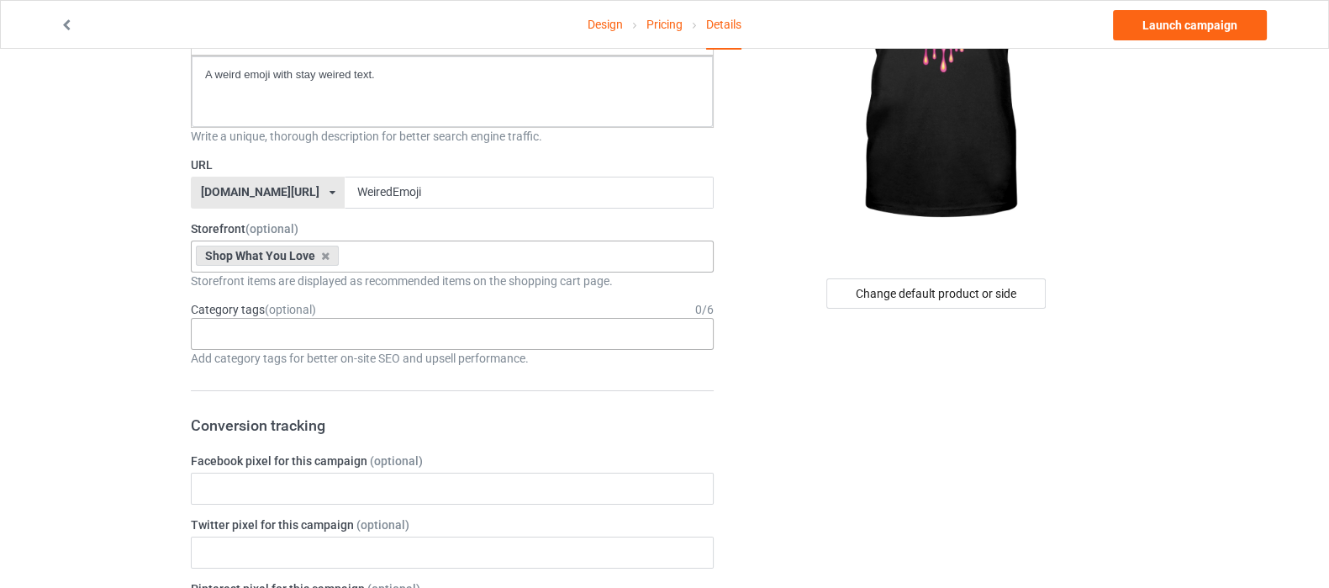
click at [351, 336] on div "Age > 1-19 > 1 Age > 1-12 Months > 1 Month Age > 1-12 Months Age > 1-19 Age > 1…" at bounding box center [452, 334] width 523 height 32
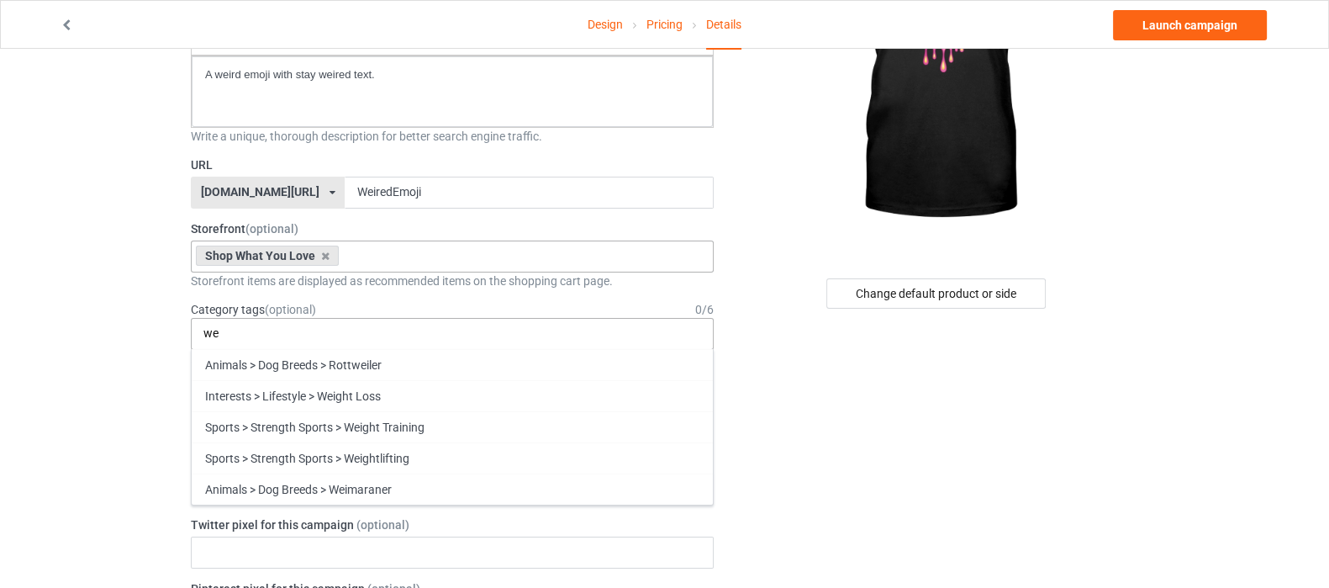
type input "w"
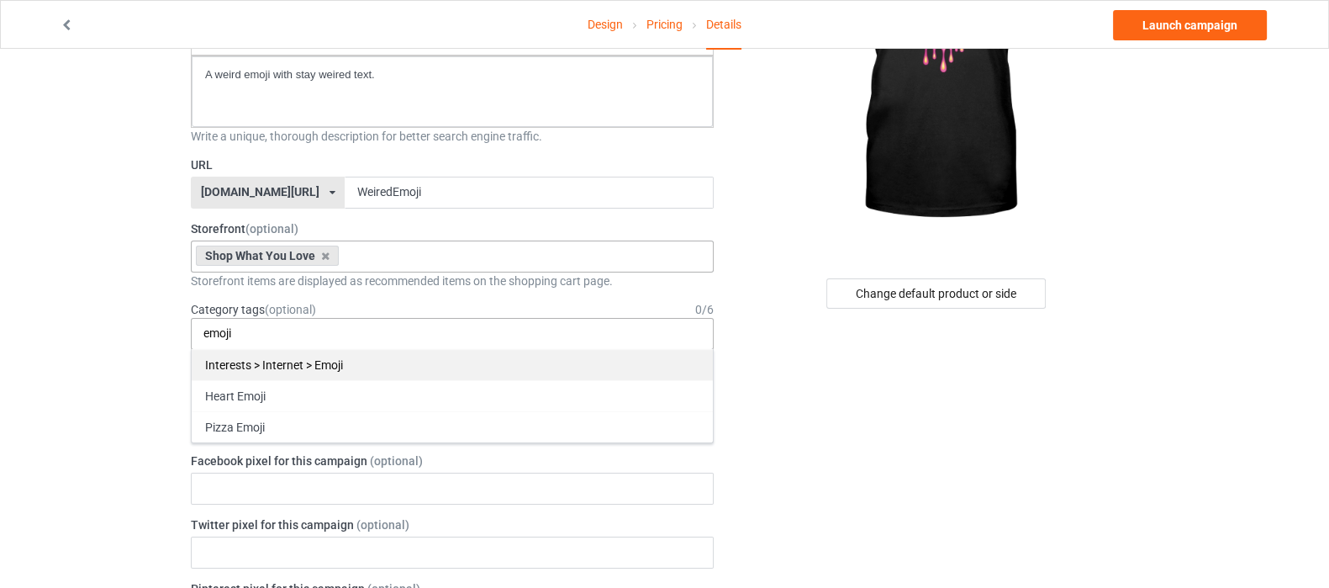
type input "emoji"
click at [319, 356] on div "Interests > Internet > Emoji" at bounding box center [452, 364] width 521 height 31
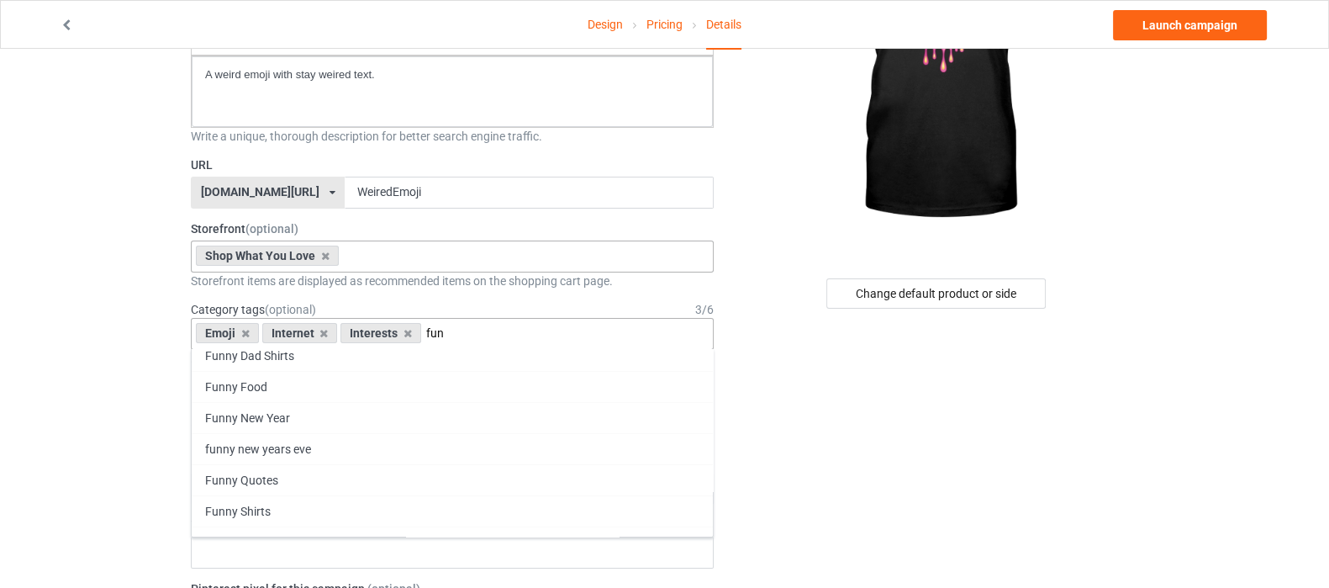
scroll to position [104, 0]
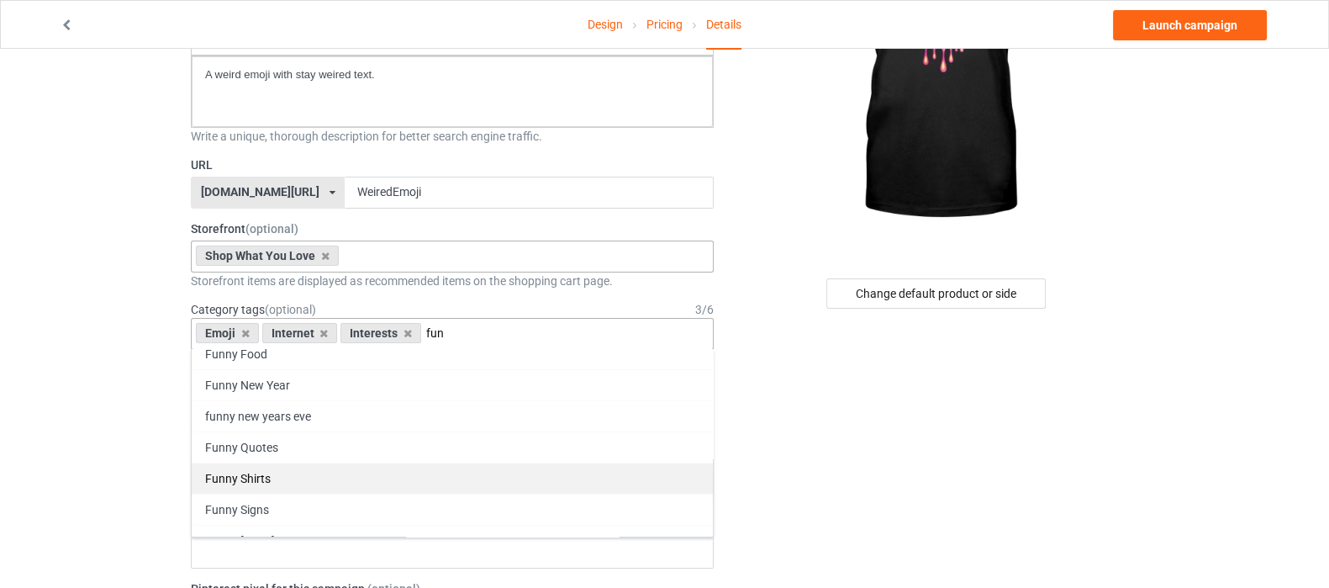
type input "fun"
click at [333, 468] on div "Funny Shirts" at bounding box center [452, 477] width 521 height 31
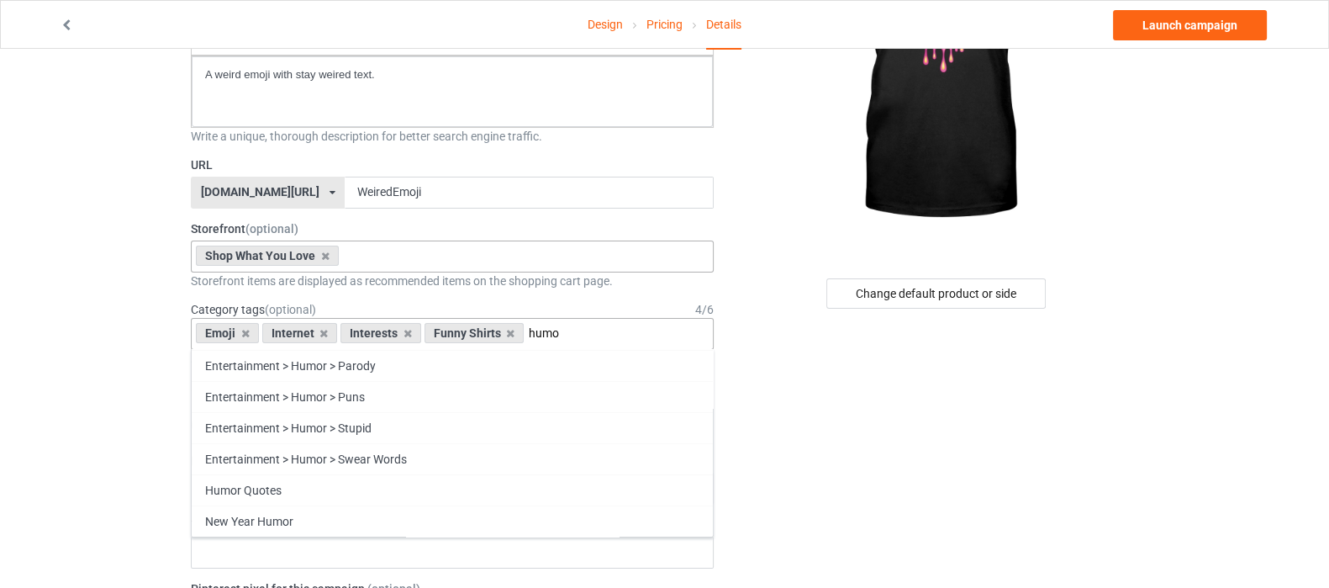
scroll to position [152, 0]
type input "humor"
click at [508, 333] on icon at bounding box center [510, 333] width 8 height 11
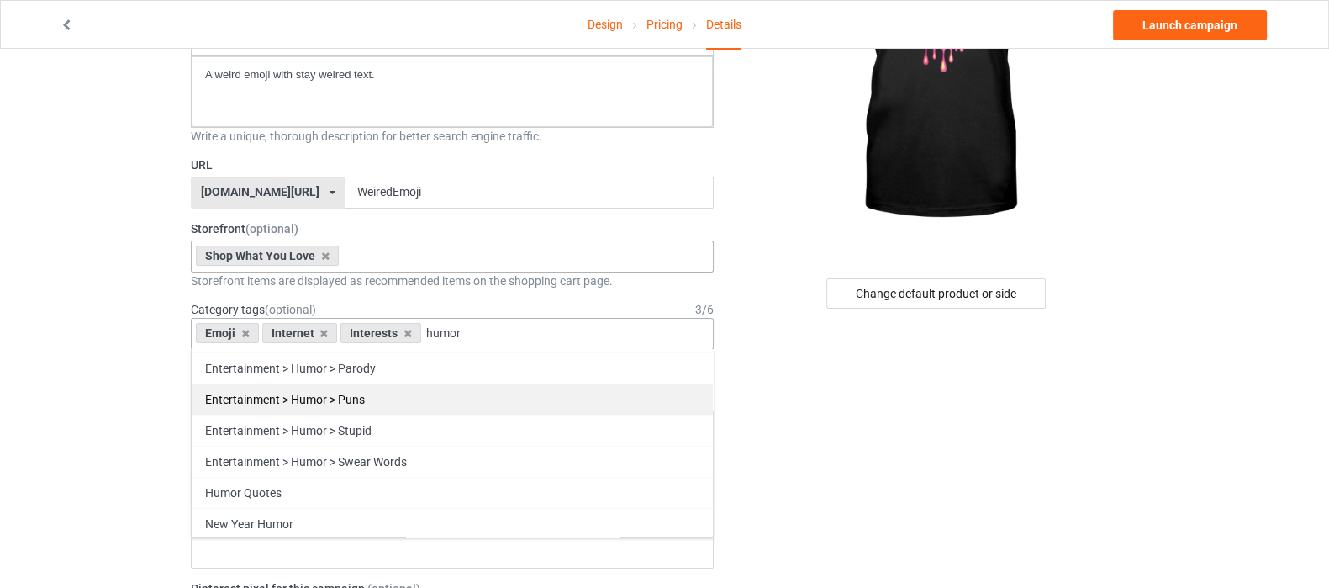
click at [370, 388] on div "Entertainment > Humor > Puns" at bounding box center [452, 398] width 521 height 31
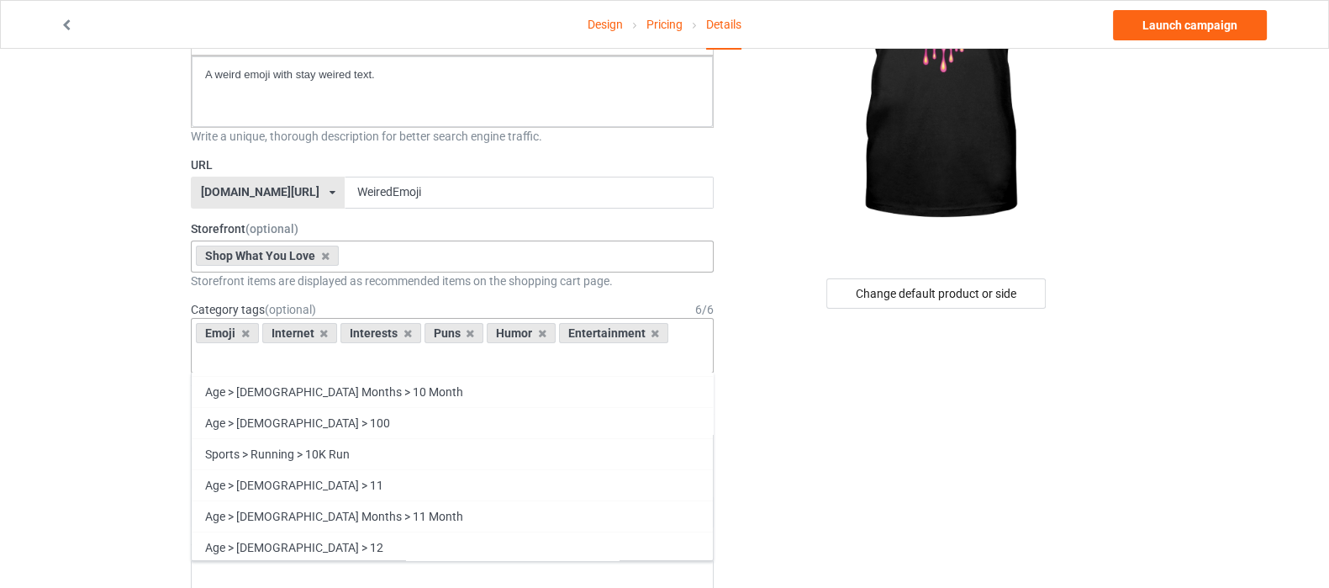
scroll to position [87361, 0]
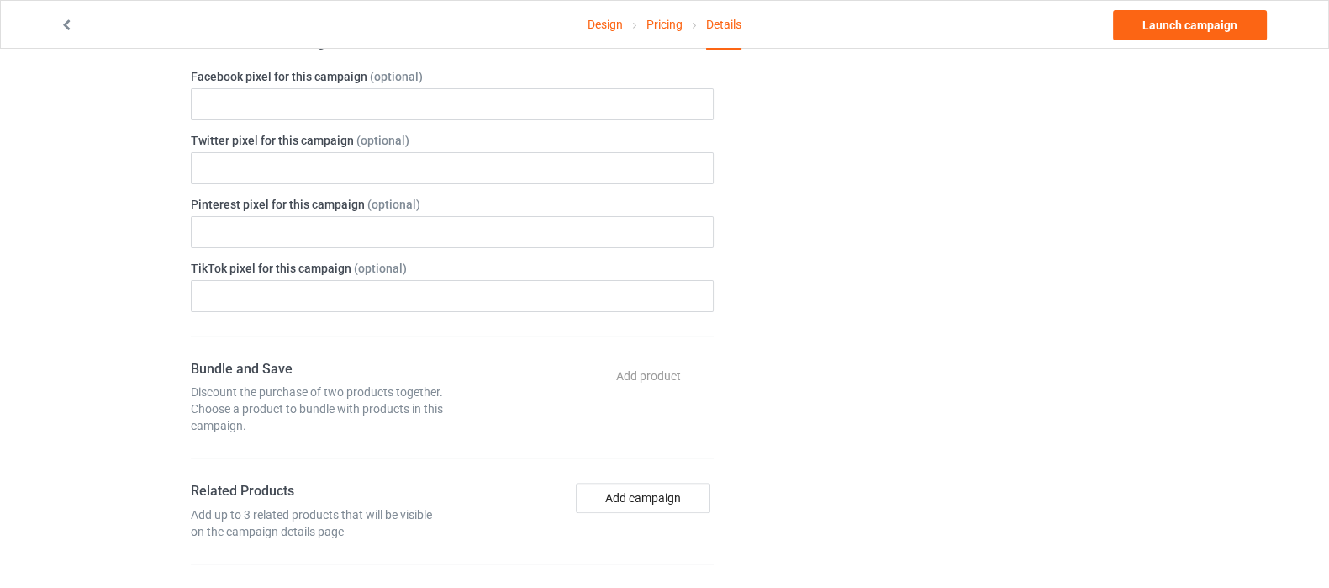
scroll to position [631, 0]
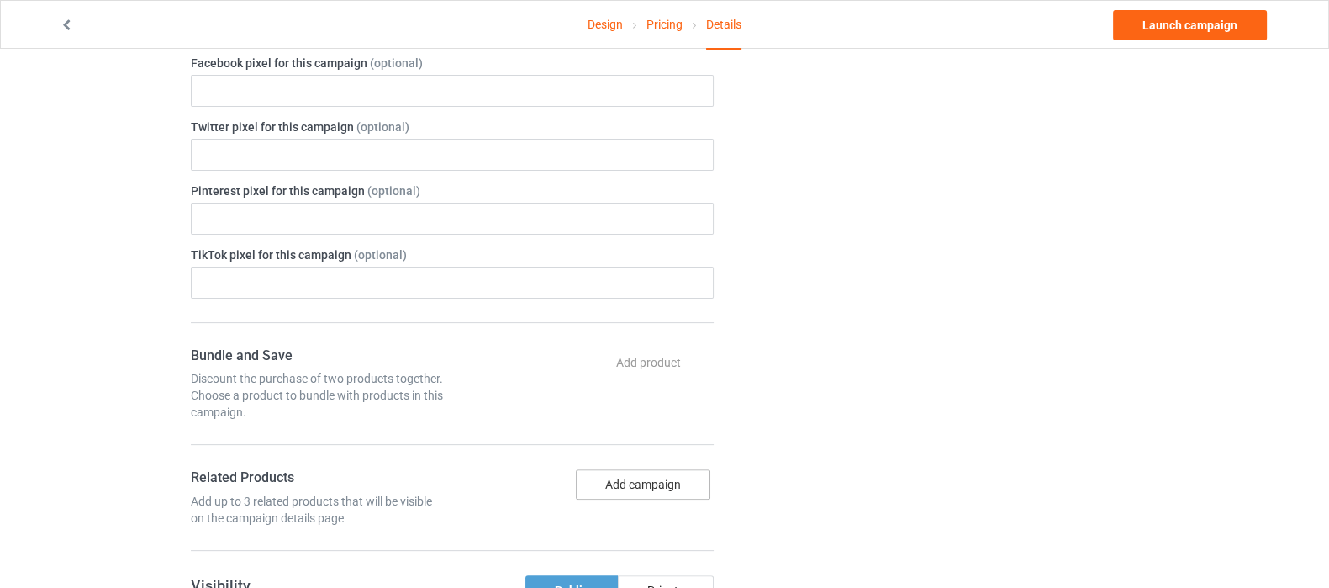
click at [644, 481] on button "Add campaign" at bounding box center [643, 484] width 135 height 30
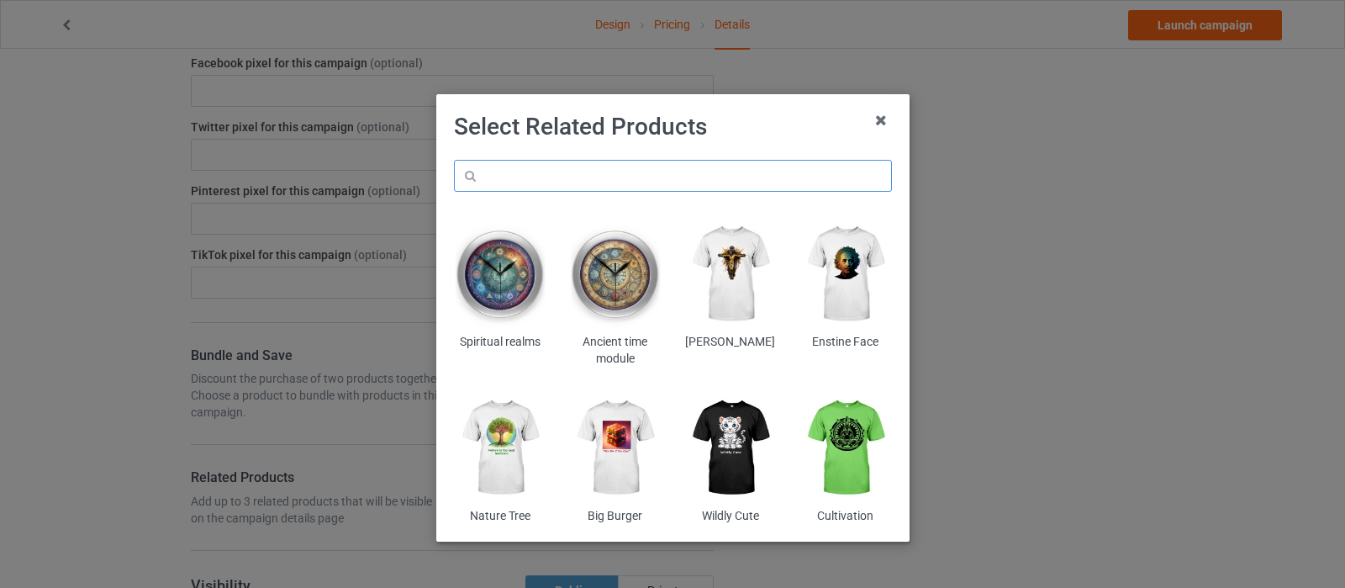
click at [685, 181] on input "text" at bounding box center [673, 176] width 438 height 32
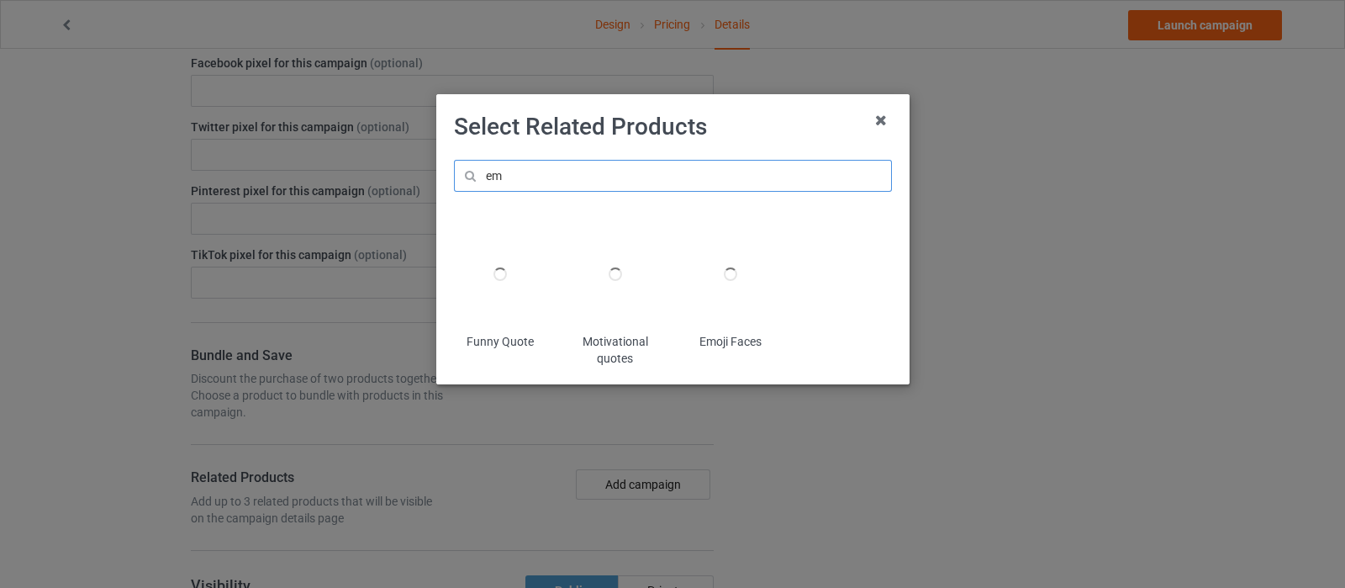
type input "e"
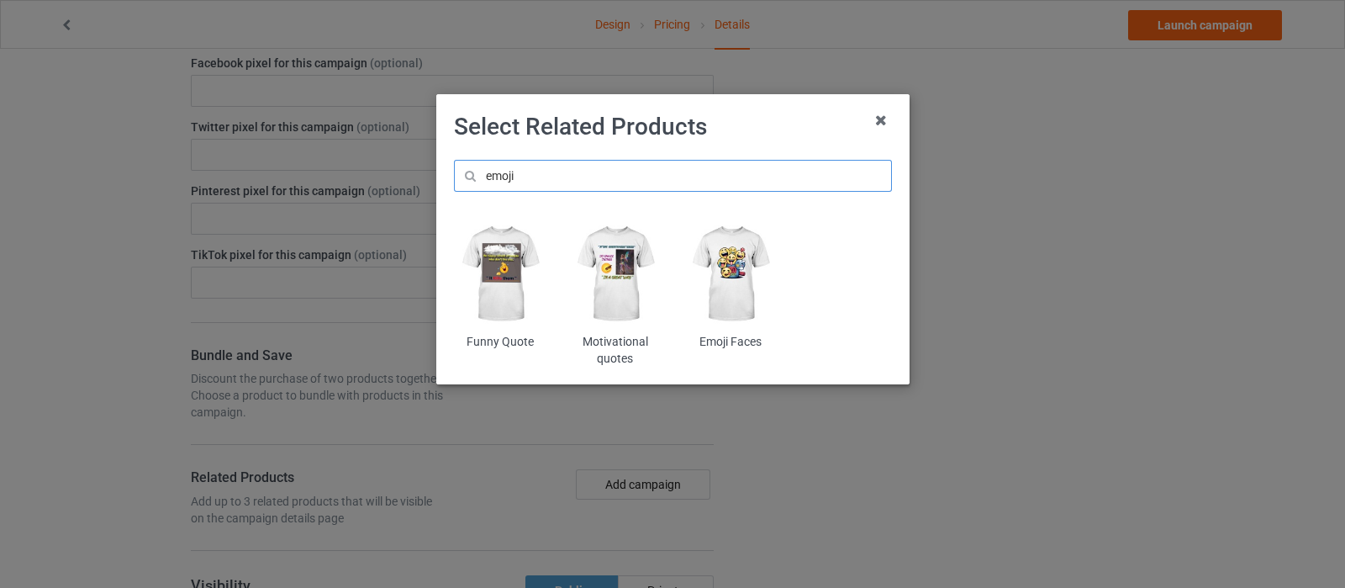
type input "emoji"
click at [726, 272] on img at bounding box center [730, 274] width 92 height 114
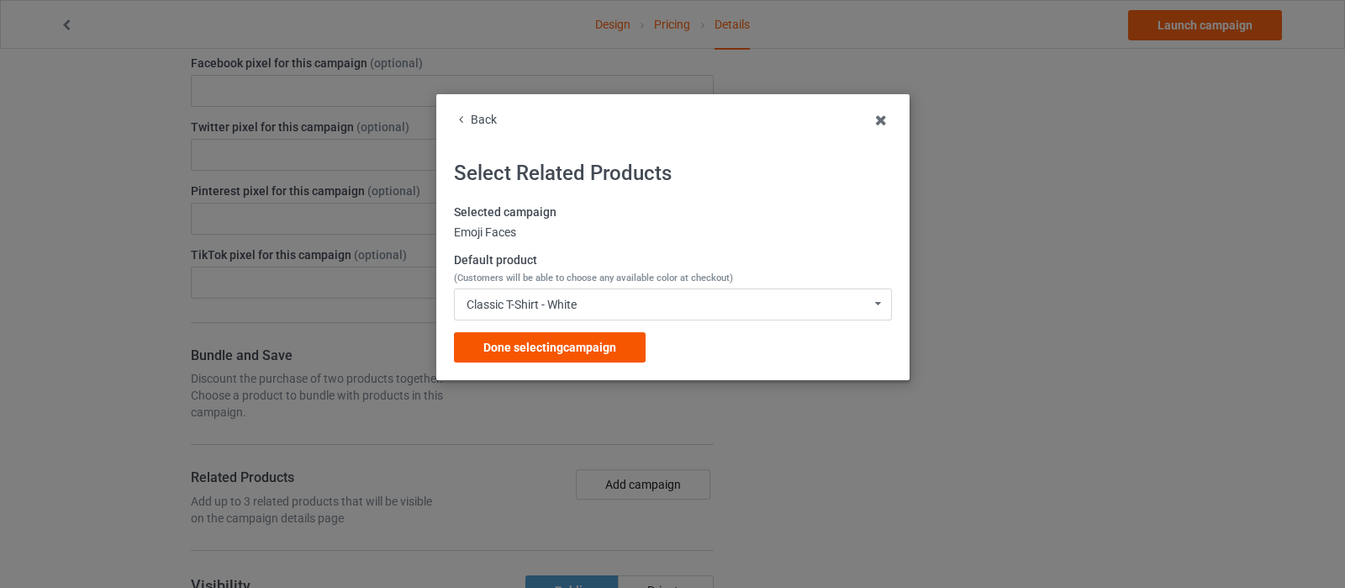
click at [619, 350] on div "Done selecting campaign" at bounding box center [550, 347] width 192 height 30
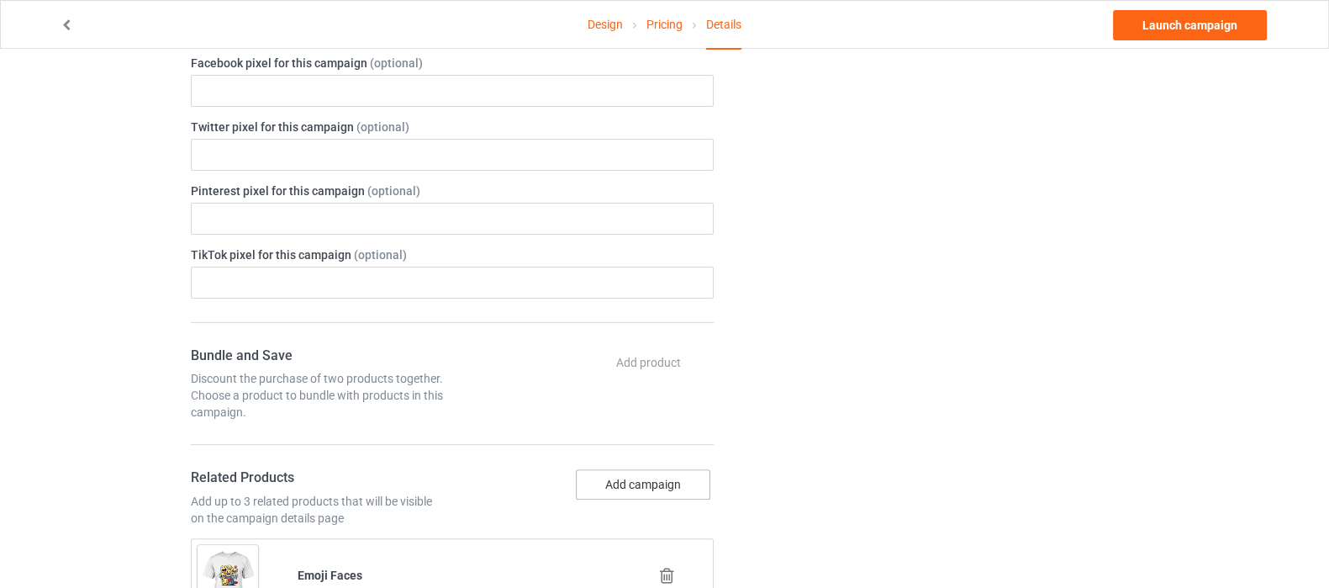
click at [645, 478] on button "Add campaign" at bounding box center [643, 484] width 135 height 30
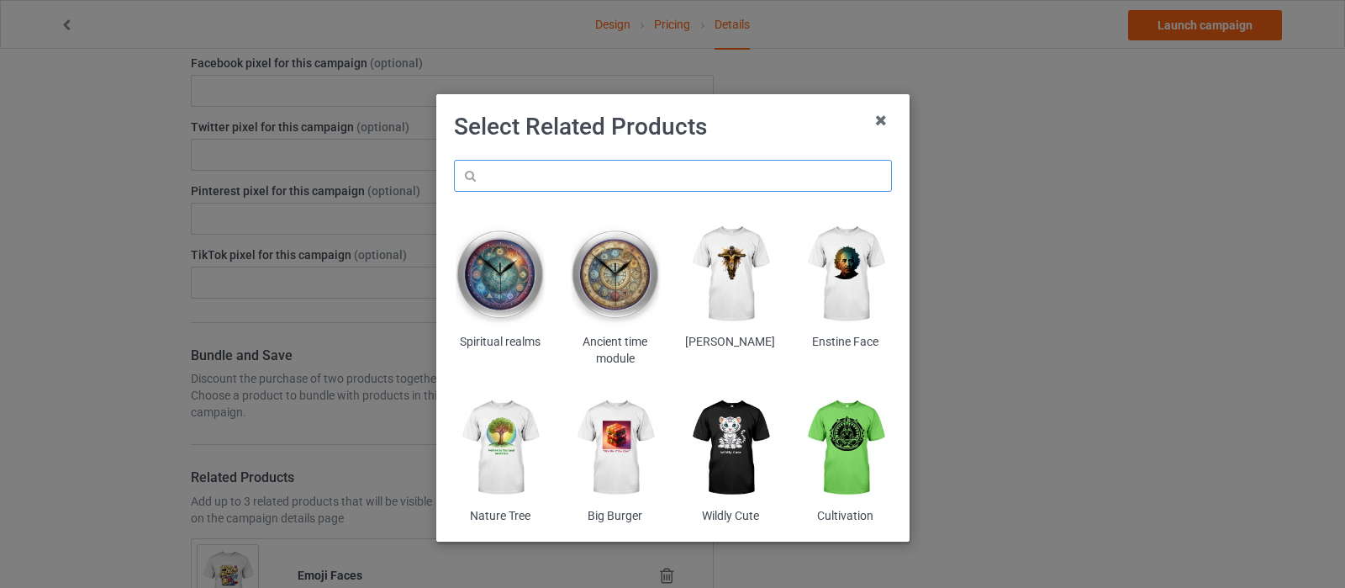
click at [638, 178] on input "text" at bounding box center [673, 176] width 438 height 32
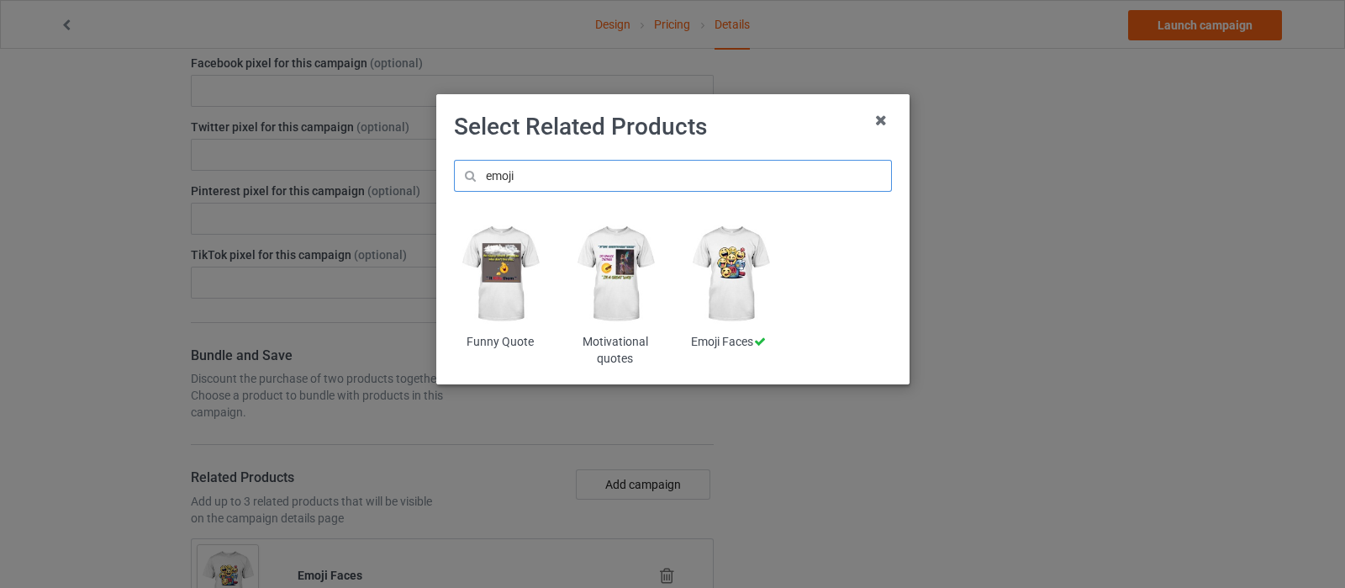
type input "emoji"
click at [617, 245] on img at bounding box center [615, 274] width 92 height 114
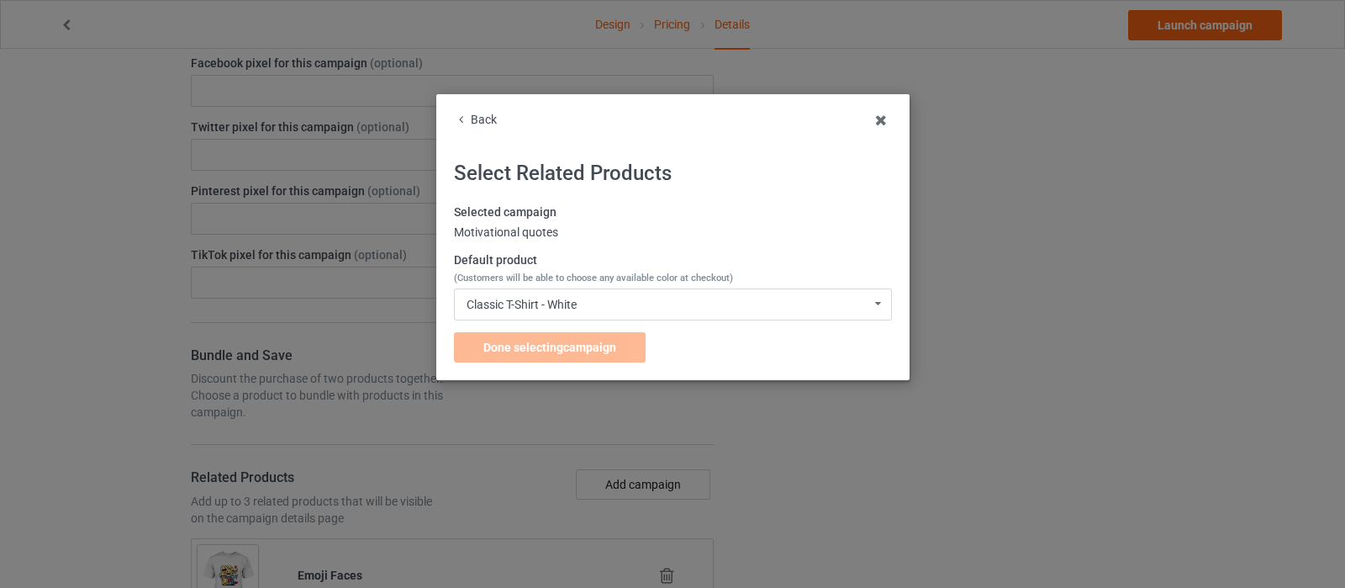
click at [876, 115] on icon at bounding box center [881, 120] width 27 height 27
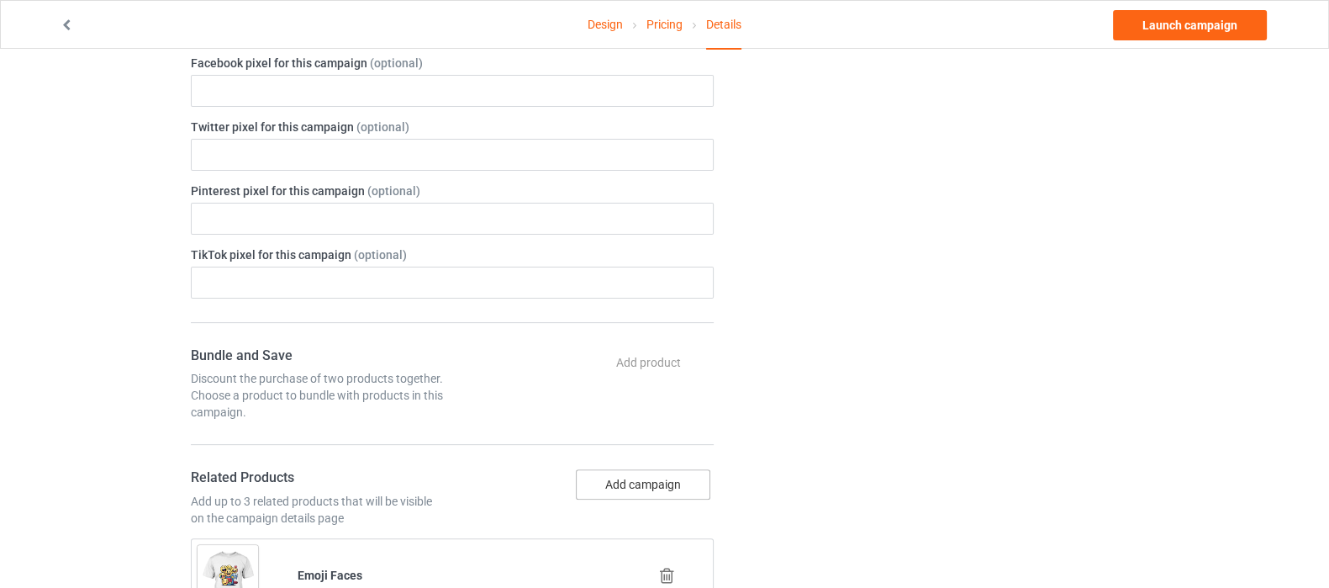
click at [604, 483] on button "Add campaign" at bounding box center [643, 484] width 135 height 30
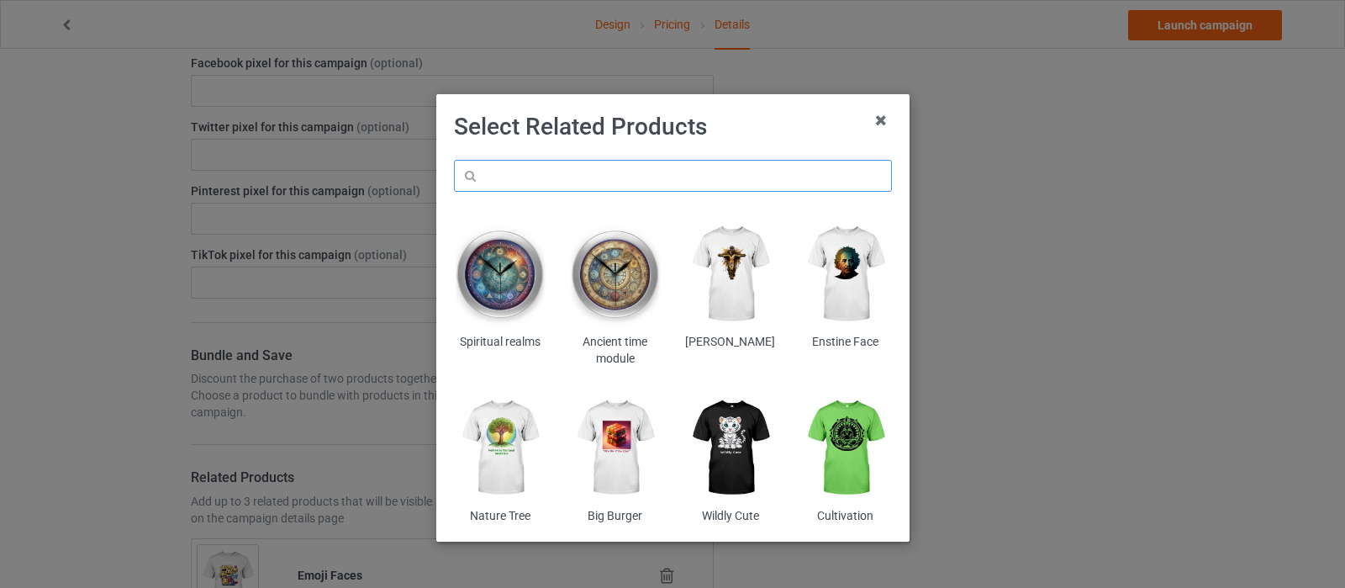
click at [576, 164] on input "text" at bounding box center [673, 176] width 438 height 32
paste input "emoji"
click at [580, 166] on input "emoji" at bounding box center [673, 176] width 438 height 32
click at [583, 170] on input "emoji" at bounding box center [673, 176] width 438 height 32
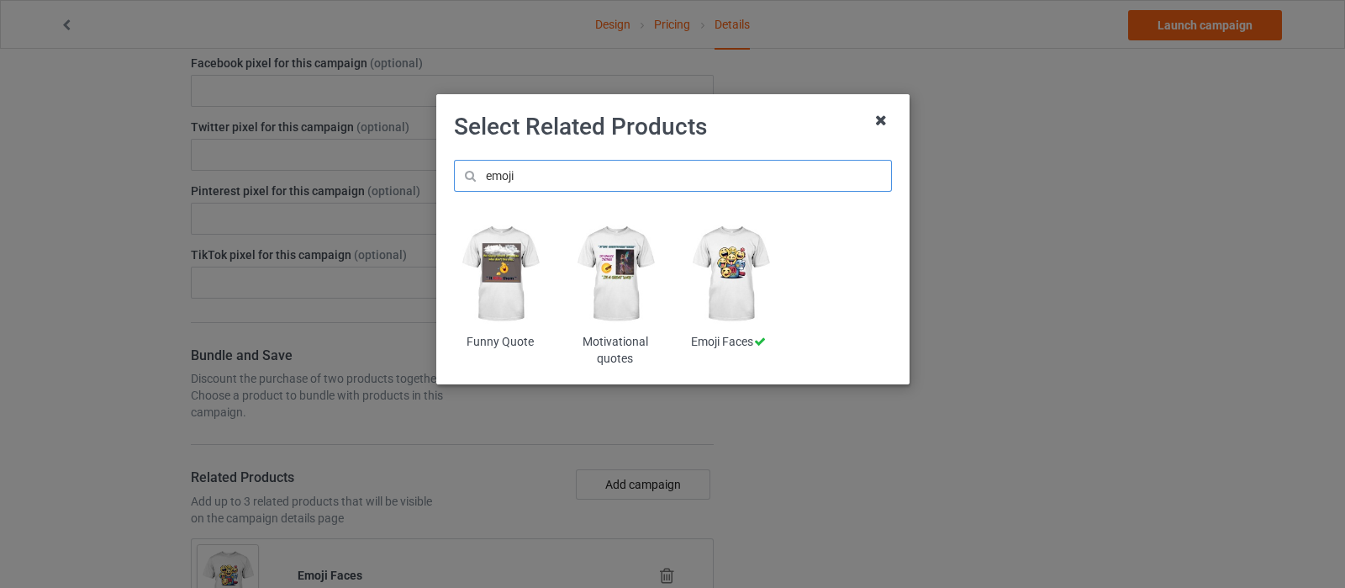
type input "emoji"
click at [881, 120] on icon at bounding box center [881, 120] width 27 height 27
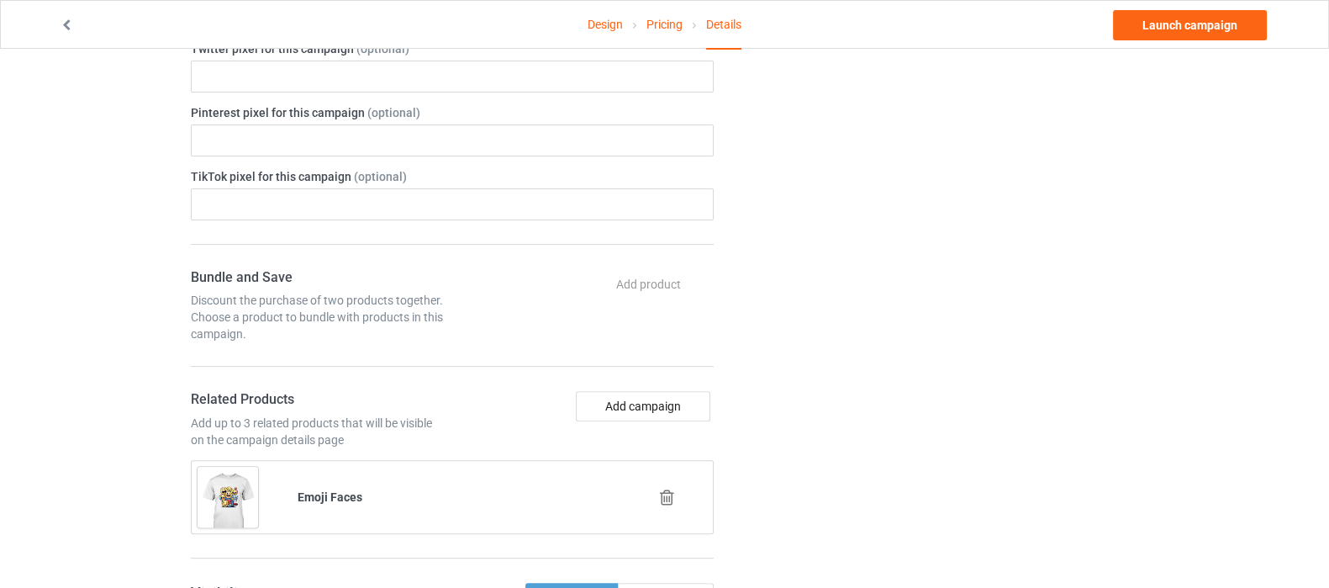
scroll to position [735, 0]
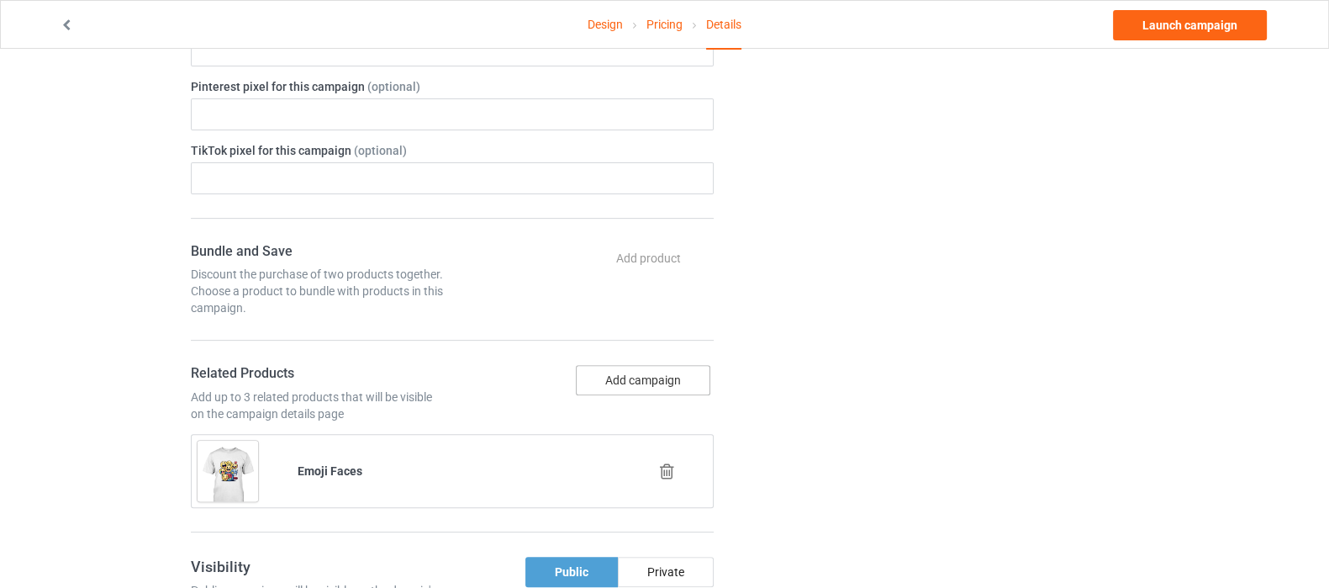
click at [653, 388] on button "Add campaign" at bounding box center [643, 380] width 135 height 30
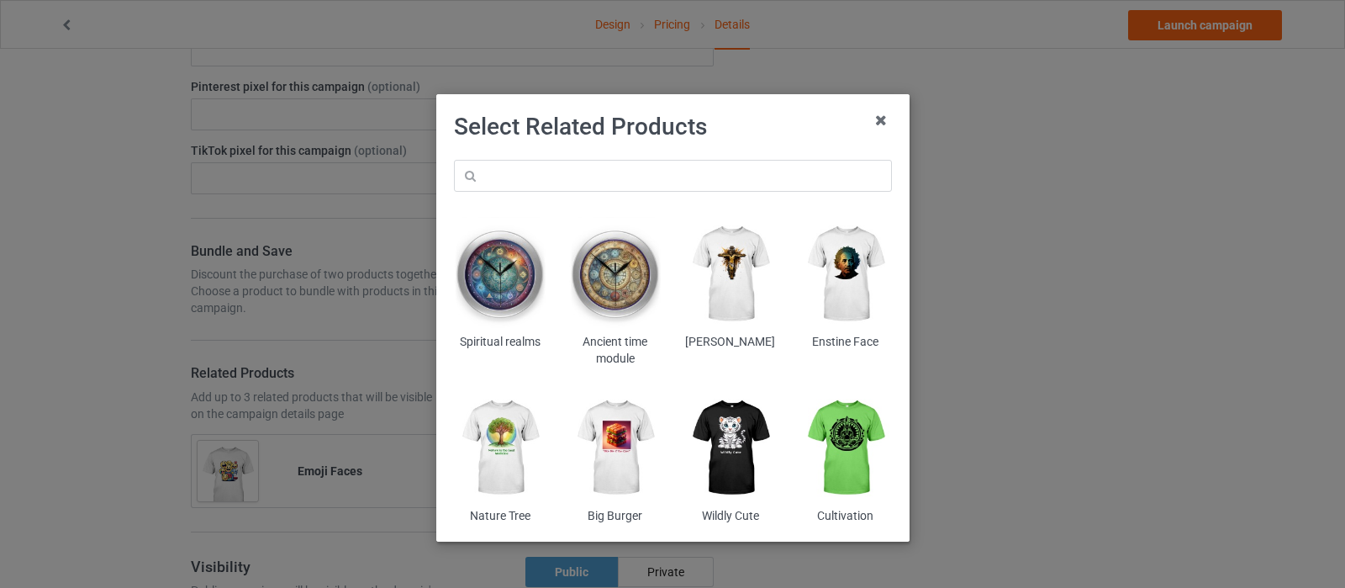
click at [636, 153] on div "Spiritual realms Ancient time module Jesus christ Enstine Face Nature Tree Big …" at bounding box center [673, 342] width 462 height 388
click at [635, 166] on input "text" at bounding box center [673, 176] width 438 height 32
paste input "emoji"
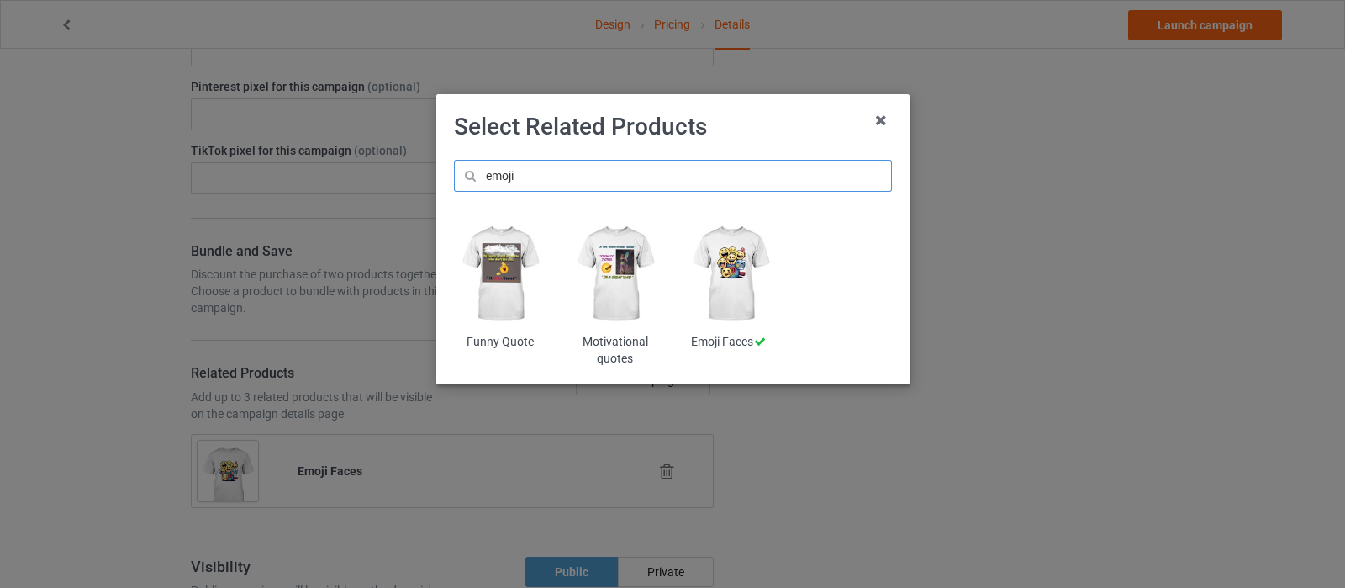
type input "emoji"
click at [610, 271] on img at bounding box center [615, 274] width 92 height 114
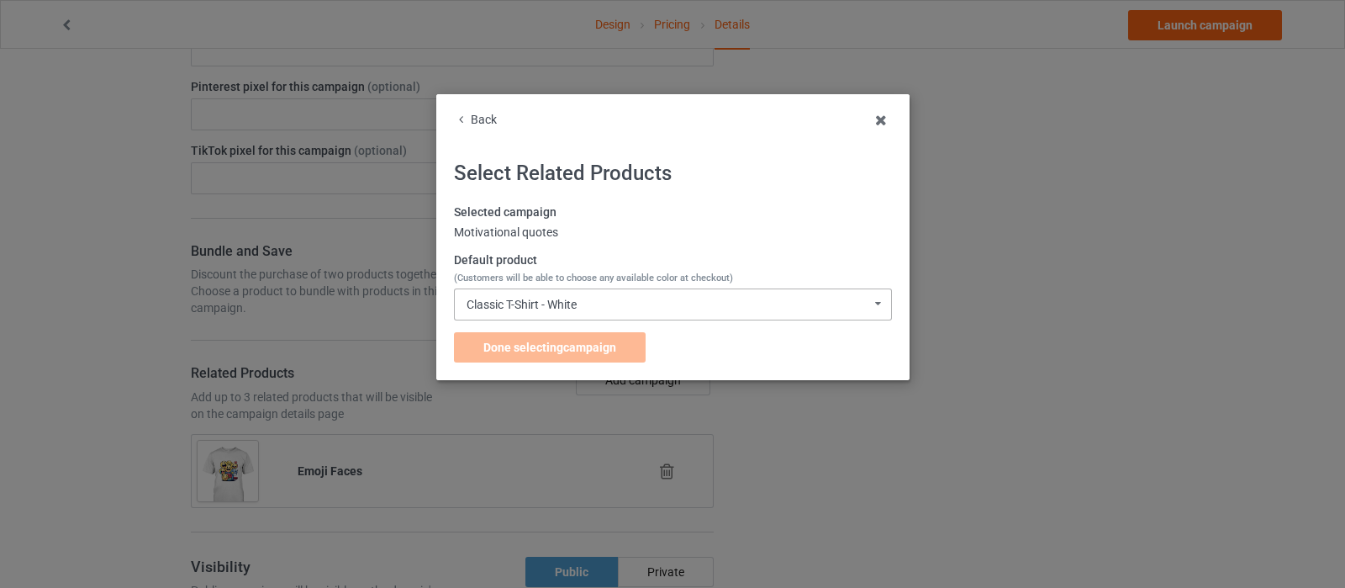
click at [609, 296] on div "Classic T-Shirt - White Classic T-Shirt - White Classic T-Shirt - Black Classic…" at bounding box center [673, 304] width 438 height 32
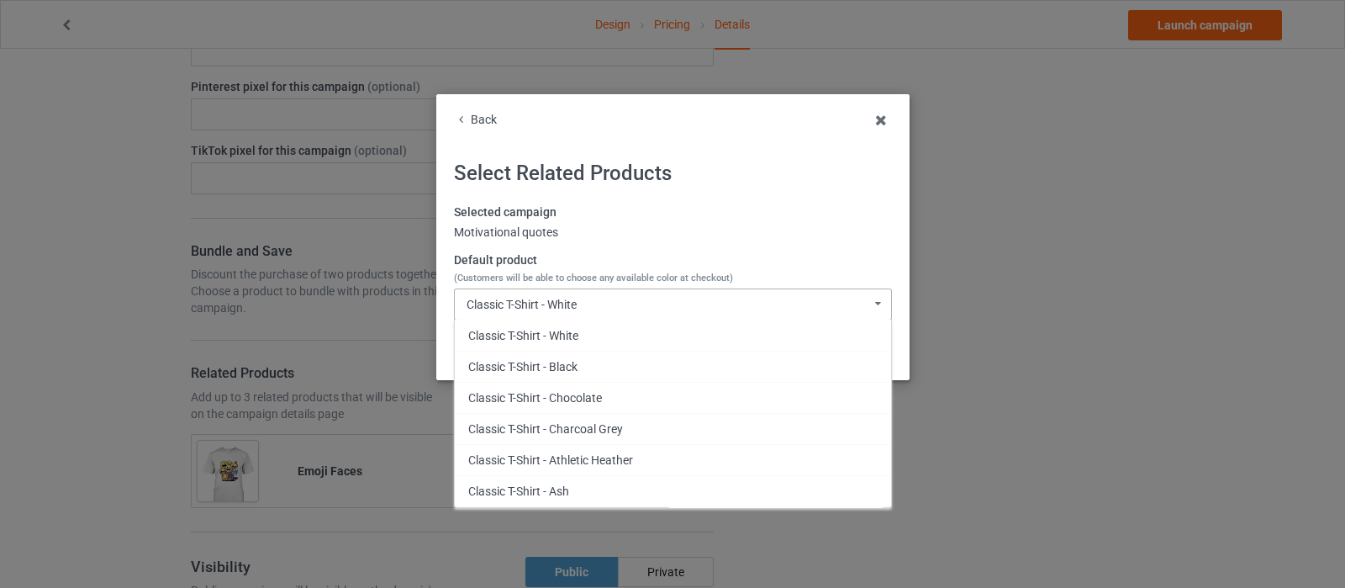
click at [609, 296] on div "Classic T-Shirt - White Classic T-Shirt - White Classic T-Shirt - Black Classic…" at bounding box center [673, 304] width 438 height 32
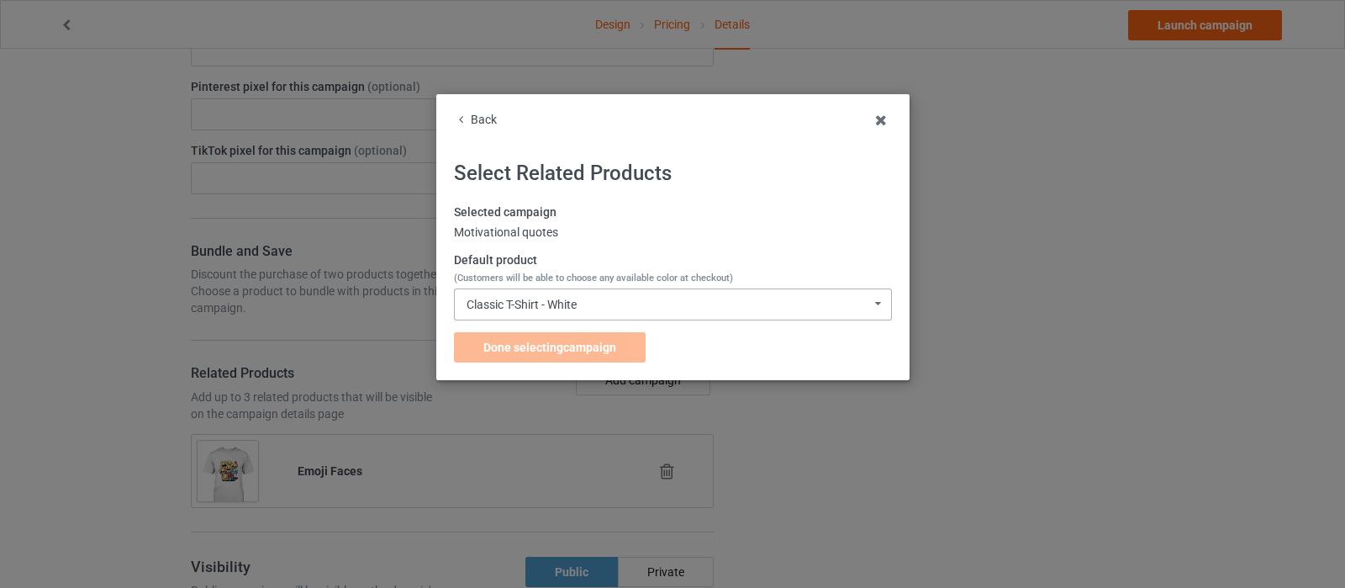
click at [609, 296] on div "Classic T-Shirt - White Classic T-Shirt - White Classic T-Shirt - Black Classic…" at bounding box center [673, 304] width 438 height 32
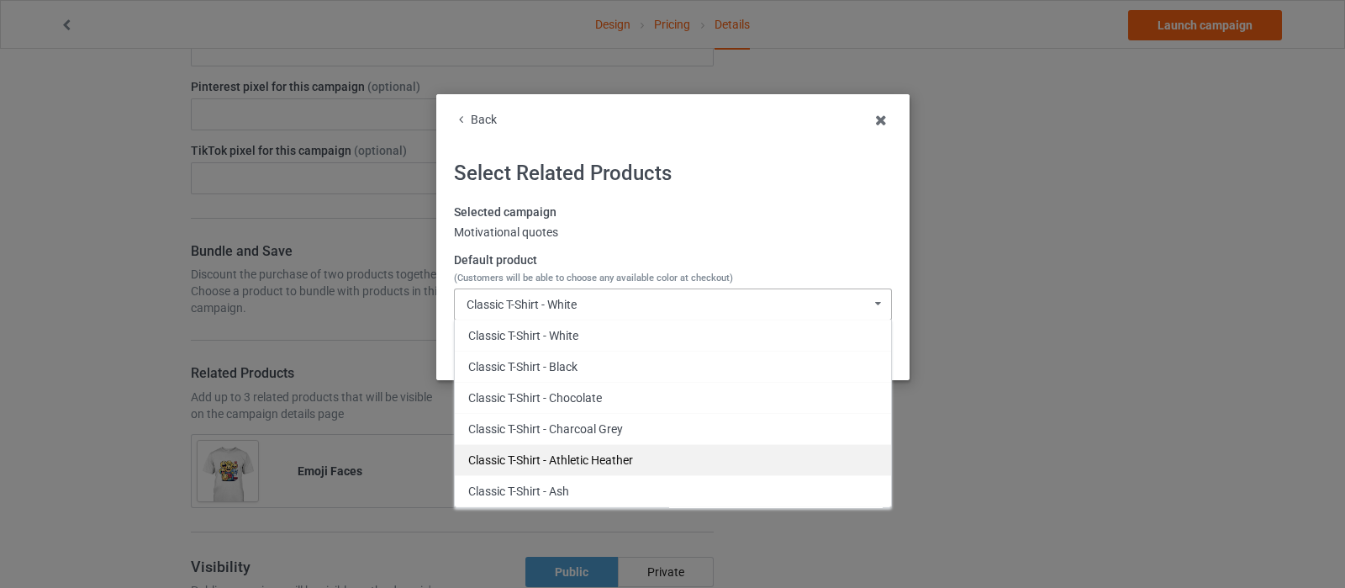
click at [597, 455] on div "Classic T-Shirt - Athletic Heather" at bounding box center [673, 459] width 436 height 31
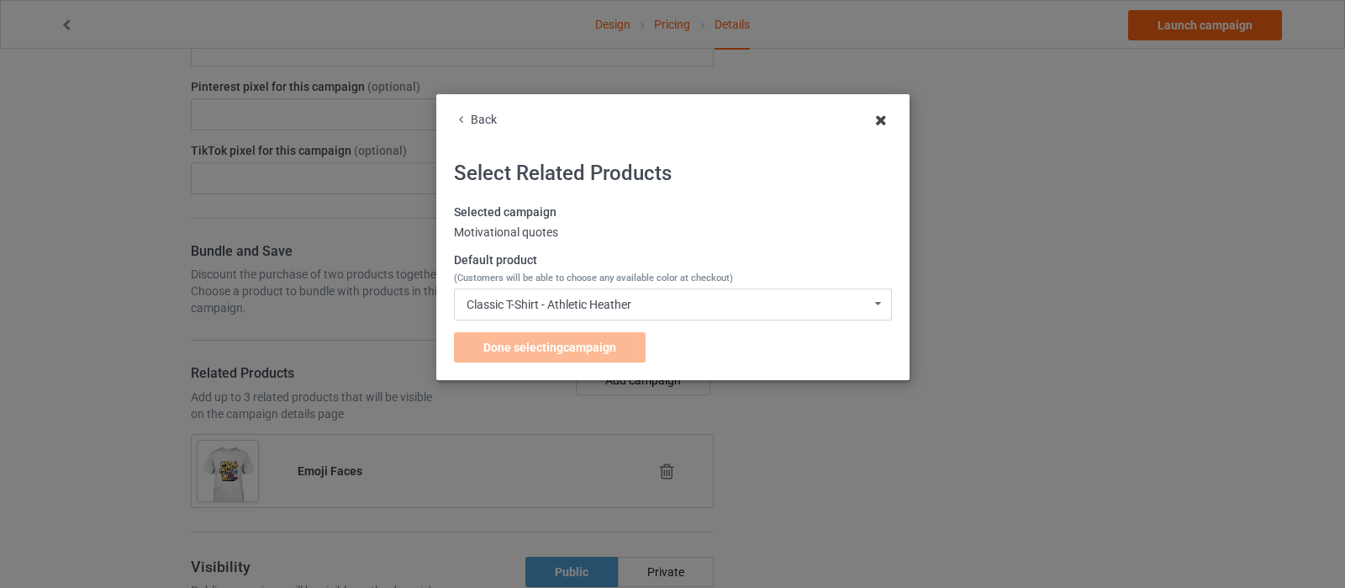
click at [879, 117] on icon at bounding box center [881, 120] width 27 height 27
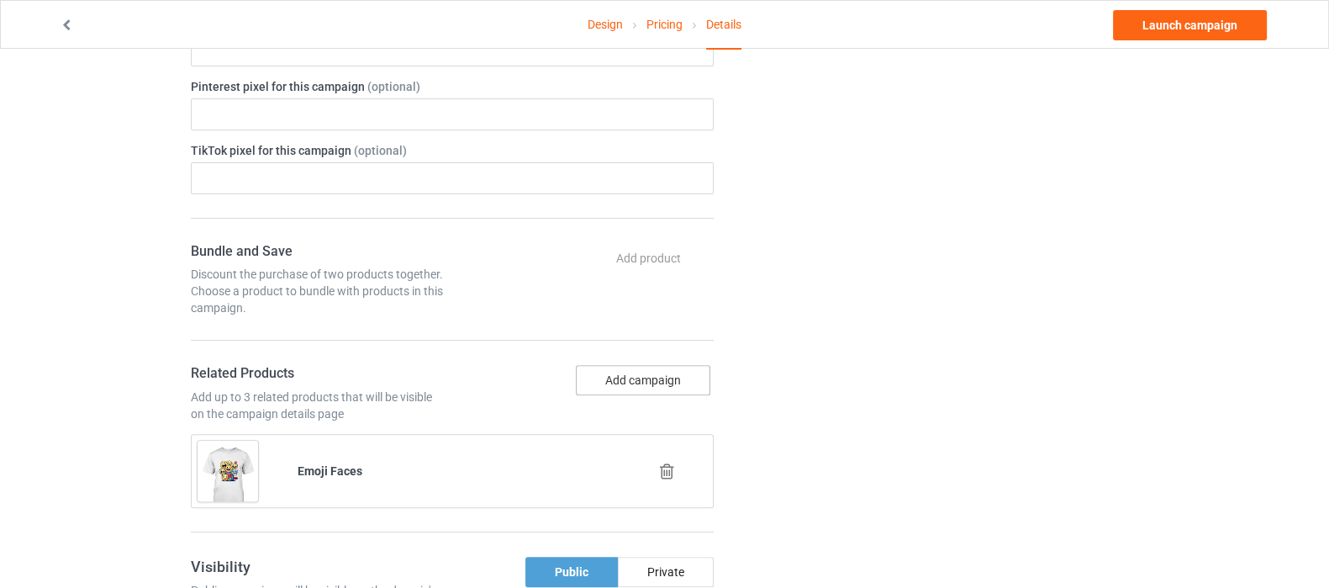
click at [622, 372] on button "Add campaign" at bounding box center [643, 380] width 135 height 30
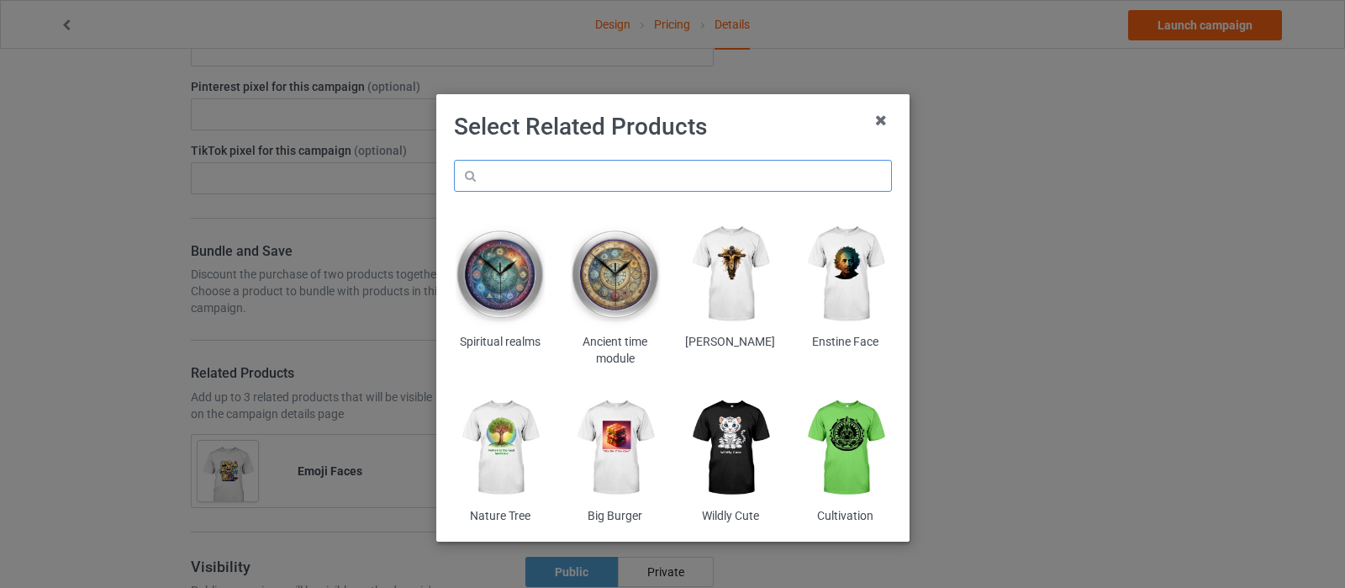
click at [661, 173] on input "text" at bounding box center [673, 176] width 438 height 32
paste input "emoji"
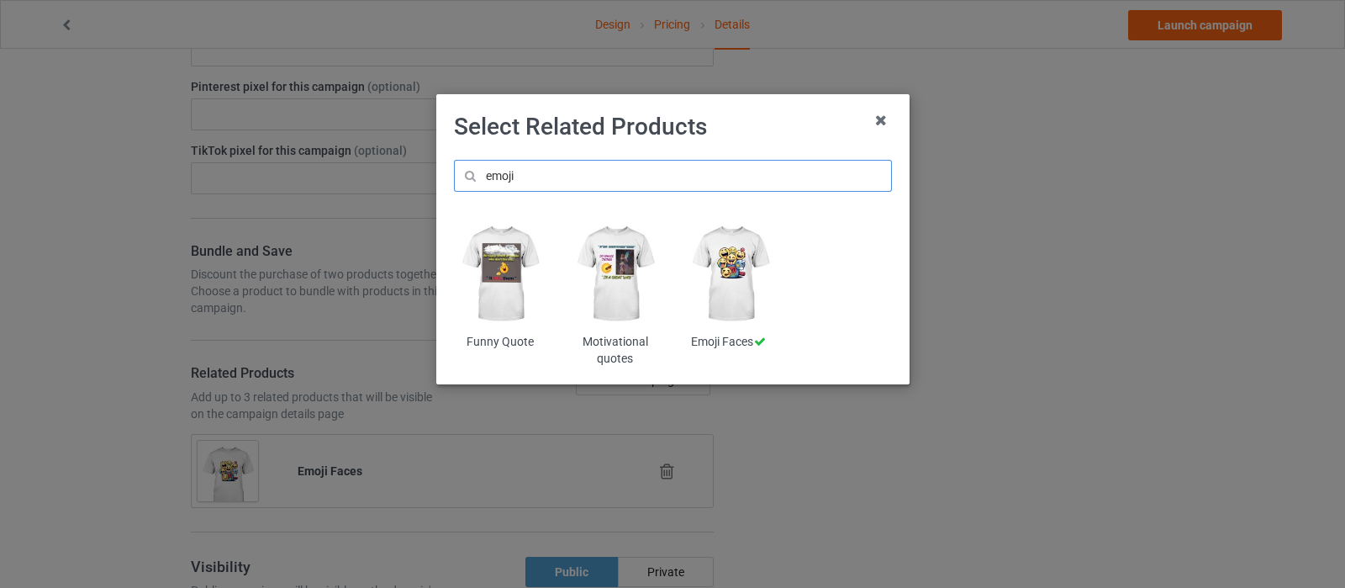
type input "emoji"
click at [513, 277] on img at bounding box center [500, 274] width 92 height 114
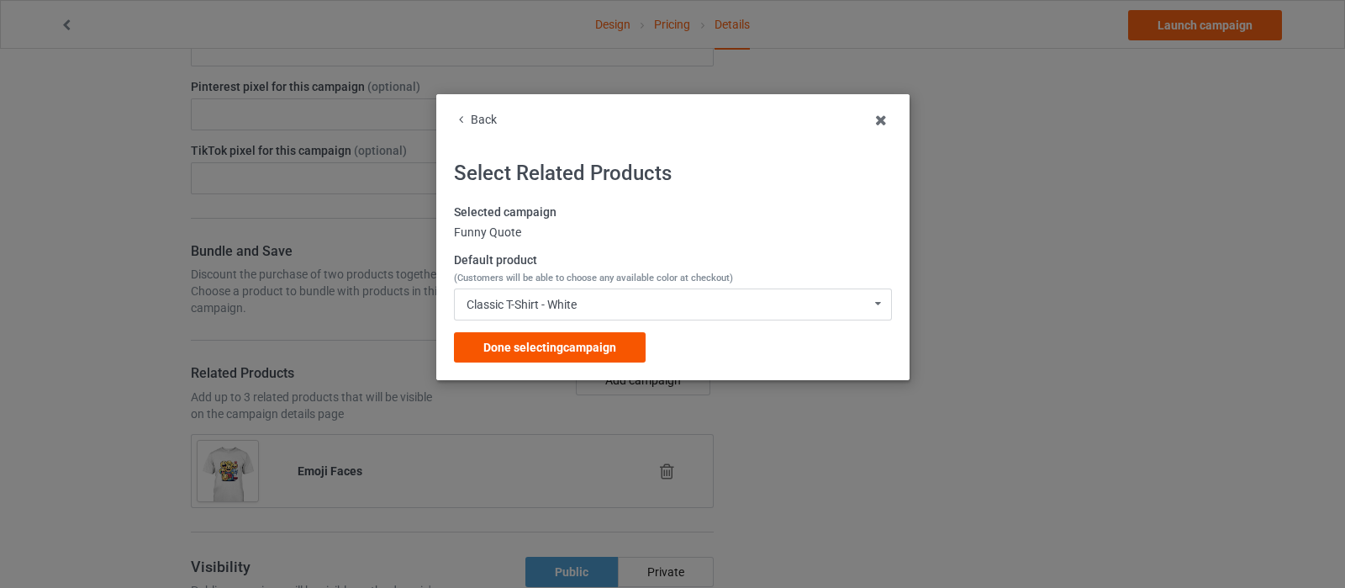
click at [611, 351] on span "Done selecting campaign" at bounding box center [549, 346] width 133 height 13
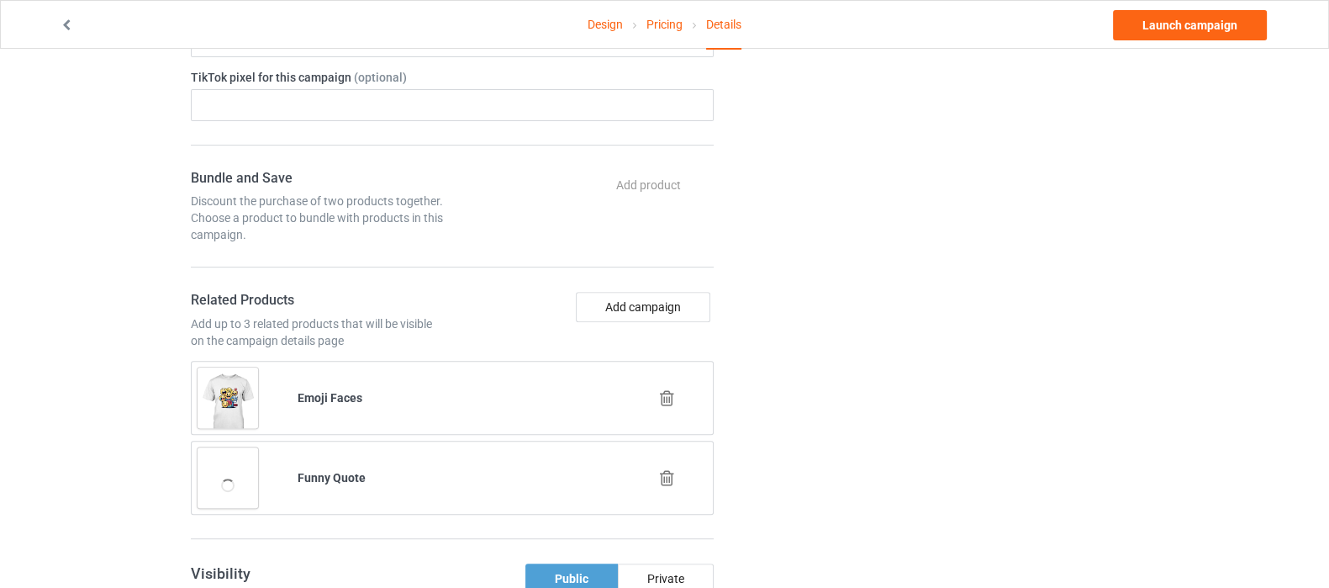
scroll to position [840, 0]
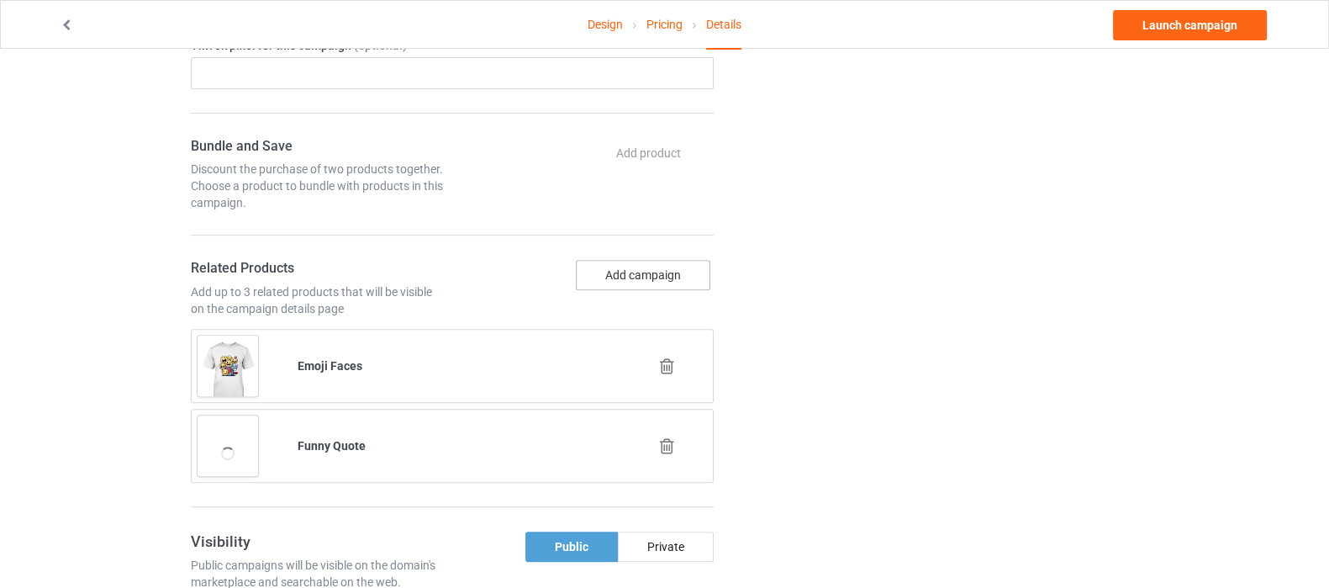
click at [657, 277] on button "Add campaign" at bounding box center [643, 275] width 135 height 30
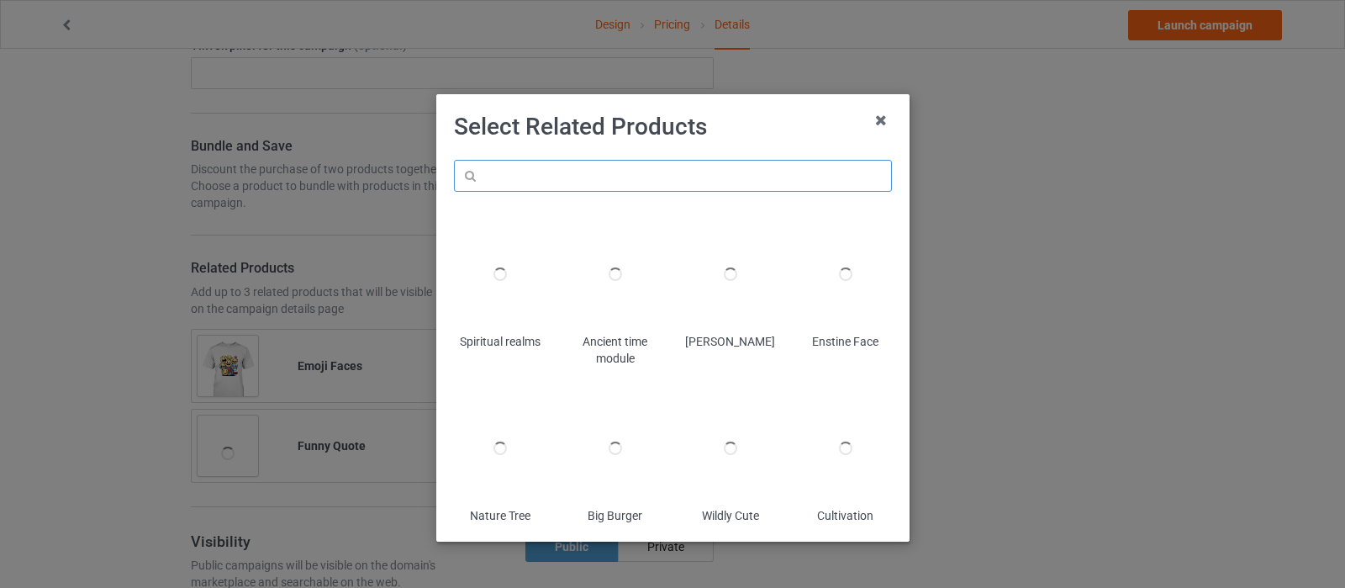
click at [664, 173] on input "text" at bounding box center [673, 176] width 438 height 32
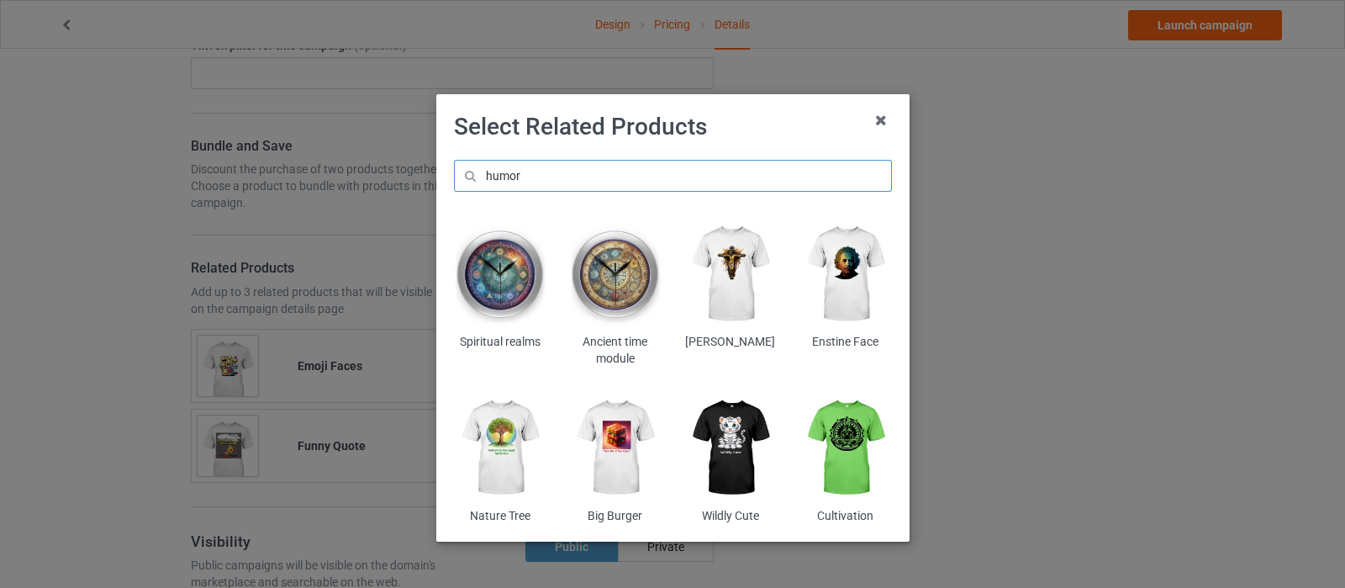
drag, startPoint x: 567, startPoint y: 170, endPoint x: 407, endPoint y: 188, distance: 161.6
click at [414, 188] on div "Select Related Products humor Spiritual realms Ancient time module Jesus christ…" at bounding box center [672, 294] width 1345 height 588
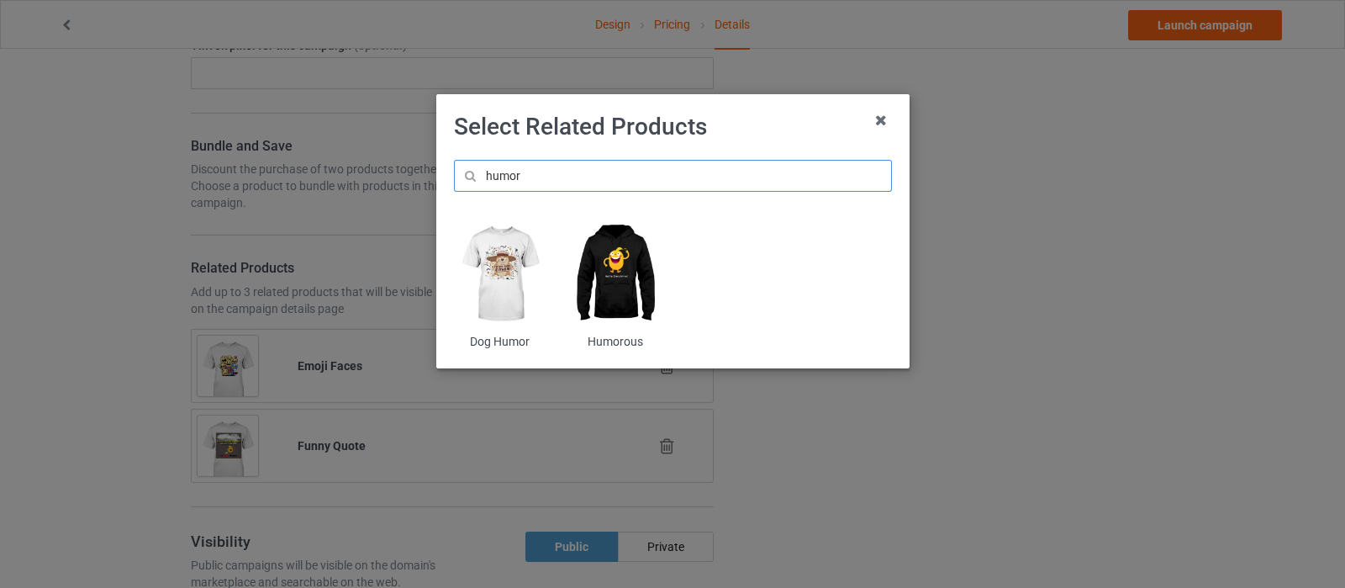
type input "humor"
click at [608, 254] on img at bounding box center [615, 274] width 92 height 114
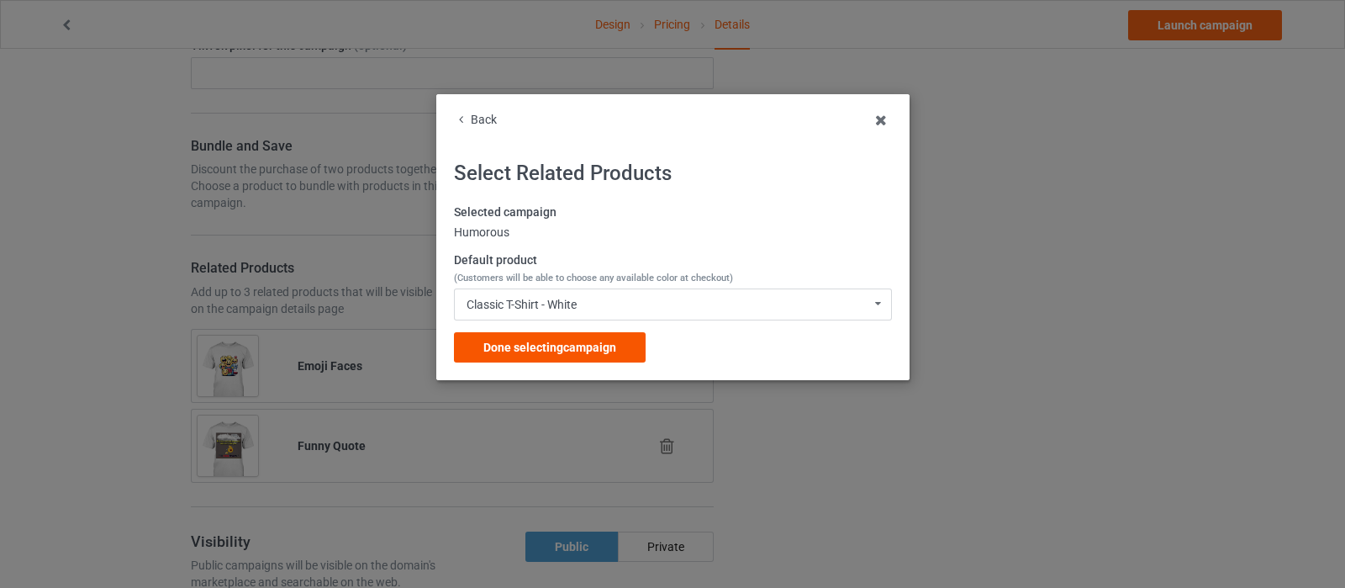
click at [573, 352] on span "Done selecting campaign" at bounding box center [549, 346] width 133 height 13
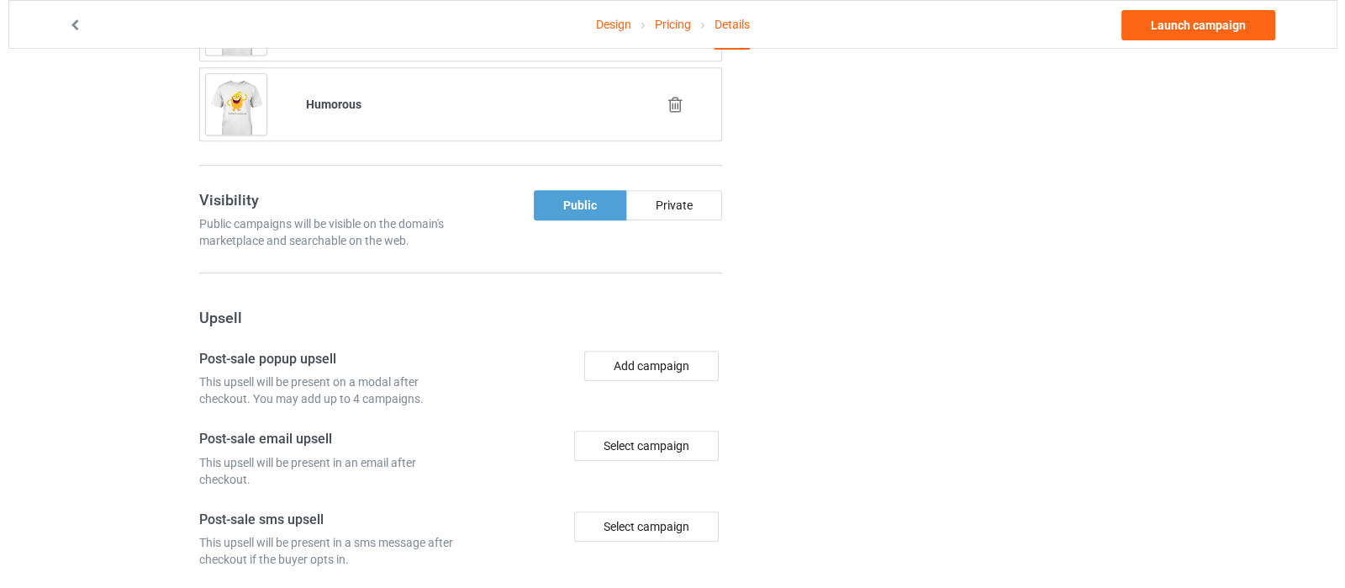
scroll to position [1365, 0]
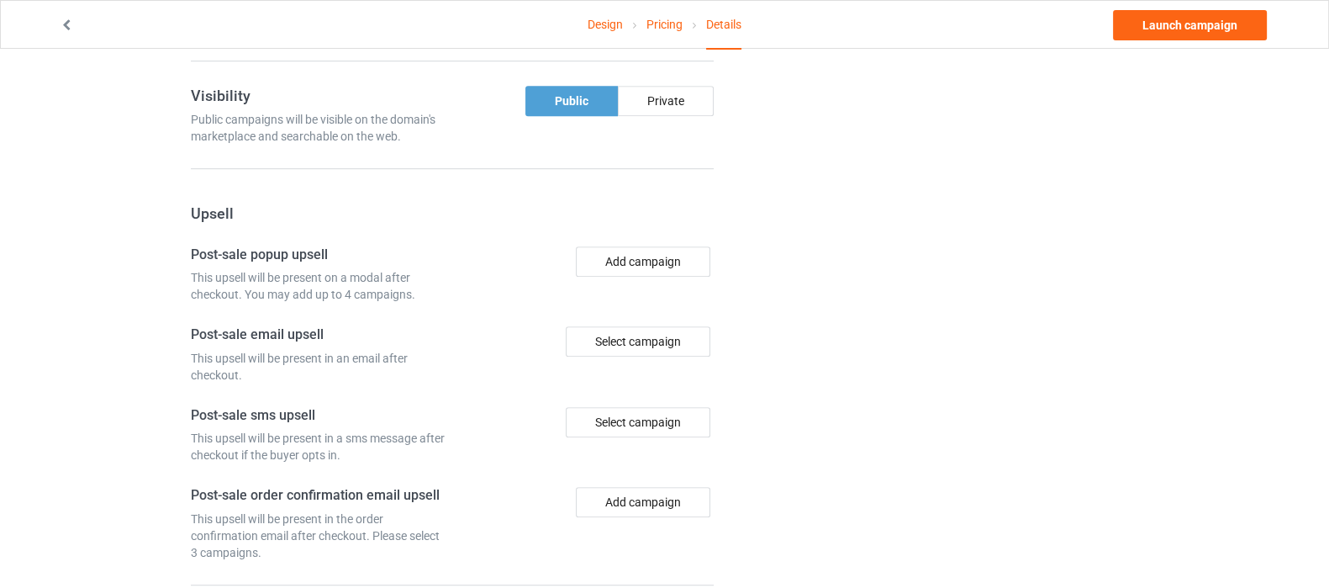
click at [628, 334] on div "Select campaign" at bounding box center [638, 341] width 145 height 30
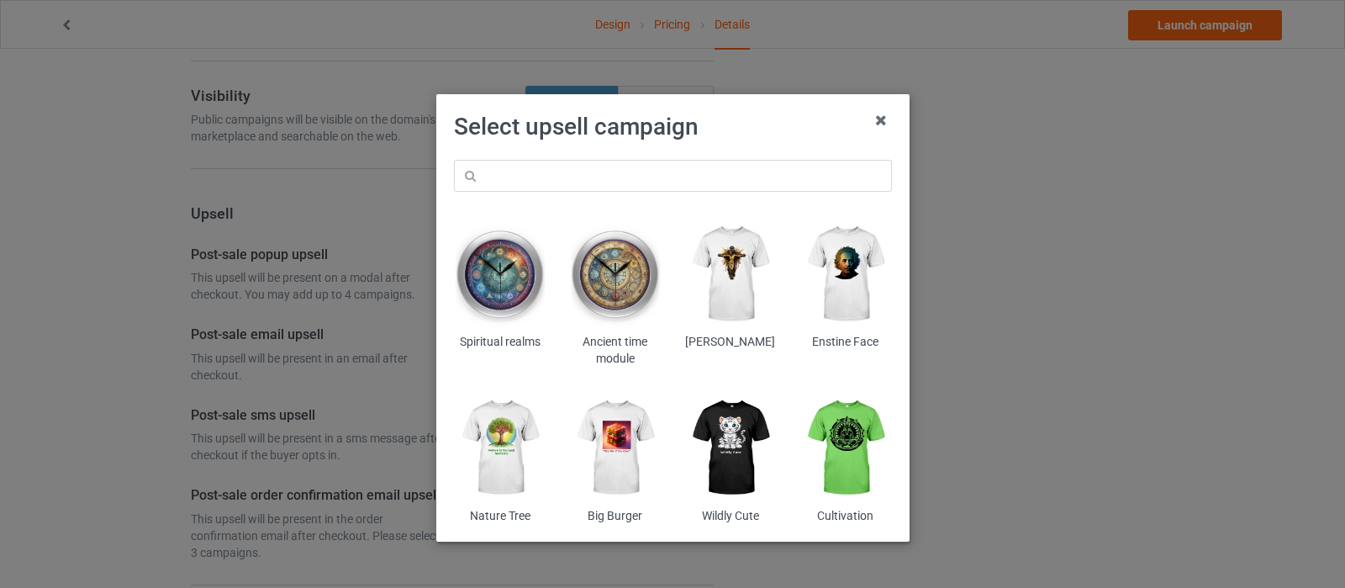
click at [610, 446] on img at bounding box center [615, 447] width 92 height 114
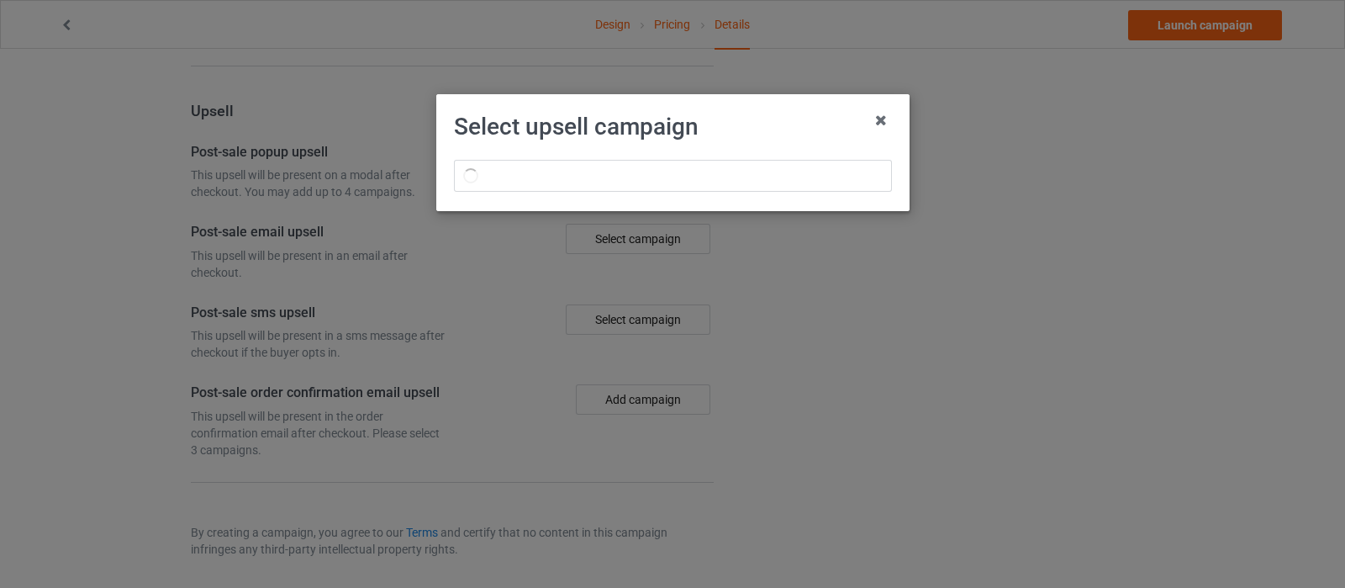
scroll to position [1365, 0]
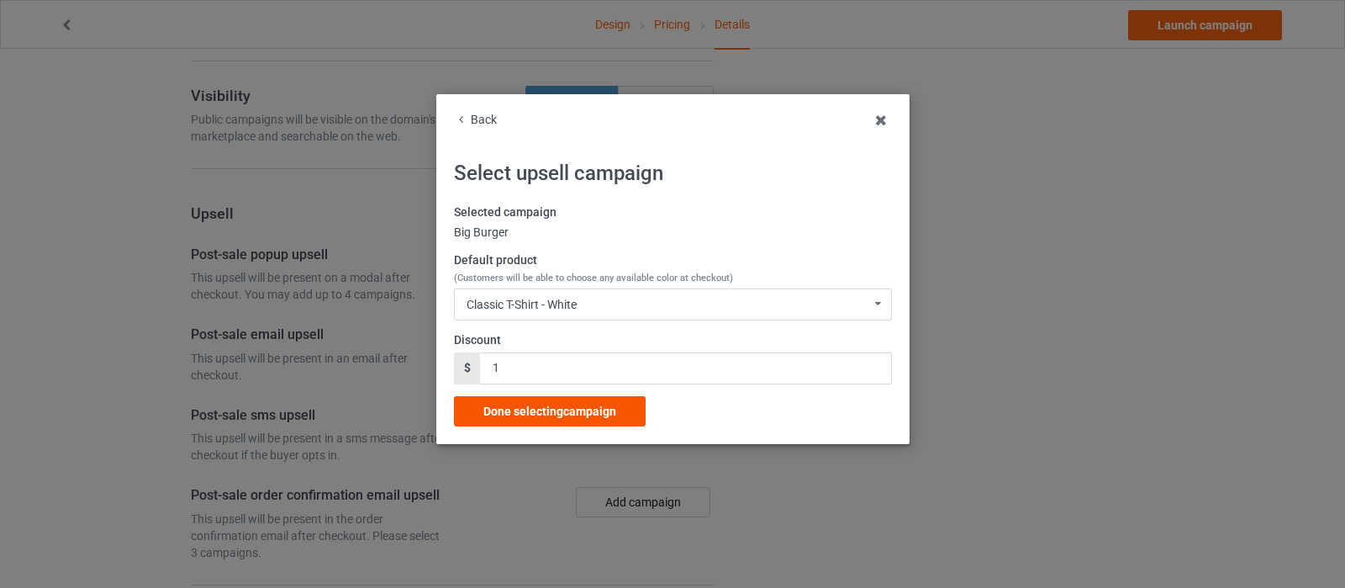
click at [577, 407] on span "Done selecting campaign" at bounding box center [549, 410] width 133 height 13
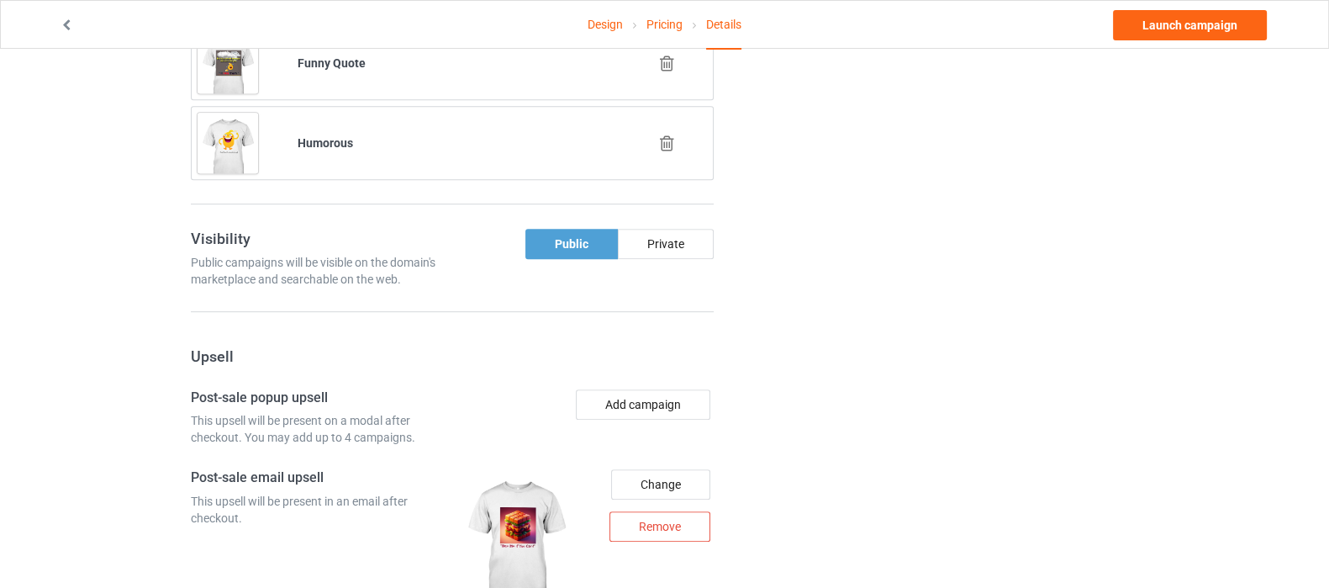
scroll to position [1467, 0]
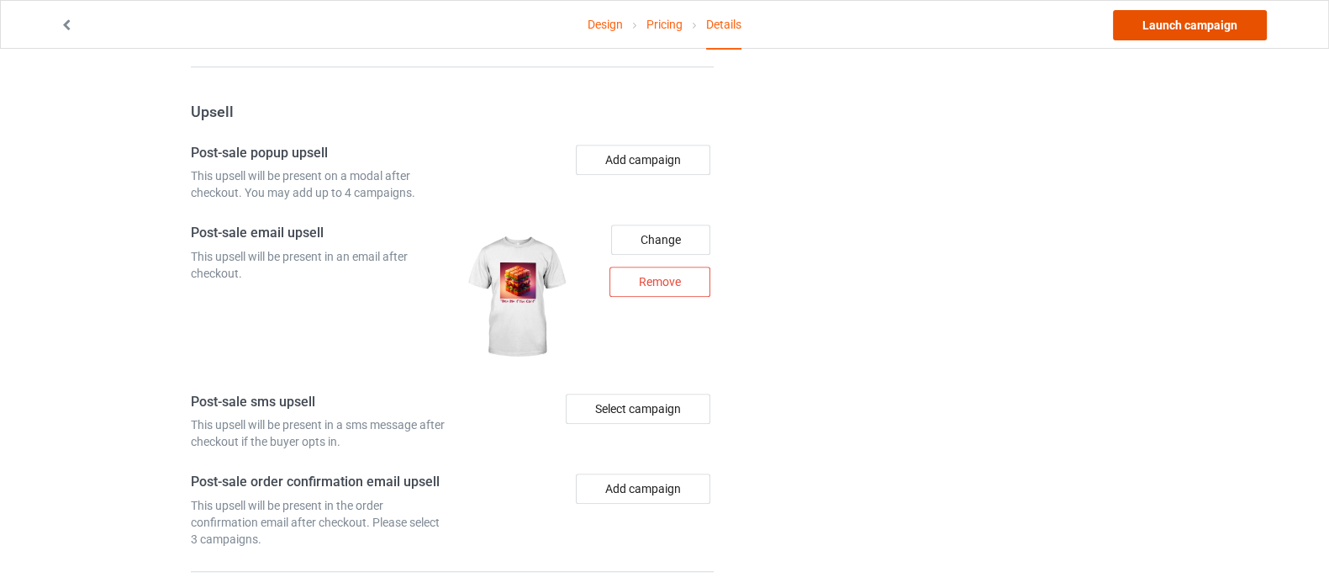
click at [1173, 22] on link "Launch campaign" at bounding box center [1190, 25] width 154 height 30
